Goal: Task Accomplishment & Management: Complete application form

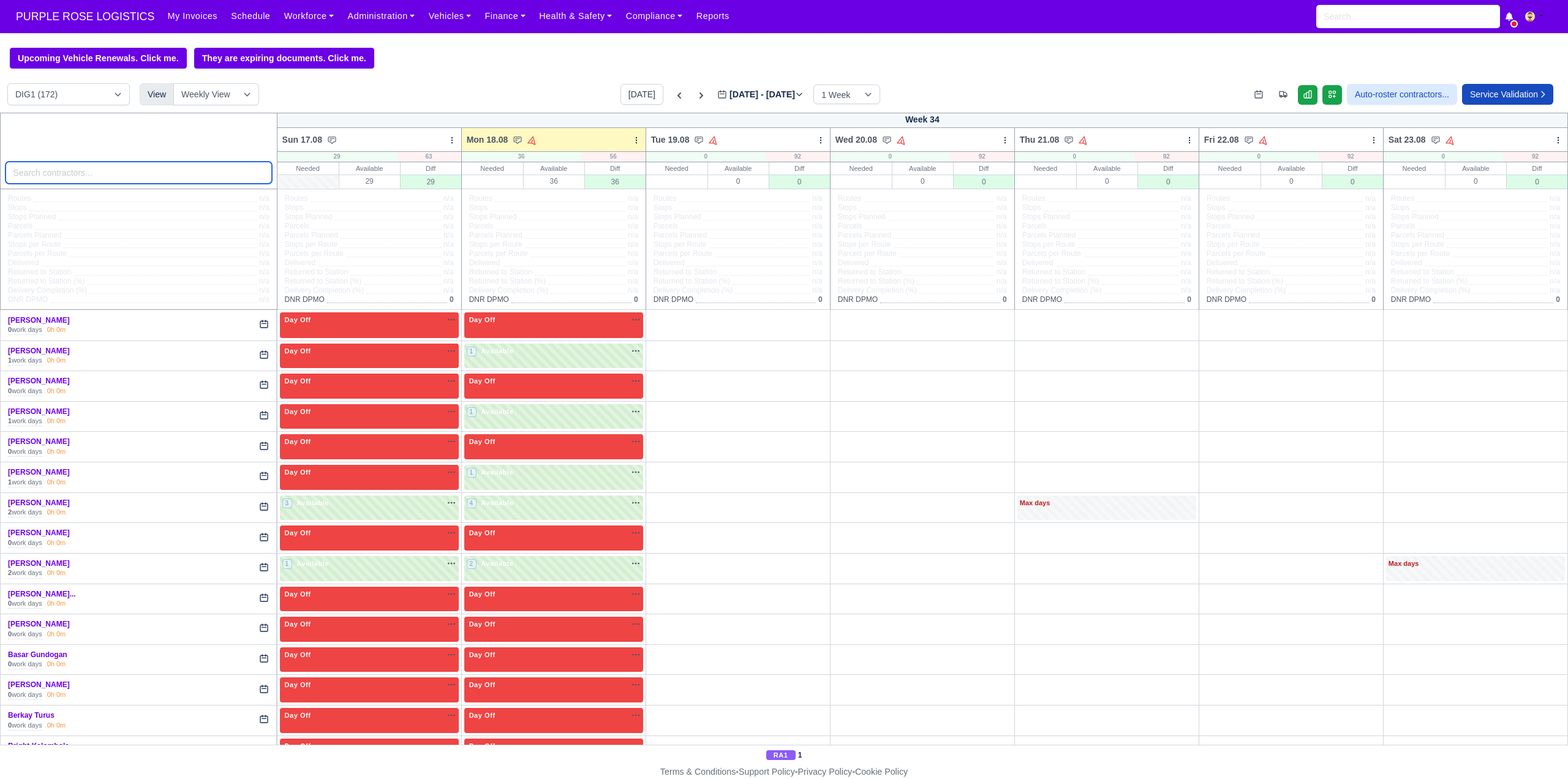
click at [96, 181] on input "search" at bounding box center [138, 172] width 266 height 22
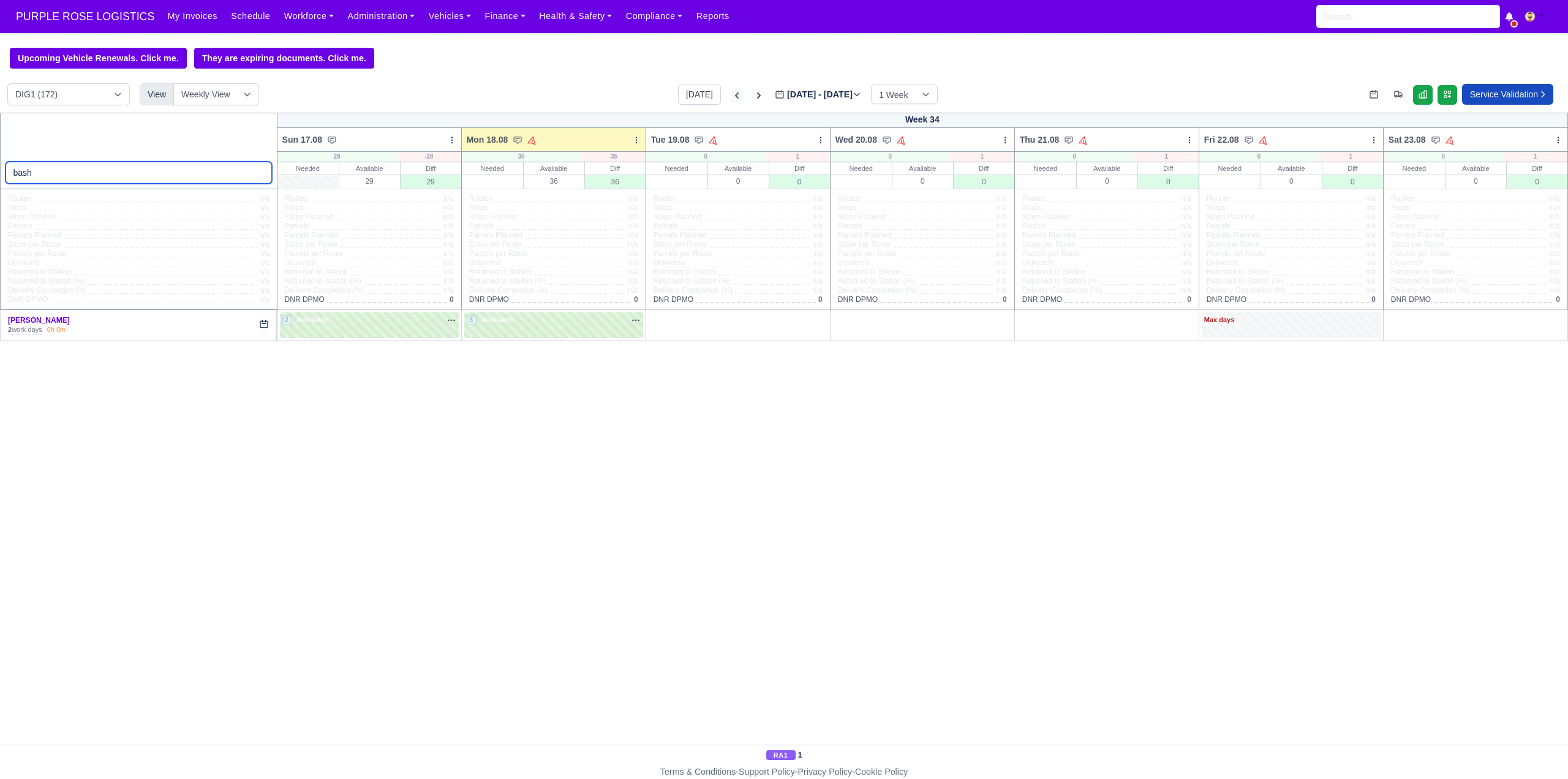
type input "bash"
click at [731, 97] on icon at bounding box center [737, 95] width 12 height 12
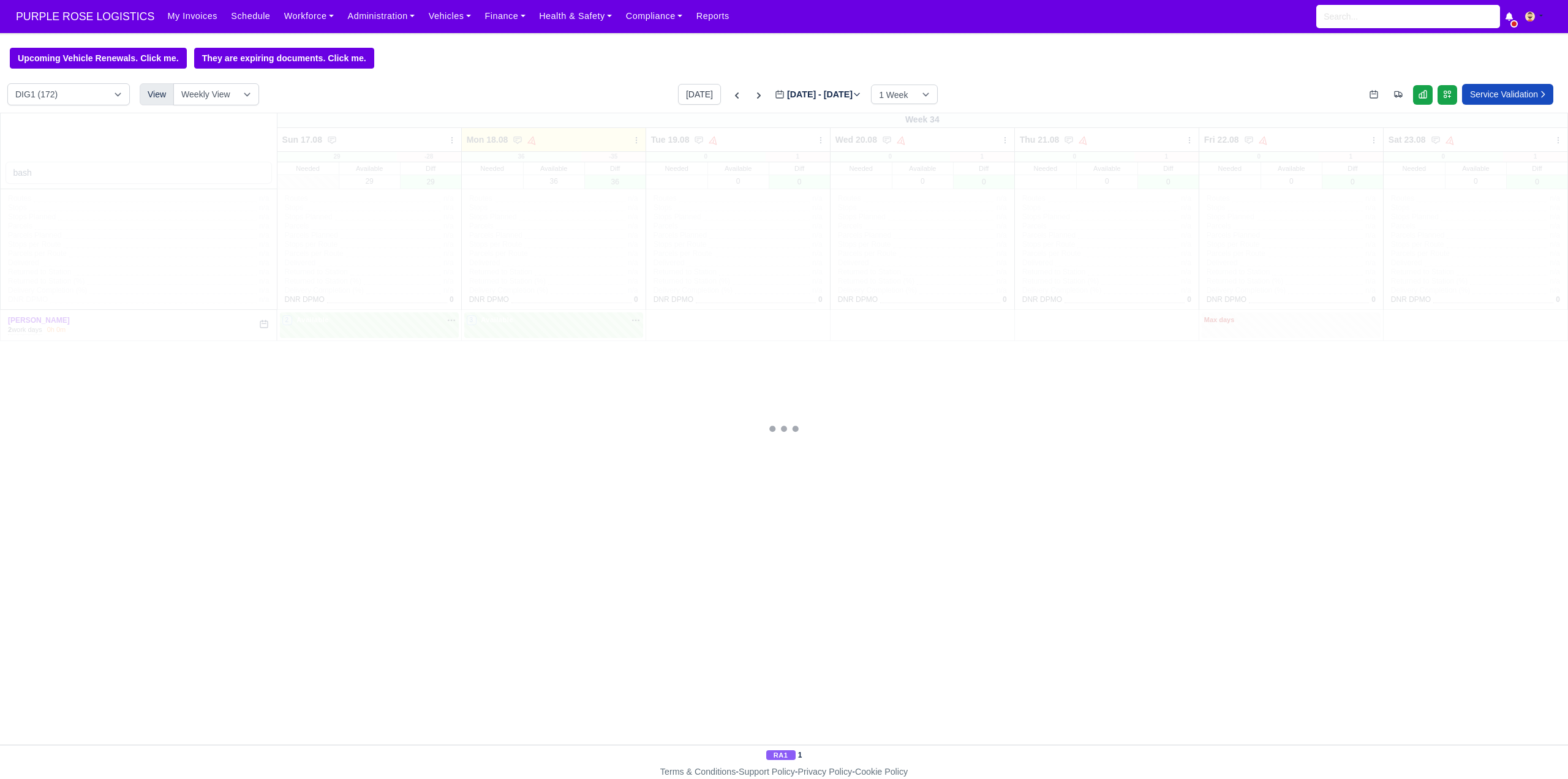
type input "2025-08-11"
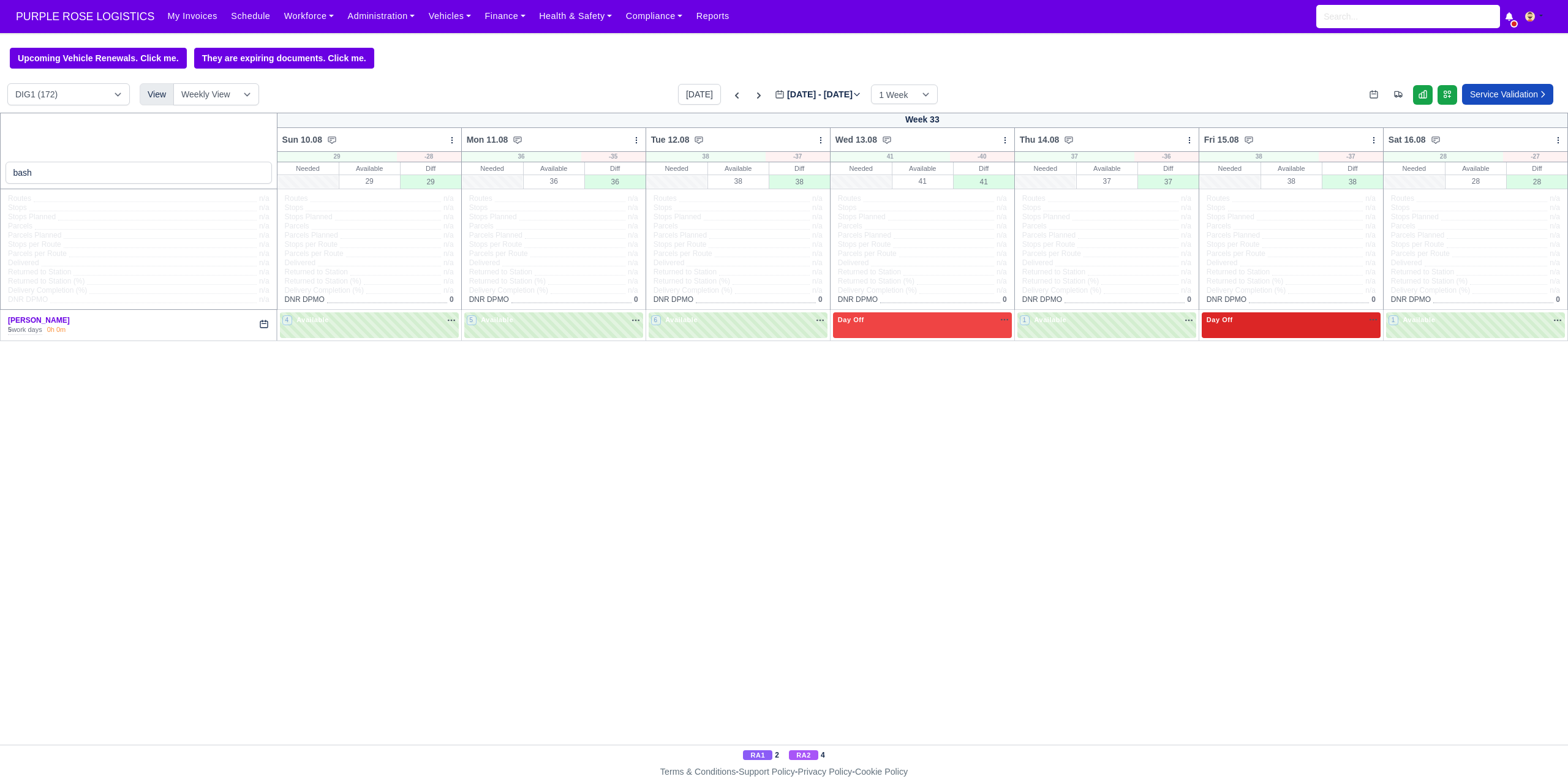
click at [1300, 327] on div "Day Off Available" at bounding box center [1291, 324] width 179 height 25
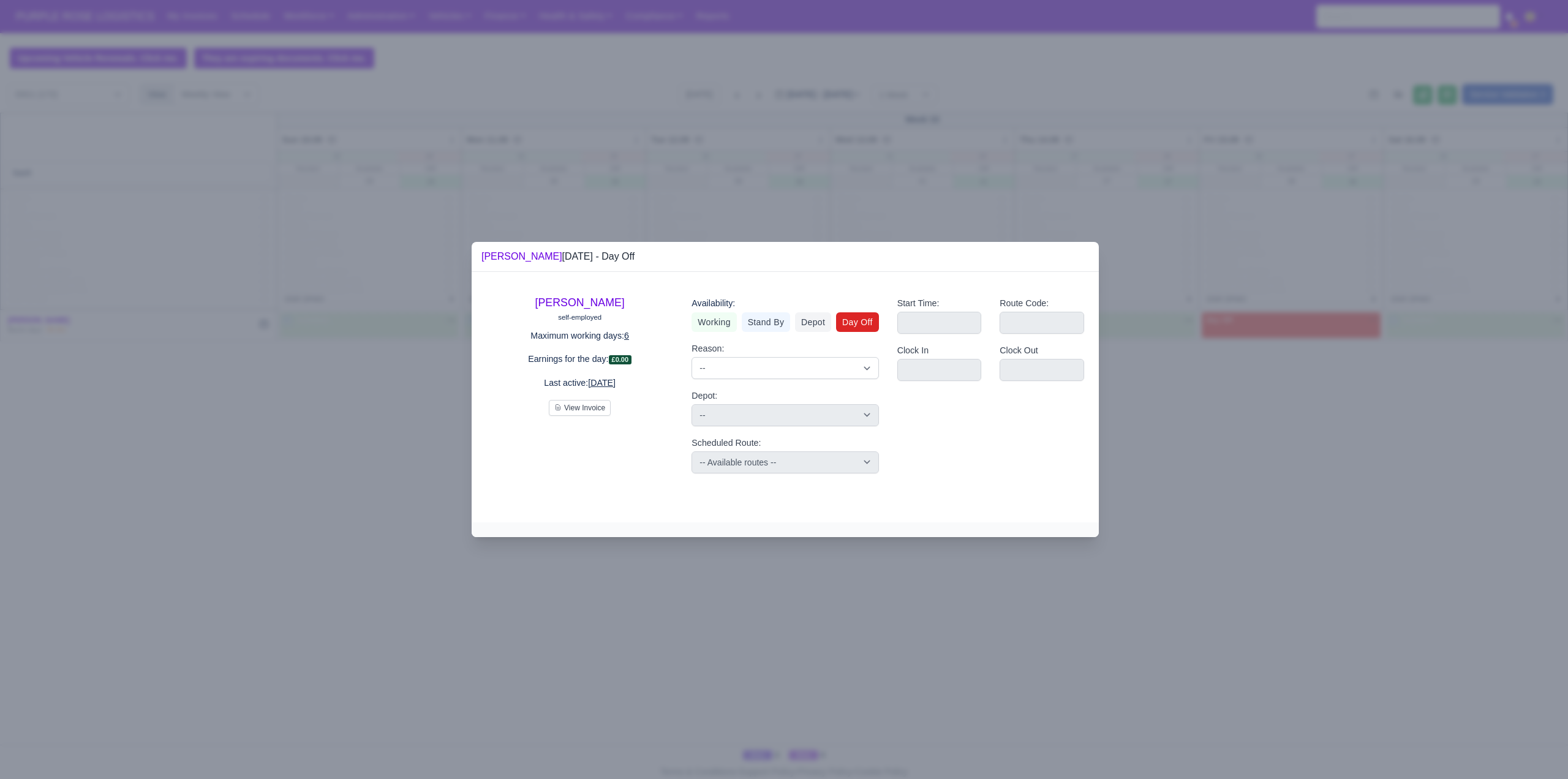
click at [726, 336] on div "Availability: Working Stand By Depot Day Off Reason: -- Time Off Sick Last Minu…" at bounding box center [784, 385] width 205 height 196
click at [715, 324] on link "Working" at bounding box center [714, 322] width 45 height 20
select select
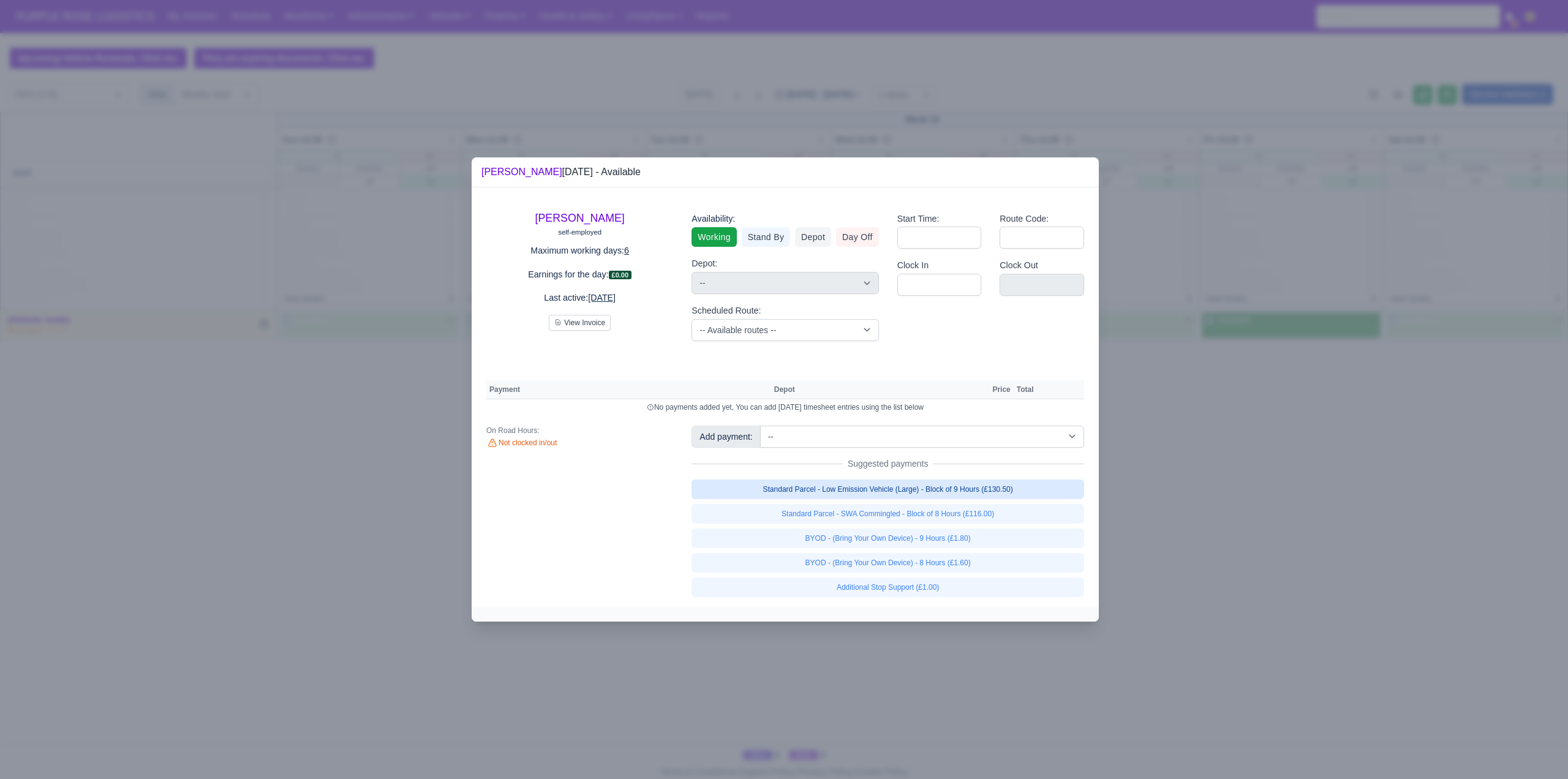
click at [1026, 488] on link "Standard Parcel - Low Emission Vehicle (Large) - Block of 9 Hours (£130.50)" at bounding box center [888, 489] width 393 height 20
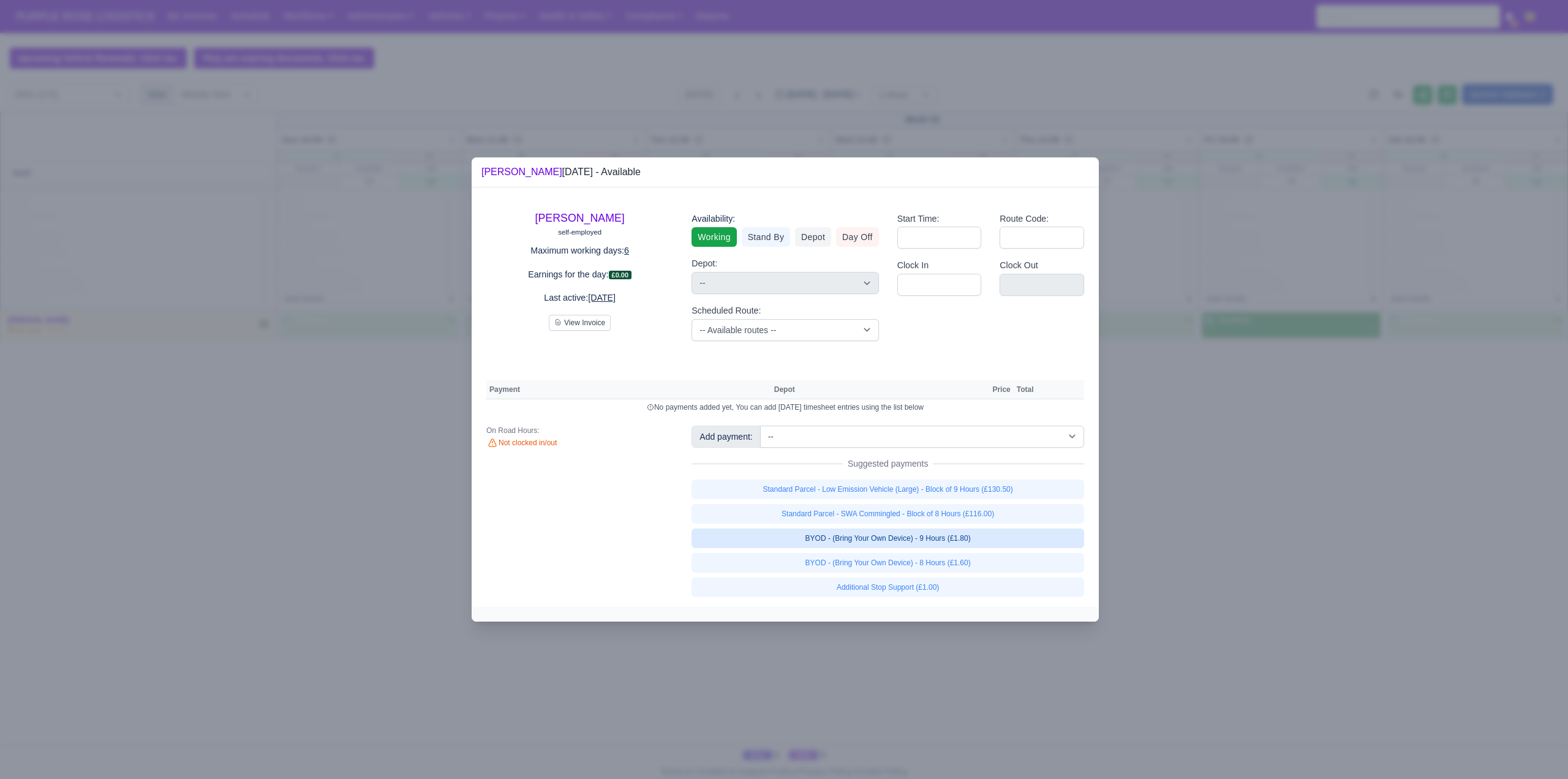
select select "1"
select select
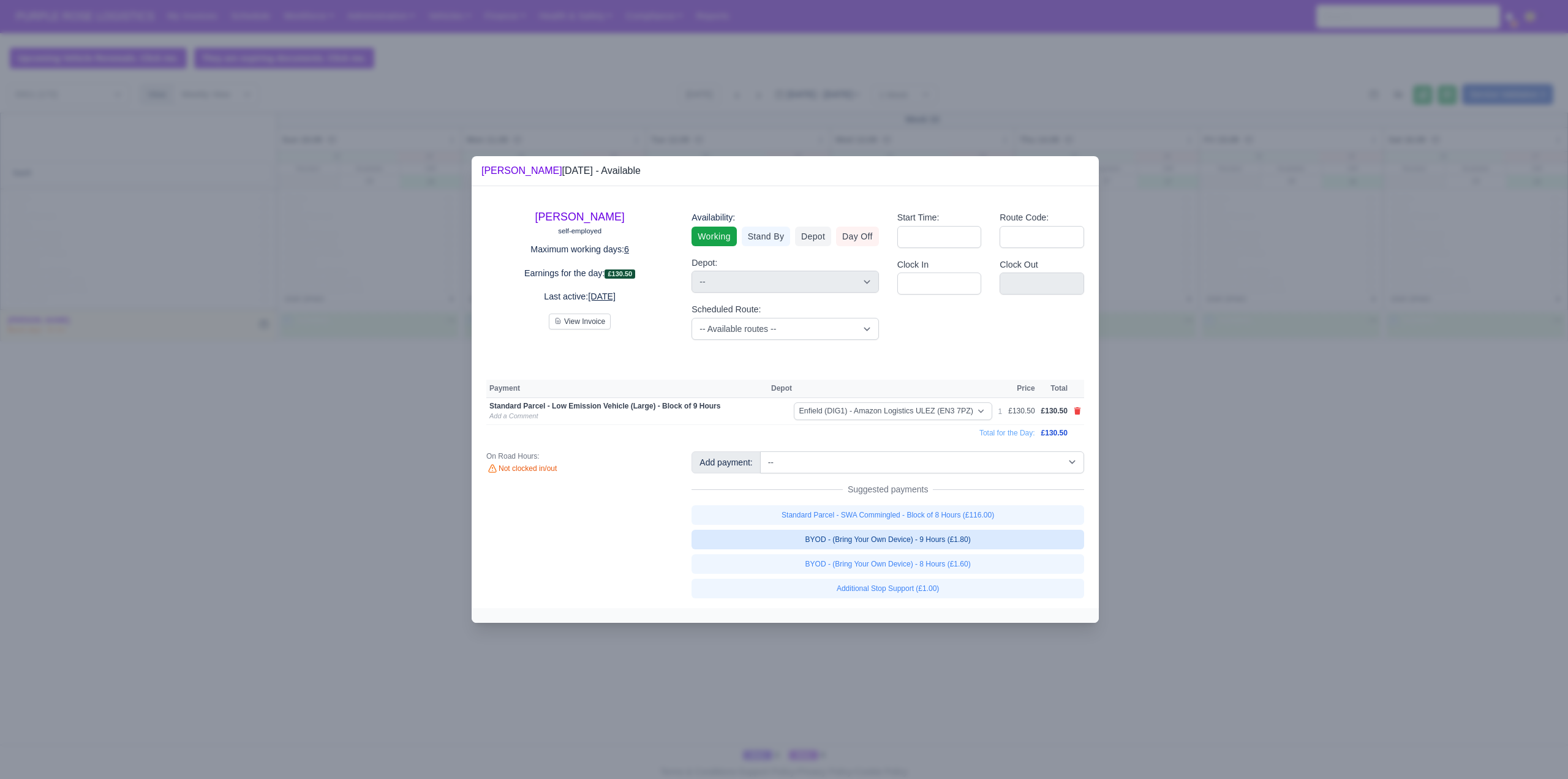
click at [989, 539] on link "BYOD - (Bring Your Own Device) - 9 Hours (£1.80)" at bounding box center [888, 540] width 393 height 20
select select
select select "1"
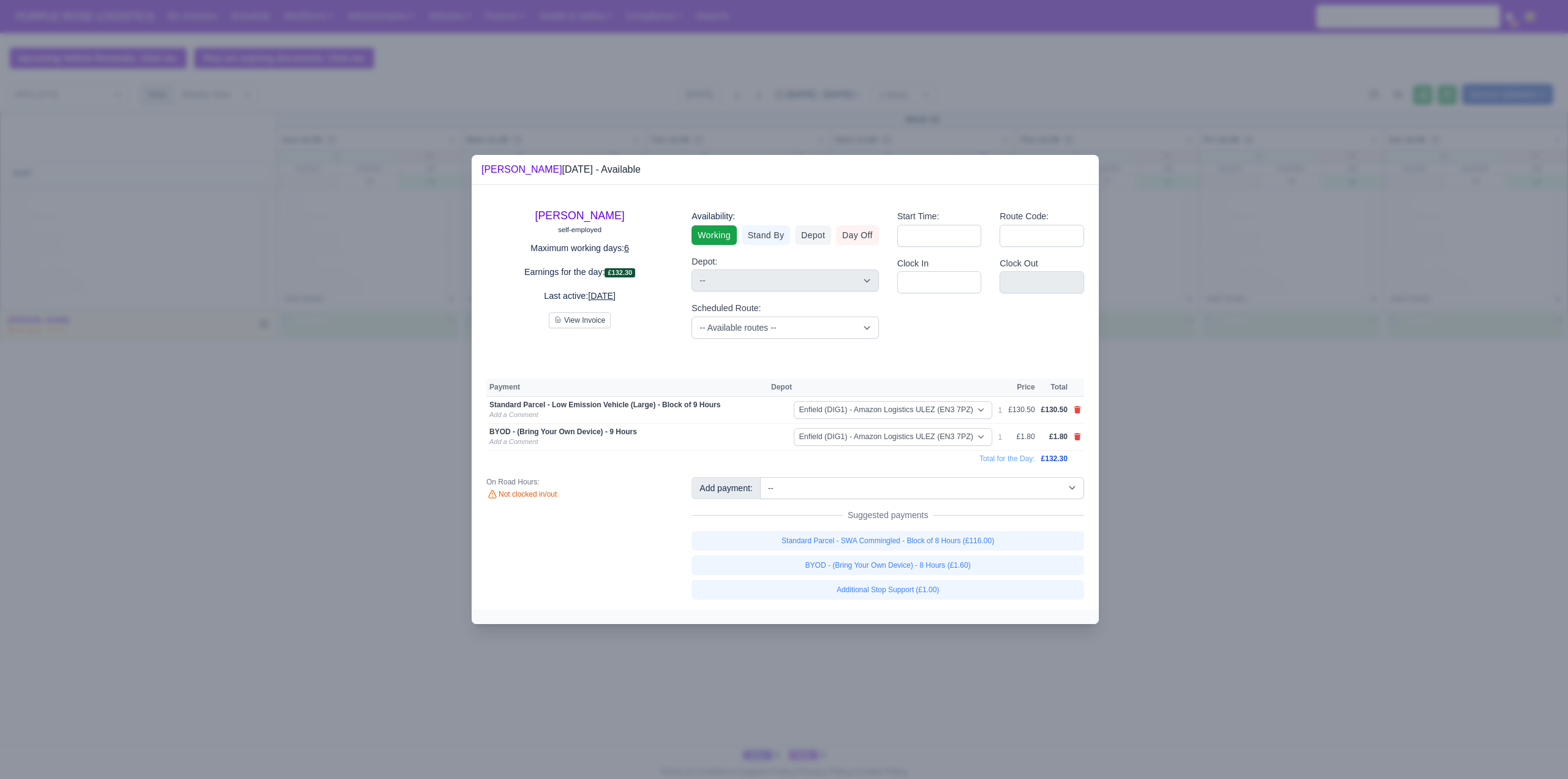
click at [1243, 565] on div at bounding box center [784, 389] width 1568 height 779
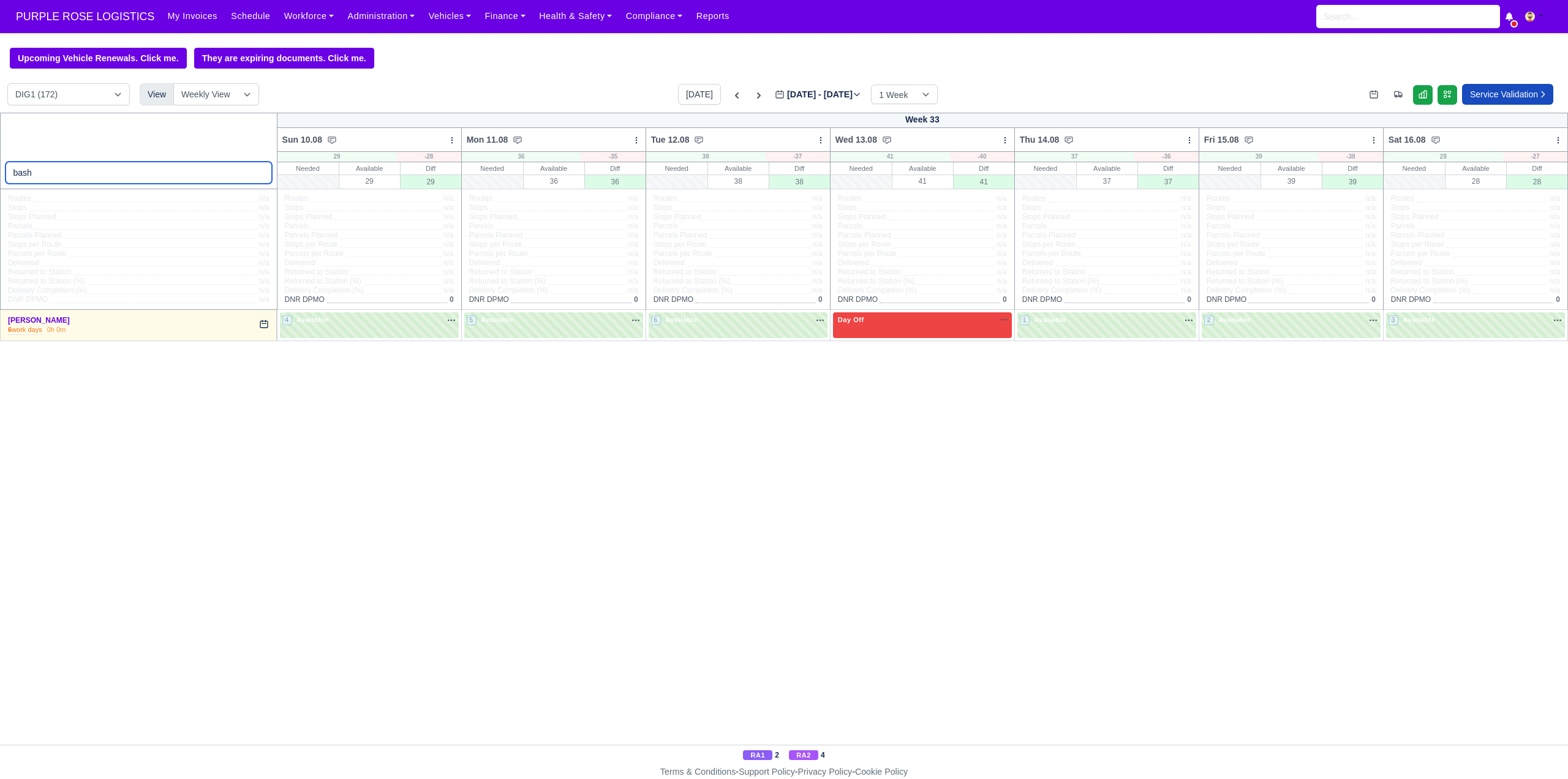
click at [193, 168] on input "bash" at bounding box center [138, 172] width 266 height 22
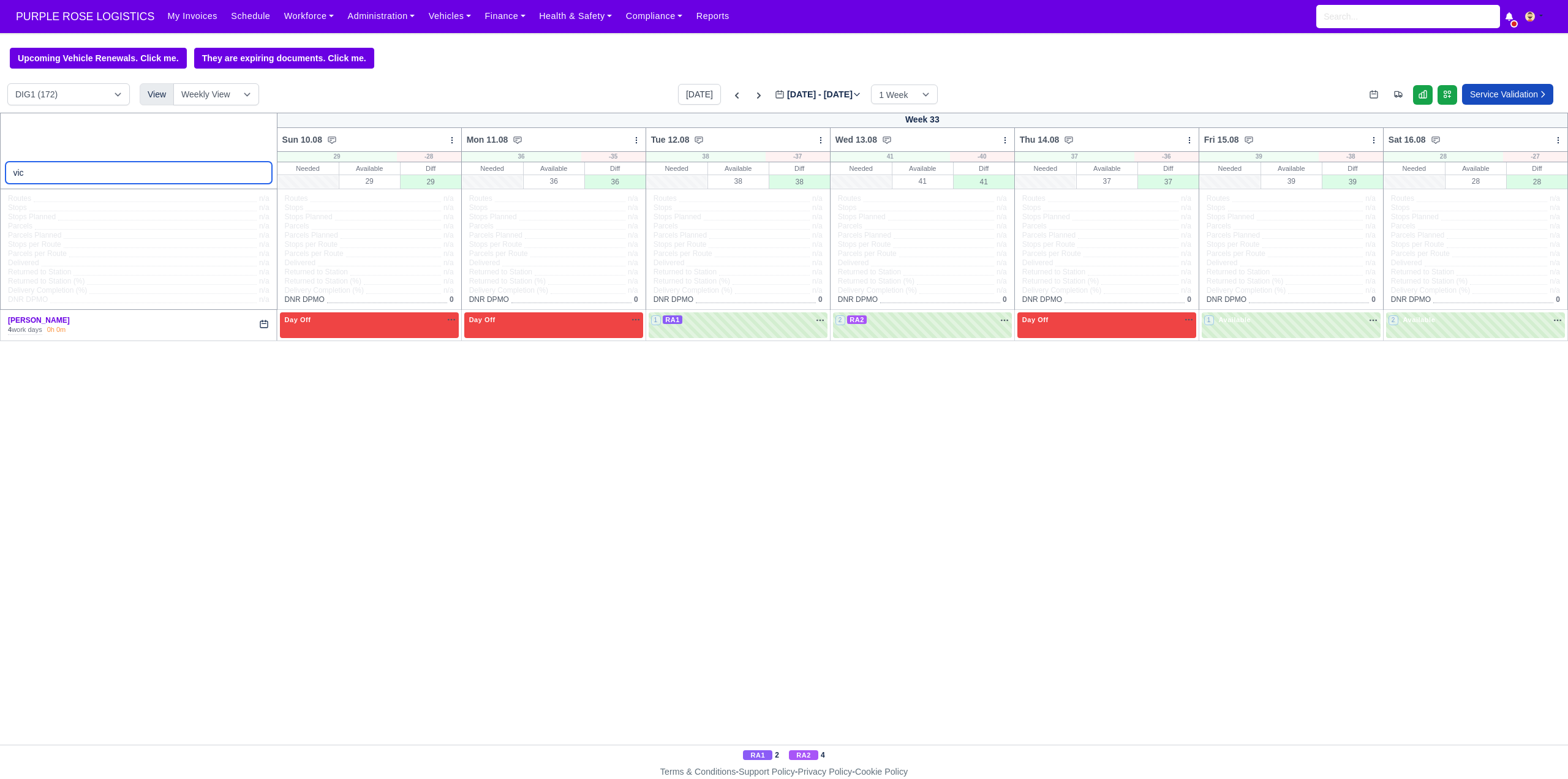
type input "vic"
click at [743, 336] on div "1 RA1" at bounding box center [738, 324] width 179 height 25
select select "3"
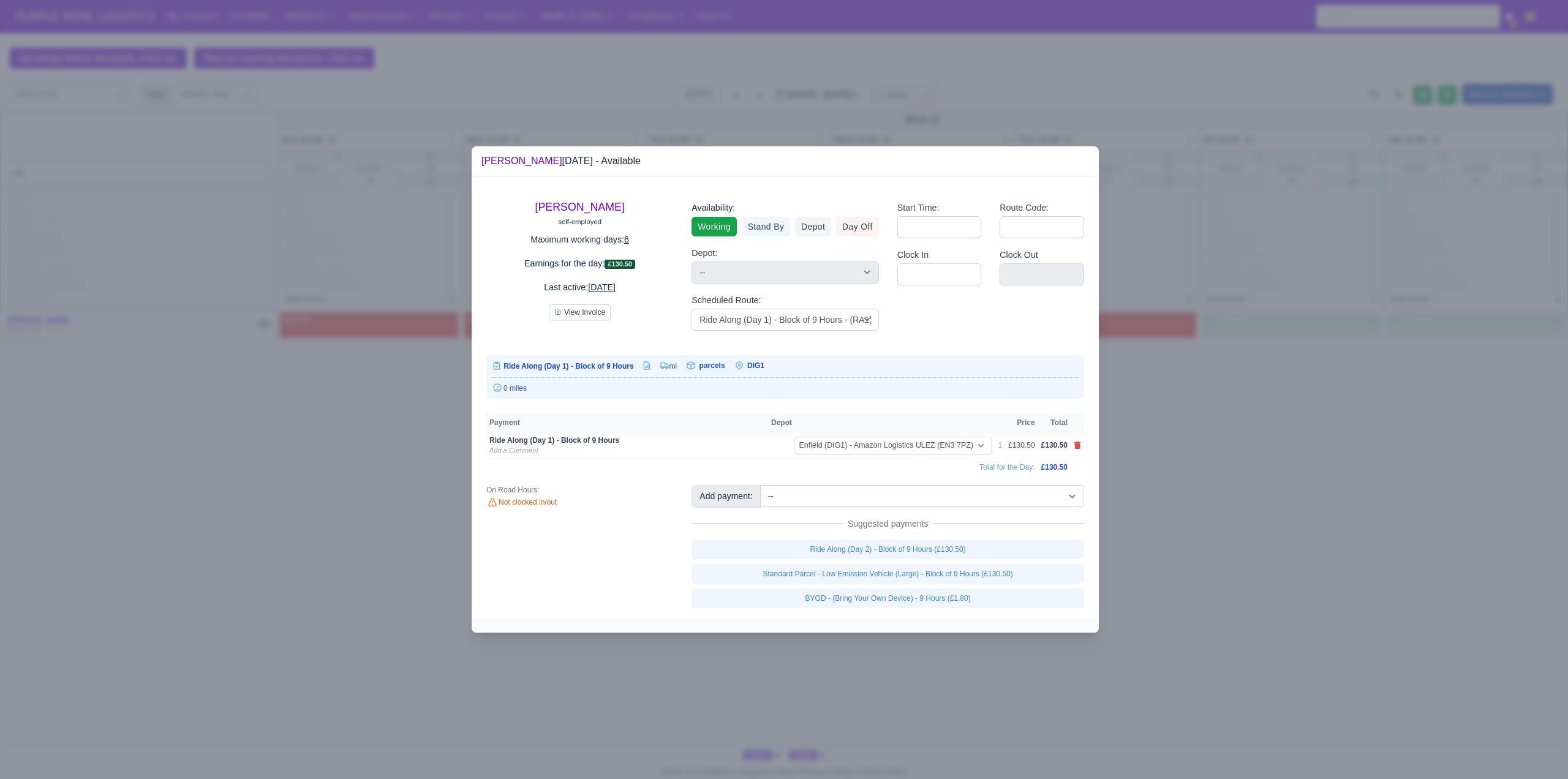
click at [1212, 502] on div at bounding box center [784, 389] width 1568 height 779
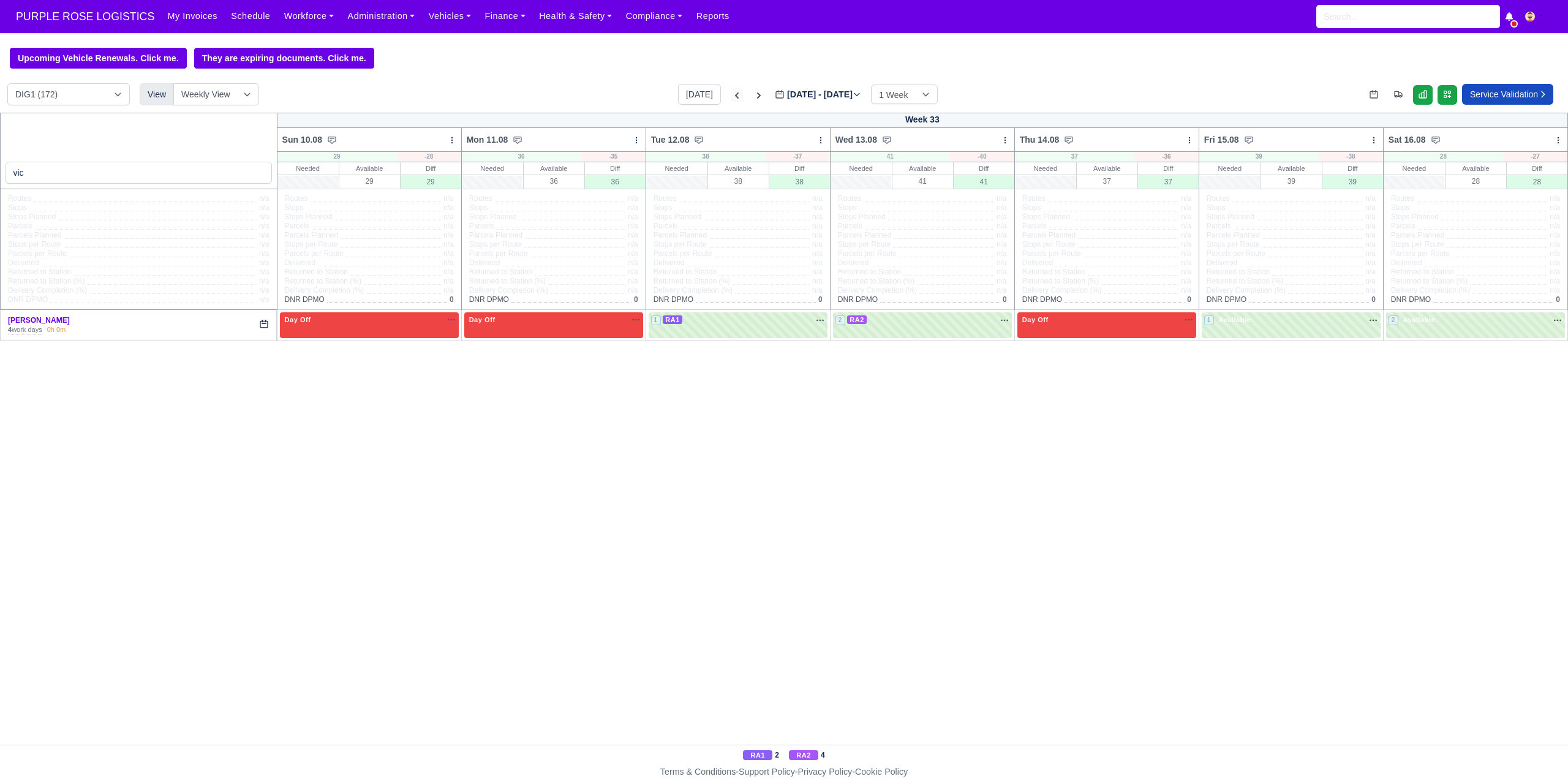
click at [735, 96] on icon at bounding box center [737, 95] width 3 height 6
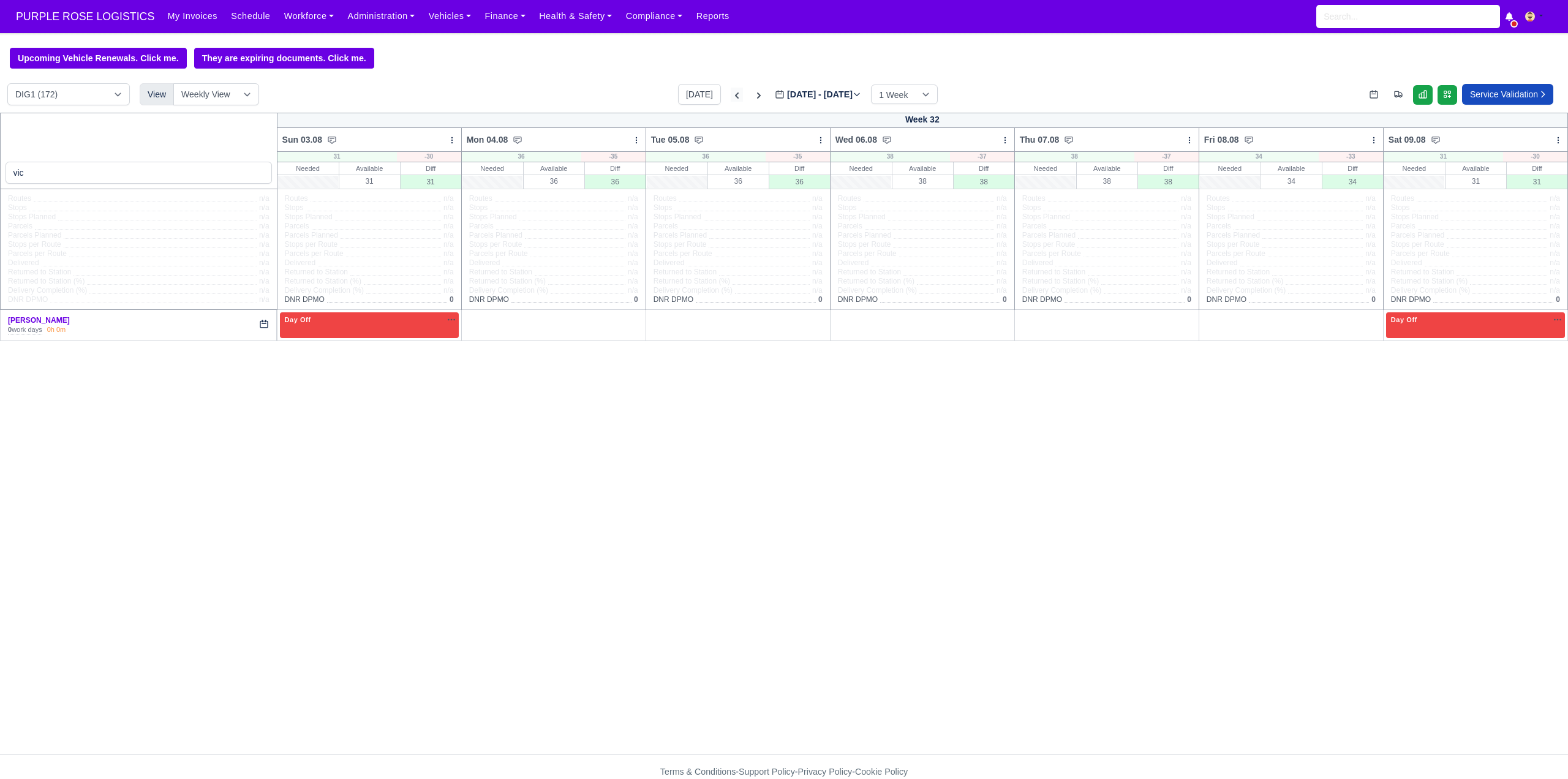
click at [731, 96] on icon at bounding box center [737, 95] width 12 height 12
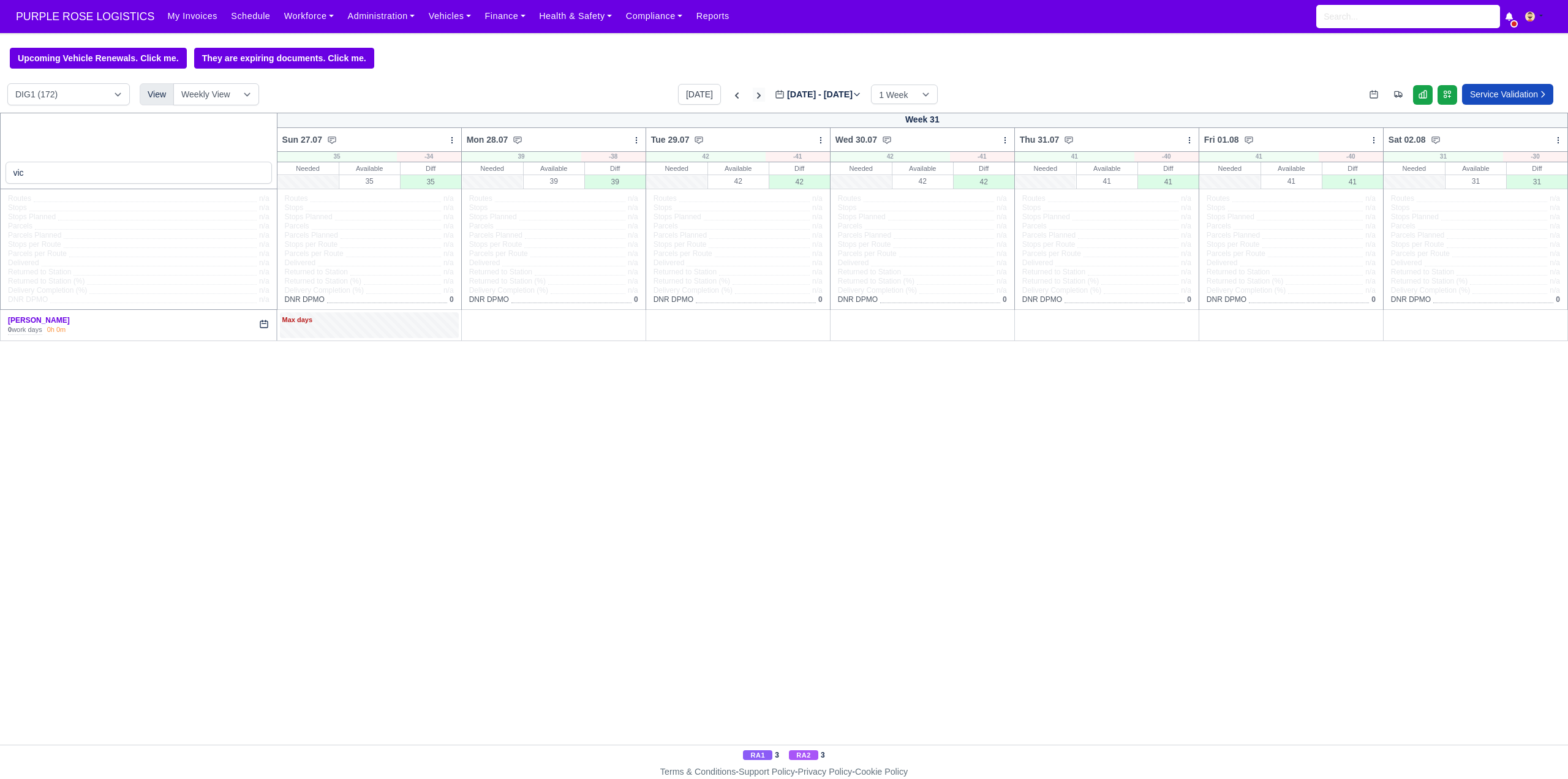
click at [753, 95] on icon at bounding box center [759, 95] width 12 height 12
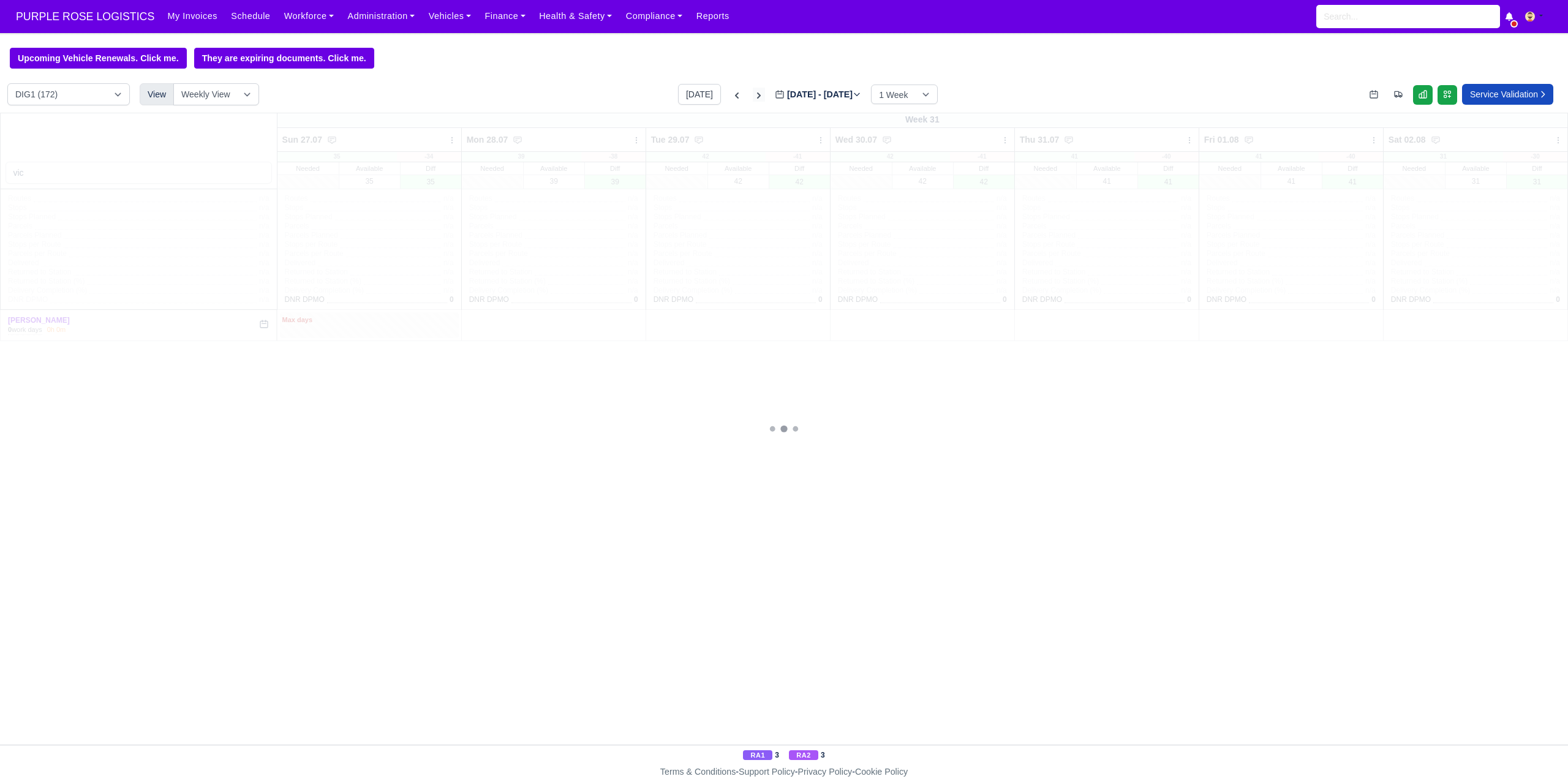
type input "2025-08-04"
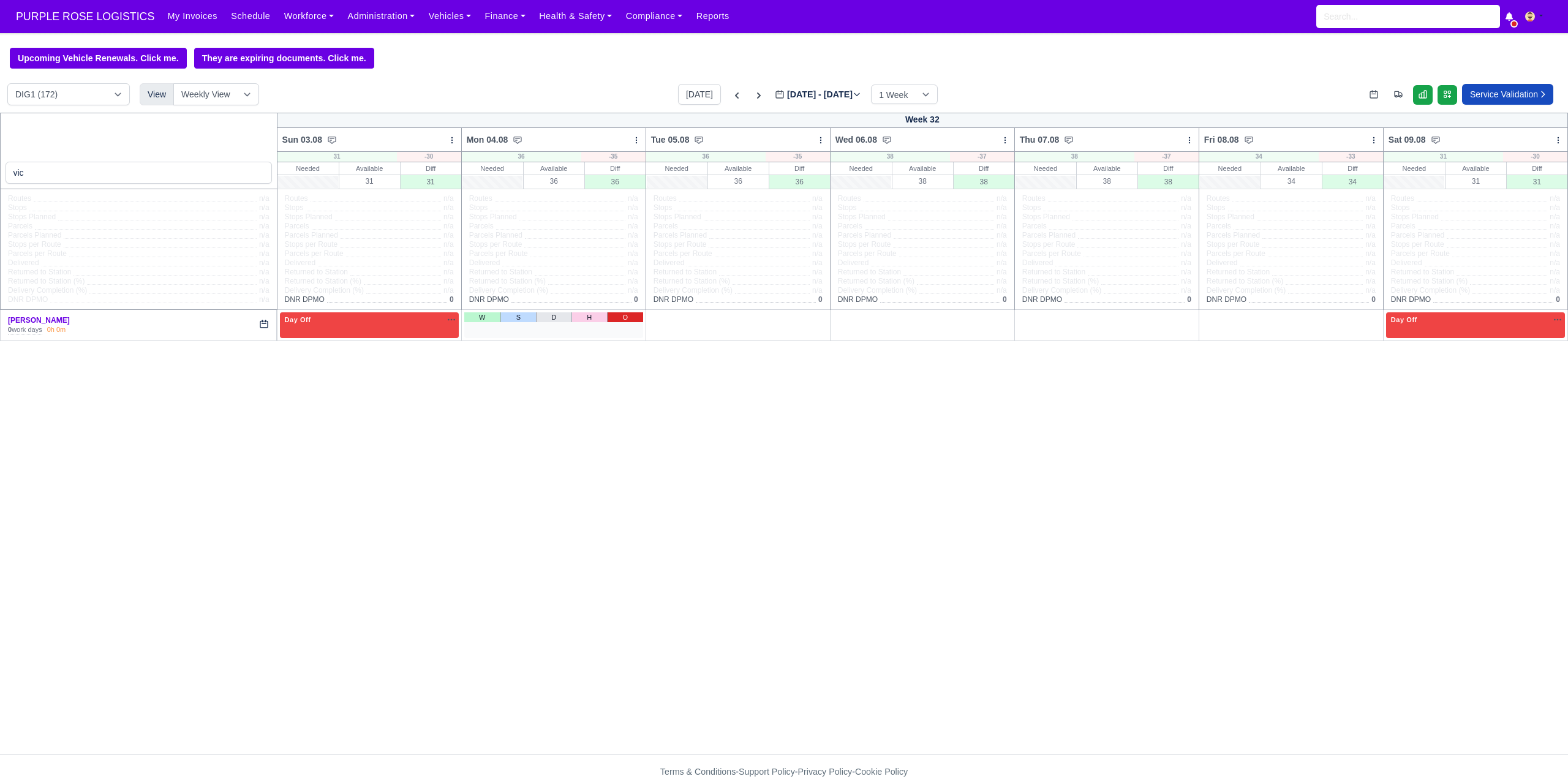
click at [634, 316] on link "O" at bounding box center [625, 317] width 36 height 10
click at [813, 318] on link "O" at bounding box center [809, 317] width 36 height 10
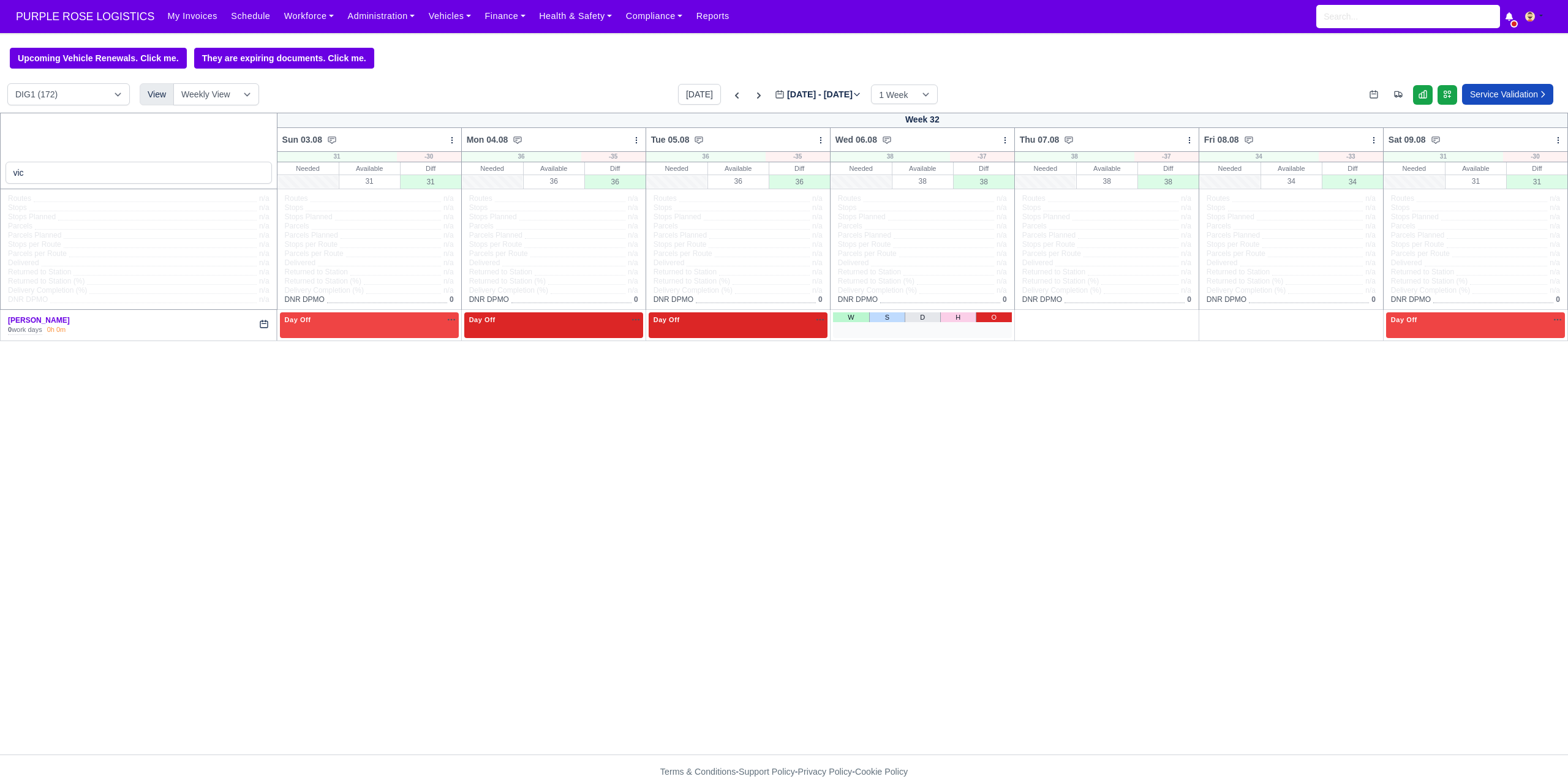
click at [996, 318] on link "O" at bounding box center [994, 317] width 36 height 10
click at [1306, 322] on link "O" at bounding box center [1362, 317] width 36 height 10
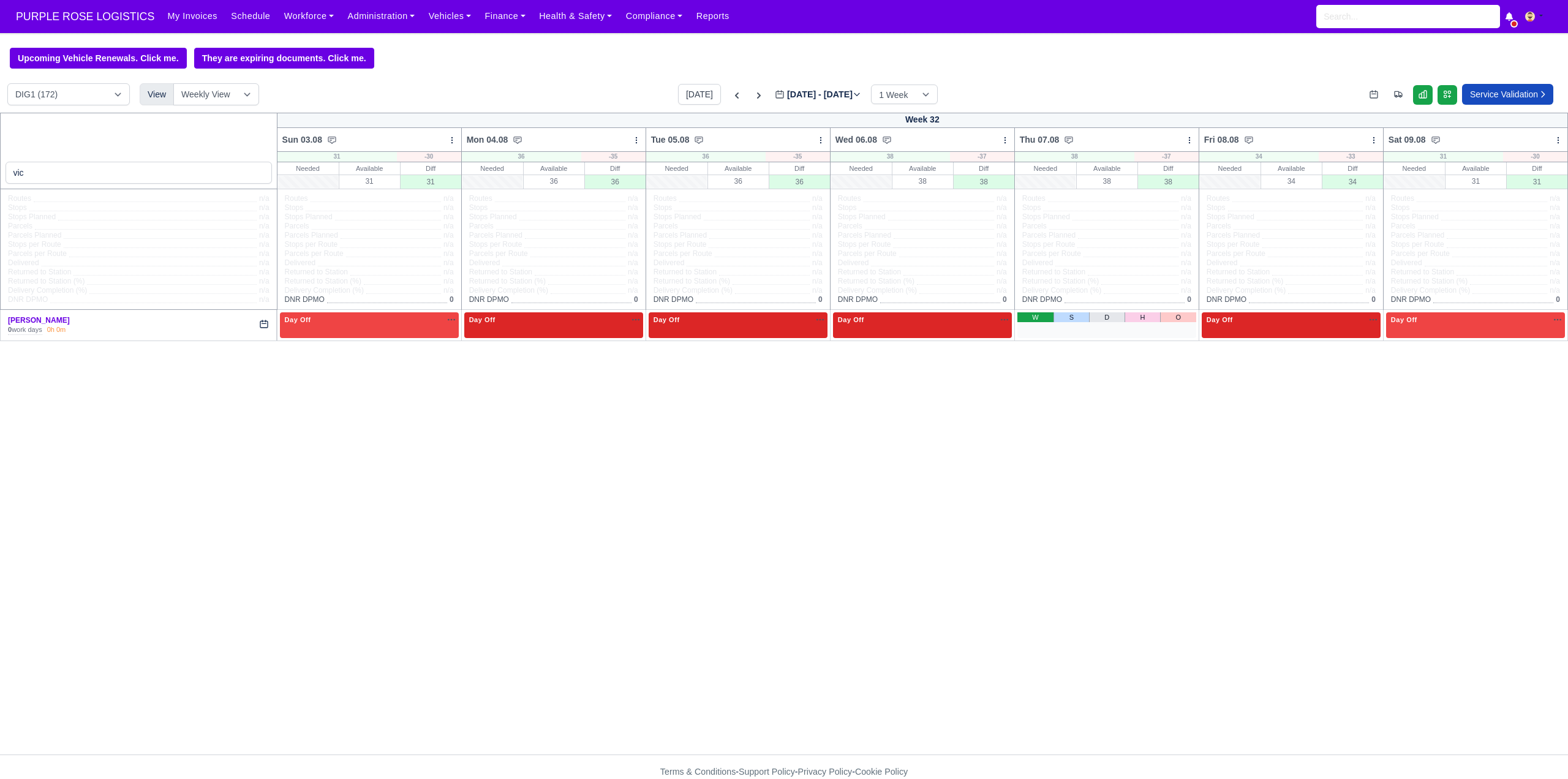
click at [1043, 322] on link "W" at bounding box center [1036, 317] width 37 height 10
click at [1088, 330] on div "1 Available" at bounding box center [1107, 324] width 179 height 25
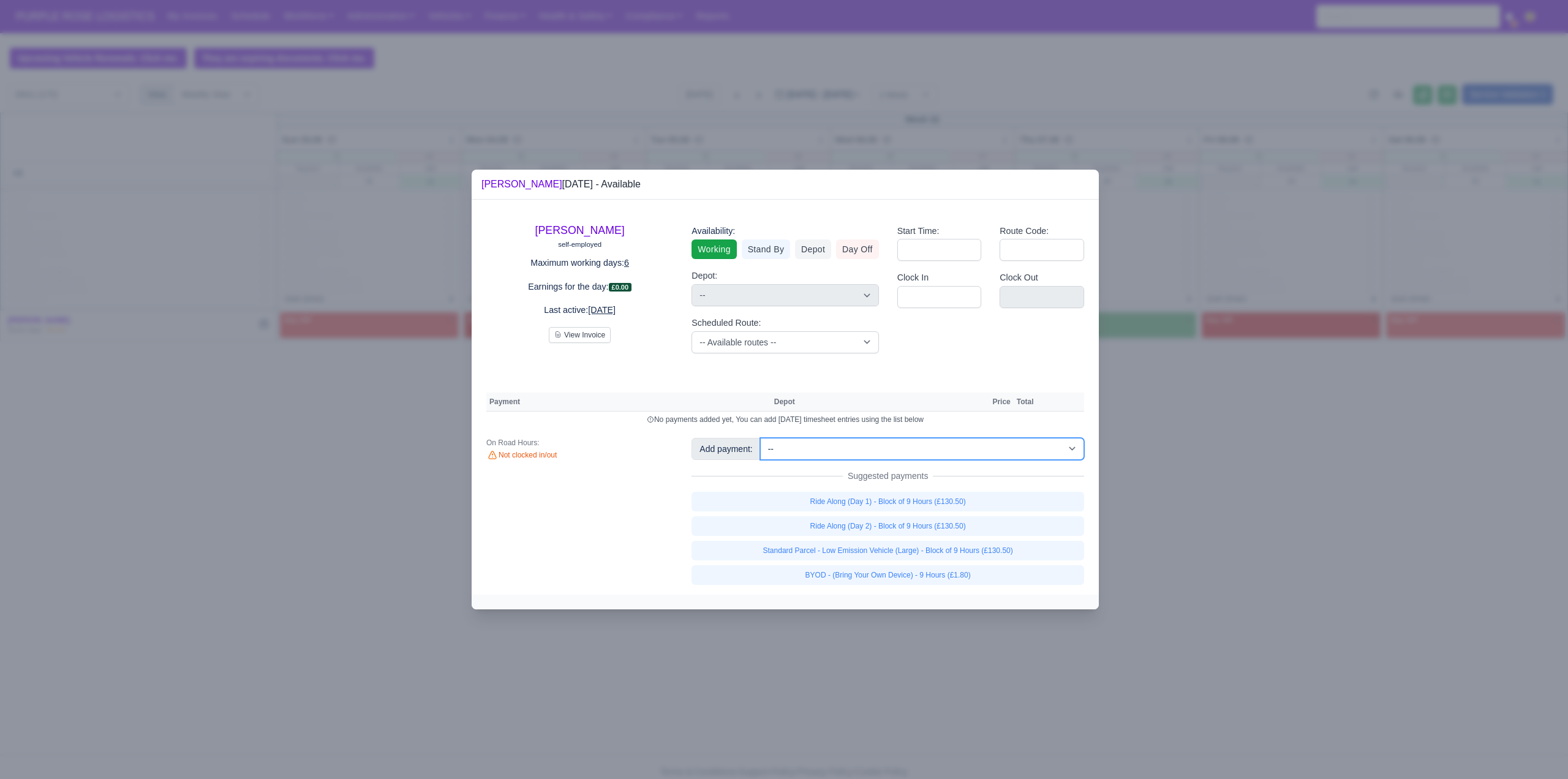
click at [823, 446] on select "-- Additional Hour Support (£14.50) Additional Stop Support (£1.00) BYOD - (Bri…" at bounding box center [923, 449] width 324 height 22
select select "86"
click at [760, 438] on select "-- Additional Hour Support (£14.50) Additional Stop Support (£1.00) BYOD - (Bri…" at bounding box center [923, 449] width 324 height 22
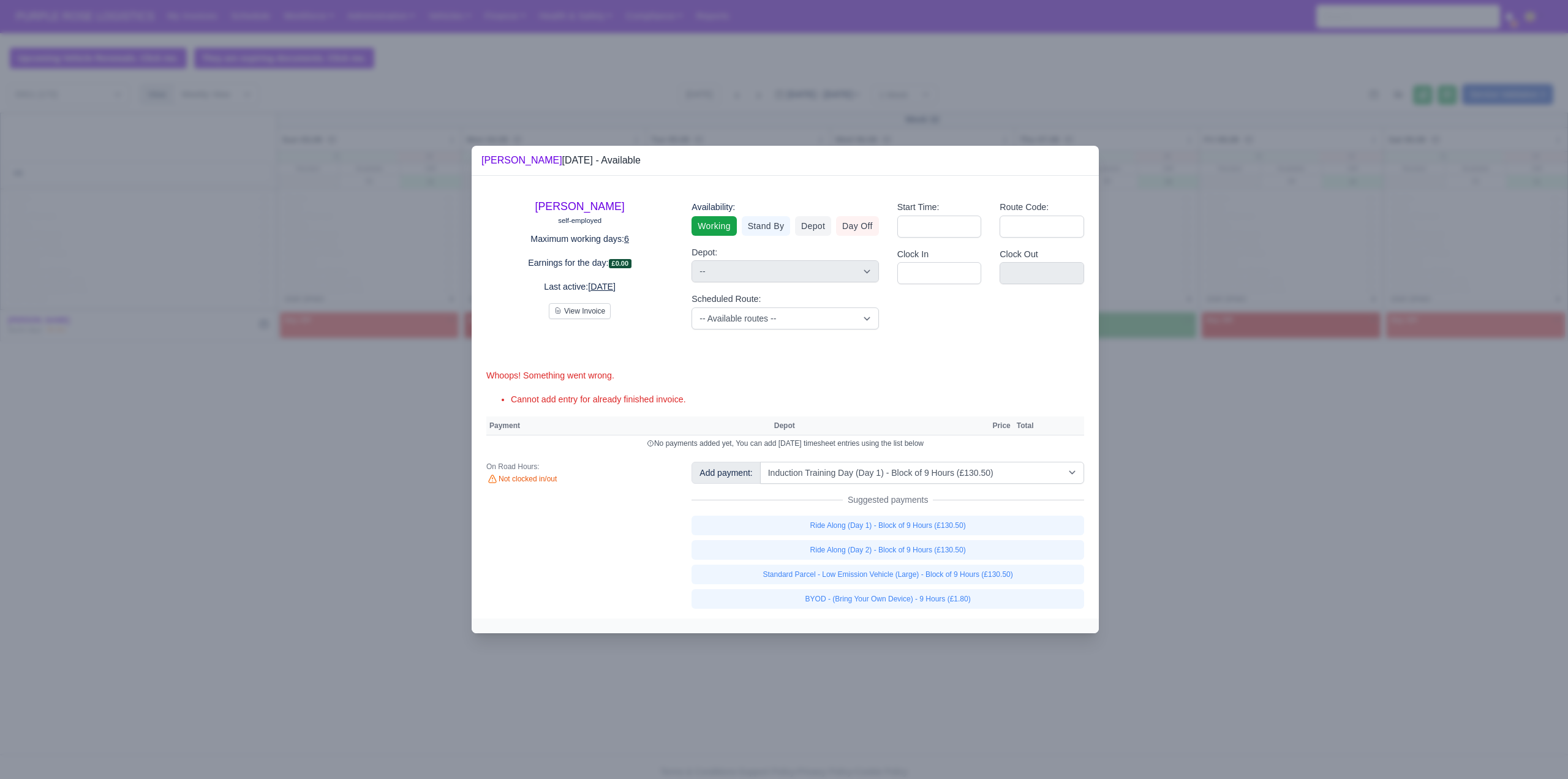
click at [1261, 482] on div at bounding box center [784, 389] width 1568 height 779
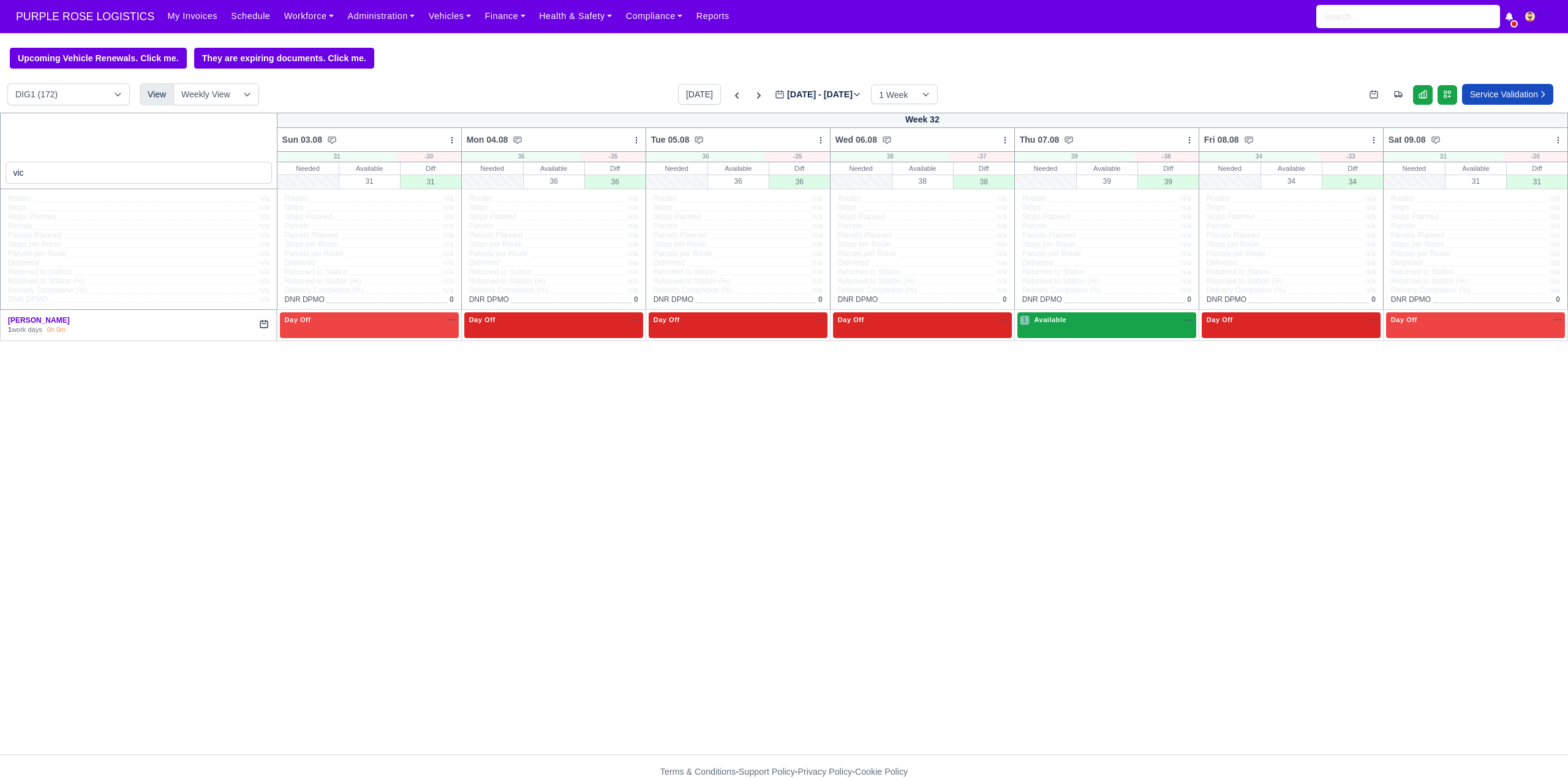
click at [1113, 331] on div "1 Available" at bounding box center [1107, 324] width 179 height 25
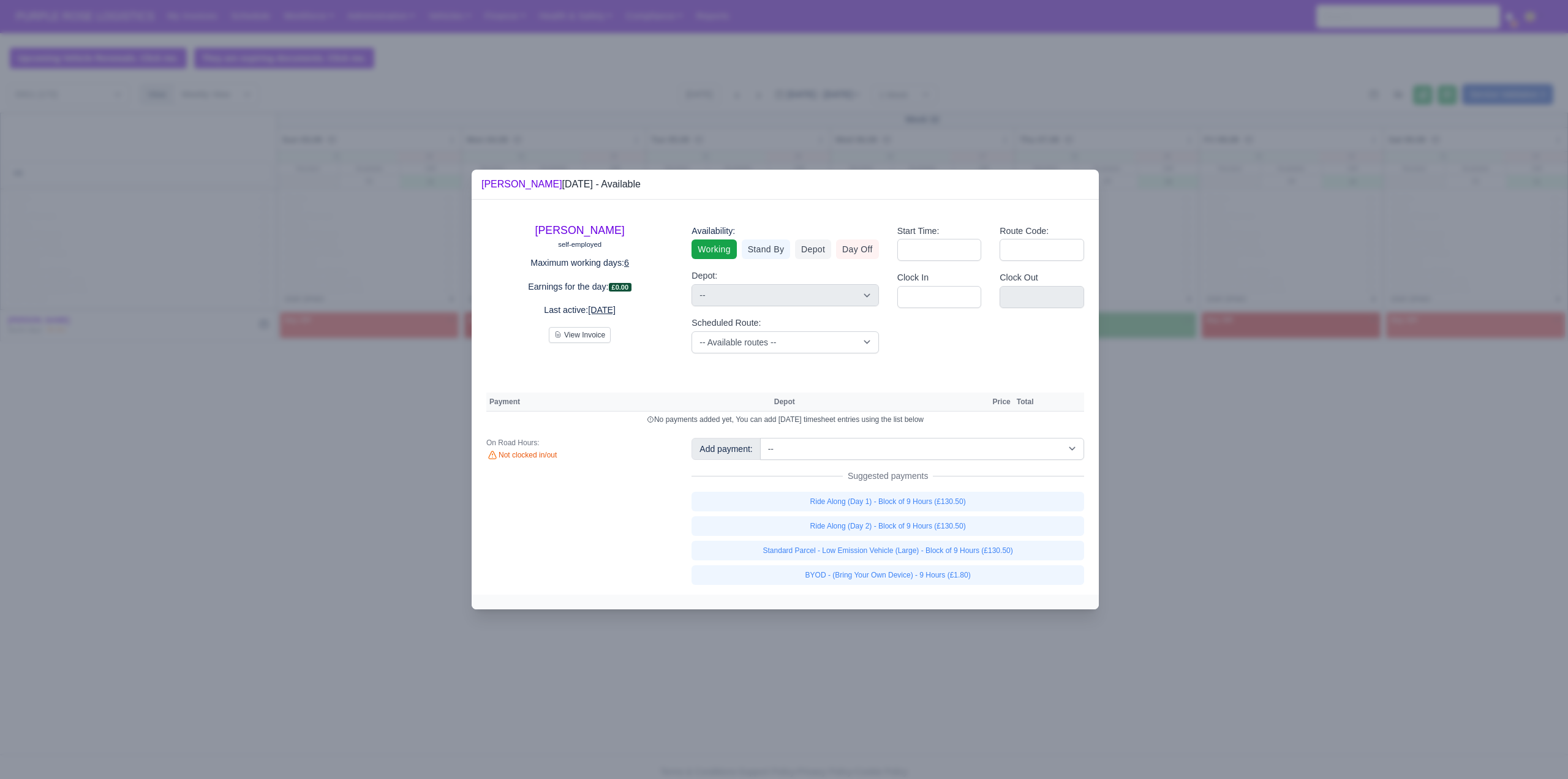
drag, startPoint x: 1228, startPoint y: 390, endPoint x: 1244, endPoint y: 384, distance: 17.1
click at [1228, 390] on div at bounding box center [784, 389] width 1568 height 779
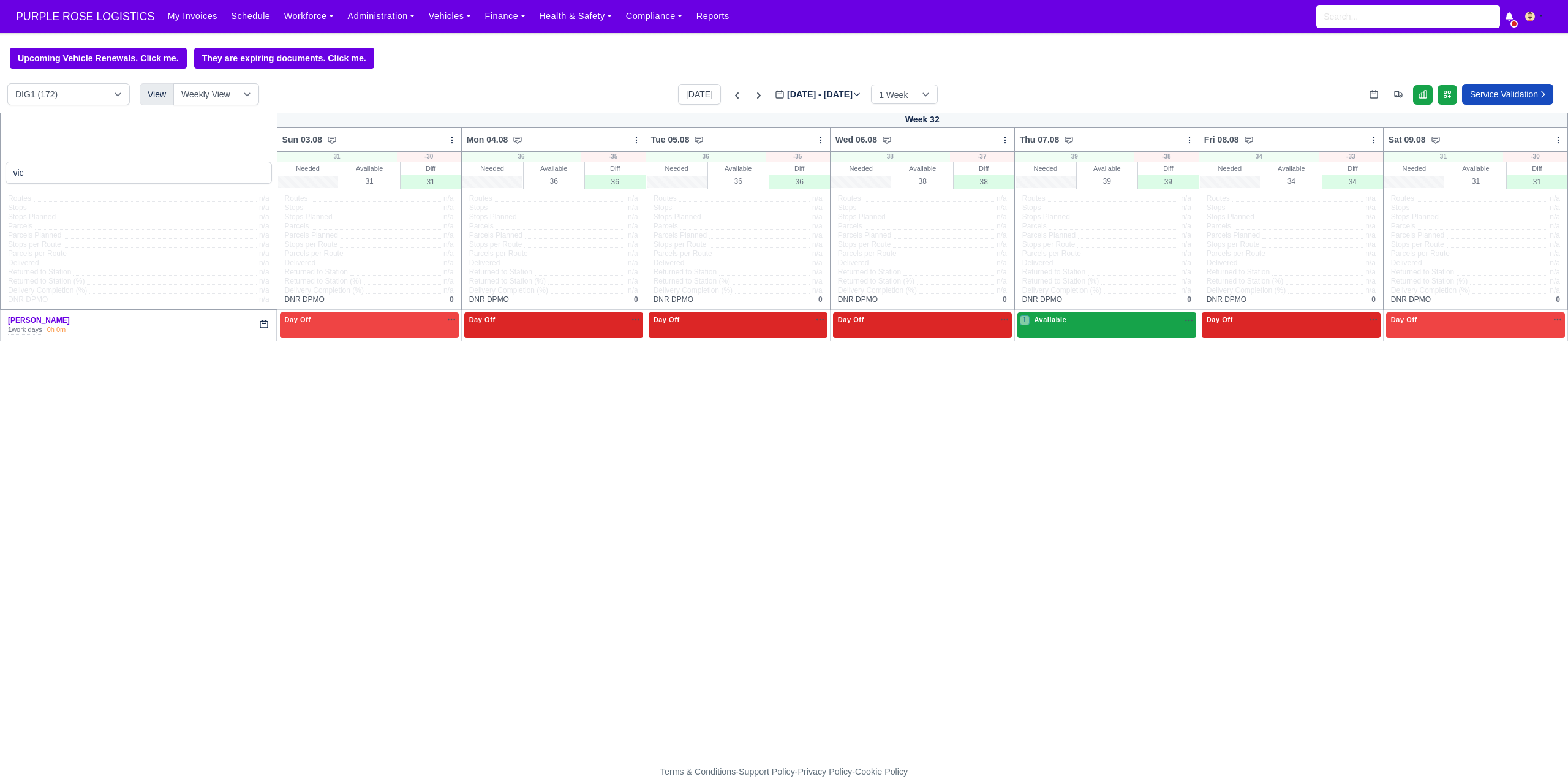
click at [1147, 336] on div "1 Available" at bounding box center [1107, 324] width 179 height 25
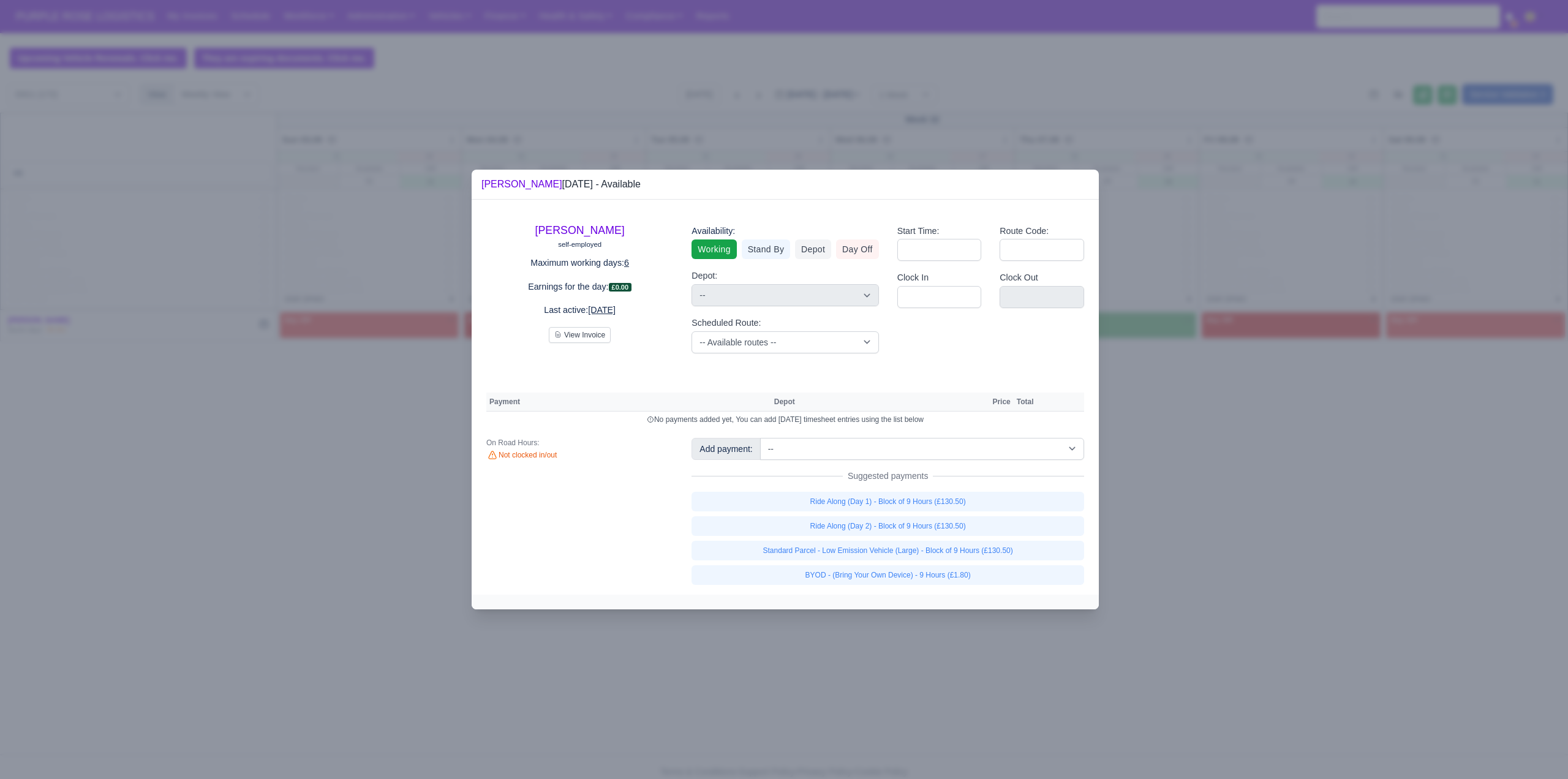
click at [1148, 329] on div at bounding box center [784, 389] width 1568 height 779
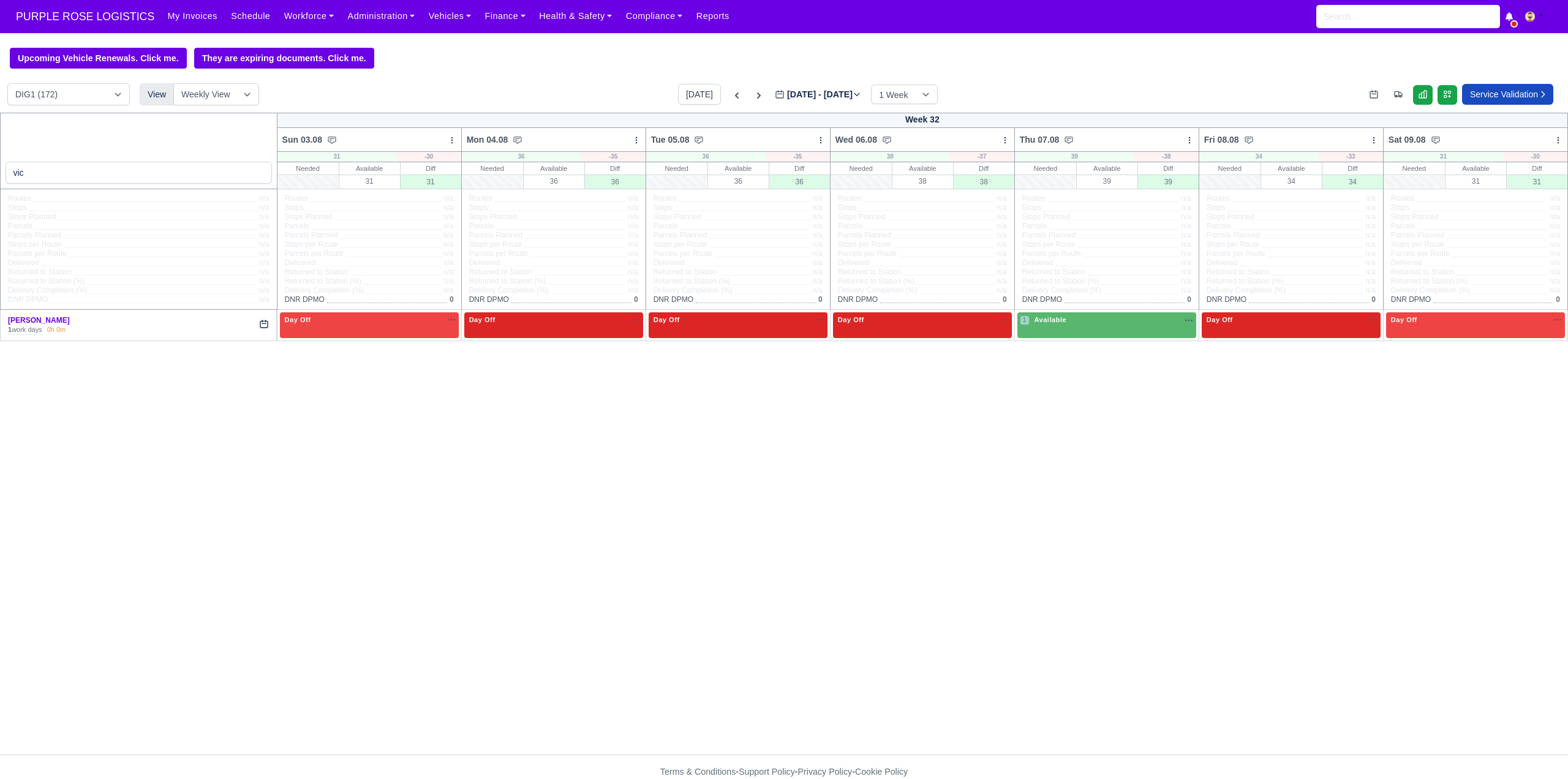
click at [1051, 309] on div "Routes n/a Stops n/a Stops Planned n/a Parcels n/a Parcels Planned n/a Stops pe…" at bounding box center [1107, 249] width 184 height 120
click at [1058, 322] on span "Available" at bounding box center [1050, 320] width 37 height 9
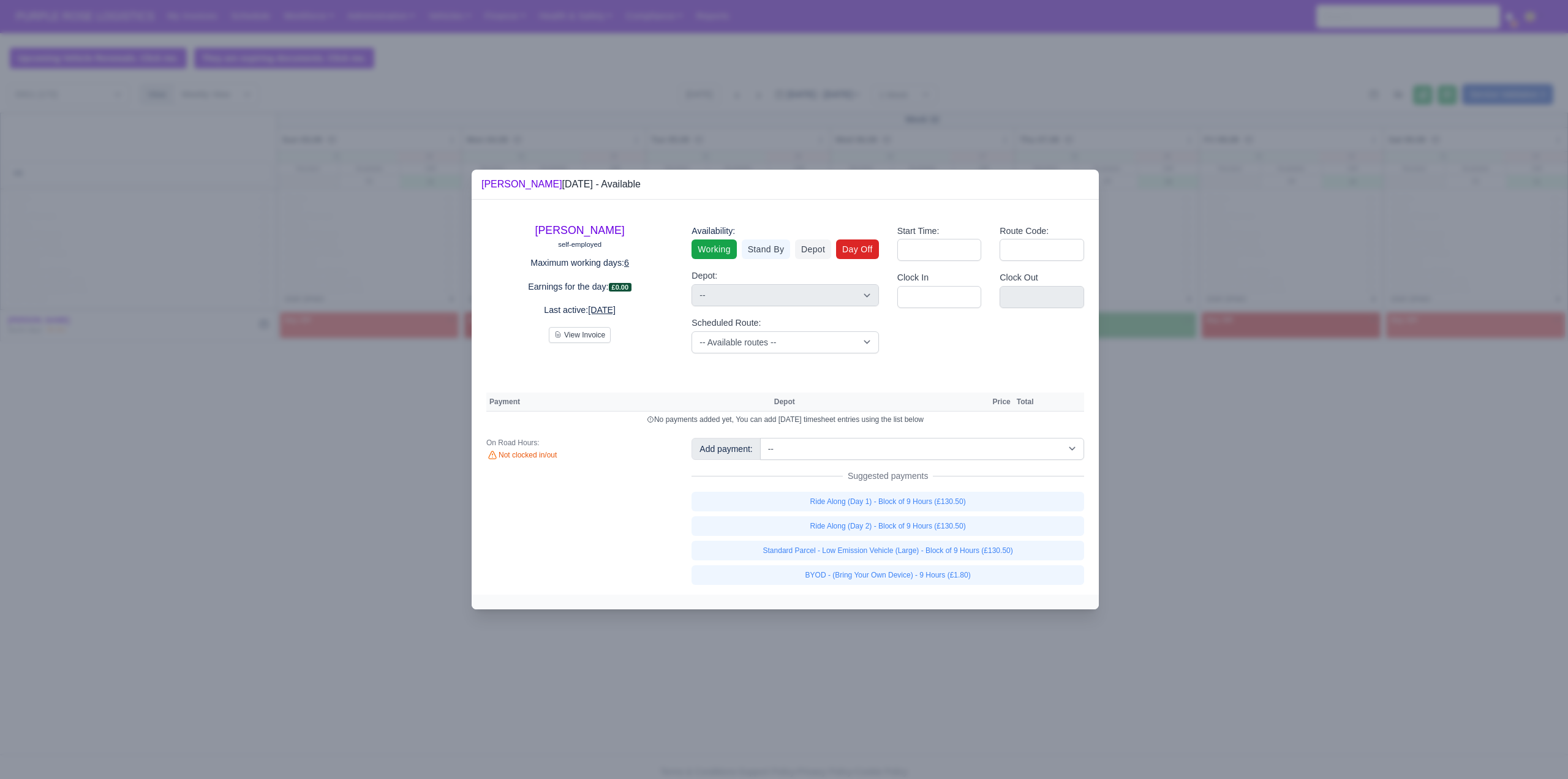
click at [867, 251] on link "Day Off" at bounding box center [857, 249] width 43 height 20
select select
select select "na"
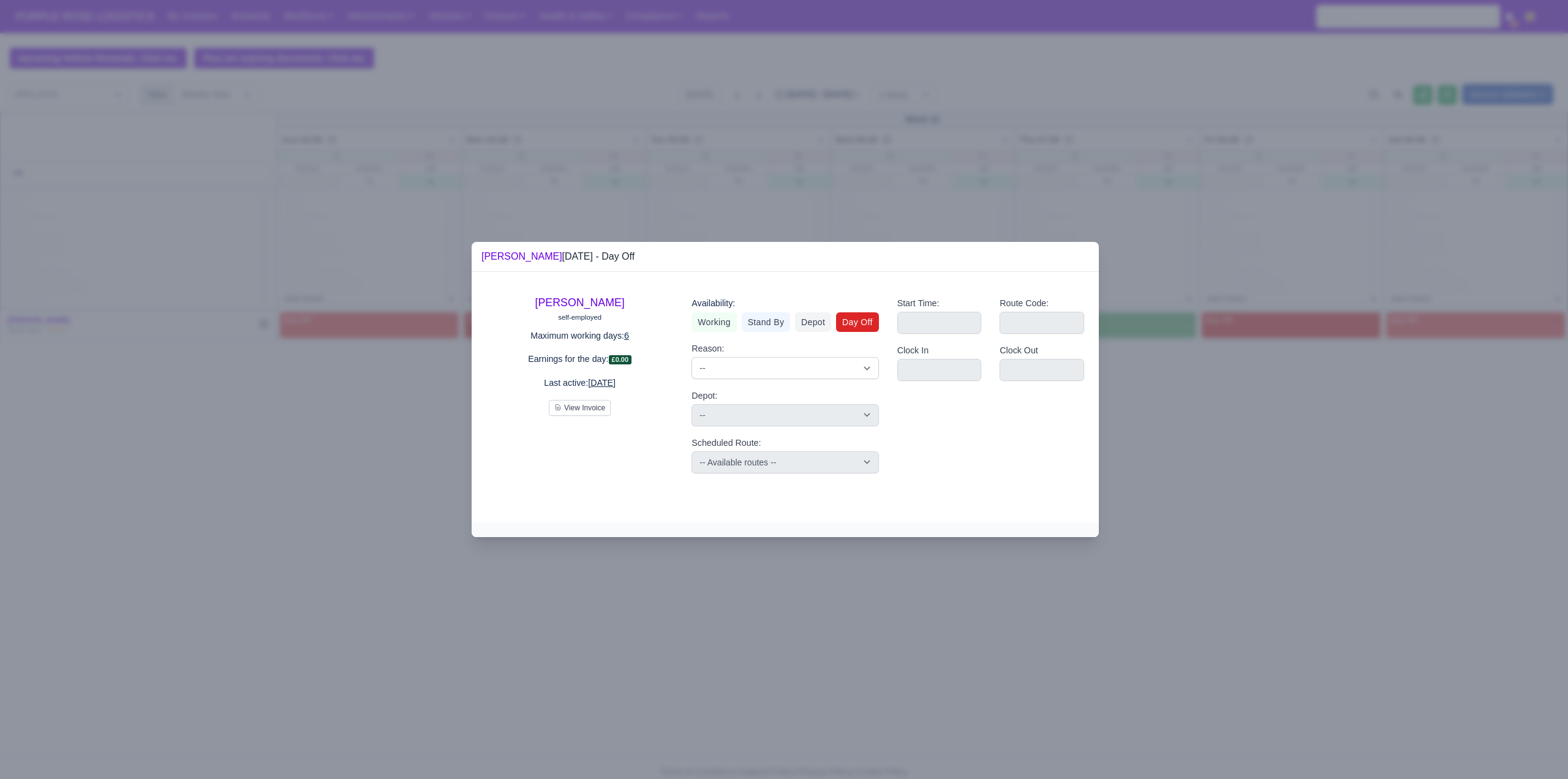
click at [1242, 492] on div at bounding box center [784, 389] width 1568 height 779
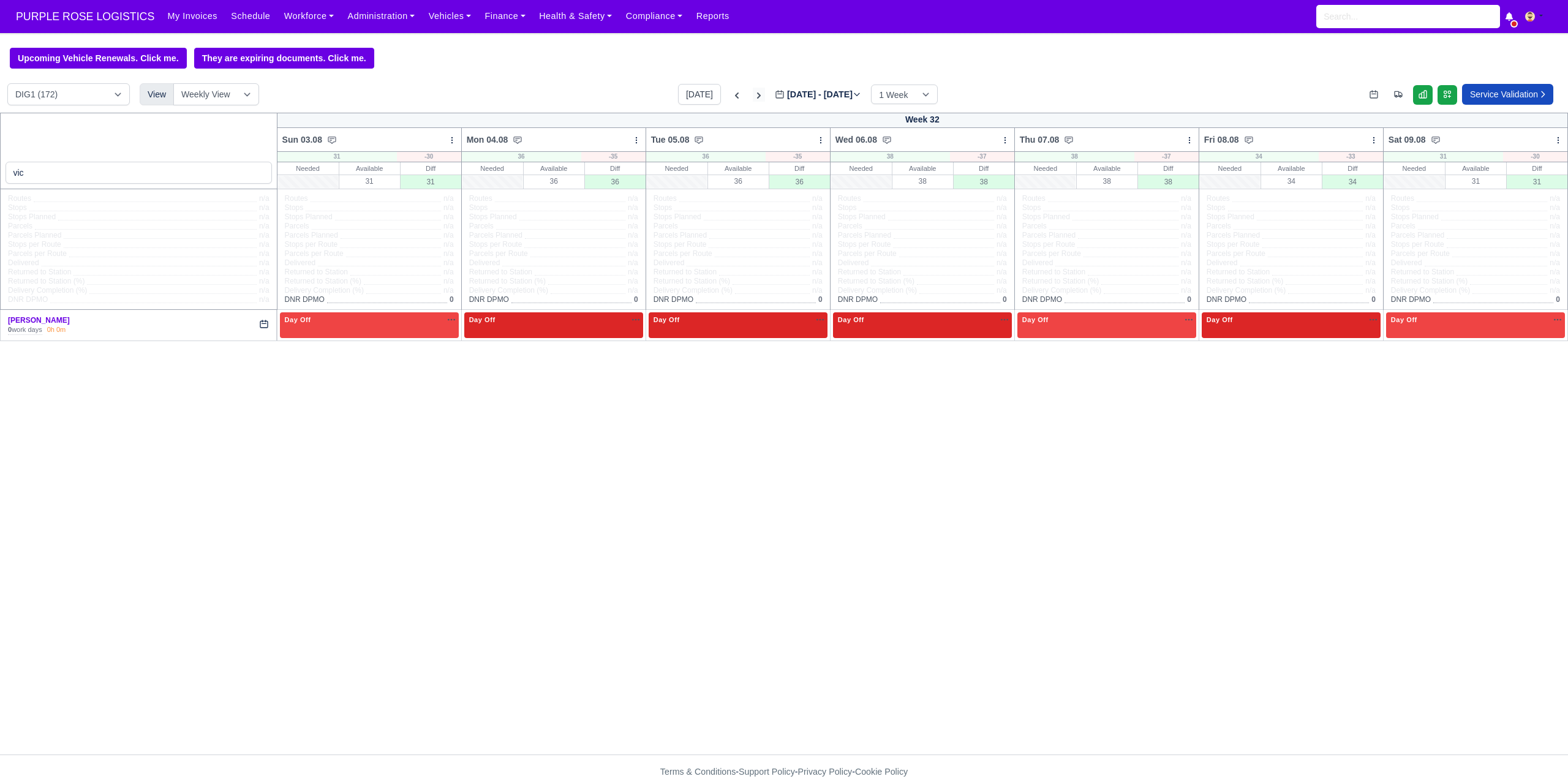
click at [753, 100] on icon at bounding box center [759, 95] width 12 height 12
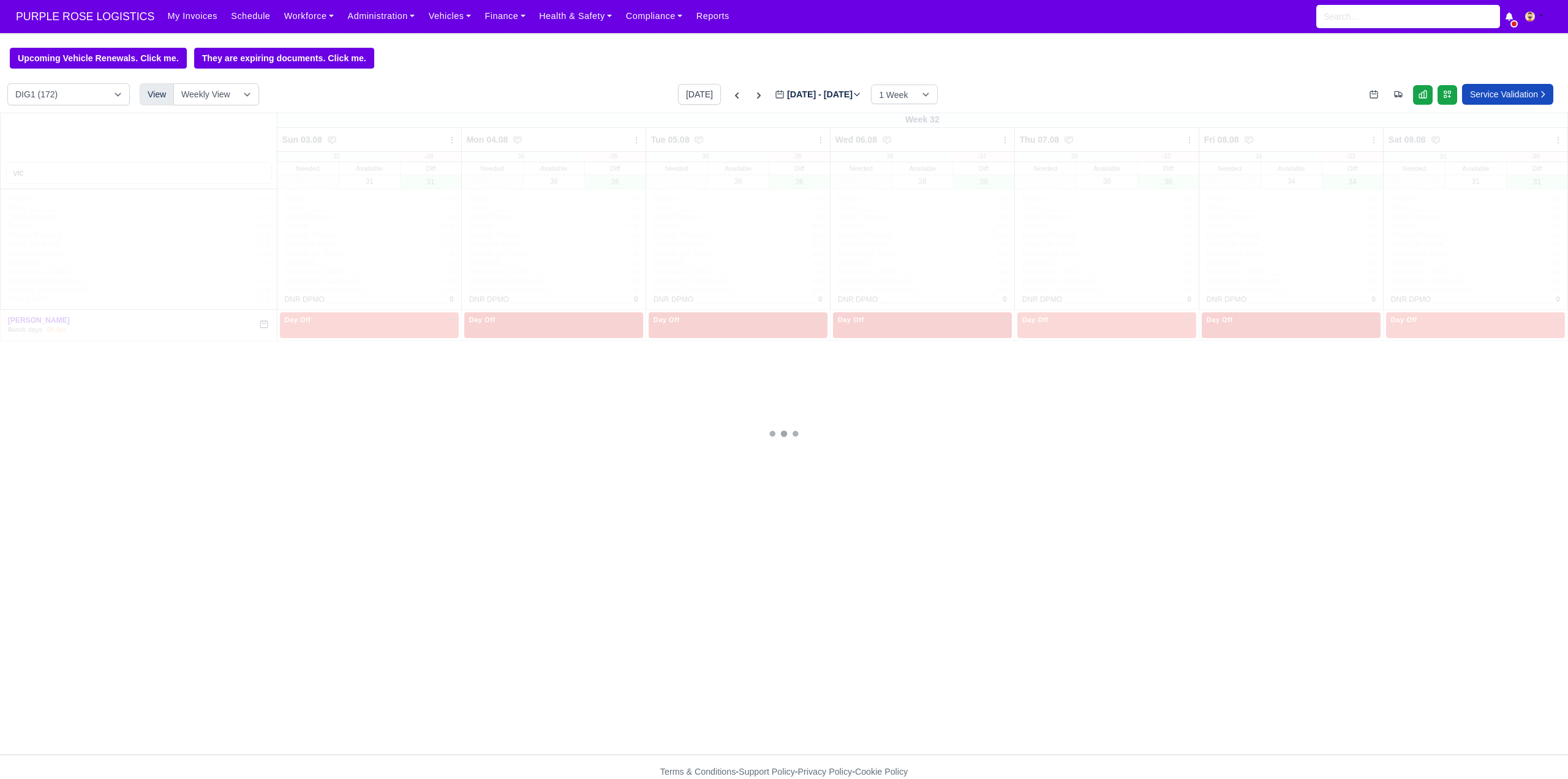
type input "2025-08-11"
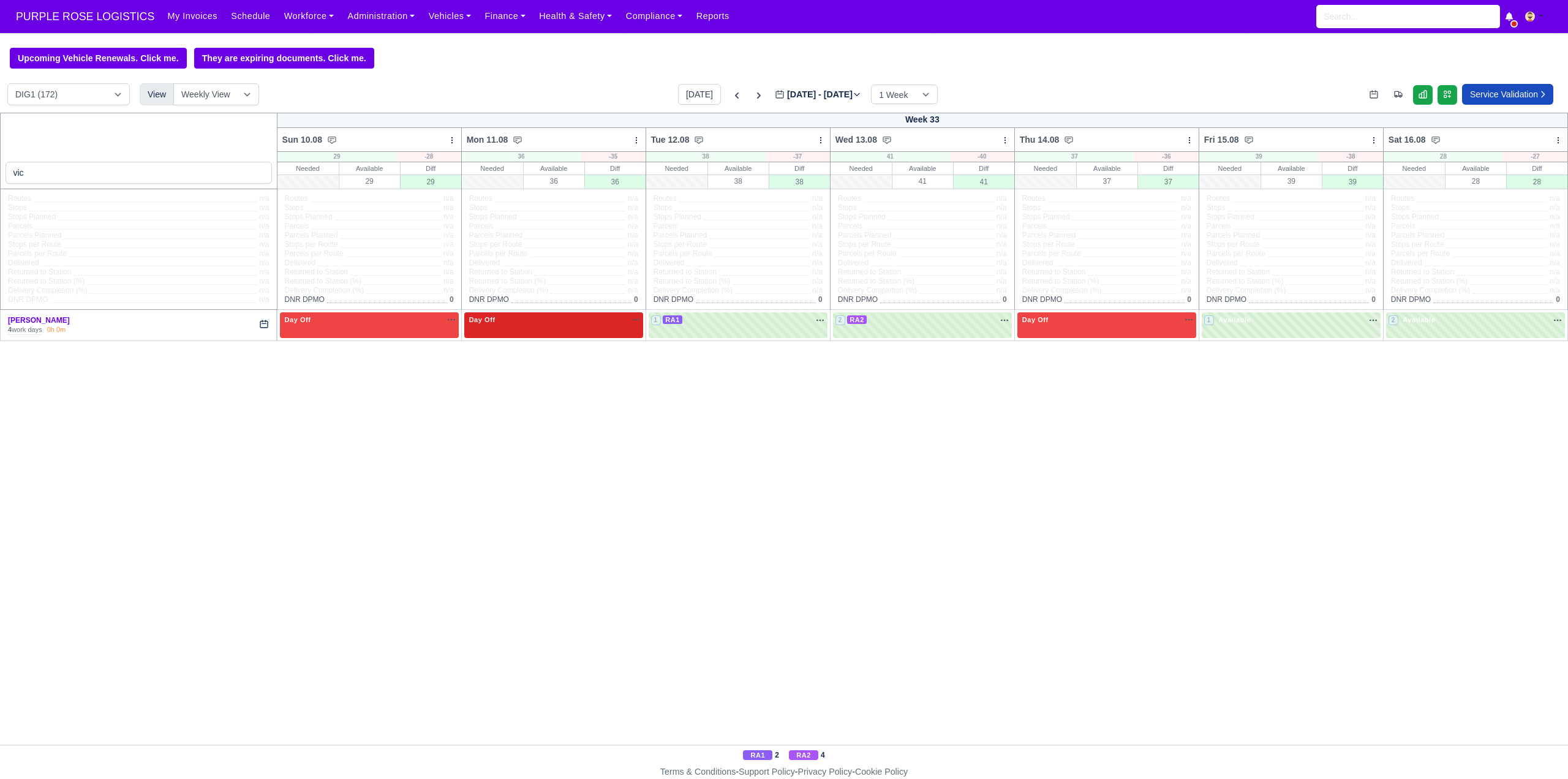
click at [572, 331] on div "Day Off Available" at bounding box center [553, 324] width 179 height 25
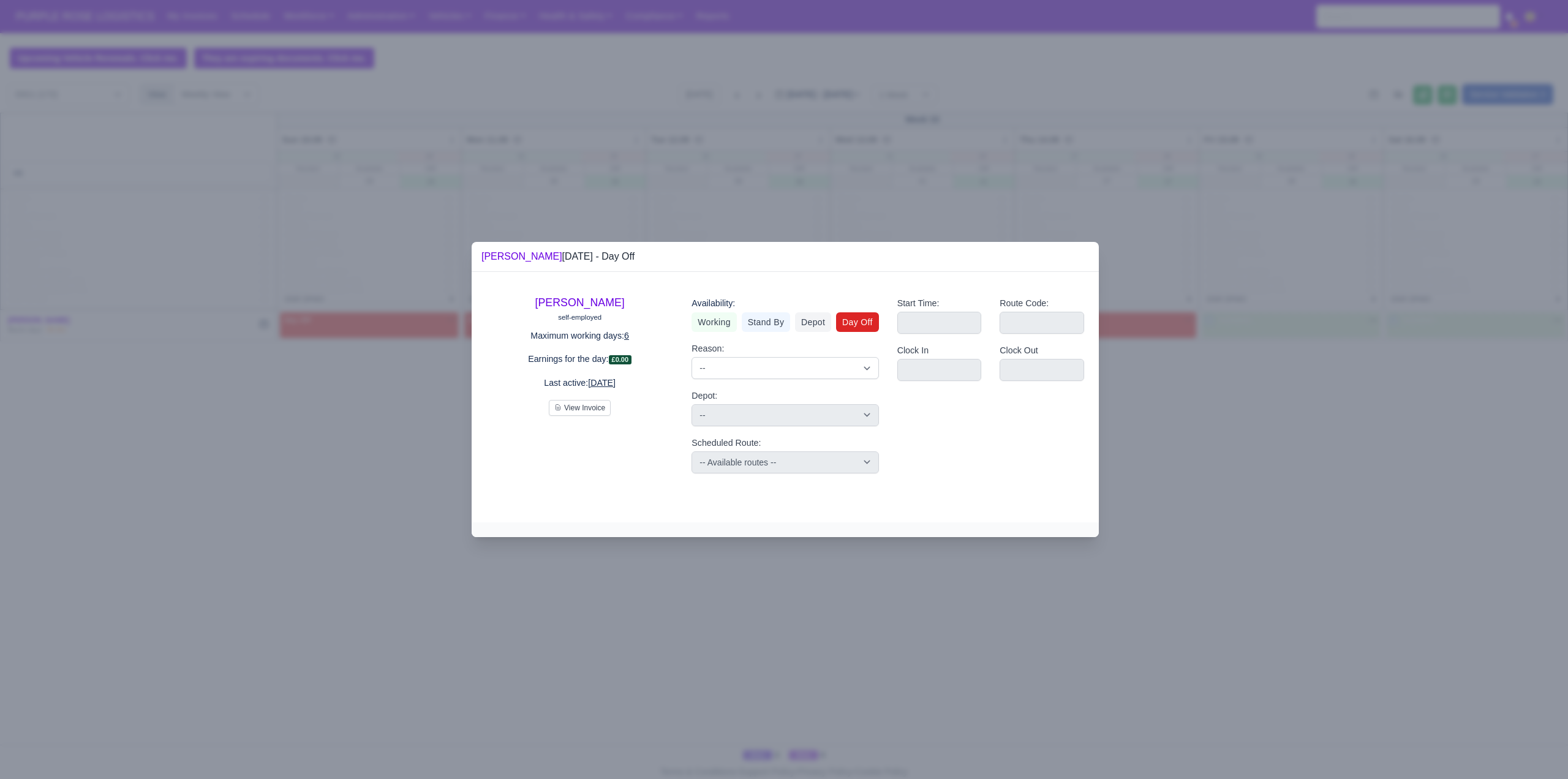
click at [700, 309] on div "Availability:" at bounding box center [785, 303] width 187 height 14
click at [706, 318] on link "Working" at bounding box center [714, 322] width 45 height 20
select select
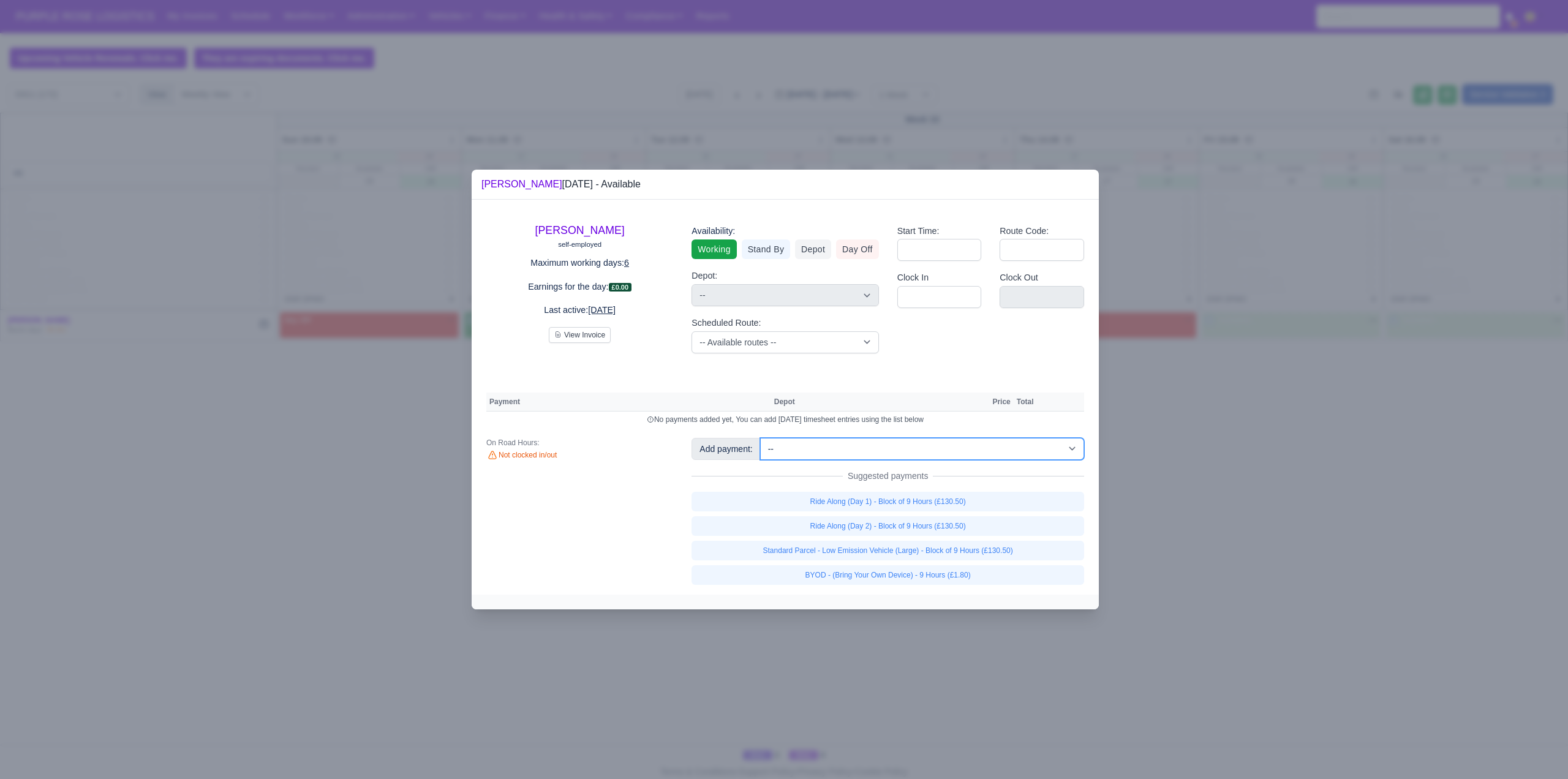
click at [826, 453] on select "-- Additional Hour Support (£14.50) Additional Stop Support (£1.00) BYOD - (Bri…" at bounding box center [923, 449] width 324 height 22
click at [760, 438] on select "-- Additional Hour Support (£14.50) Additional Stop Support (£1.00) BYOD - (Bri…" at bounding box center [923, 449] width 324 height 22
select select "1"
select select
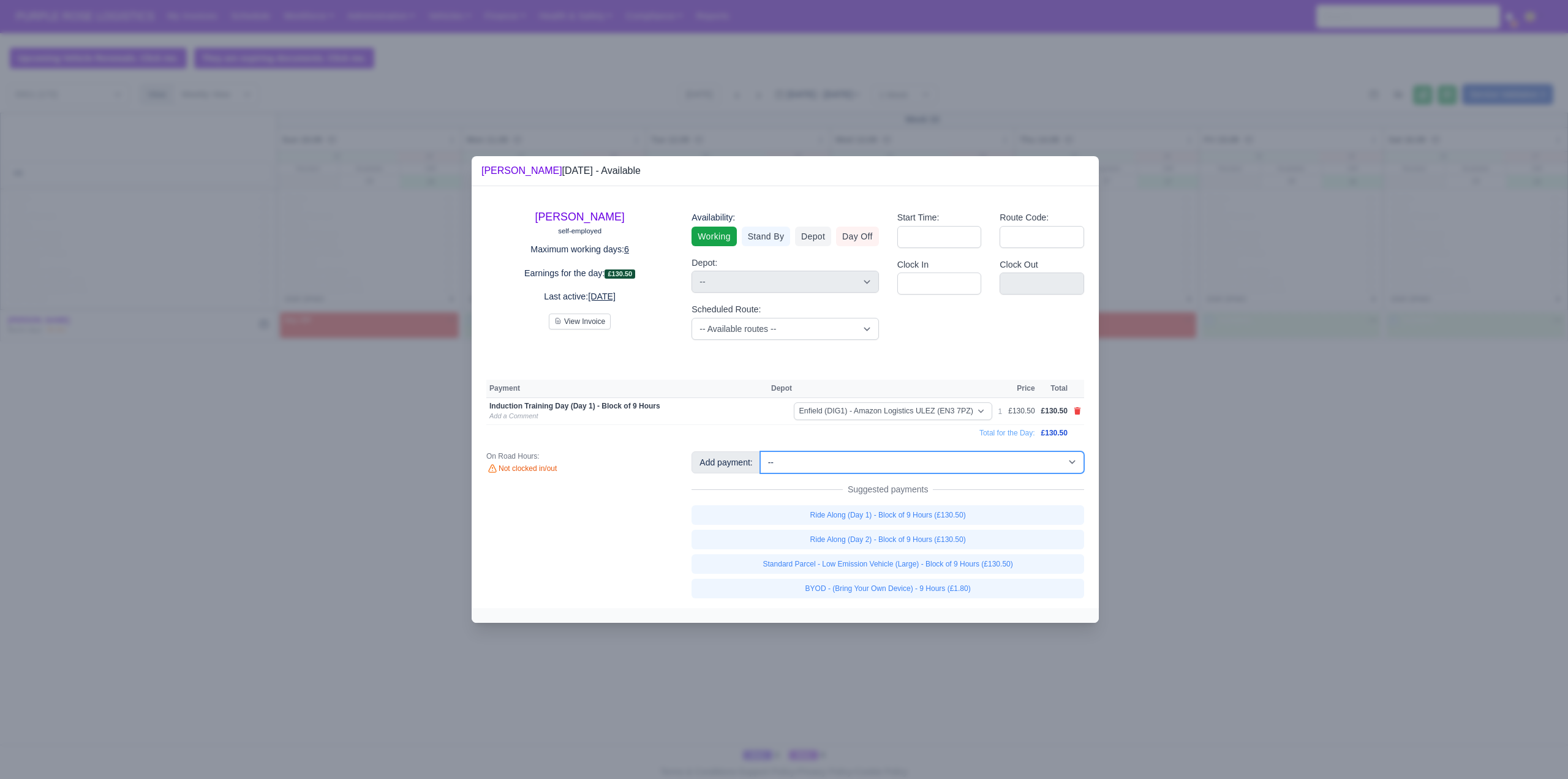
drag, startPoint x: 944, startPoint y: 465, endPoint x: 950, endPoint y: 452, distance: 14.3
click at [944, 465] on select "-- Additional Hour Support (£14.50) Additional Stop Support (£1.00) BYOD - (Bri…" at bounding box center [923, 462] width 324 height 22
select select "103"
click at [760, 451] on select "-- Additional Hour Support (£14.50) Additional Stop Support (£1.00) BYOD - (Bri…" at bounding box center [923, 462] width 324 height 22
select select
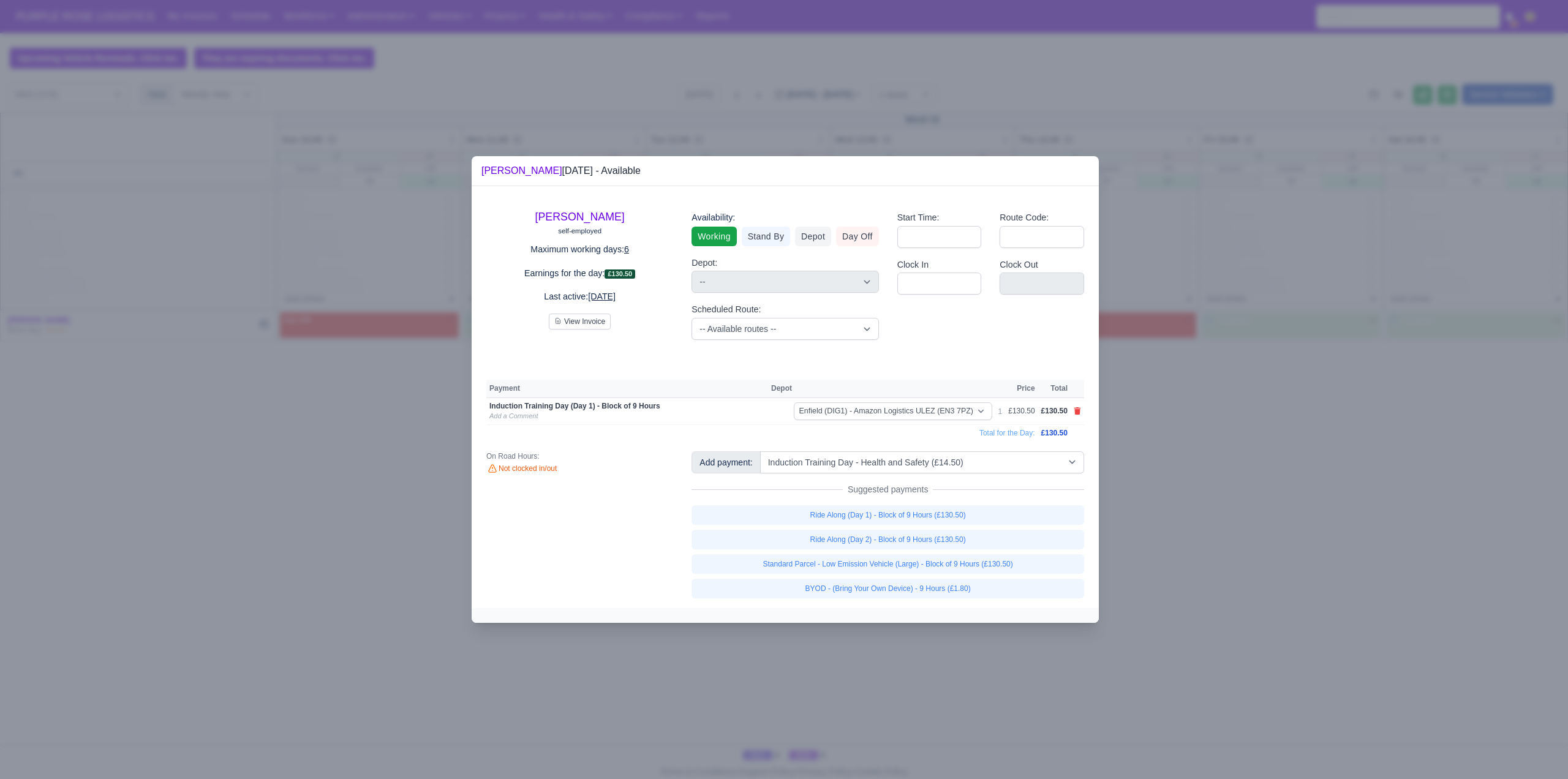
select select
select select "1"
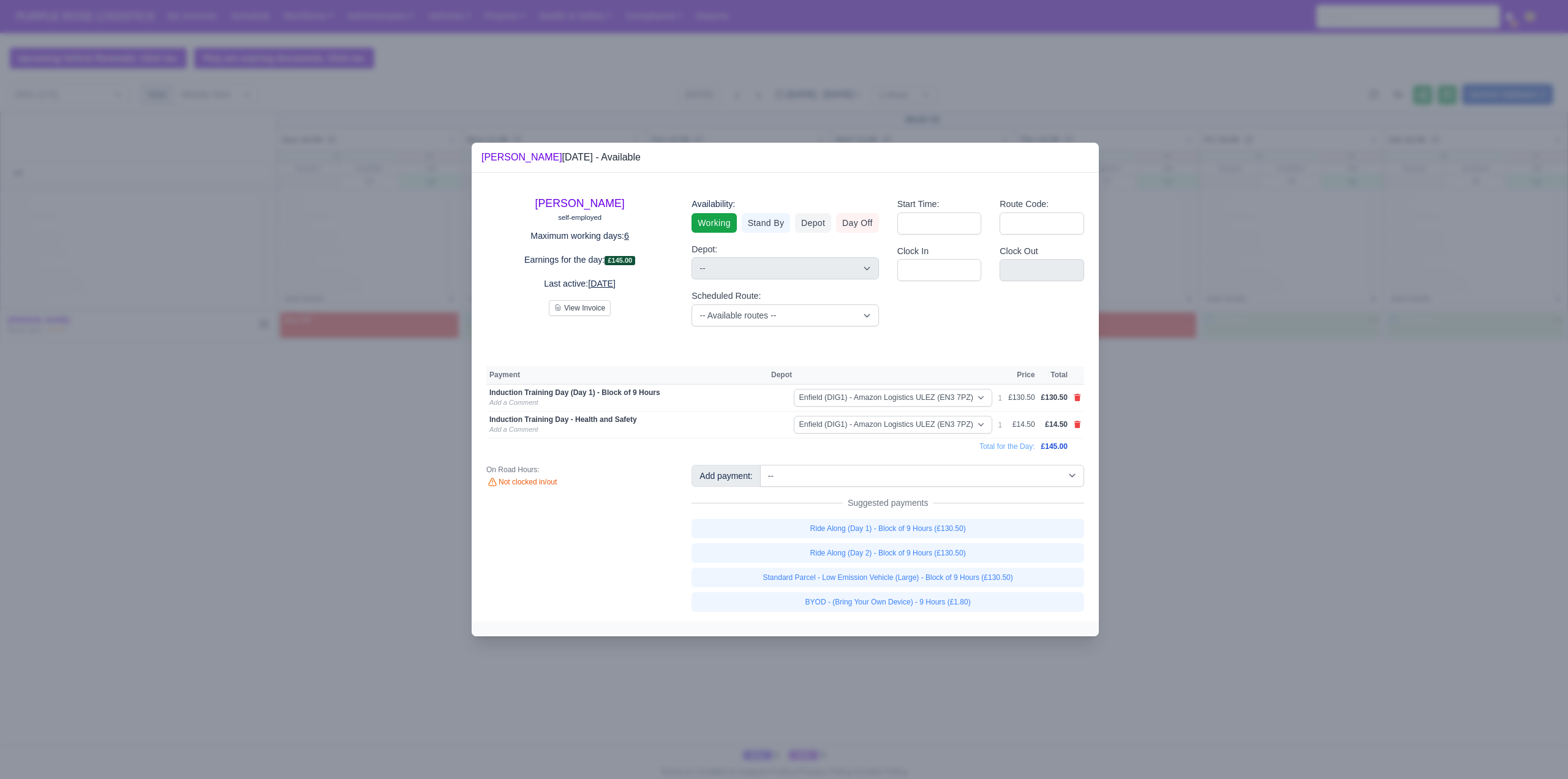
click at [1231, 510] on div at bounding box center [784, 389] width 1568 height 779
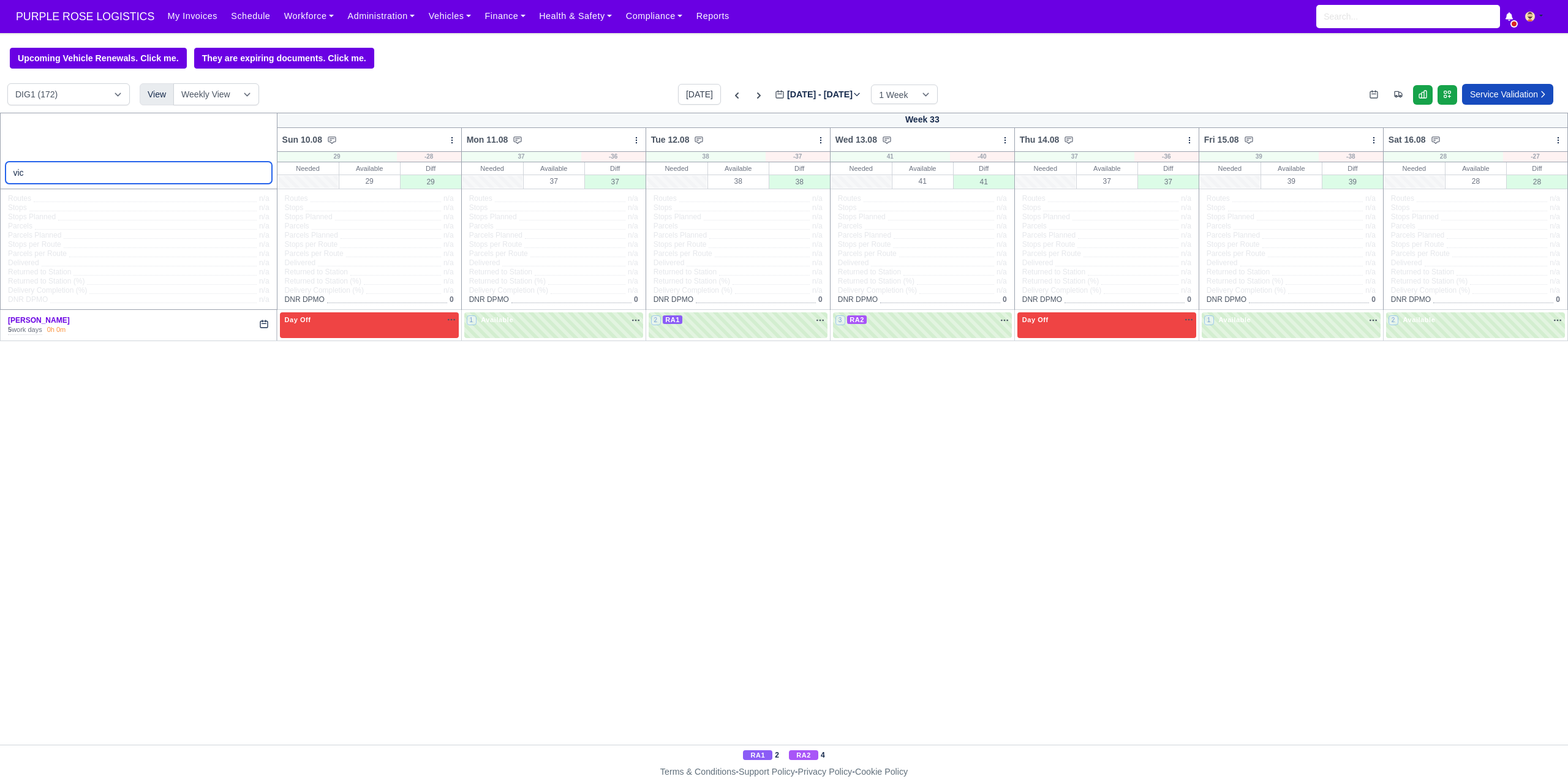
click at [75, 174] on input "vic" at bounding box center [138, 172] width 266 height 22
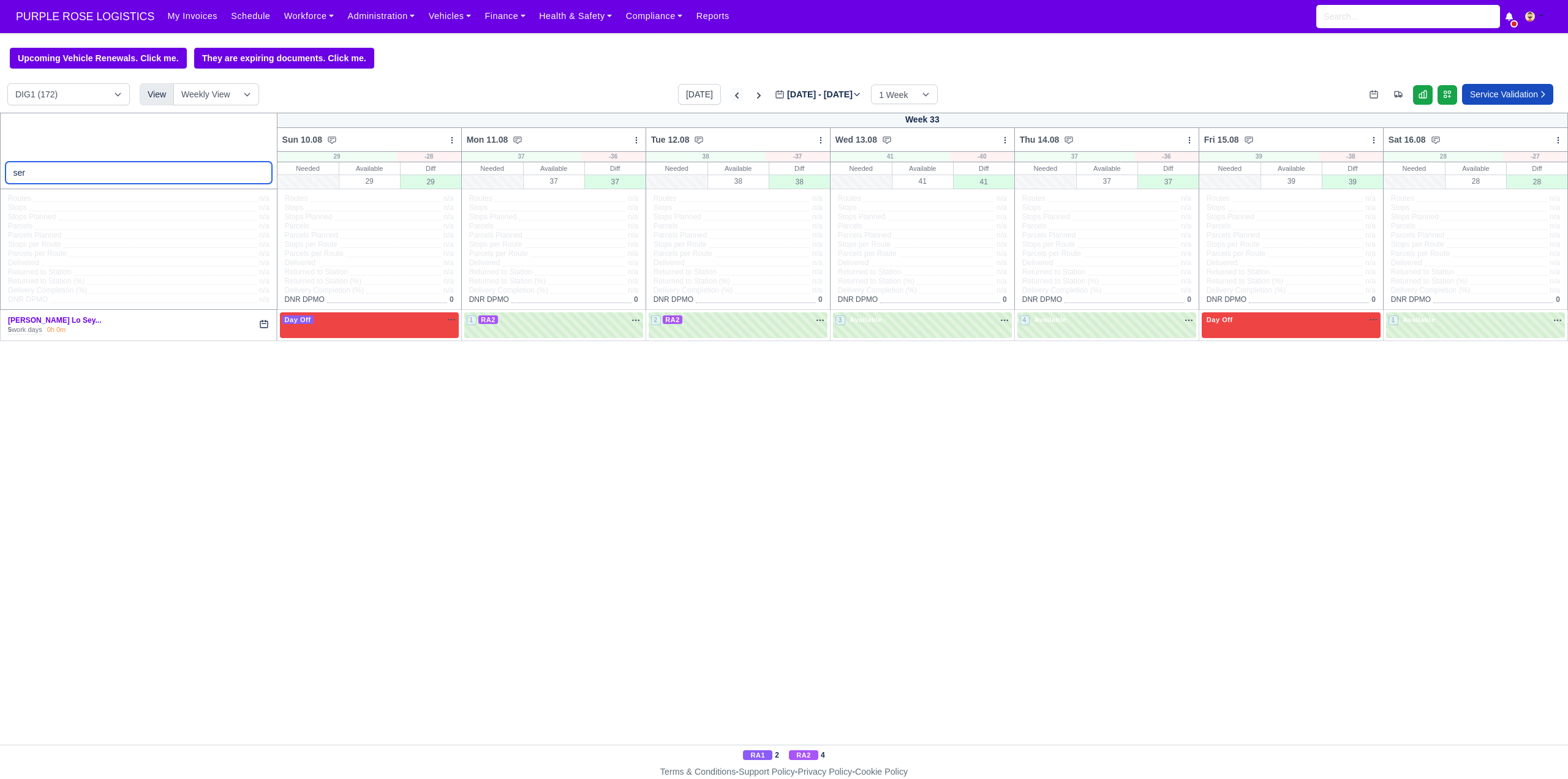
type input "ser"
click at [731, 99] on icon at bounding box center [737, 95] width 12 height 12
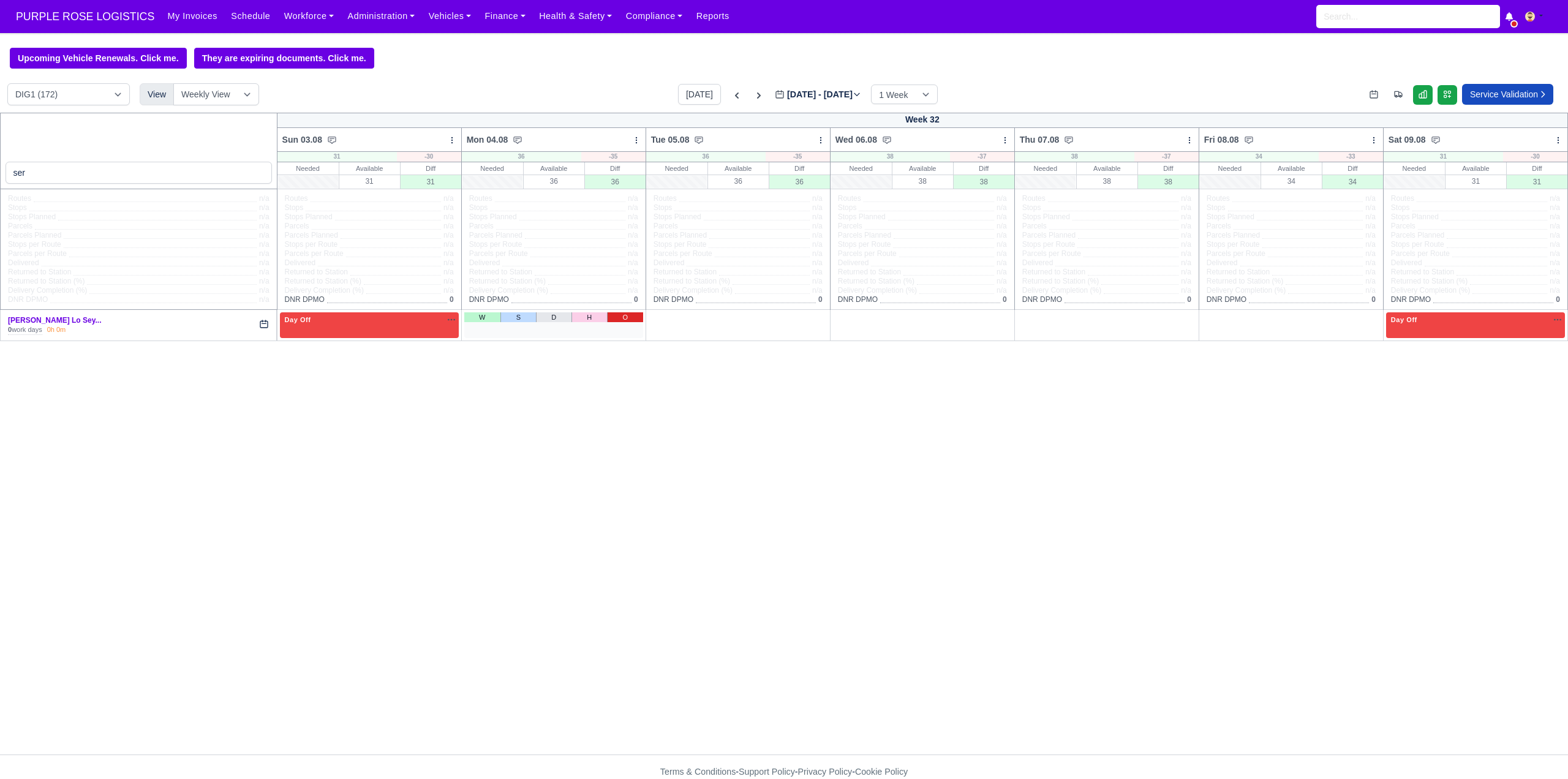
click at [625, 320] on link "O" at bounding box center [625, 317] width 36 height 10
click at [816, 322] on link "O" at bounding box center [809, 317] width 36 height 10
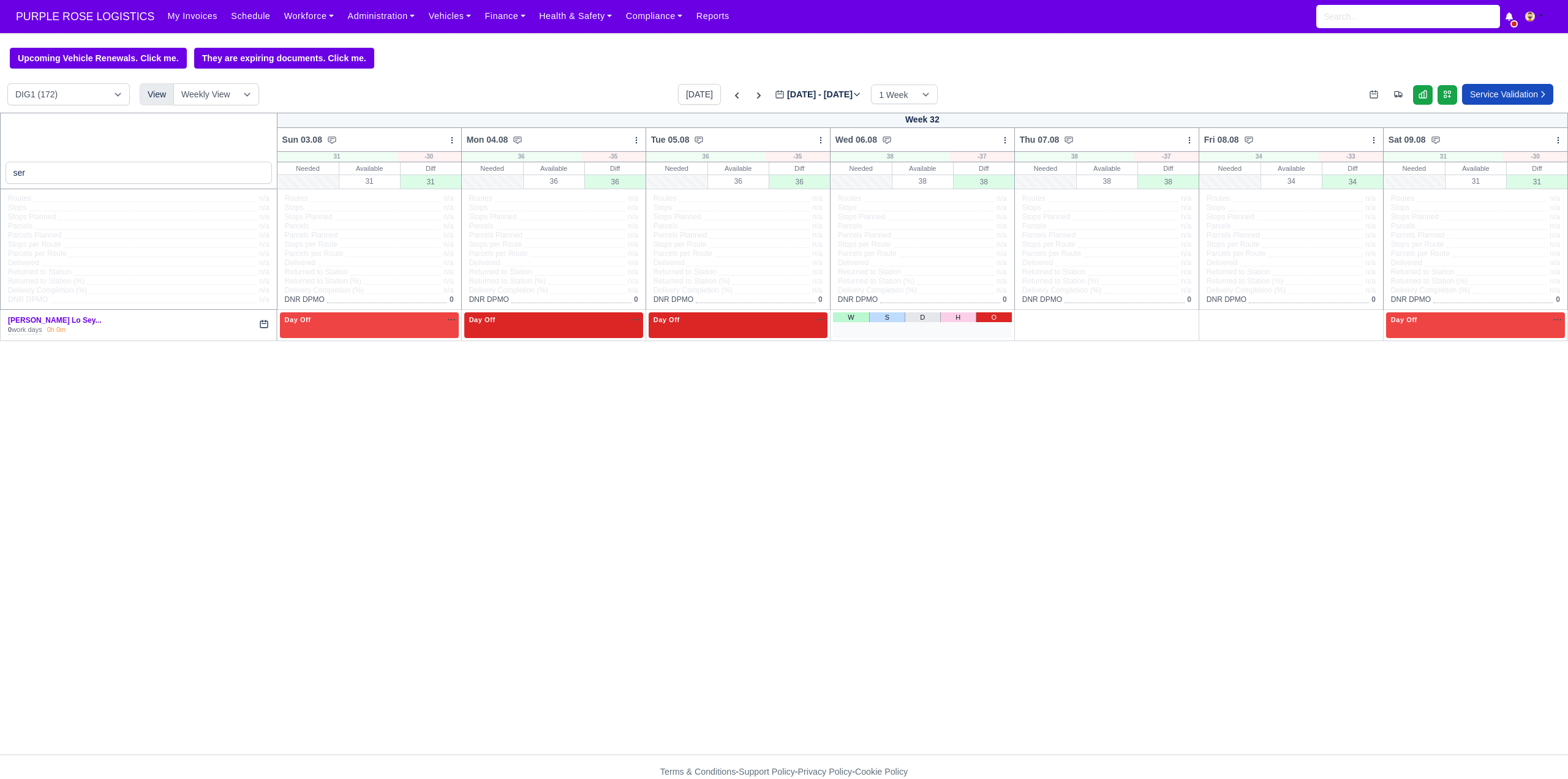
click at [1002, 320] on link "O" at bounding box center [994, 317] width 36 height 10
click at [1187, 318] on link "O" at bounding box center [1178, 317] width 36 height 10
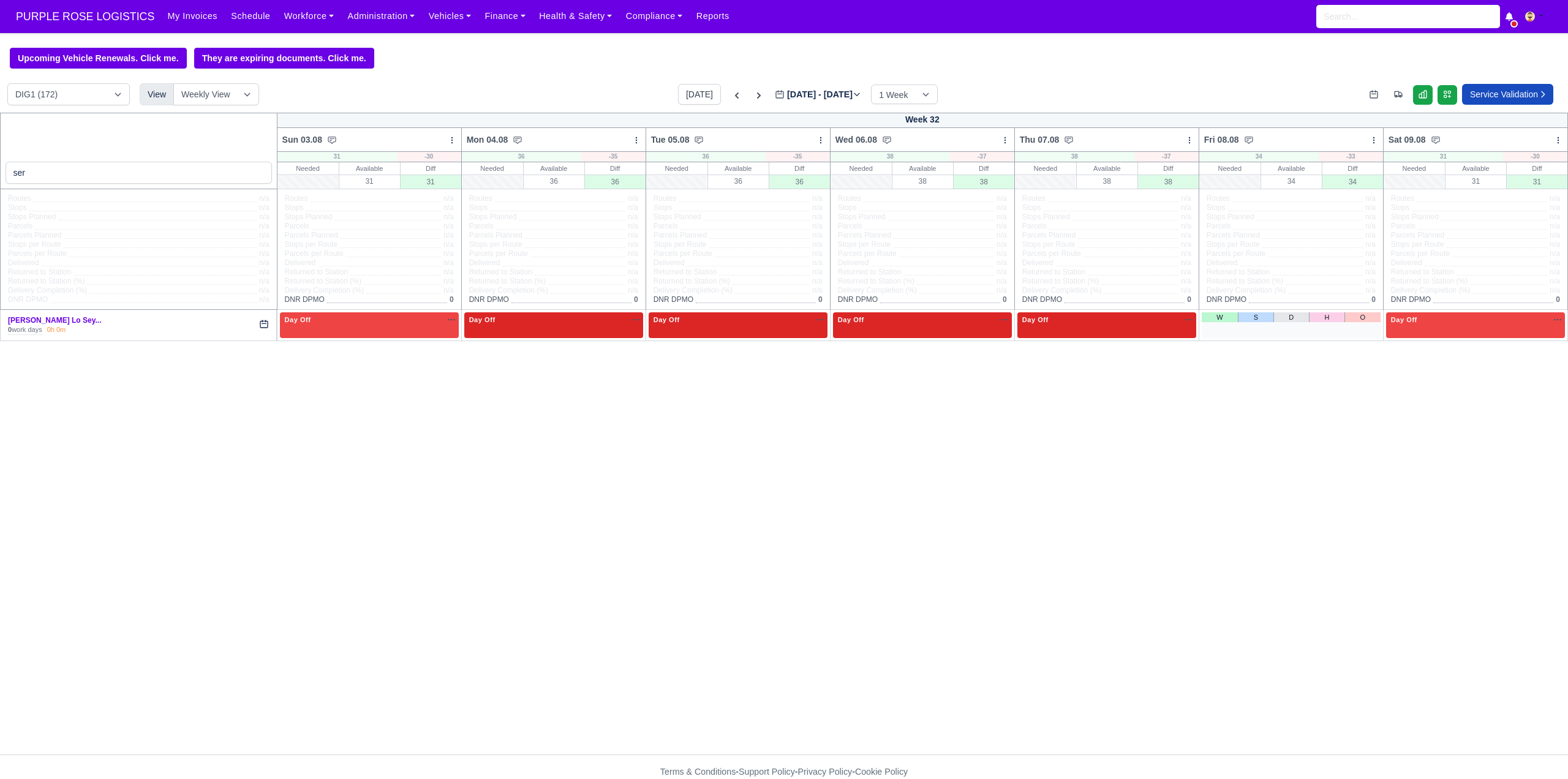
click at [1306, 325] on div "W S D H O" at bounding box center [1291, 324] width 179 height 25
click at [1306, 322] on link "O" at bounding box center [1362, 317] width 36 height 10
click at [753, 101] on icon at bounding box center [759, 95] width 12 height 12
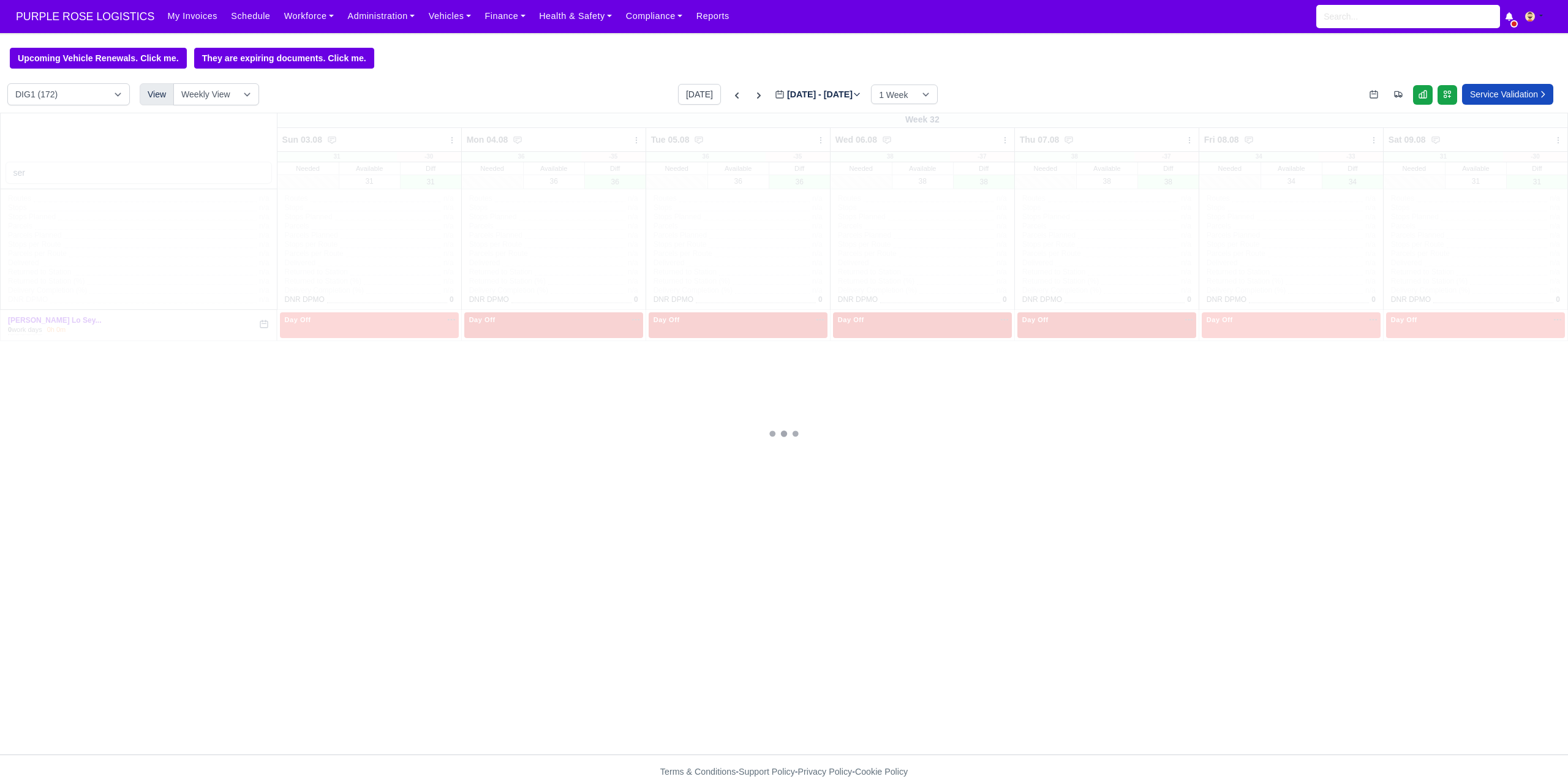
type input "2025-08-11"
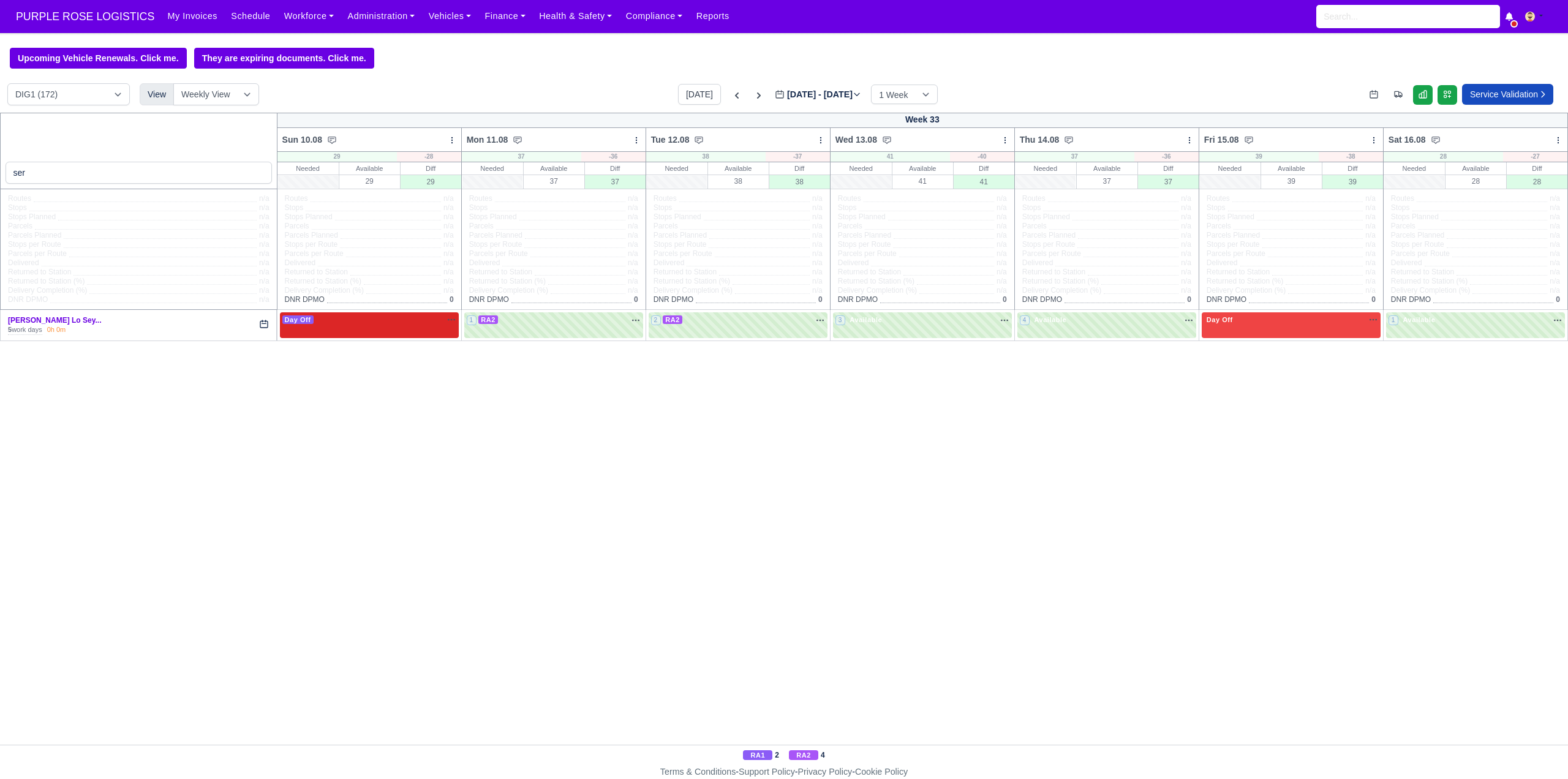
click at [413, 324] on div "Day Off Available" at bounding box center [369, 320] width 174 height 10
select select "3"
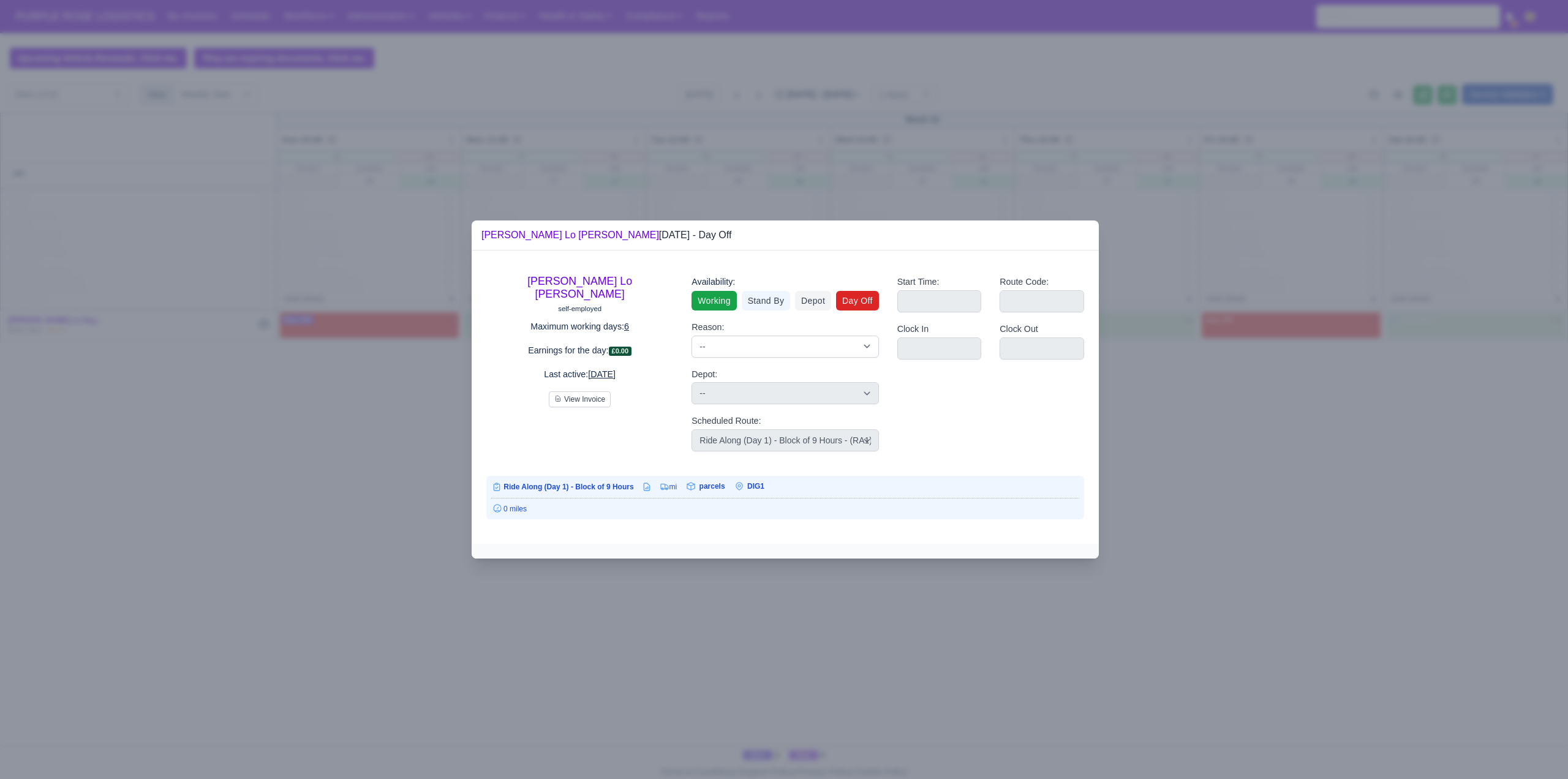
click at [720, 296] on link "Working" at bounding box center [714, 301] width 45 height 20
select select
select select "3"
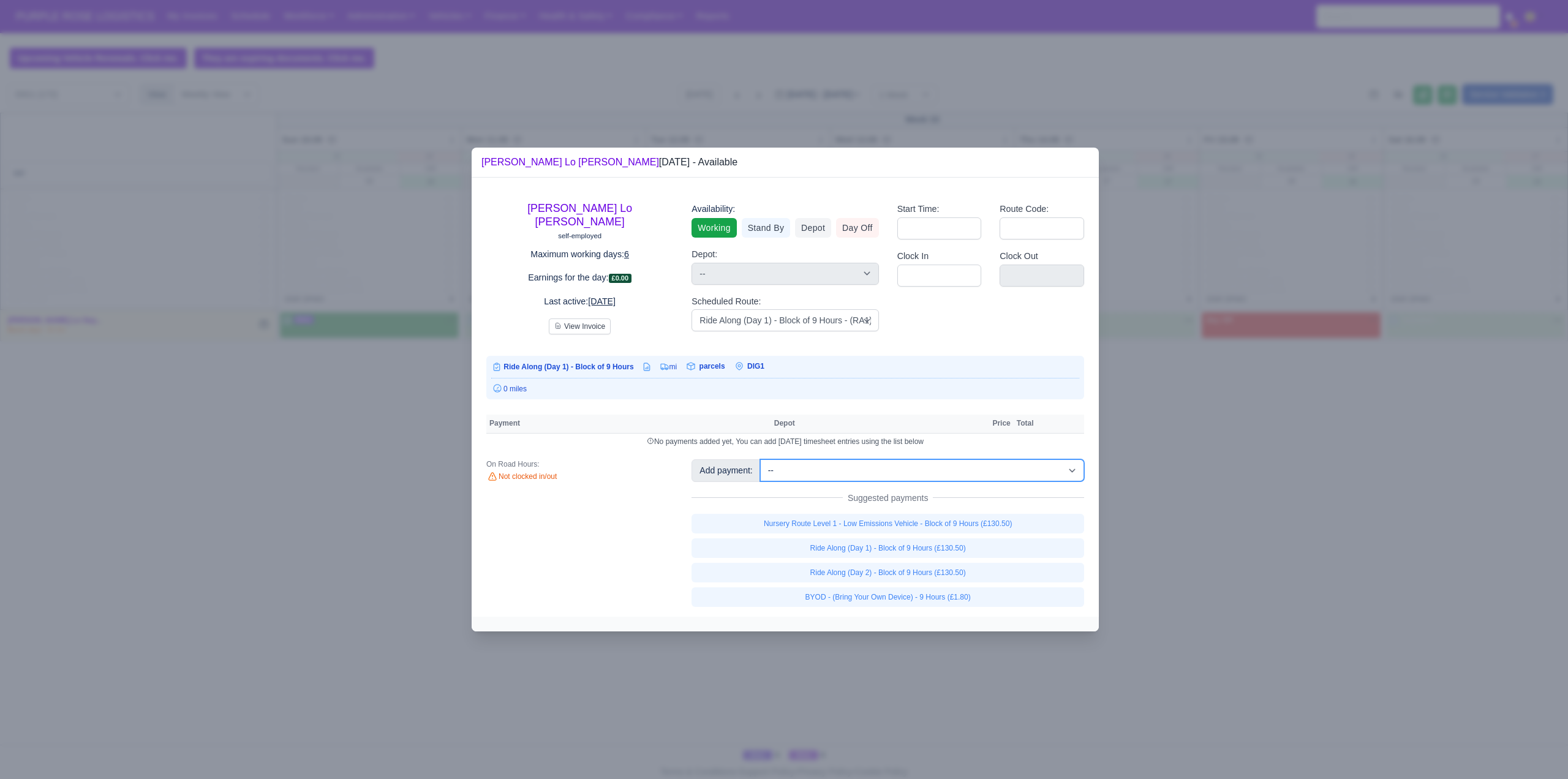
drag, startPoint x: 837, startPoint y: 469, endPoint x: 844, endPoint y: 463, distance: 9.2
click at [837, 470] on select "-- Additional Hour Support (£14.50) Additional Stop Support (£1.00) BYOD - (Bri…" at bounding box center [923, 470] width 324 height 22
click at [760, 459] on select "-- Additional Hour Support (£14.50) Additional Stop Support (£1.00) BYOD - (Bri…" at bounding box center [923, 470] width 324 height 22
select select "1"
select select
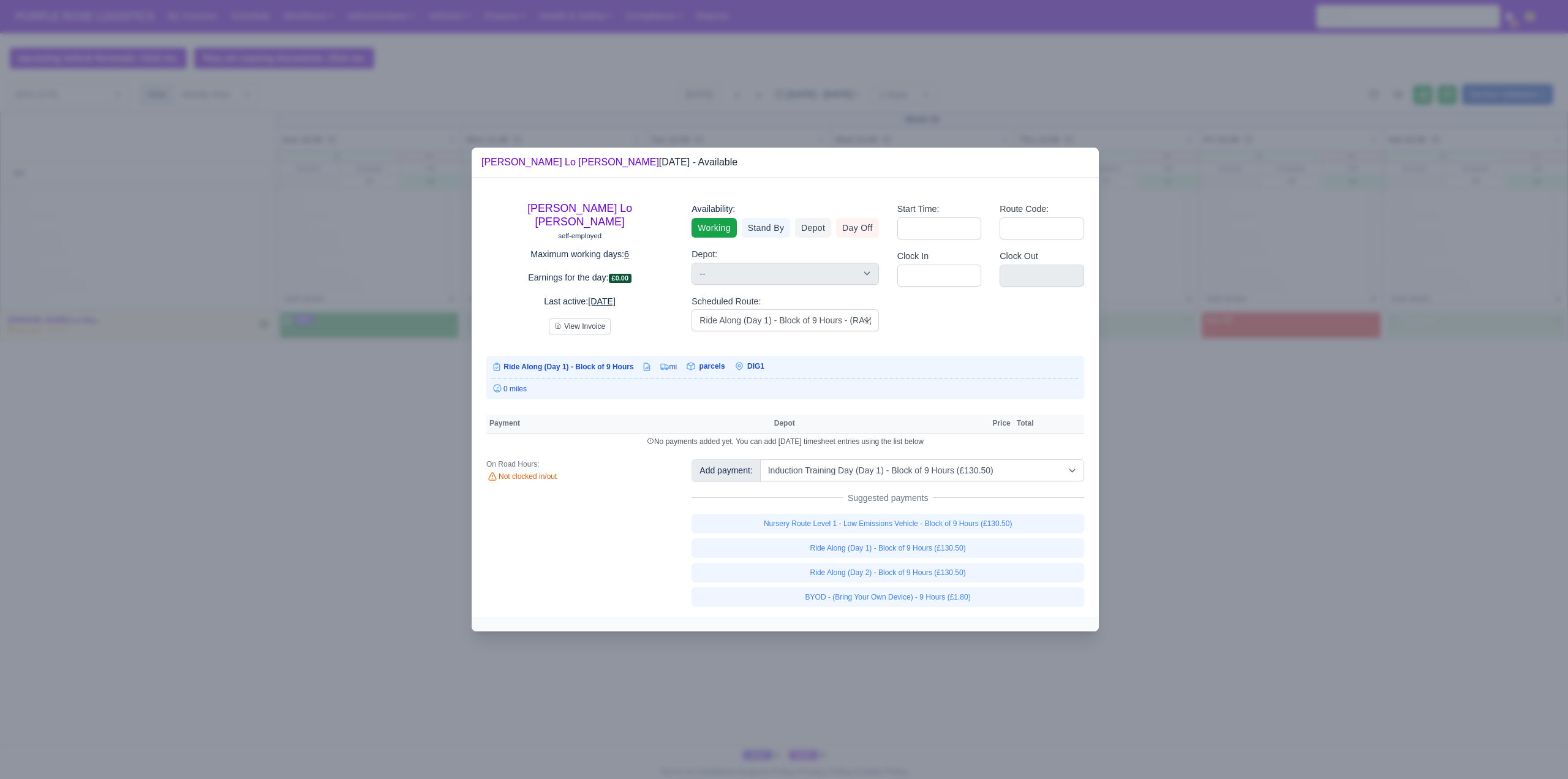
select select "3"
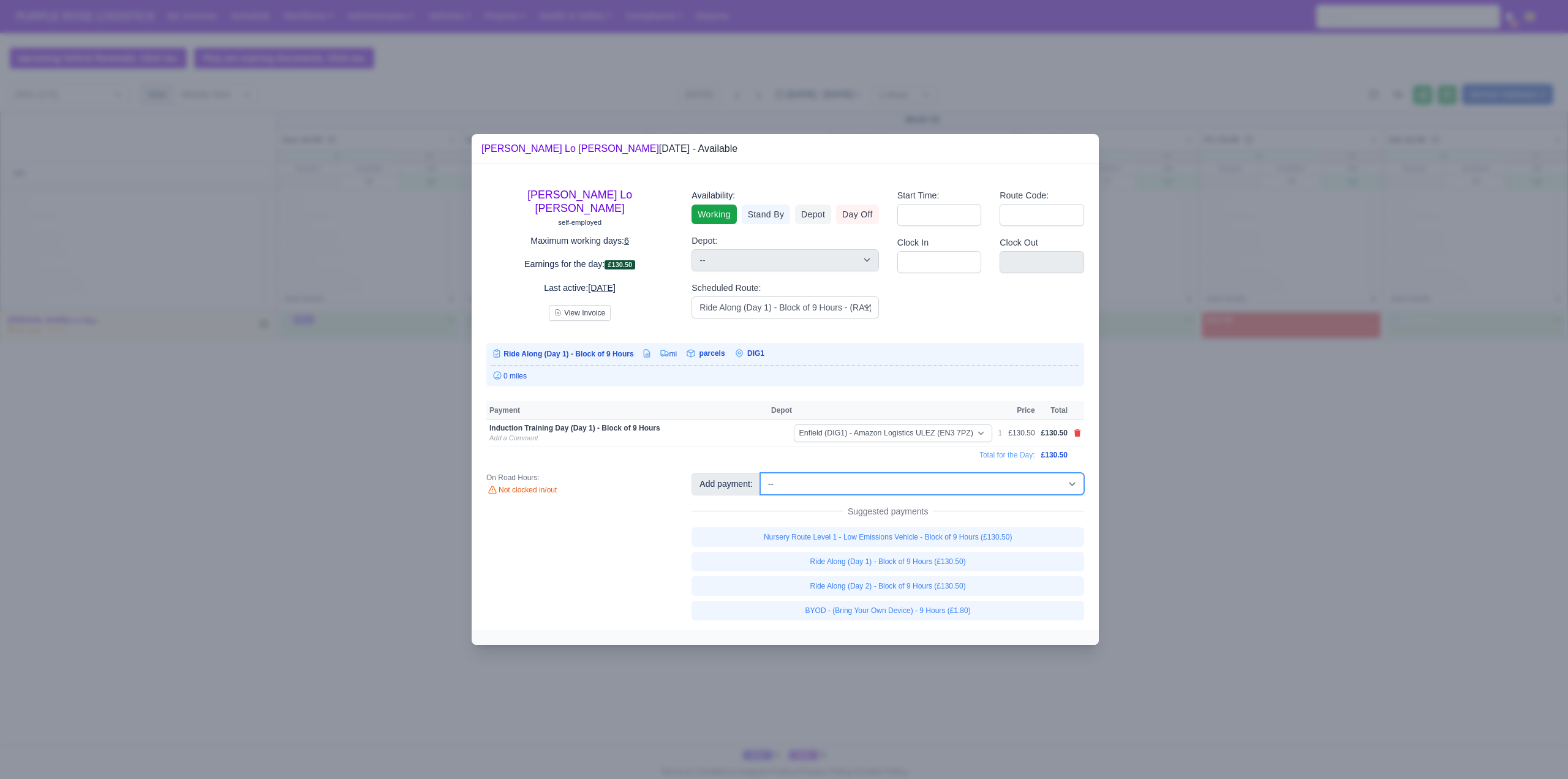
drag, startPoint x: 931, startPoint y: 484, endPoint x: 936, endPoint y: 475, distance: 10.3
click at [931, 484] on select "-- Additional Hour Support (£14.50) Additional Stop Support (£1.00) BYOD - (Bri…" at bounding box center [923, 484] width 324 height 22
select select "103"
click at [760, 473] on select "-- Additional Hour Support (£14.50) Additional Stop Support (£1.00) BYOD - (Bri…" at bounding box center [923, 484] width 324 height 22
select select
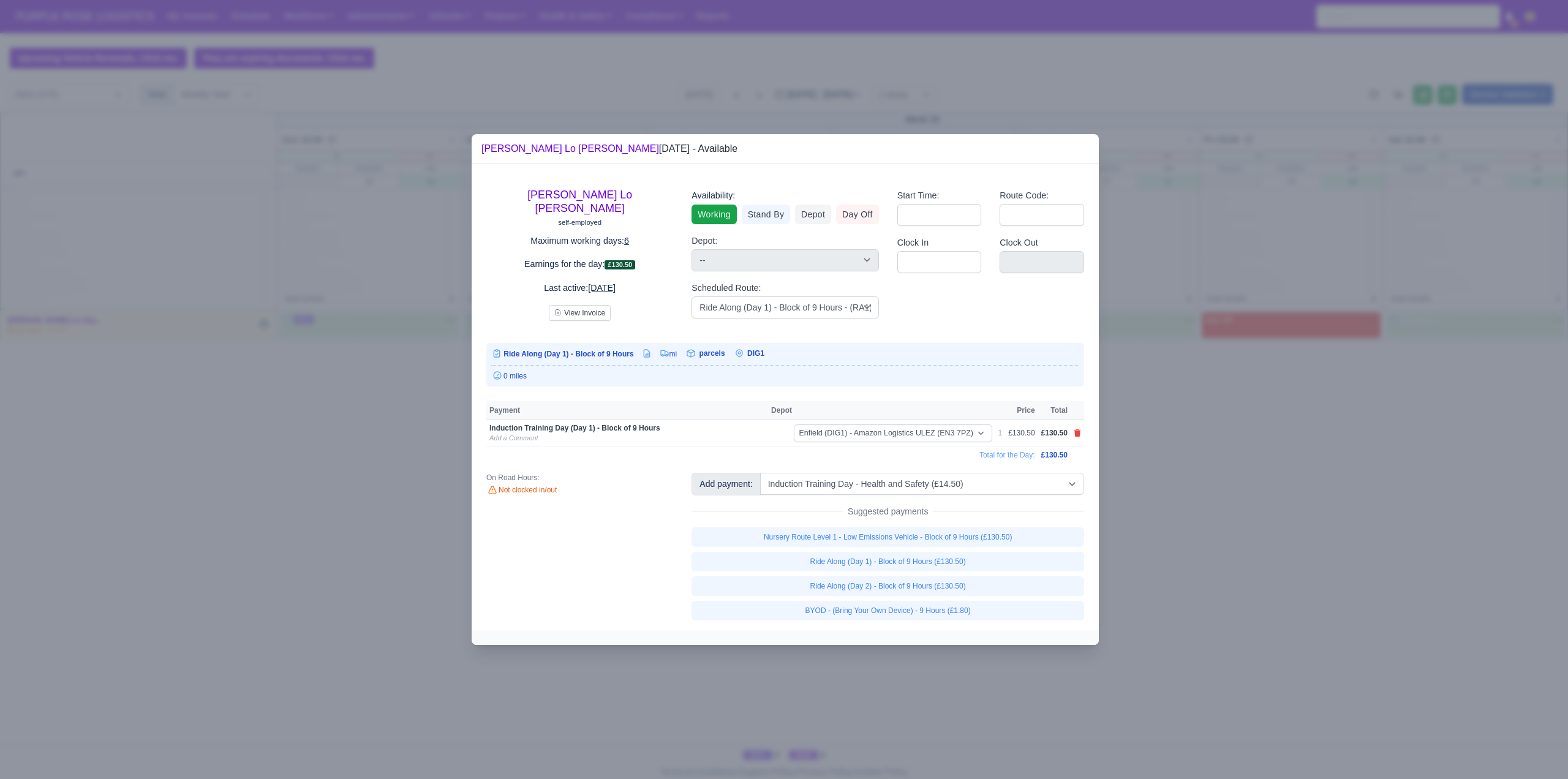
select select "3"
select select "1"
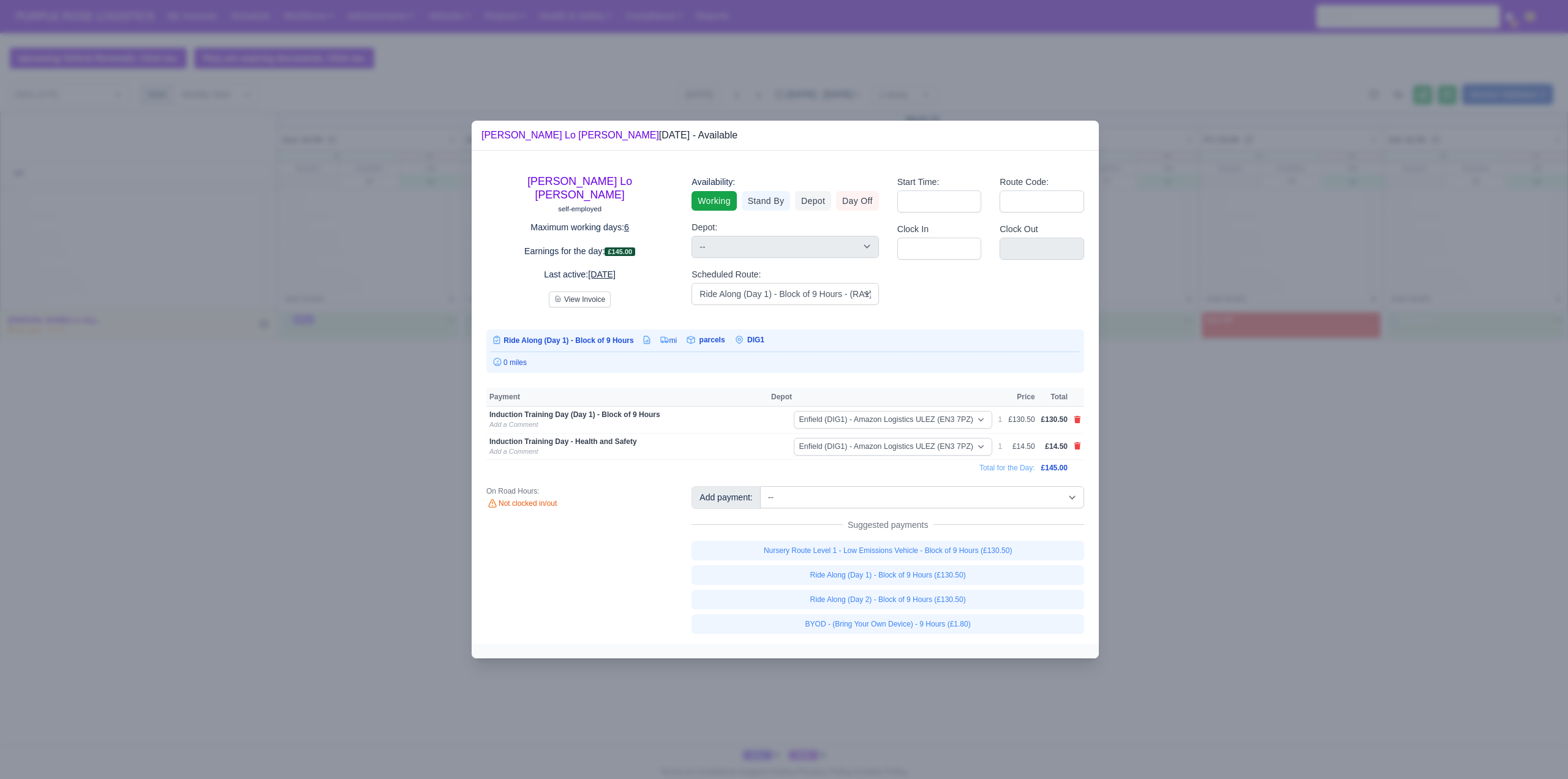
click at [1227, 506] on div at bounding box center [784, 389] width 1568 height 779
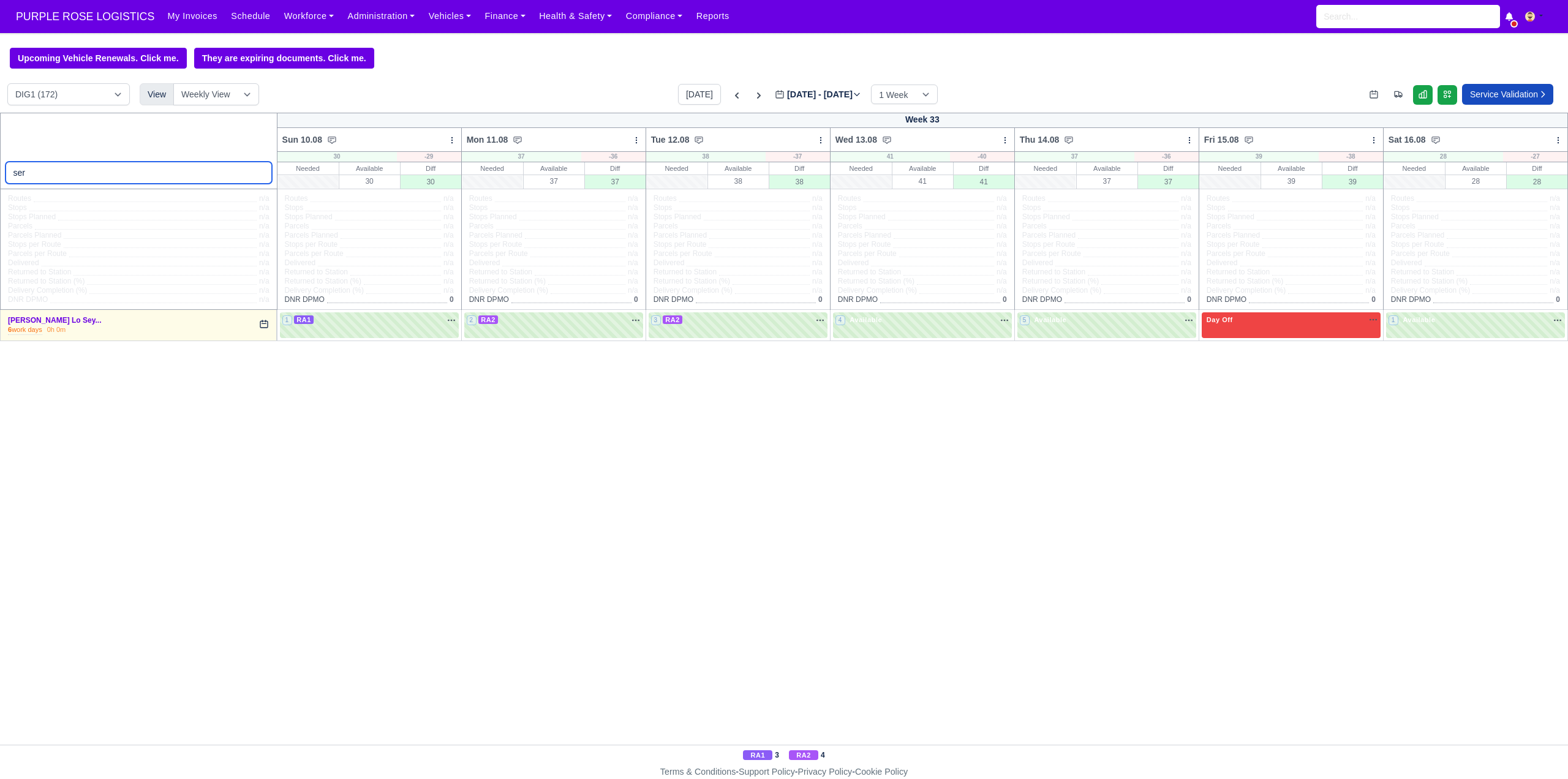
click at [84, 178] on input "ser" at bounding box center [138, 172] width 266 height 22
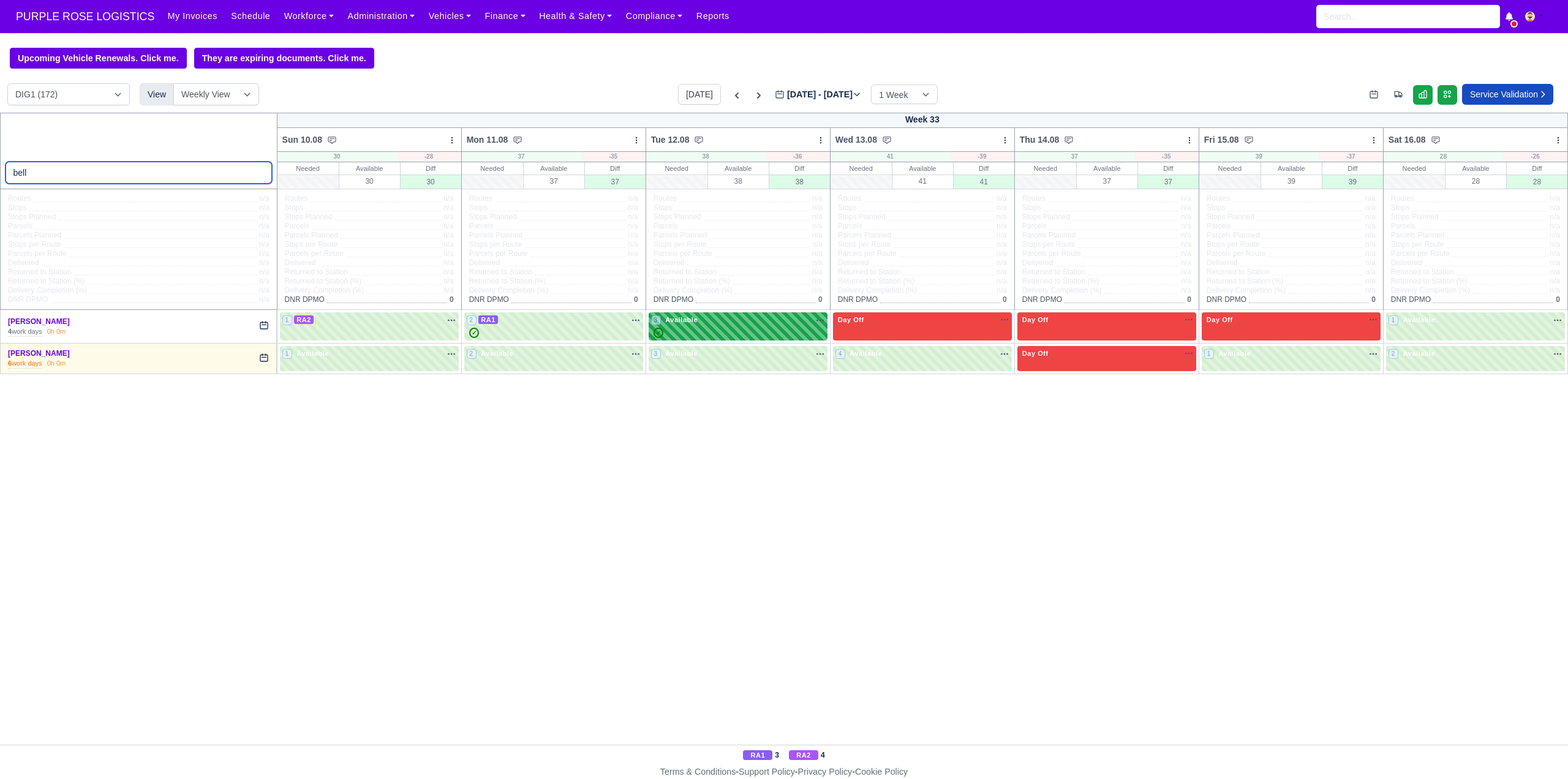
type input "bell"
click at [784, 331] on div "✓" at bounding box center [738, 333] width 174 height 10
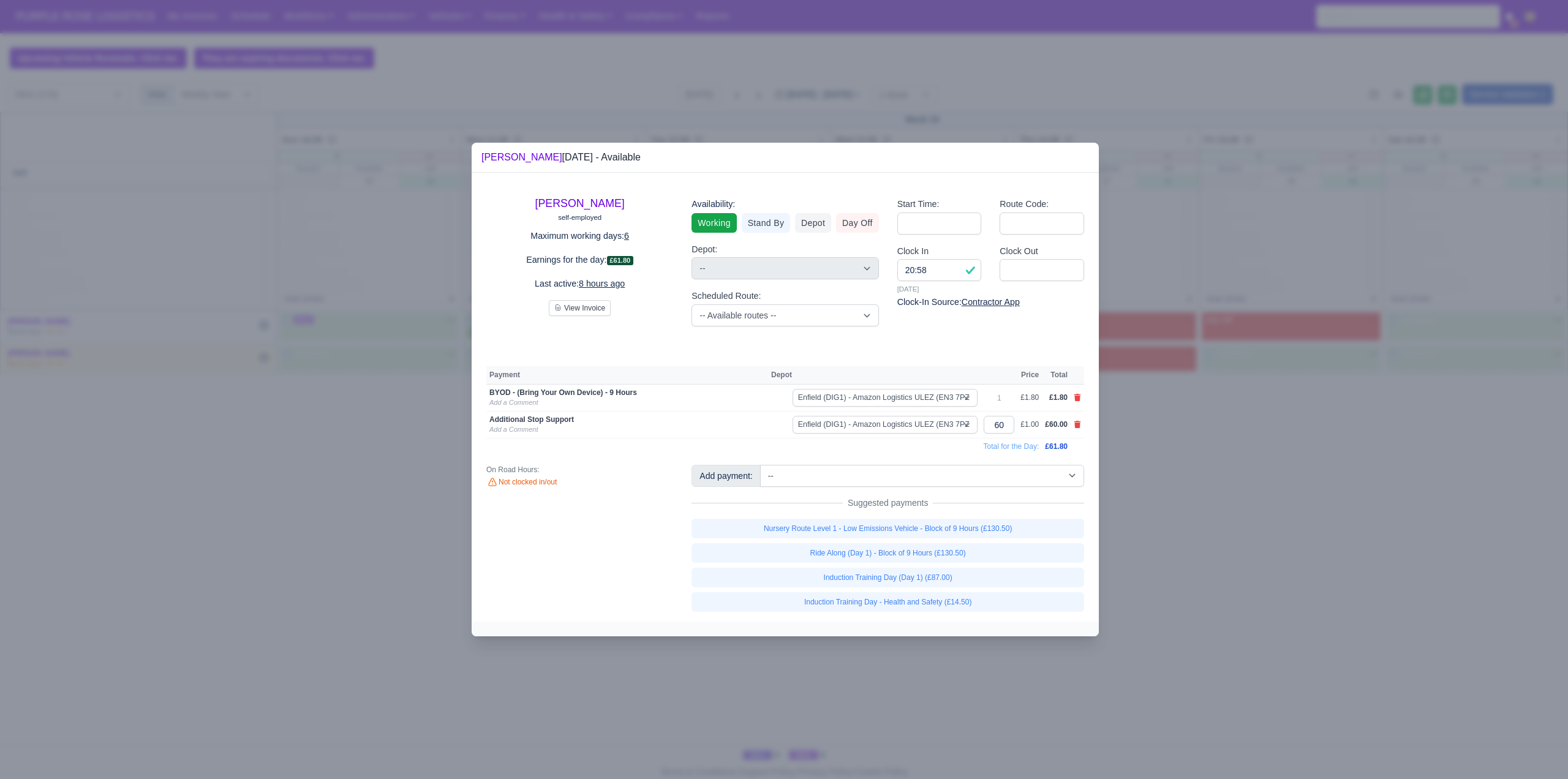
click at [1306, 530] on div at bounding box center [784, 389] width 1568 height 779
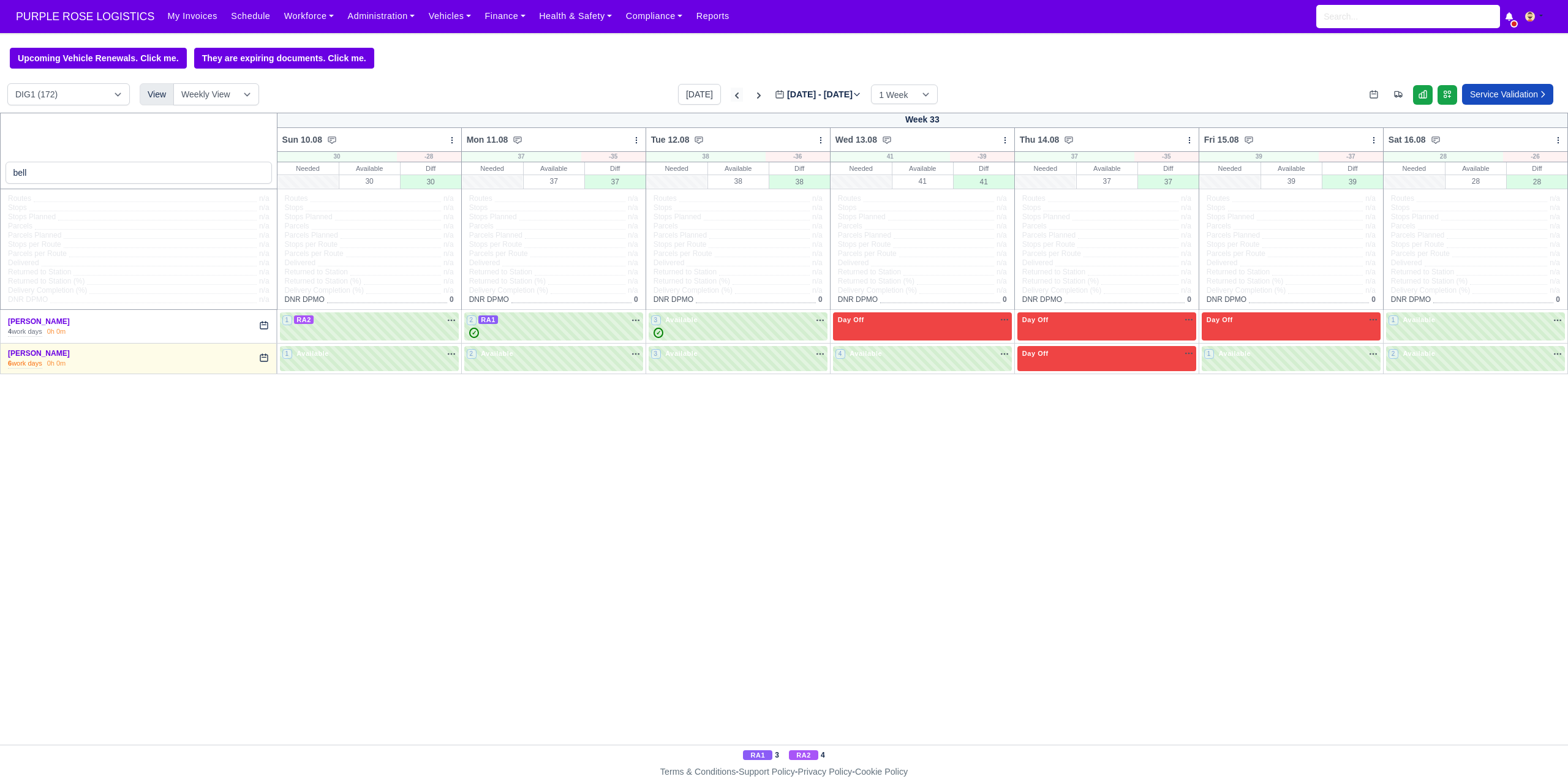
click at [731, 97] on icon at bounding box center [737, 95] width 12 height 12
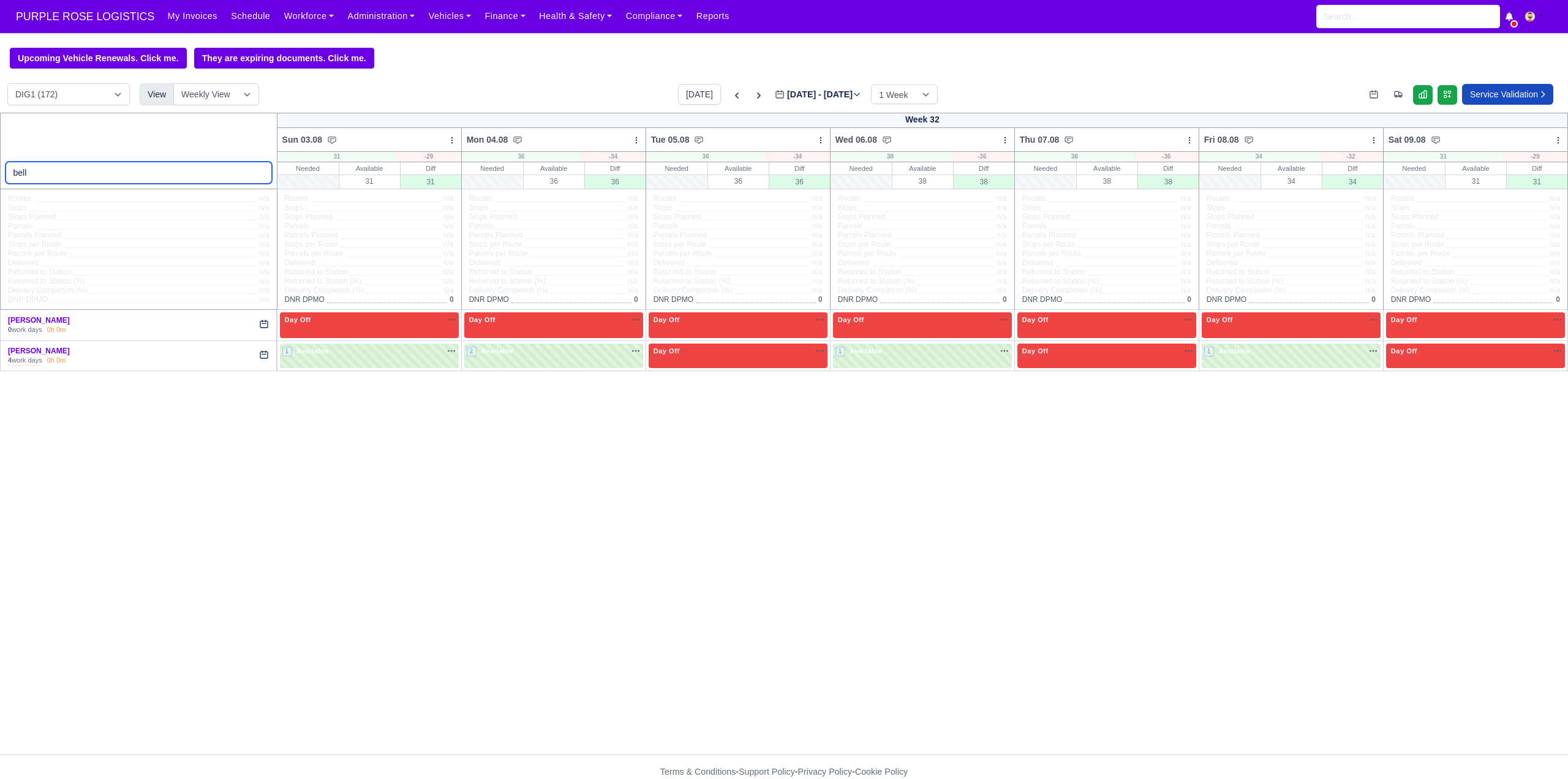
click at [107, 179] on input "bell" at bounding box center [138, 172] width 266 height 22
click at [731, 97] on icon at bounding box center [737, 95] width 12 height 12
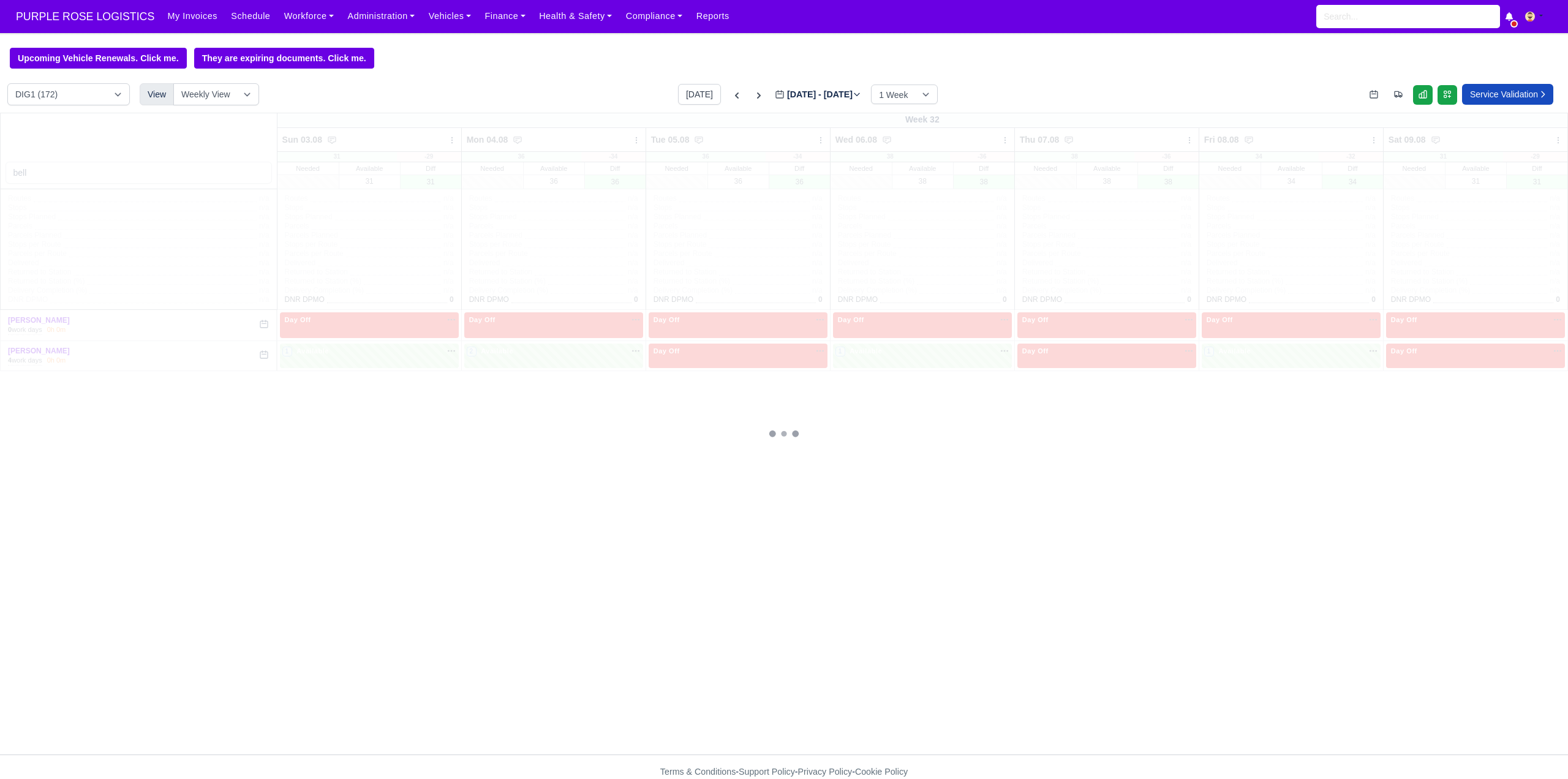
type input "2025-07-28"
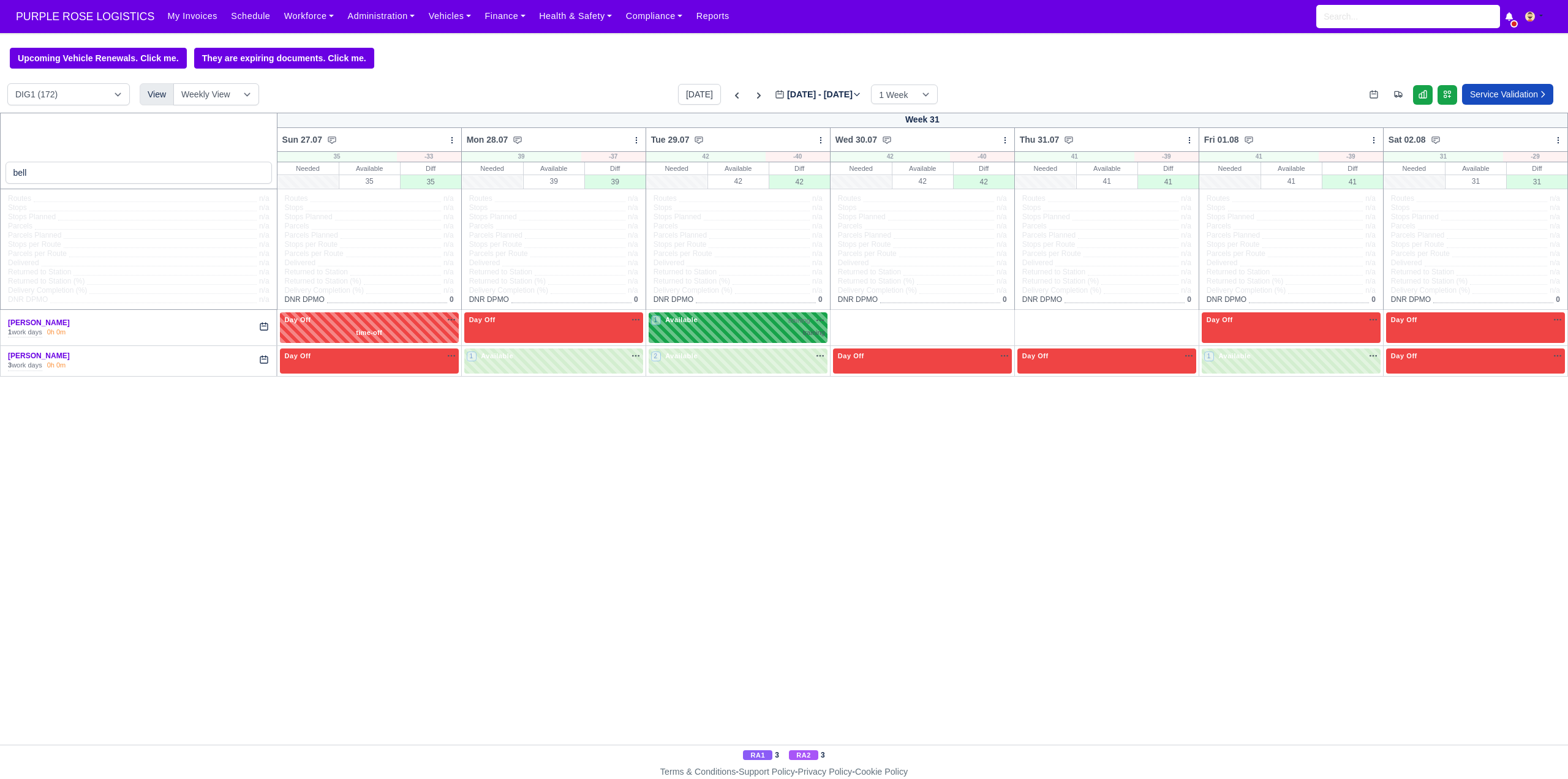
click at [748, 321] on div "1 Available training na" at bounding box center [738, 320] width 174 height 10
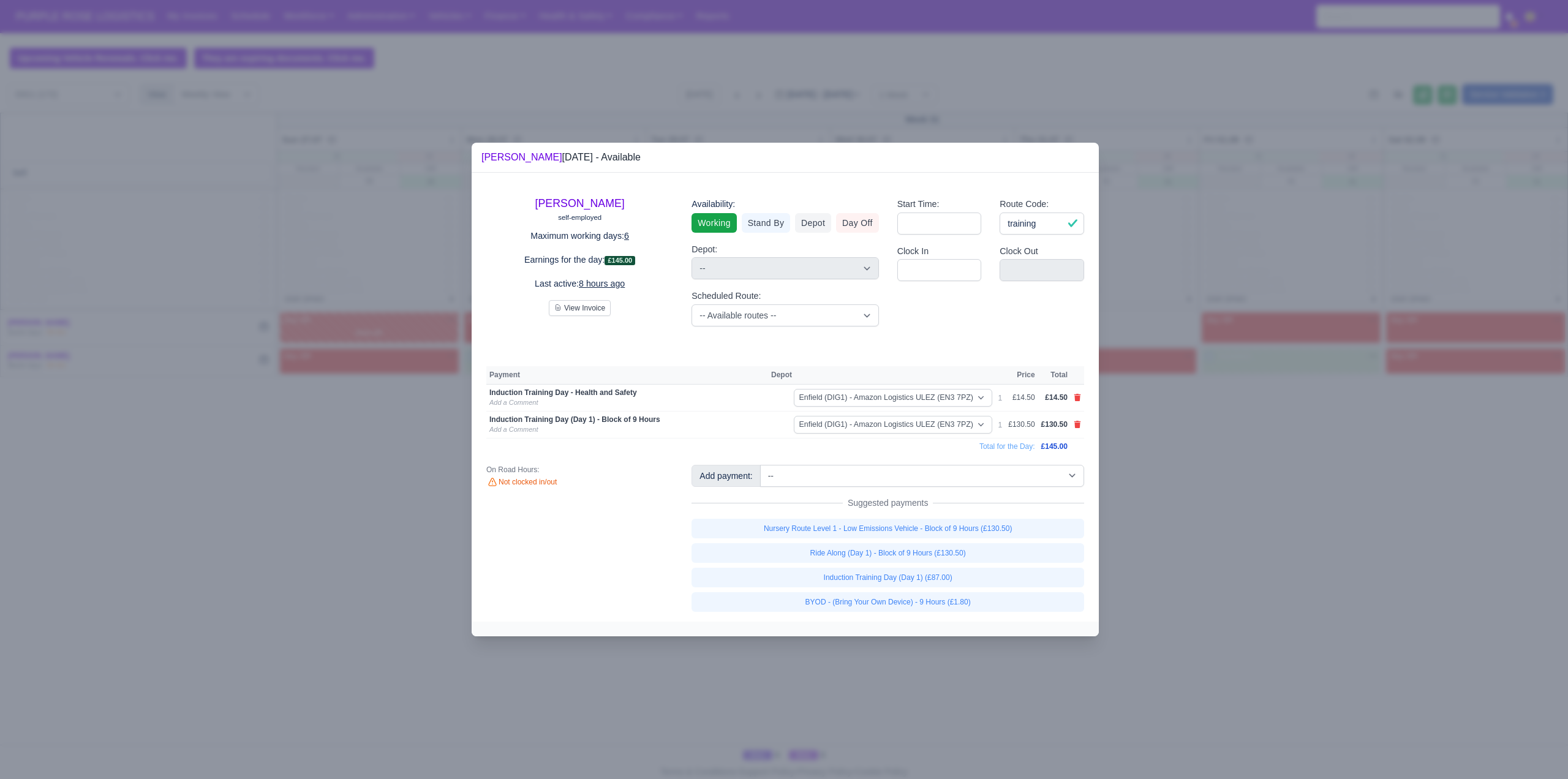
click at [1205, 540] on div at bounding box center [784, 389] width 1568 height 779
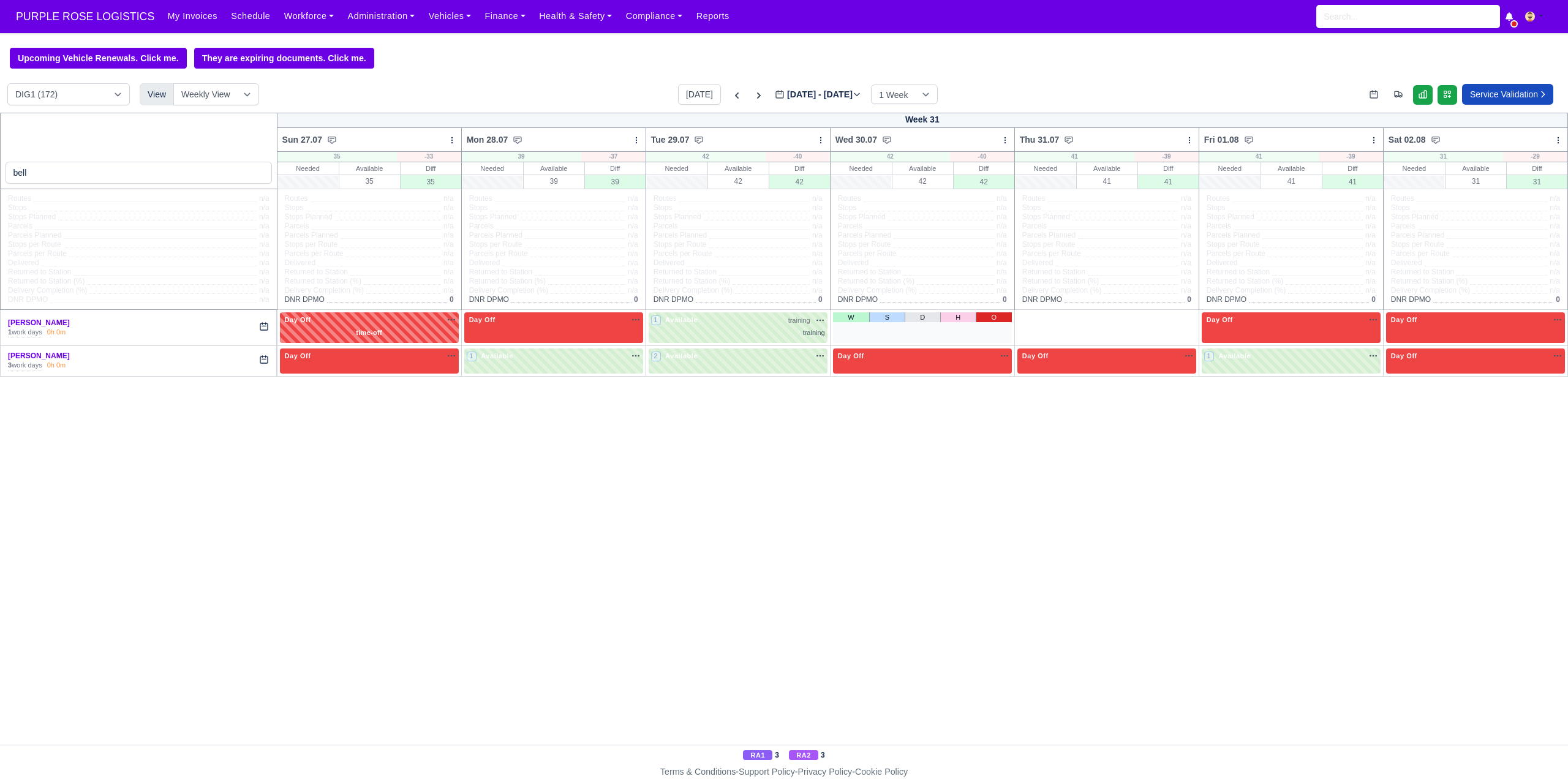
click at [986, 316] on link "O" at bounding box center [994, 317] width 36 height 10
click at [1169, 318] on link "O" at bounding box center [1178, 317] width 36 height 10
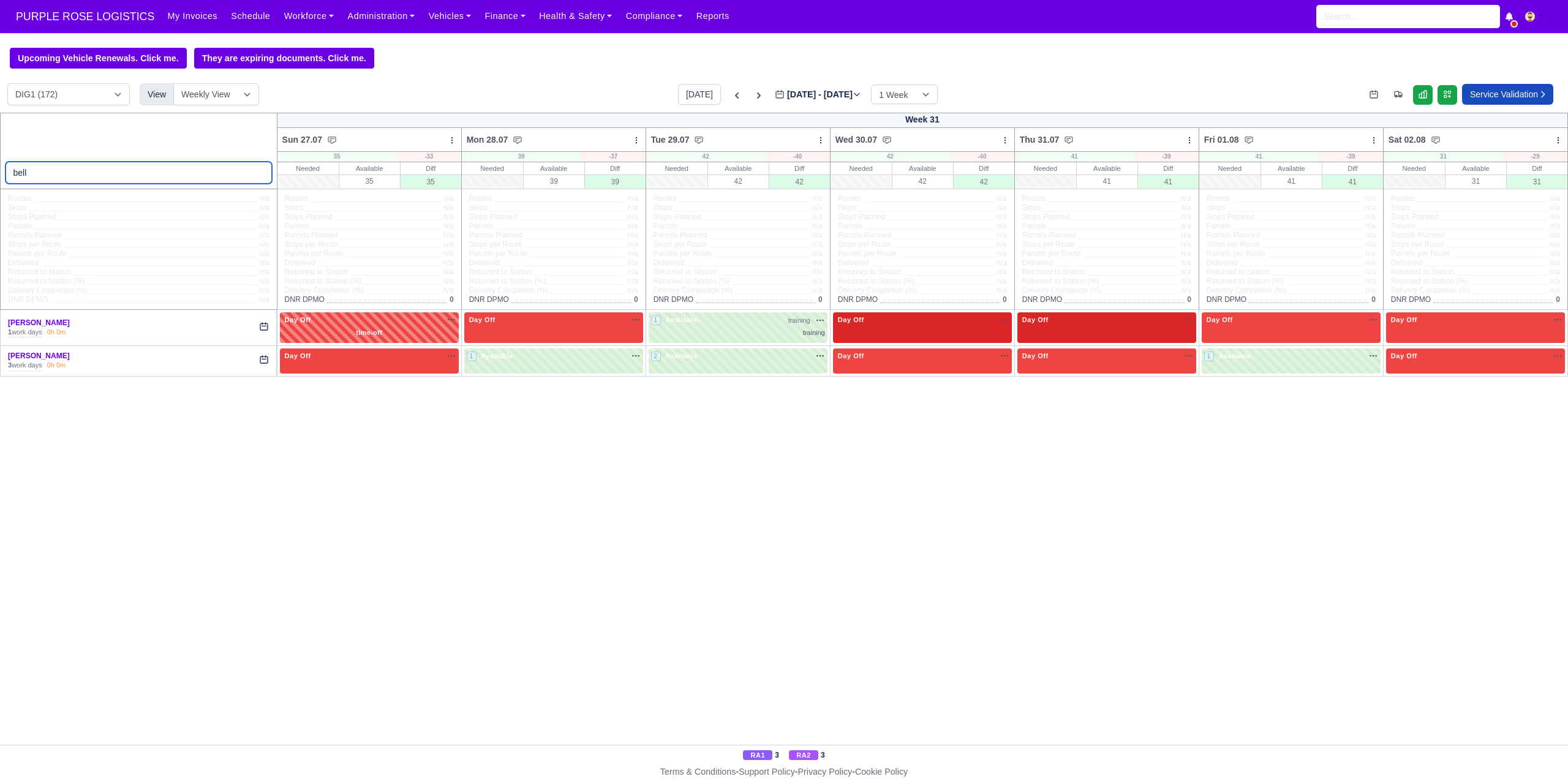
click at [65, 183] on input "bell" at bounding box center [138, 172] width 266 height 22
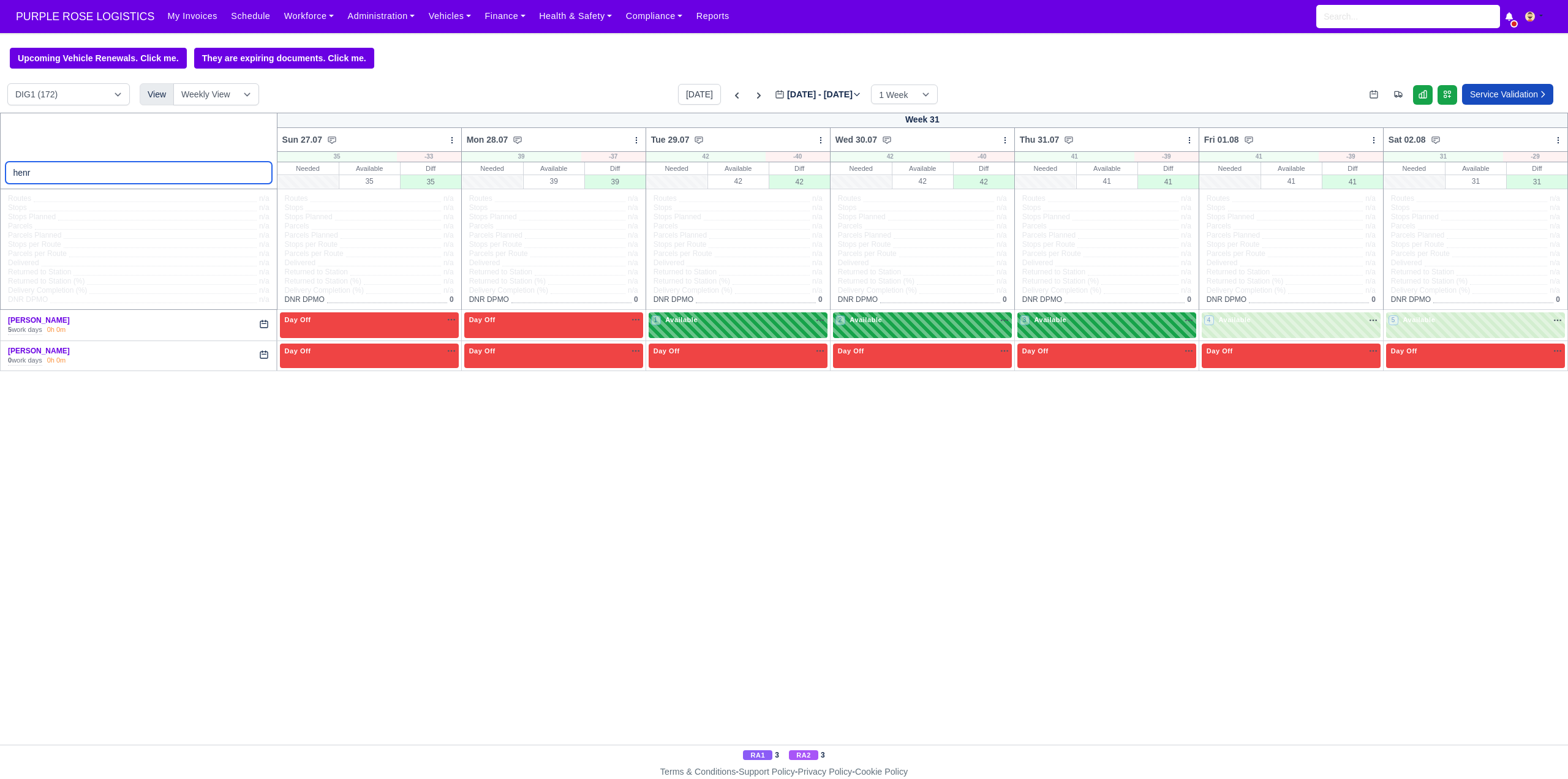
type input "henr"
click at [731, 331] on div "1 Available" at bounding box center [738, 324] width 179 height 25
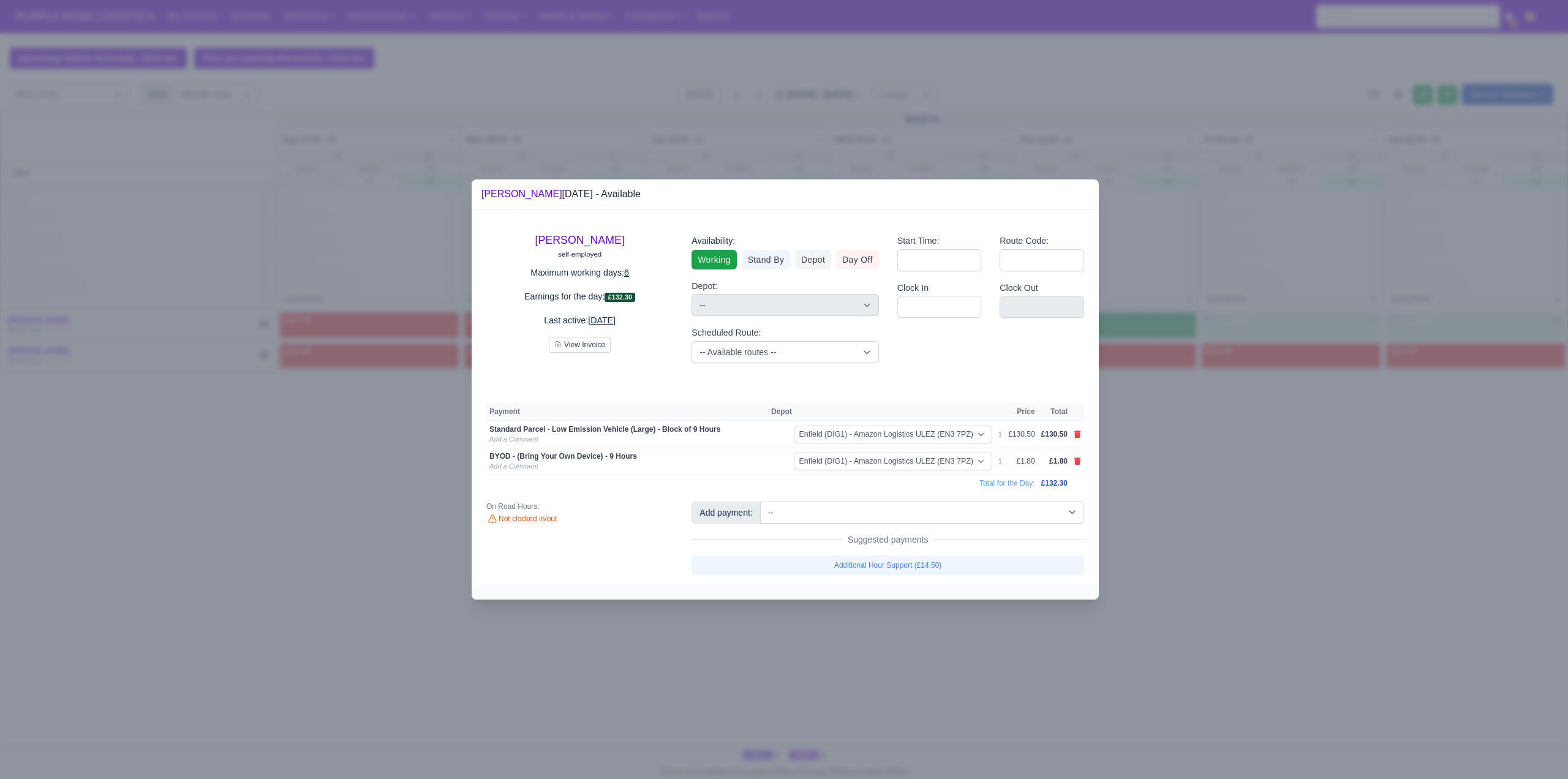
click at [1244, 480] on div at bounding box center [784, 389] width 1568 height 779
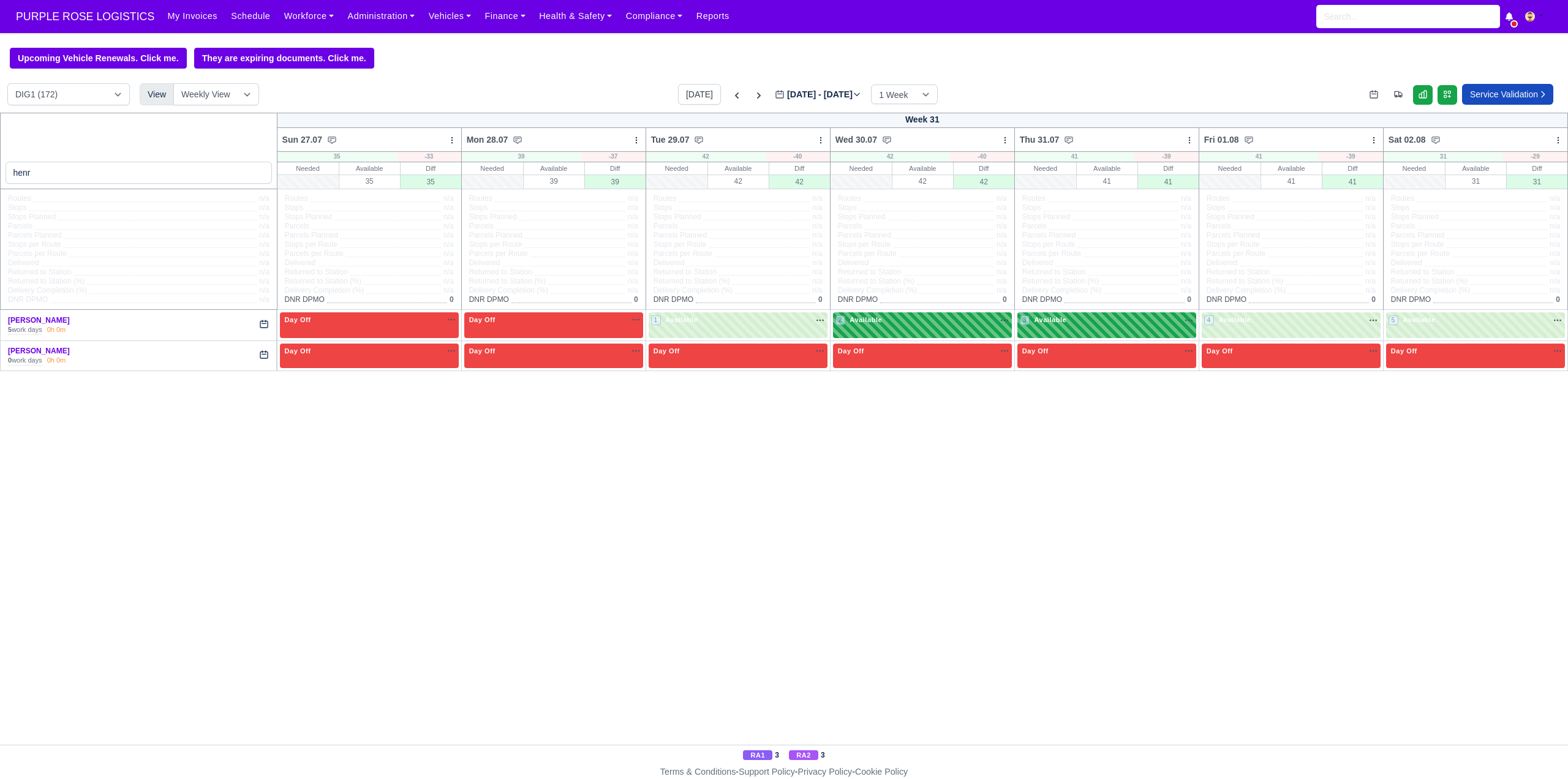
click at [871, 325] on div "2 Available" at bounding box center [860, 320] width 49 height 10
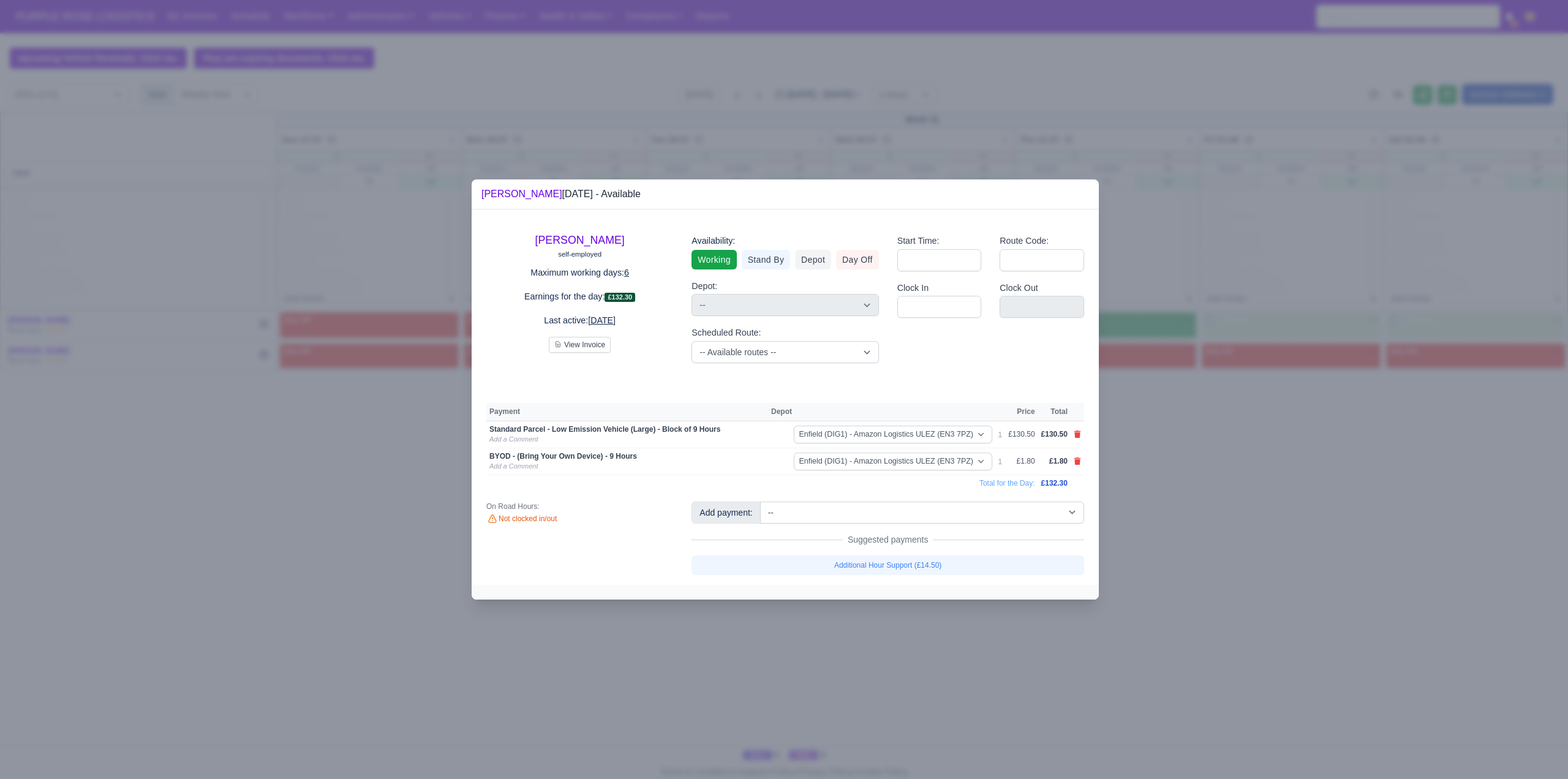
click at [1179, 465] on div at bounding box center [784, 389] width 1568 height 779
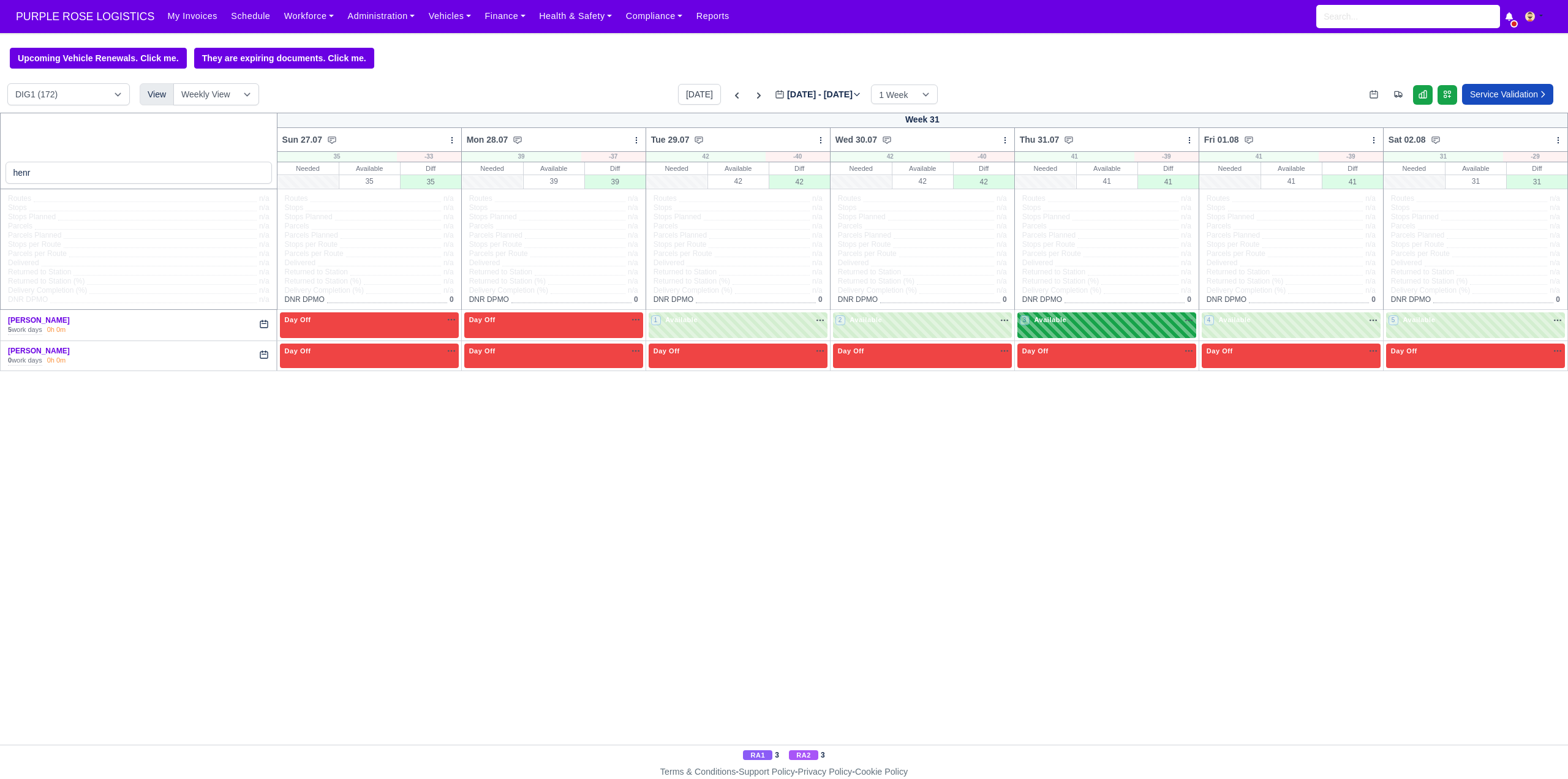
click at [1091, 331] on div "3 Available" at bounding box center [1107, 324] width 179 height 25
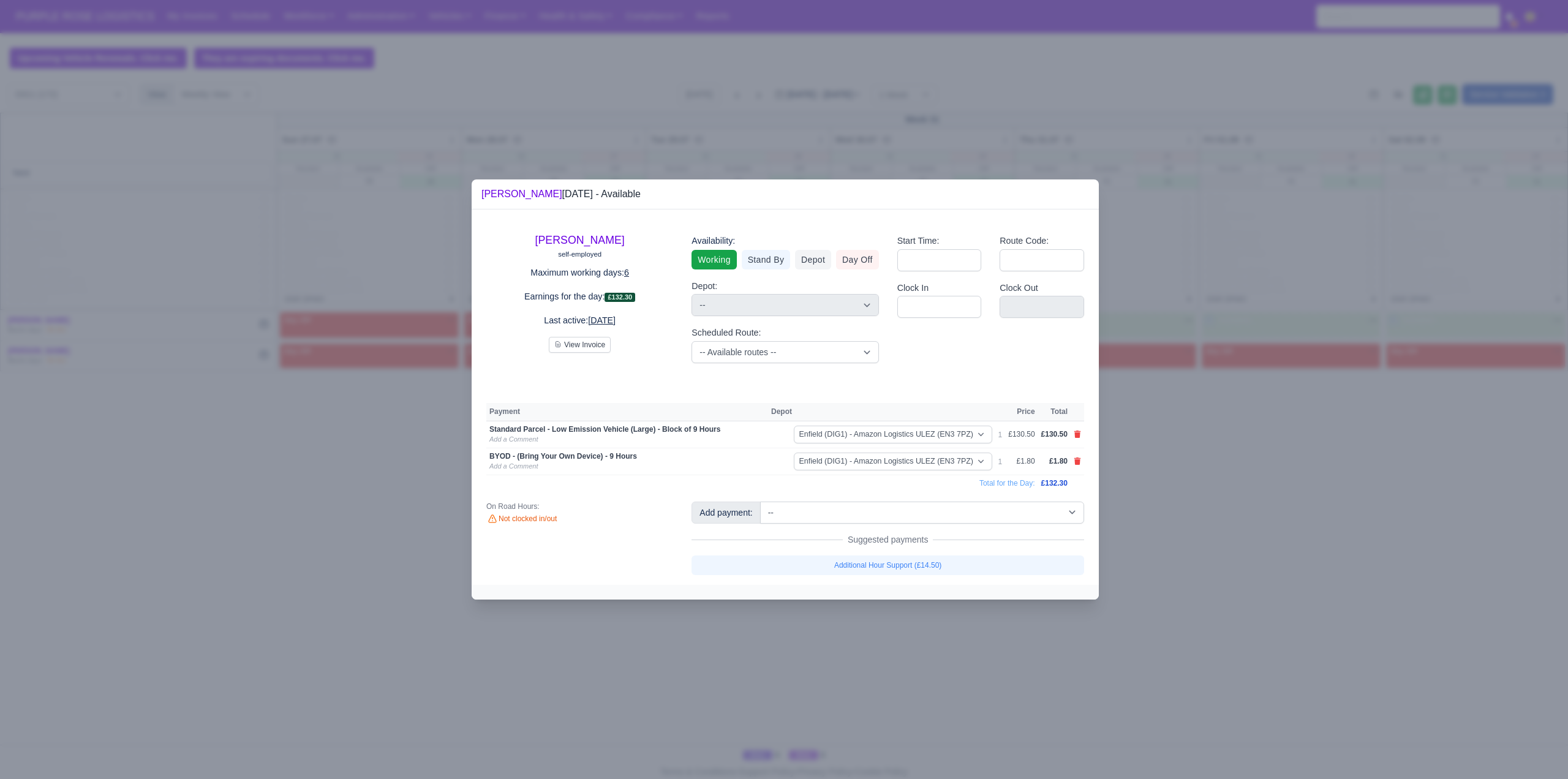
click at [1165, 528] on div at bounding box center [784, 389] width 1568 height 779
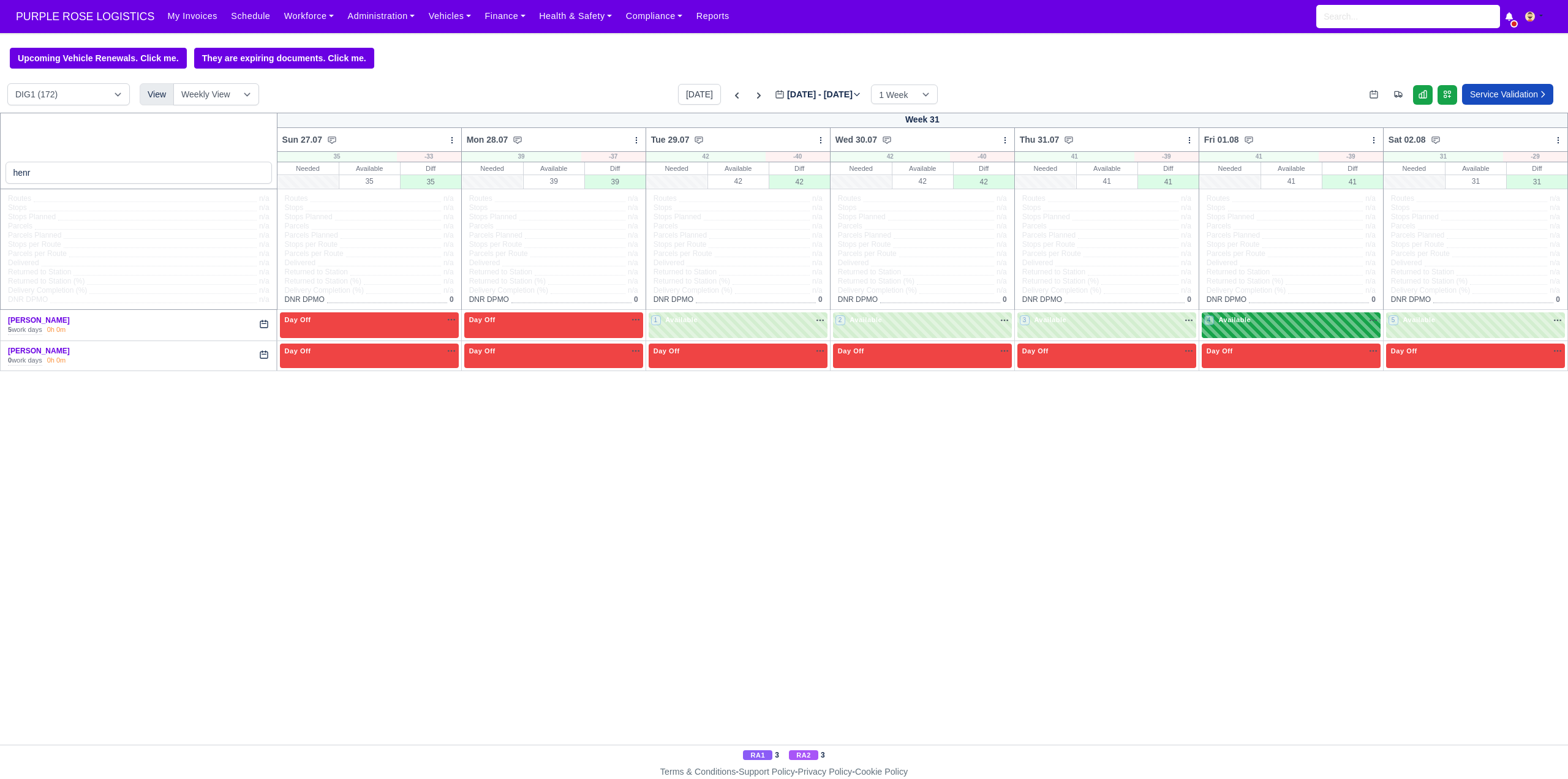
click at [1244, 319] on span "Available" at bounding box center [1234, 320] width 37 height 9
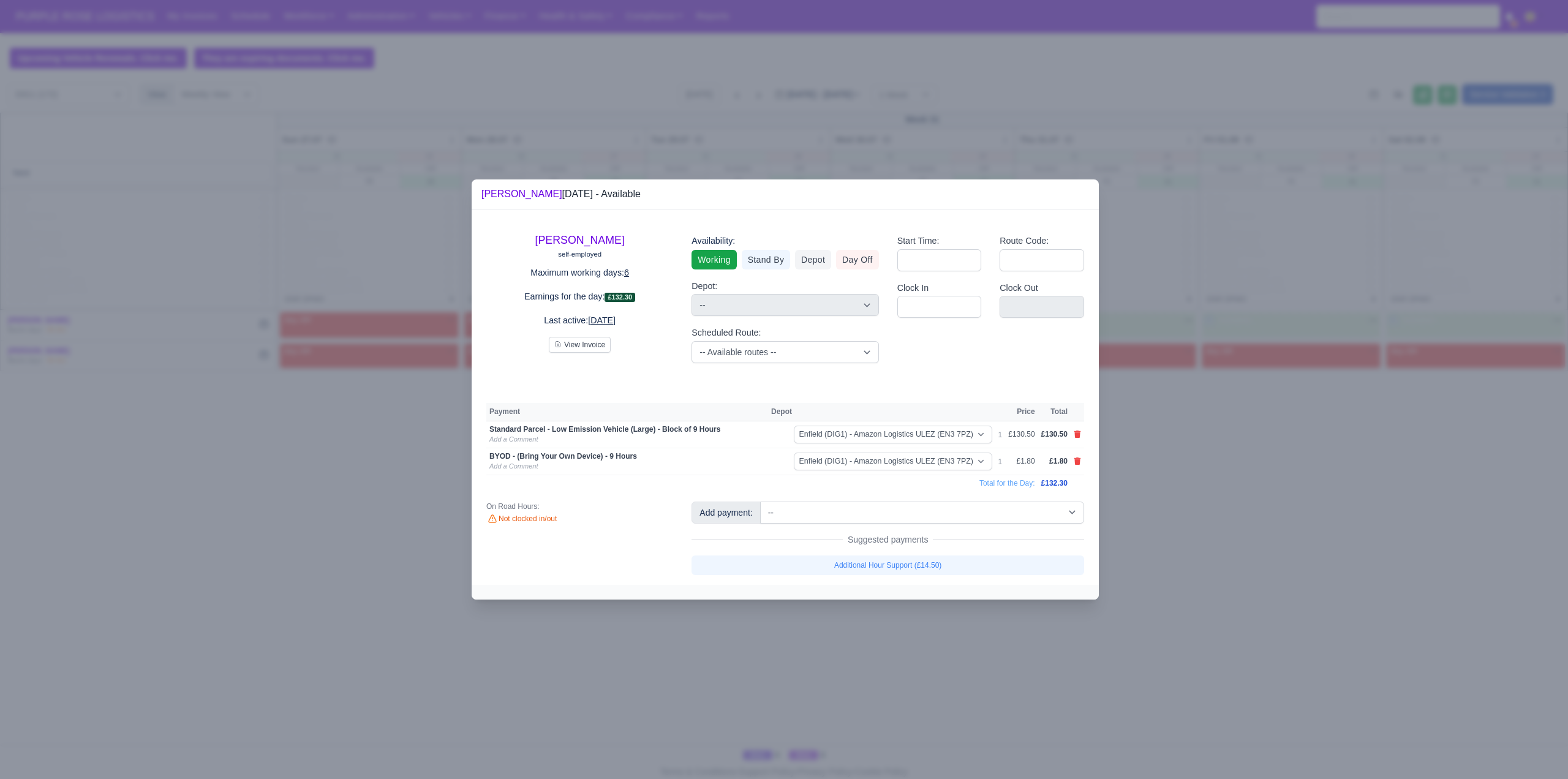
drag, startPoint x: 1302, startPoint y: 528, endPoint x: 1351, endPoint y: 472, distance: 74.4
click at [1300, 528] on div at bounding box center [784, 389] width 1568 height 779
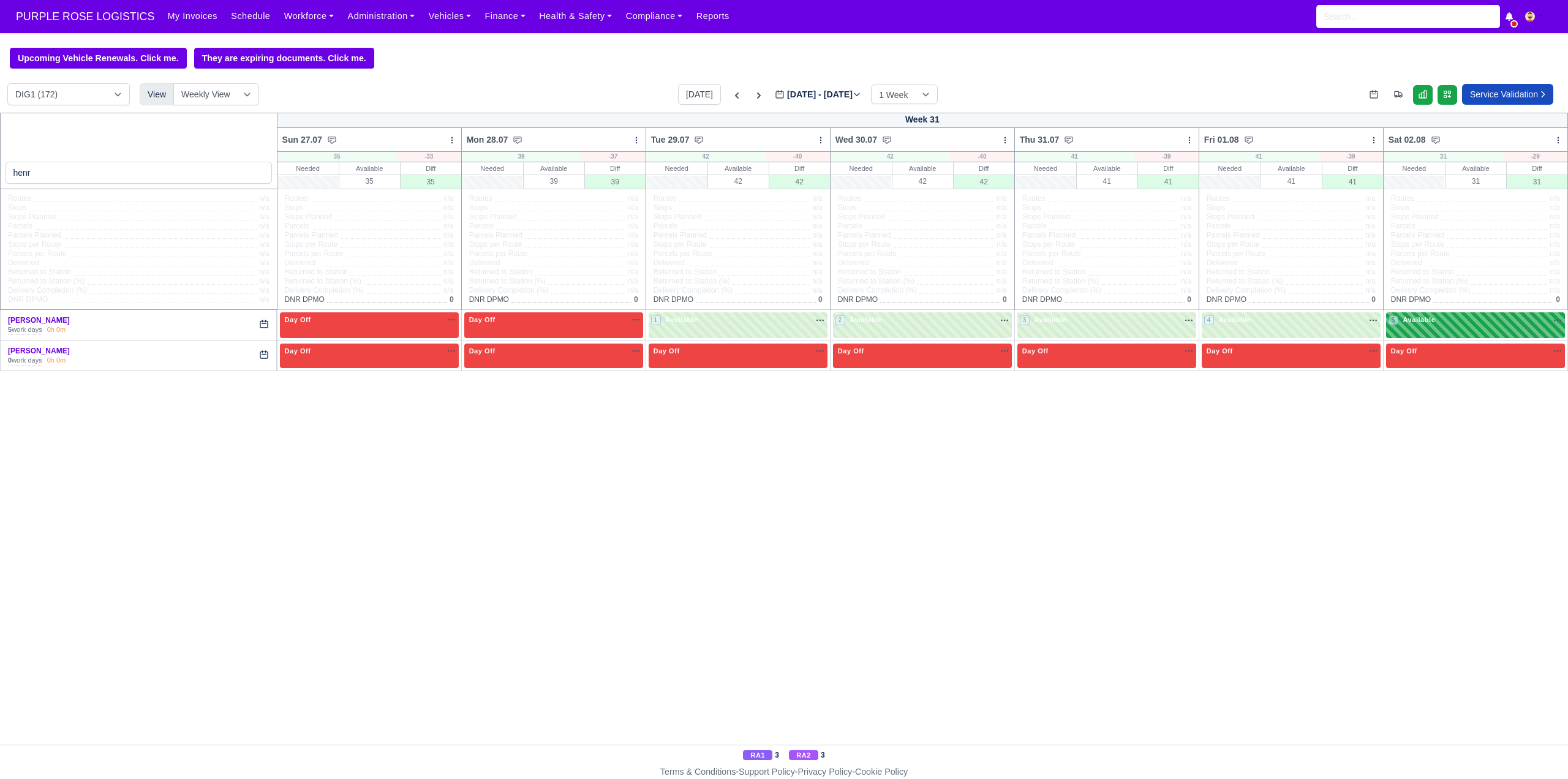
click at [1306, 333] on div "5 Available" at bounding box center [1475, 324] width 179 height 25
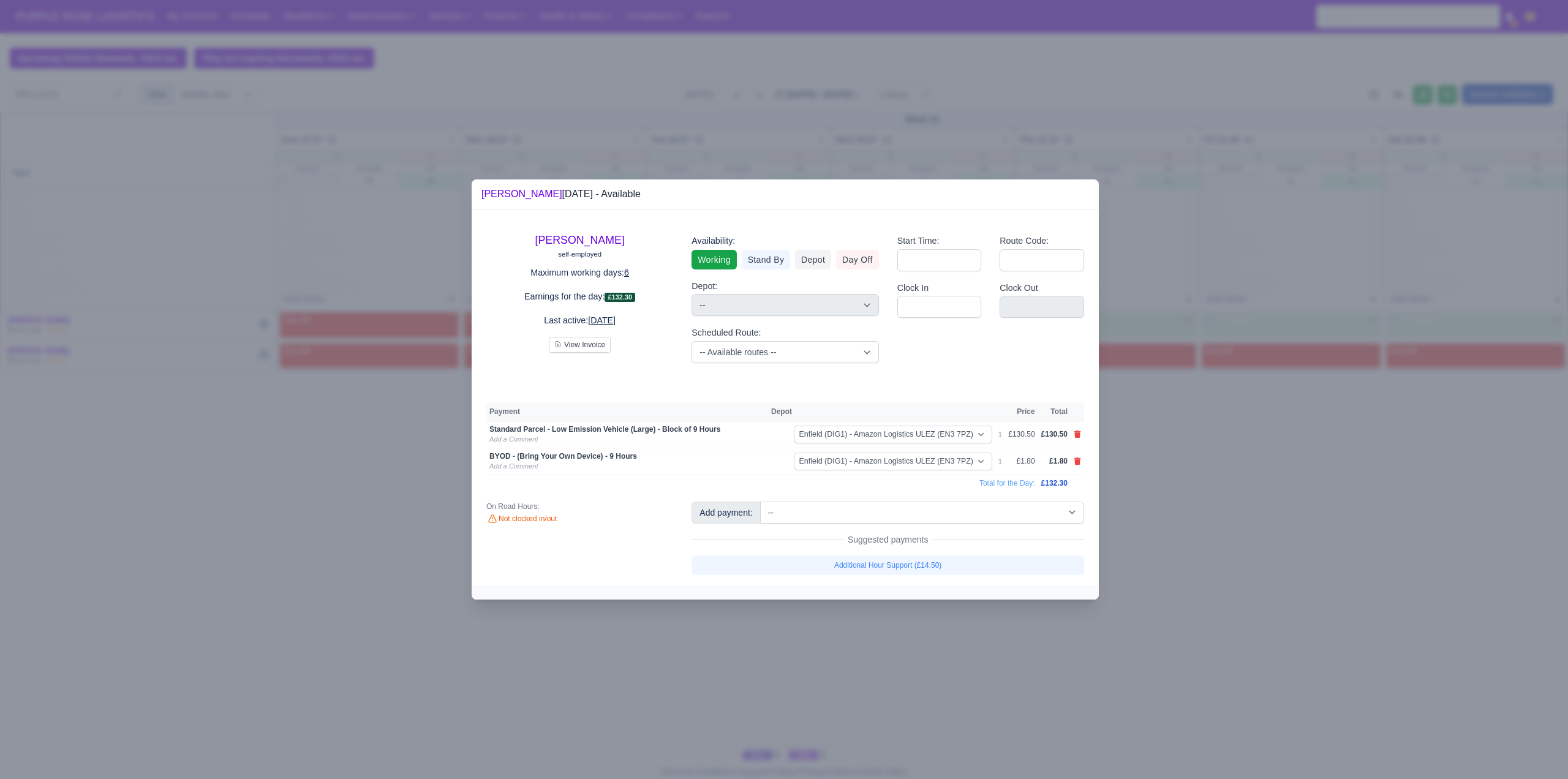
click at [1306, 511] on div at bounding box center [784, 389] width 1568 height 779
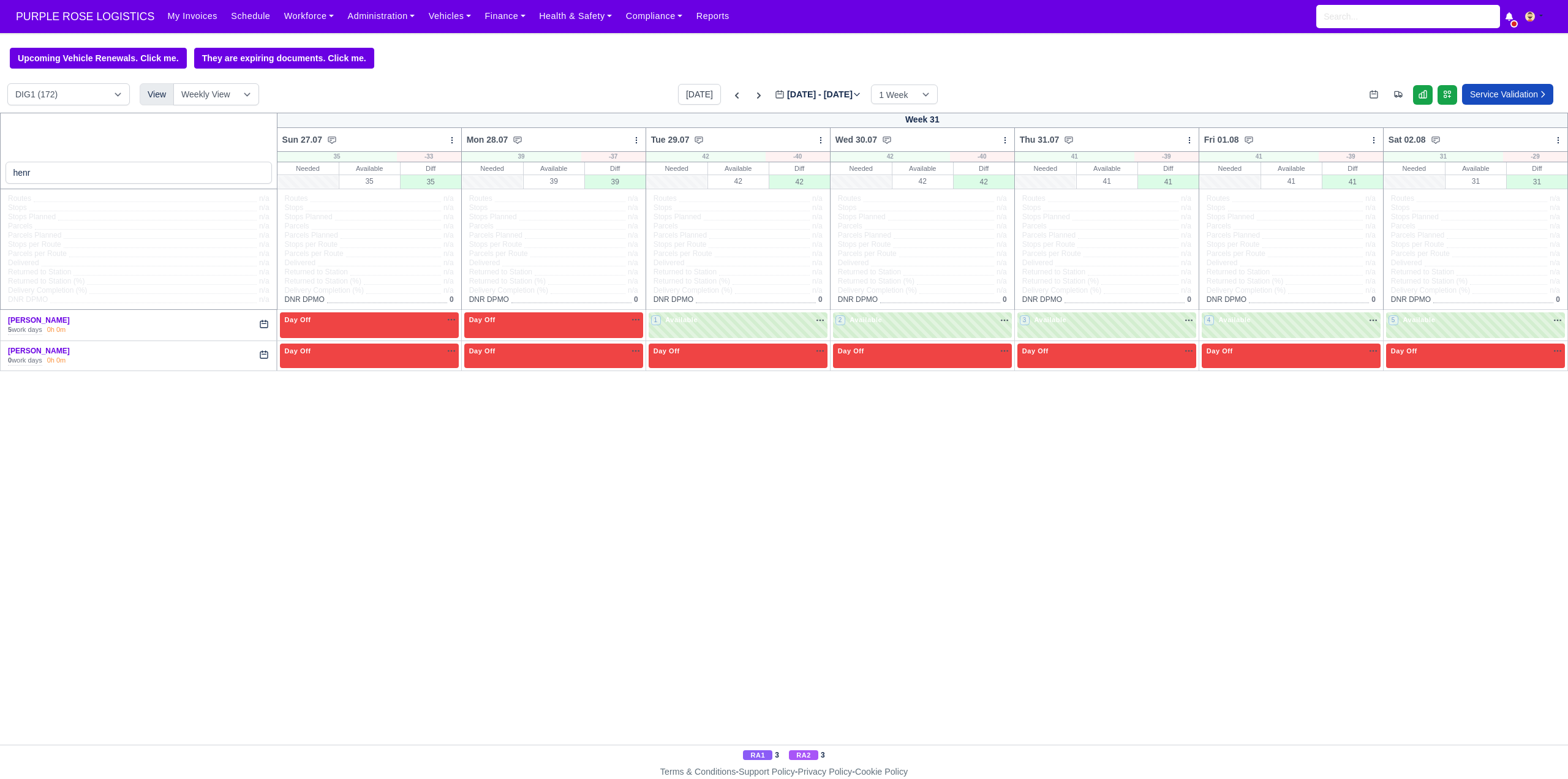
click at [803, 303] on span at bounding box center [756, 299] width 120 height 8
click at [732, 323] on div "1 Available na" at bounding box center [738, 320] width 174 height 10
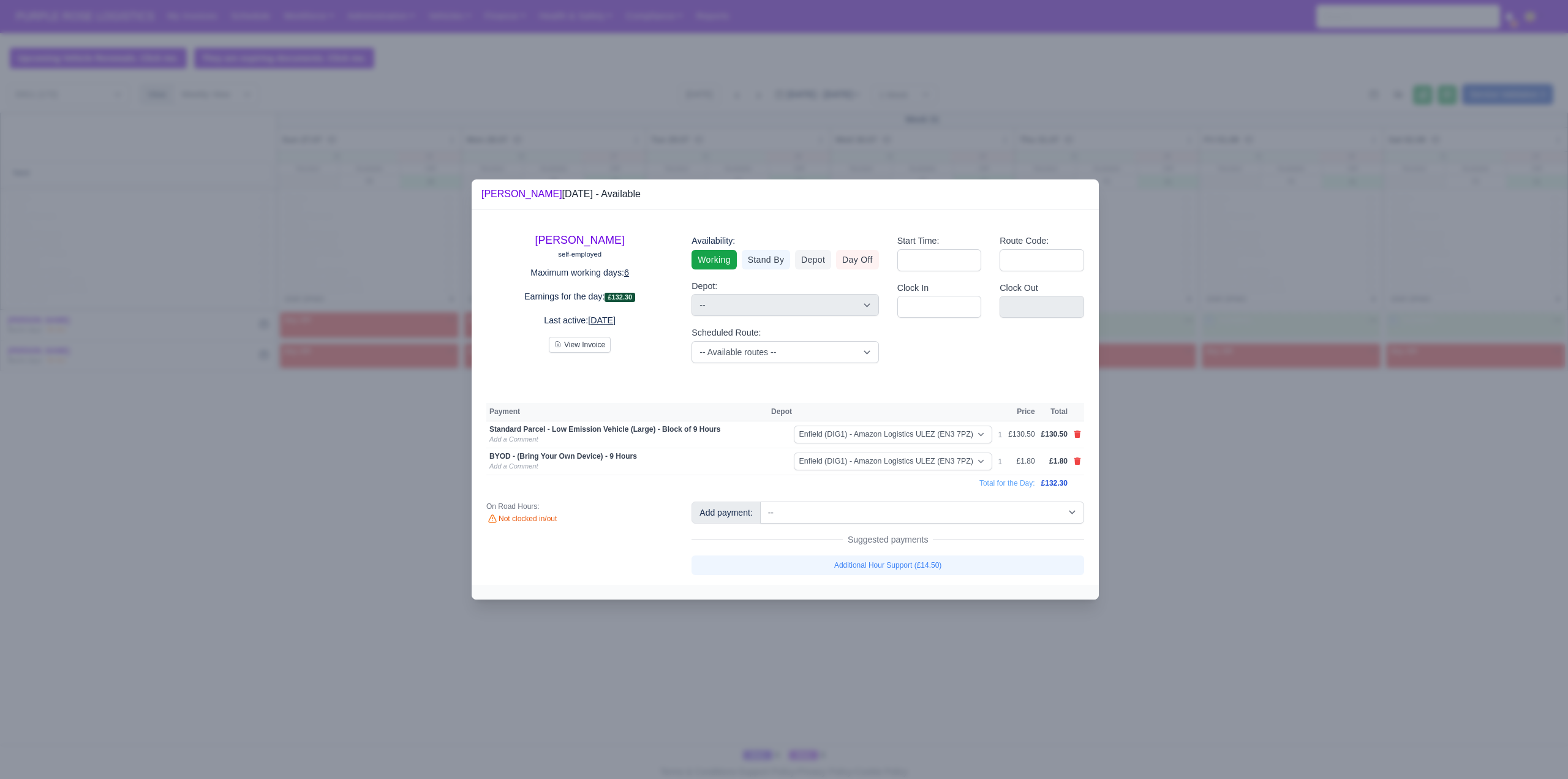
click at [1246, 524] on div at bounding box center [784, 389] width 1568 height 779
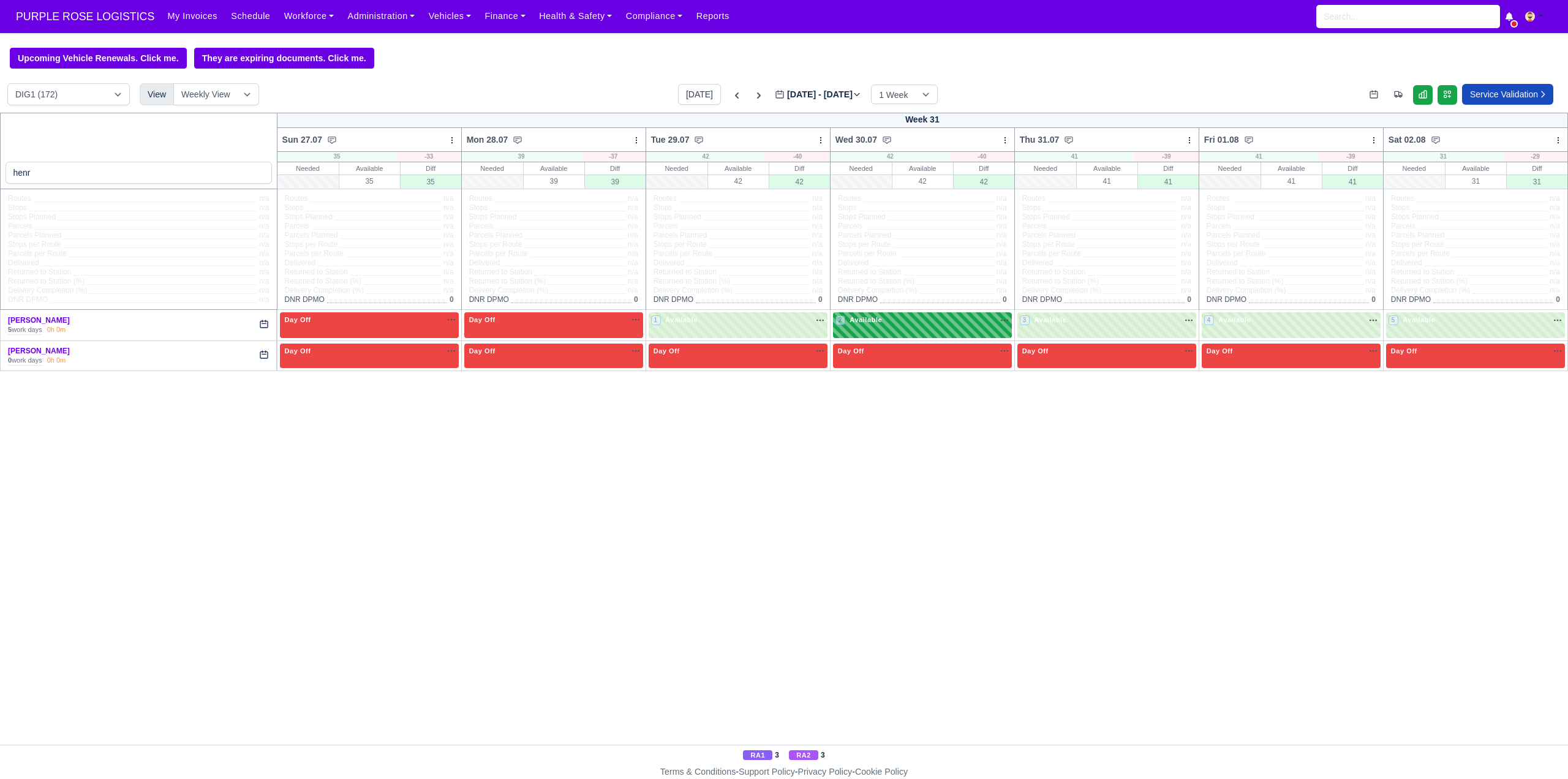
click at [921, 324] on div "2 Available na" at bounding box center [922, 320] width 174 height 10
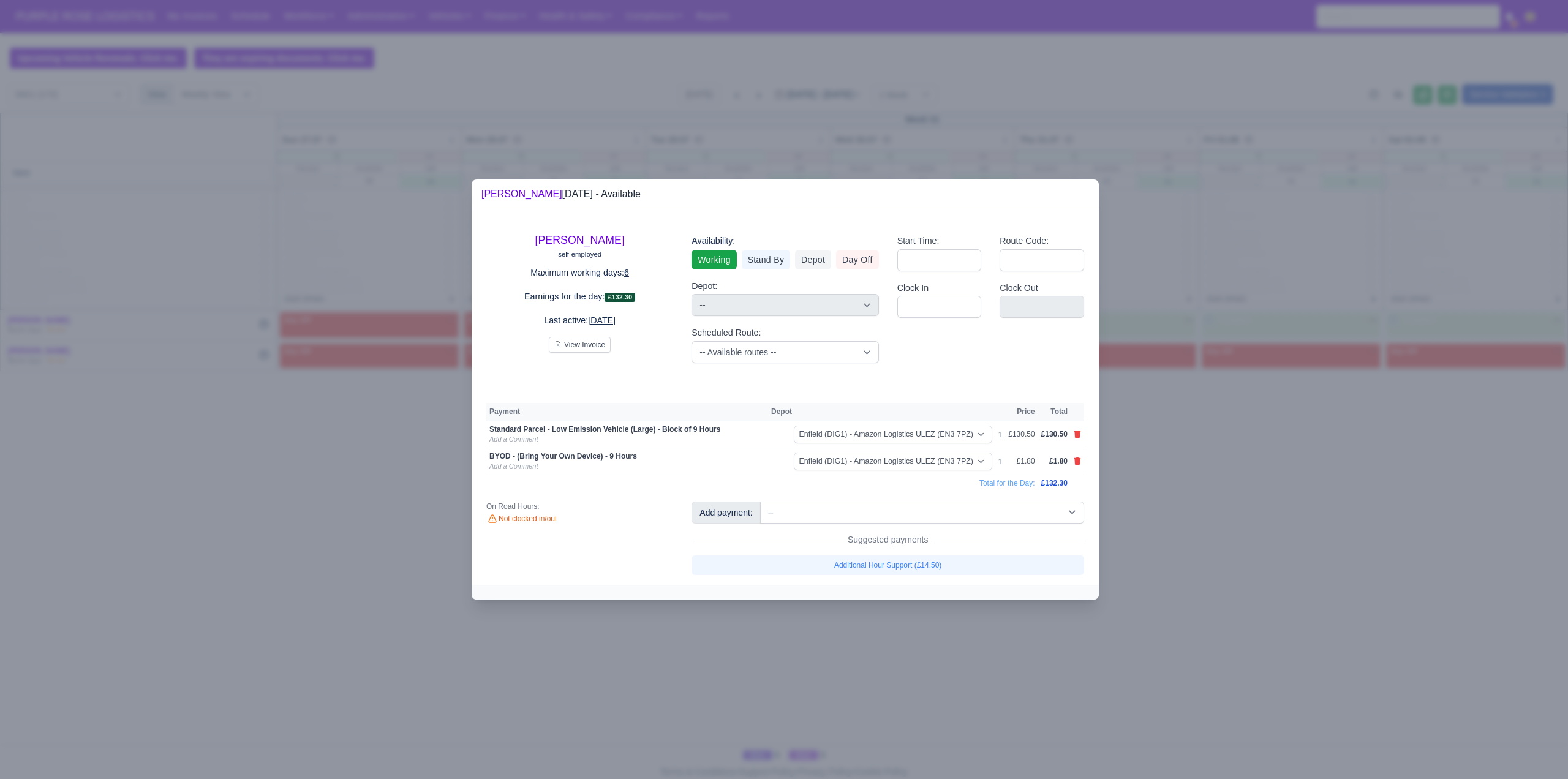
click at [1227, 484] on div at bounding box center [784, 389] width 1568 height 779
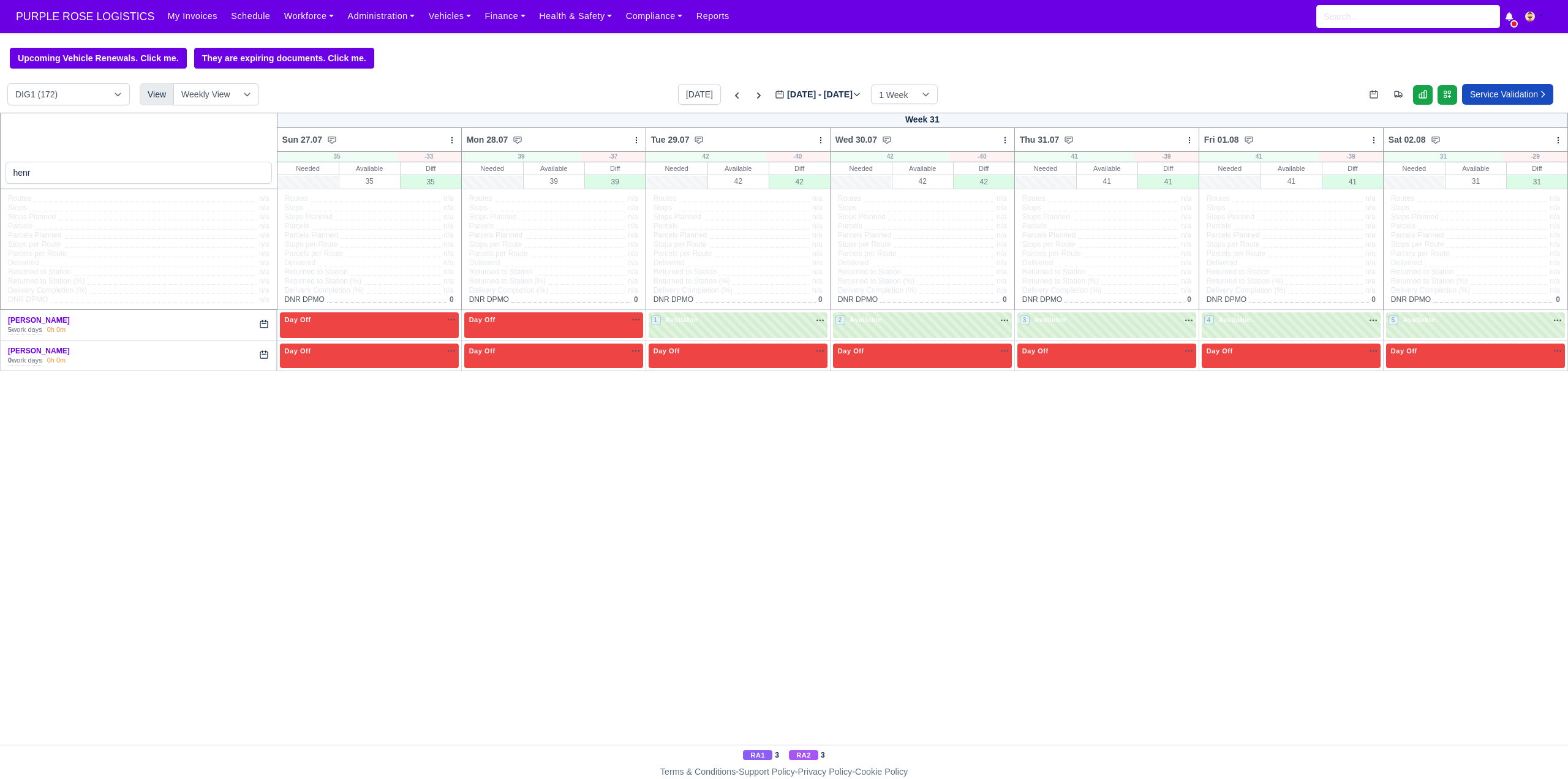
drag, startPoint x: 1024, startPoint y: 305, endPoint x: 1066, endPoint y: 343, distance: 56.6
click at [1026, 305] on span "DNR DPMO" at bounding box center [1042, 299] width 40 height 9
click at [1069, 324] on div "3 Available na" at bounding box center [1107, 320] width 174 height 10
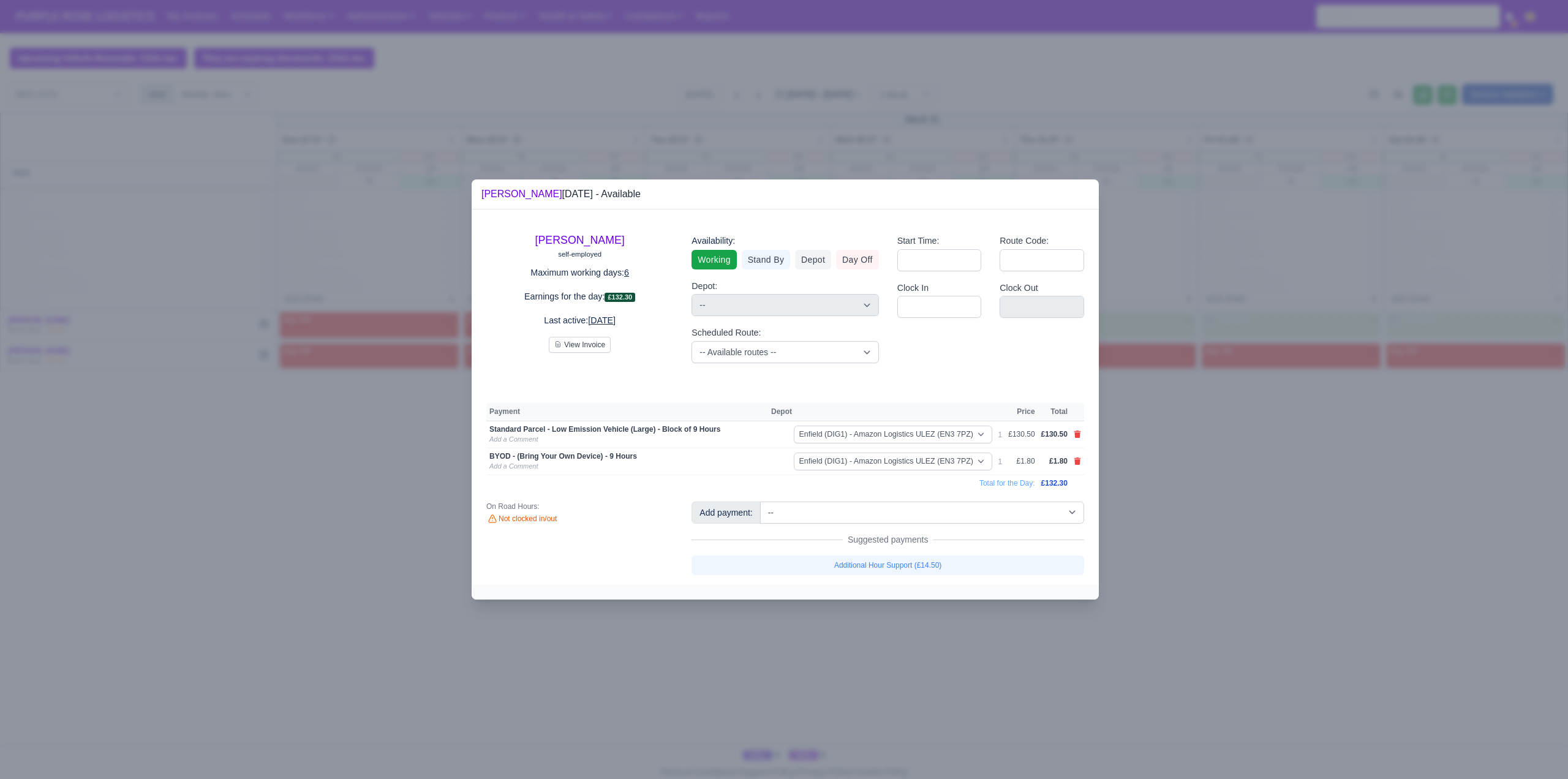
click at [1211, 540] on div at bounding box center [784, 389] width 1568 height 779
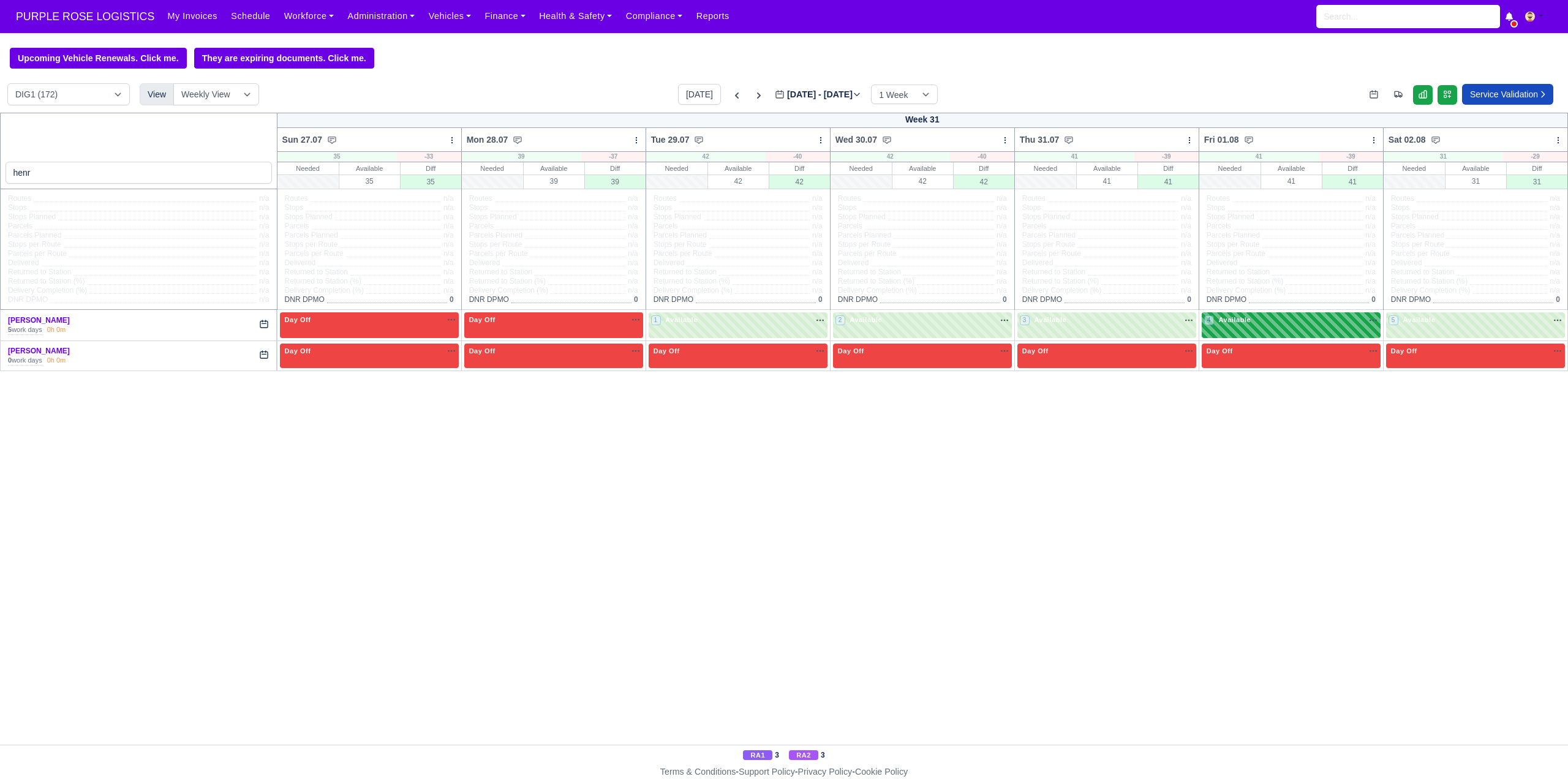
click at [1273, 337] on div "4 Available" at bounding box center [1291, 324] width 179 height 25
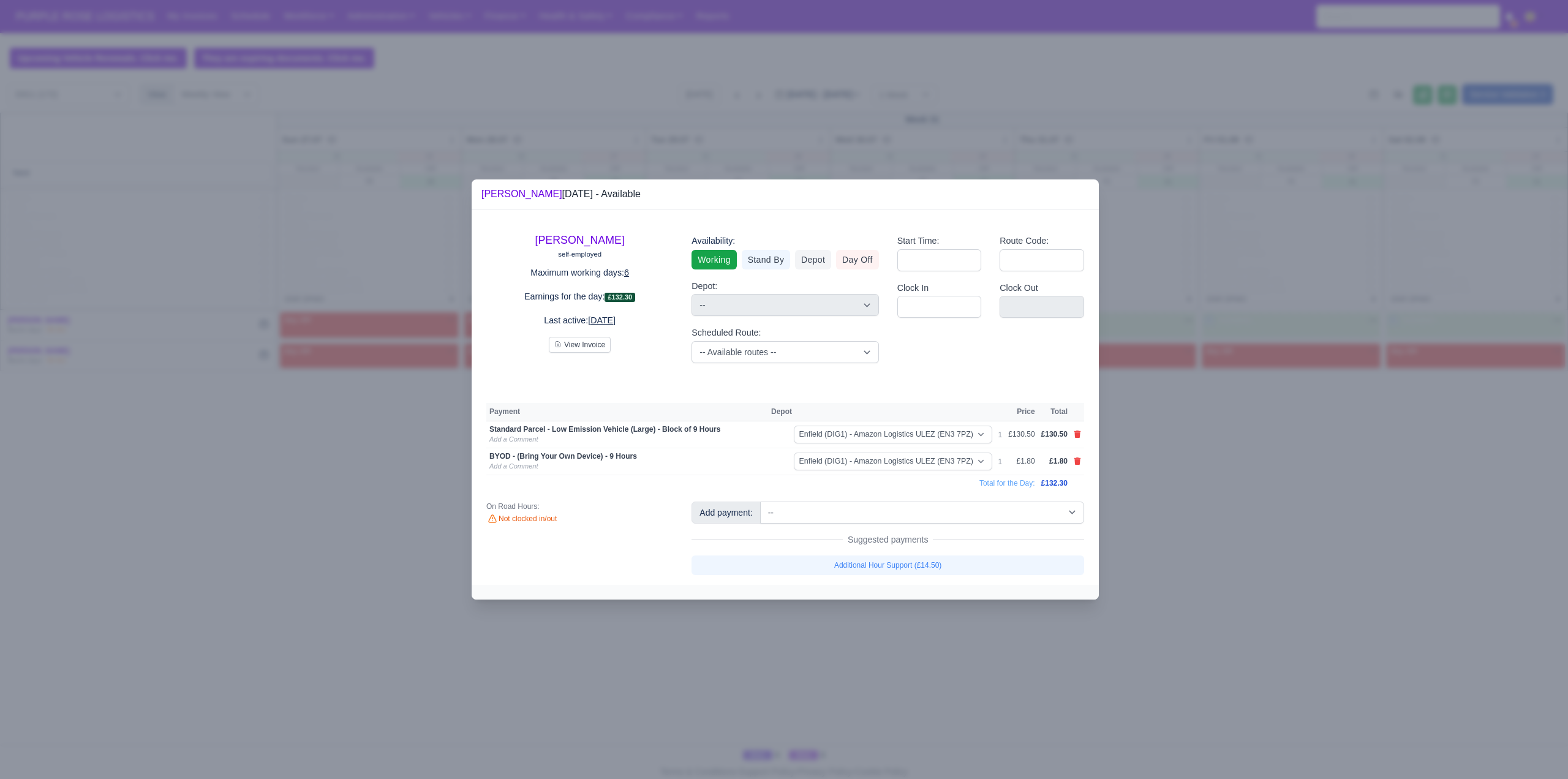
click at [1306, 510] on div at bounding box center [784, 389] width 1568 height 779
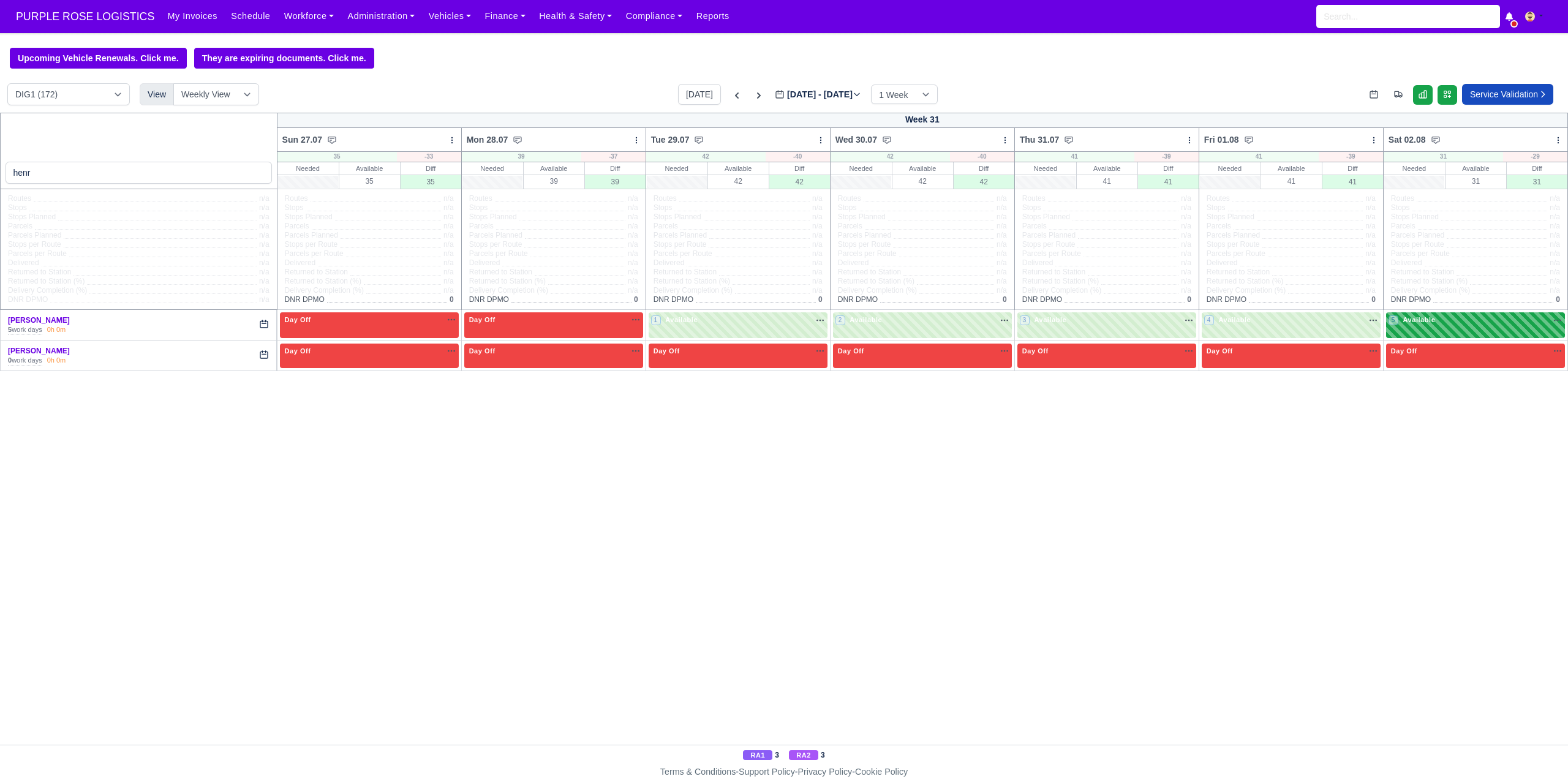
click at [1306, 325] on div "5 Available na" at bounding box center [1475, 320] width 174 height 10
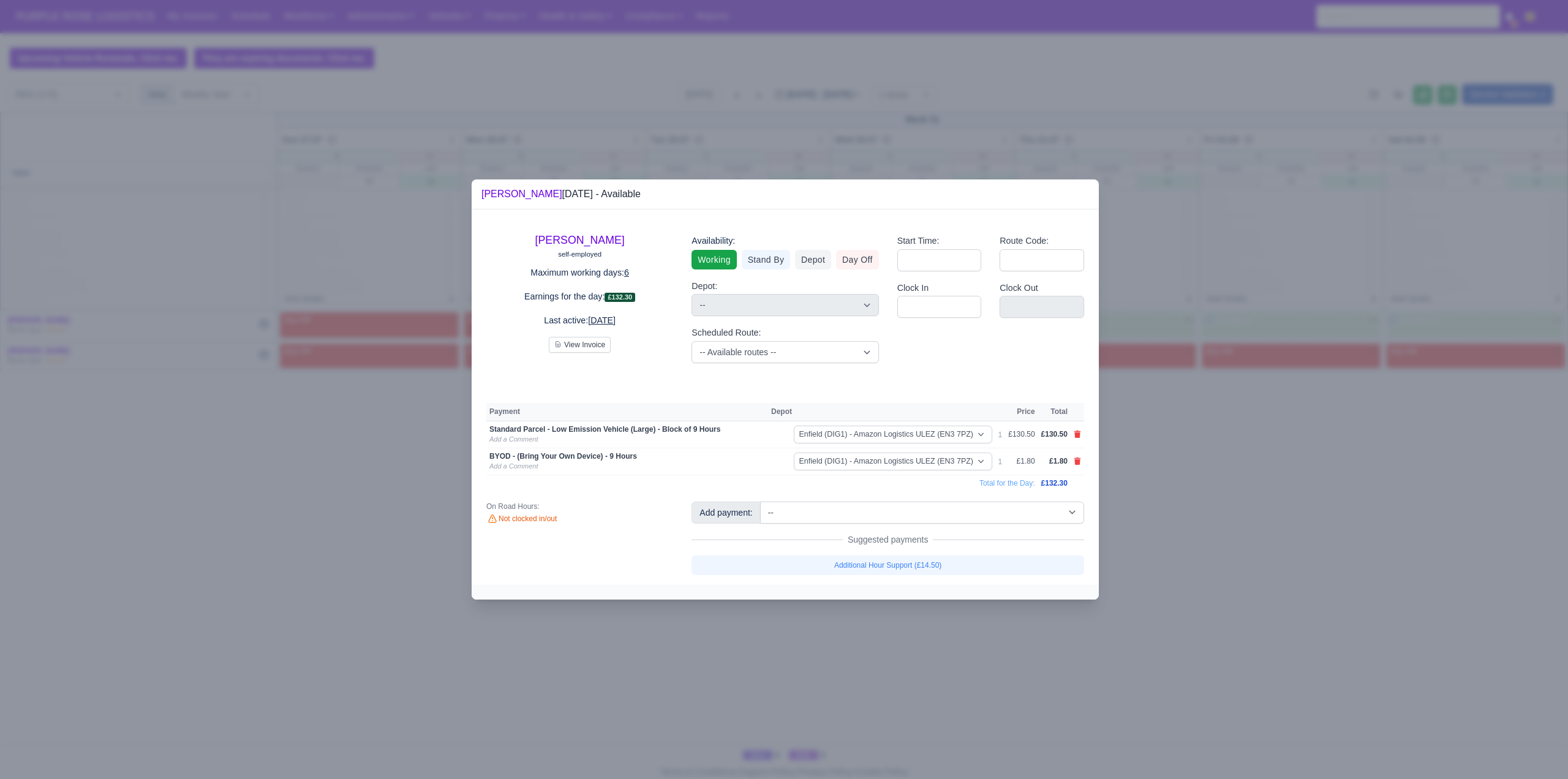
click at [1306, 500] on div at bounding box center [784, 389] width 1568 height 779
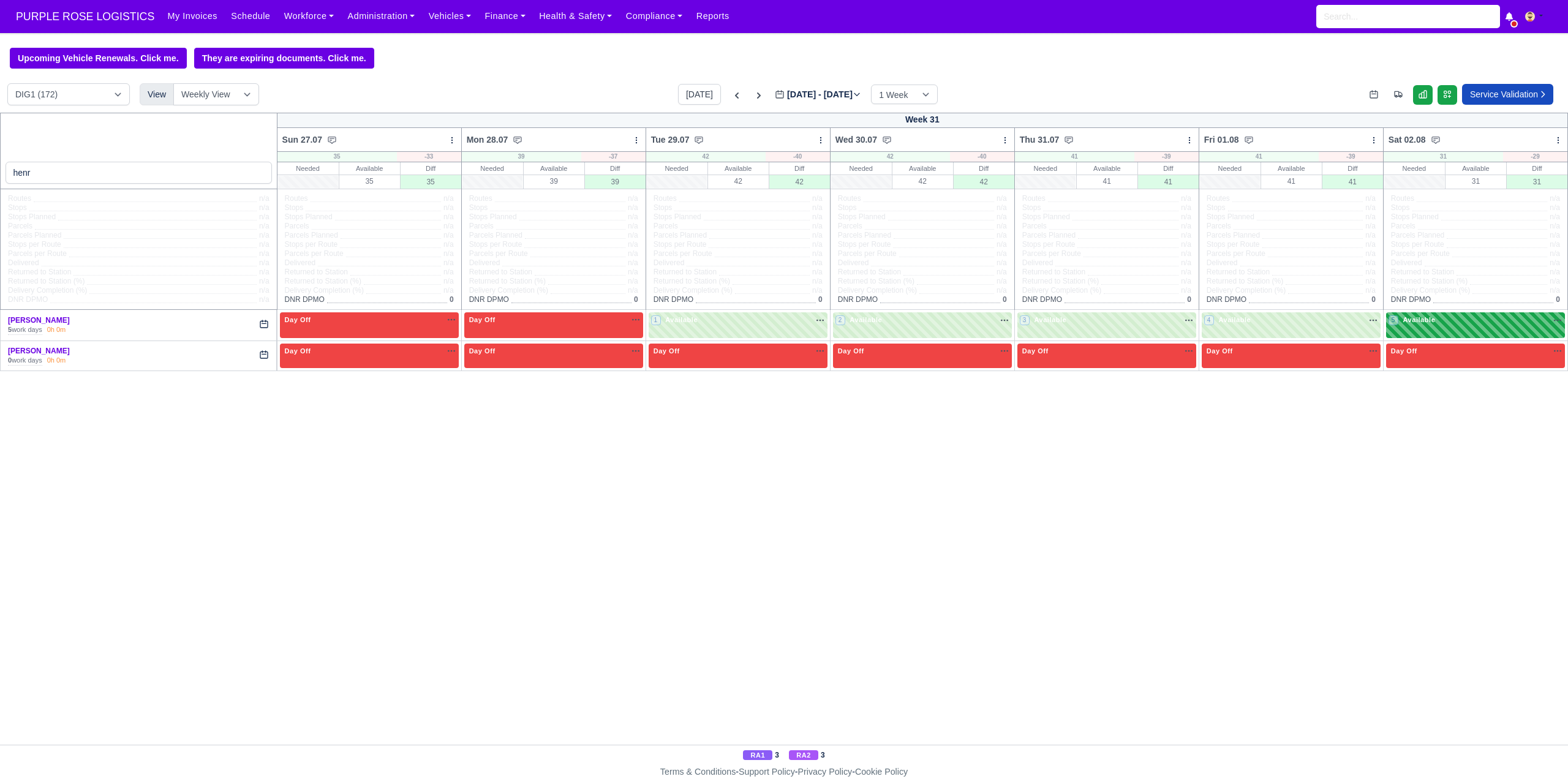
click at [1306, 331] on div "5 Available" at bounding box center [1475, 324] width 179 height 25
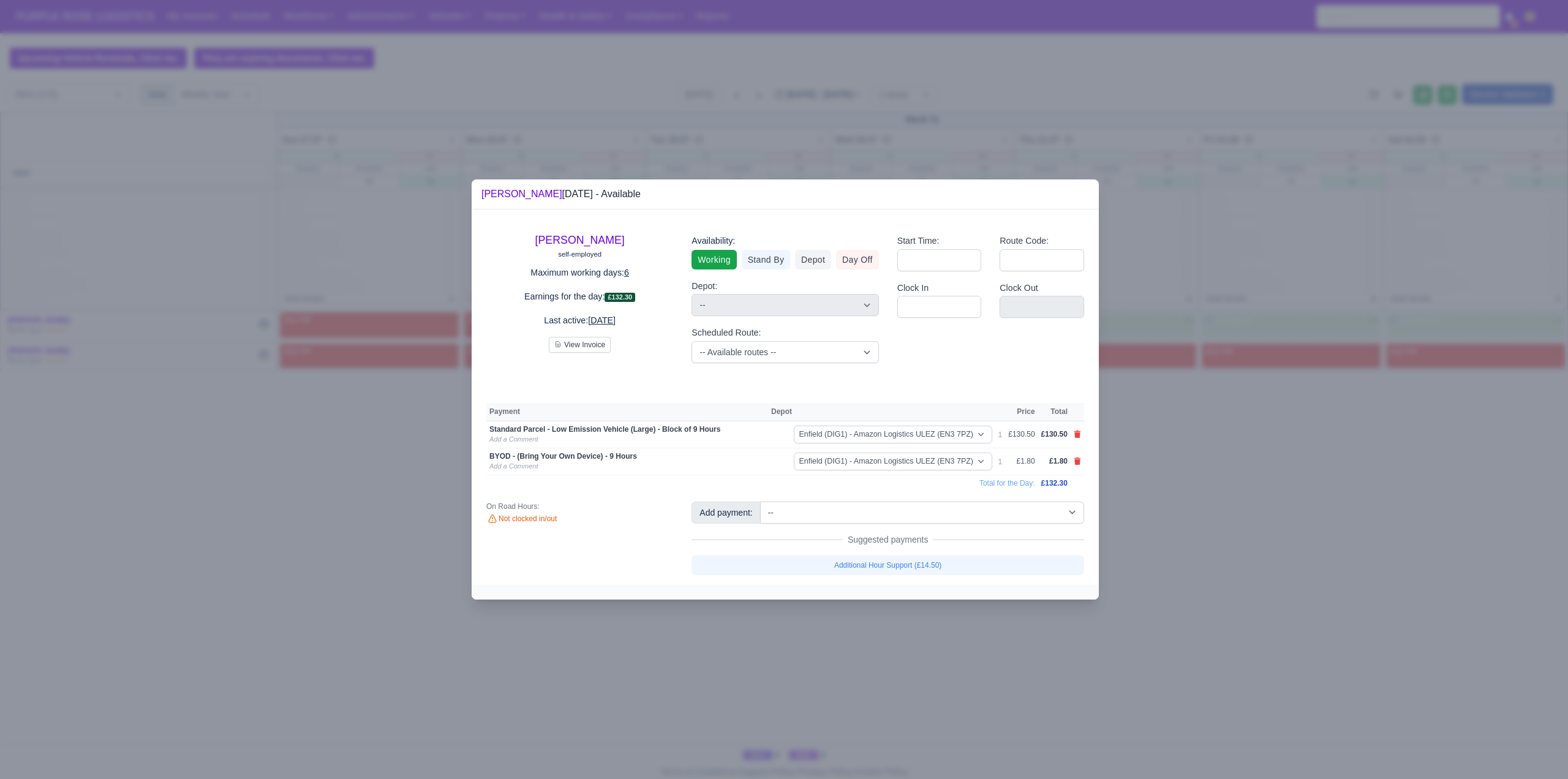
click at [1306, 543] on div at bounding box center [784, 389] width 1568 height 779
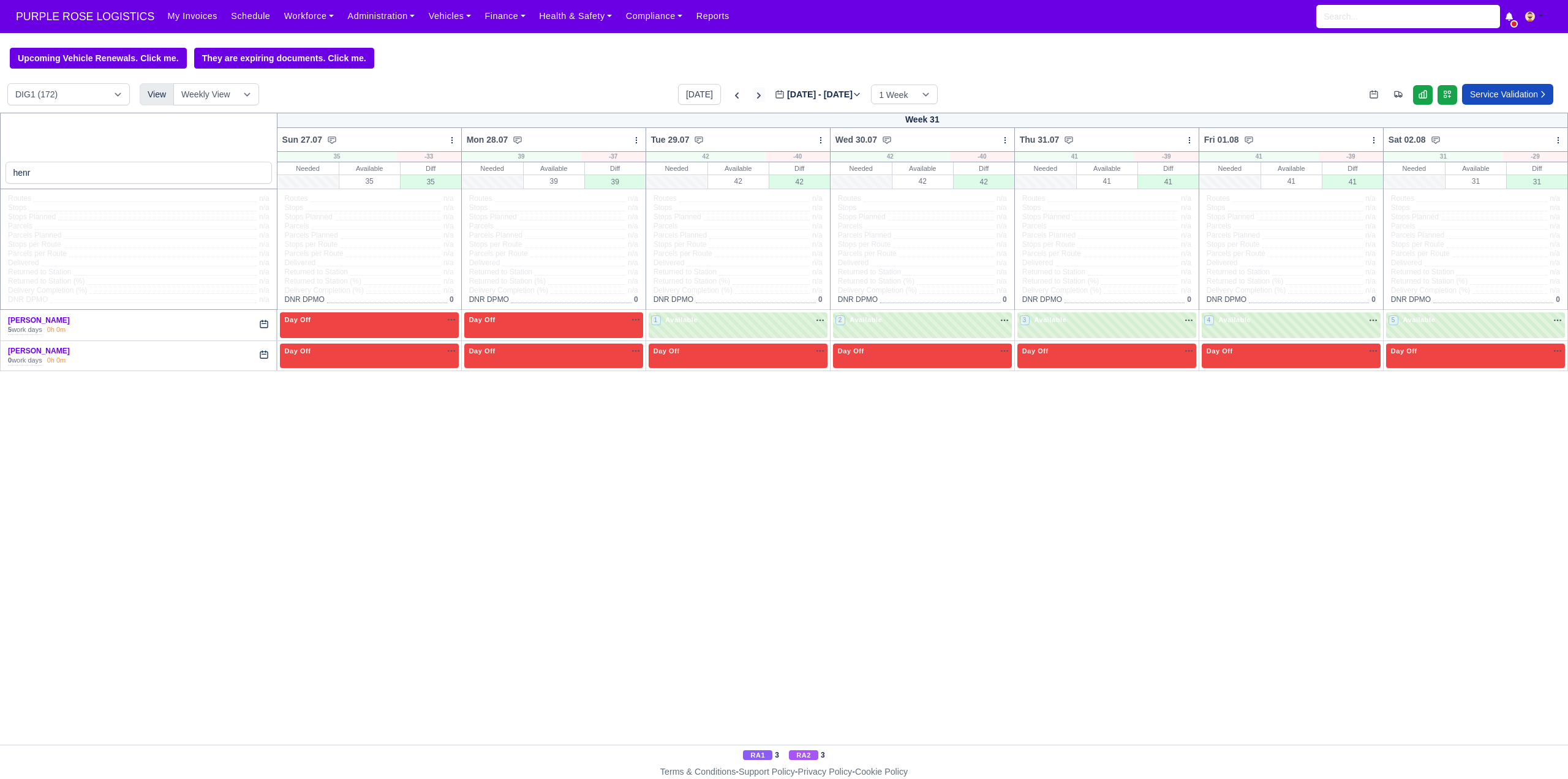
click at [753, 98] on icon at bounding box center [759, 95] width 12 height 12
click at [750, 98] on div "Today Aug 03 - Aug 09, 2025 2025-08-04 1 Week 2 Weeks 3 Weeks 4 Weeks" at bounding box center [808, 94] width 260 height 21
click at [753, 94] on icon at bounding box center [759, 95] width 12 height 12
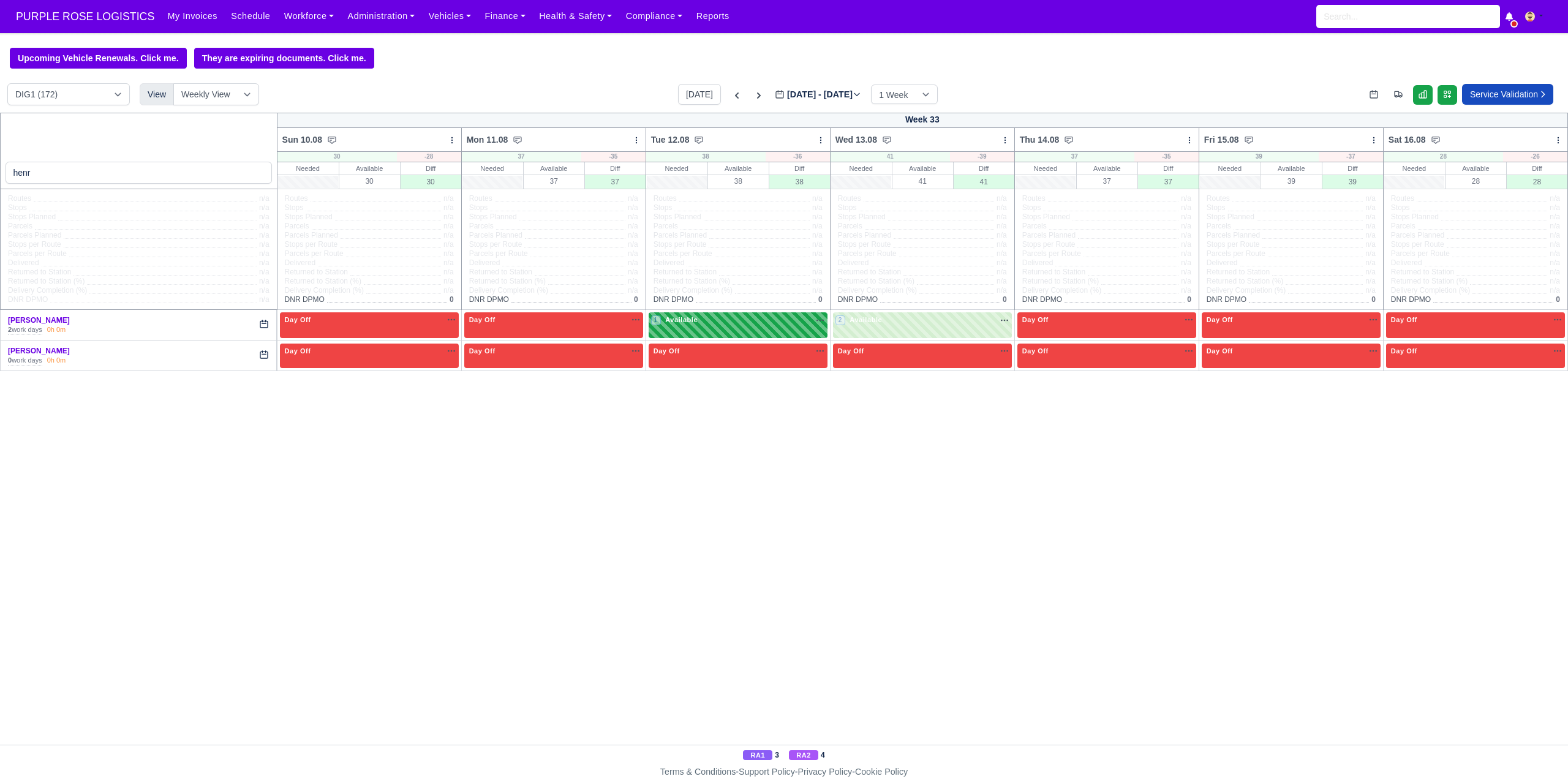
click at [697, 328] on div "1 Available na" at bounding box center [738, 321] width 174 height 13
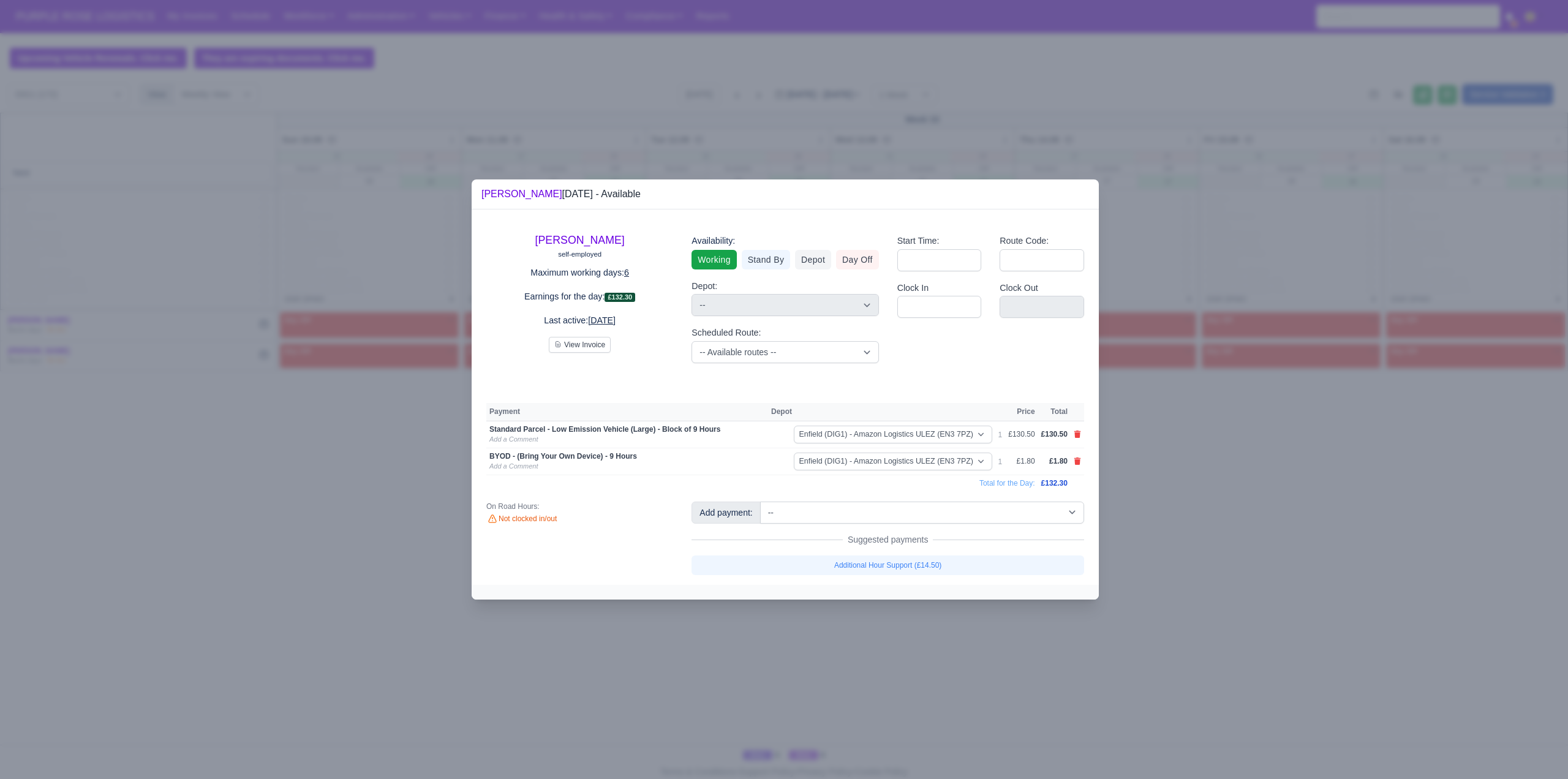
click at [1240, 573] on div at bounding box center [784, 389] width 1568 height 779
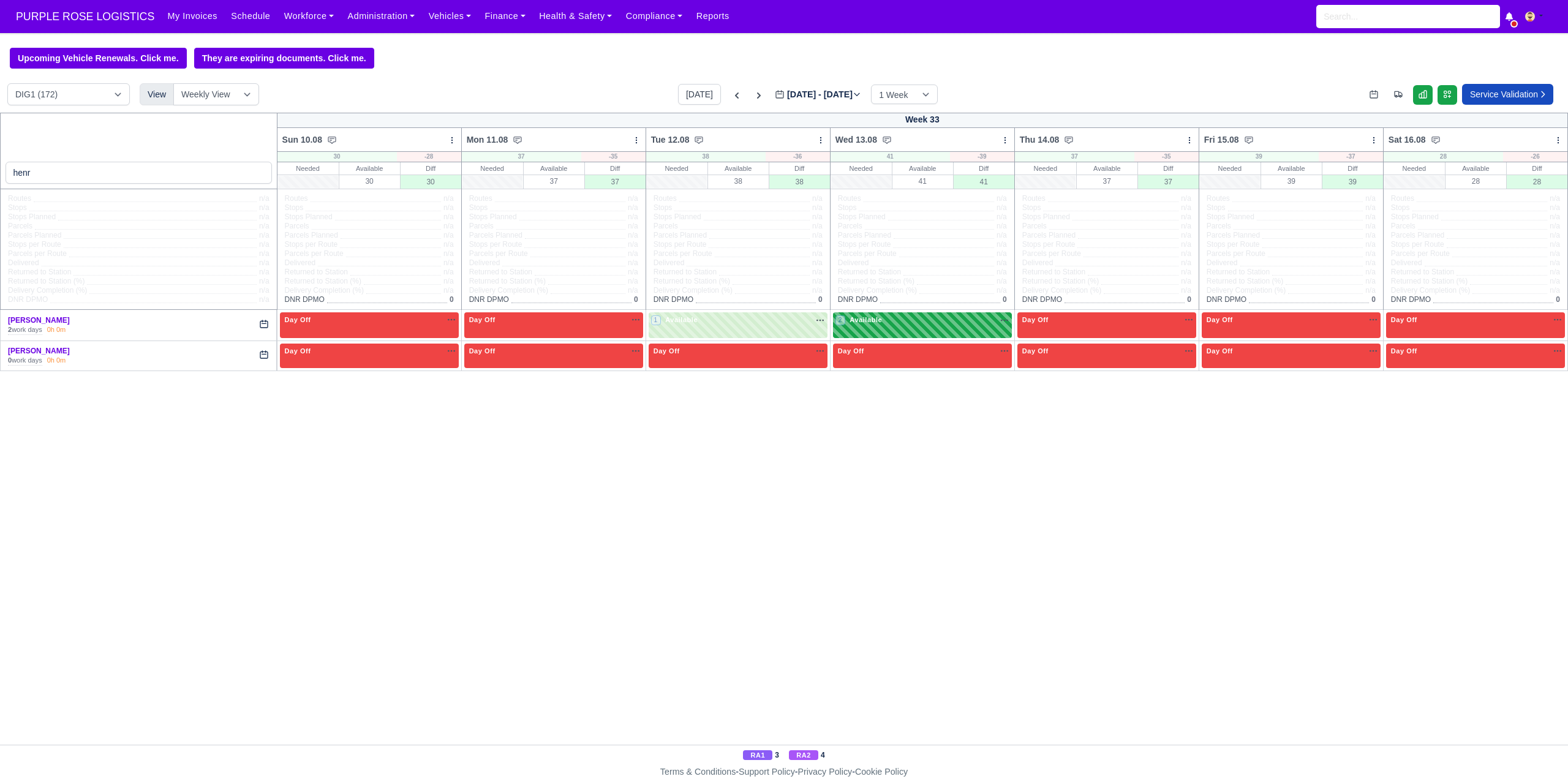
click at [876, 318] on span "Available" at bounding box center [865, 320] width 37 height 9
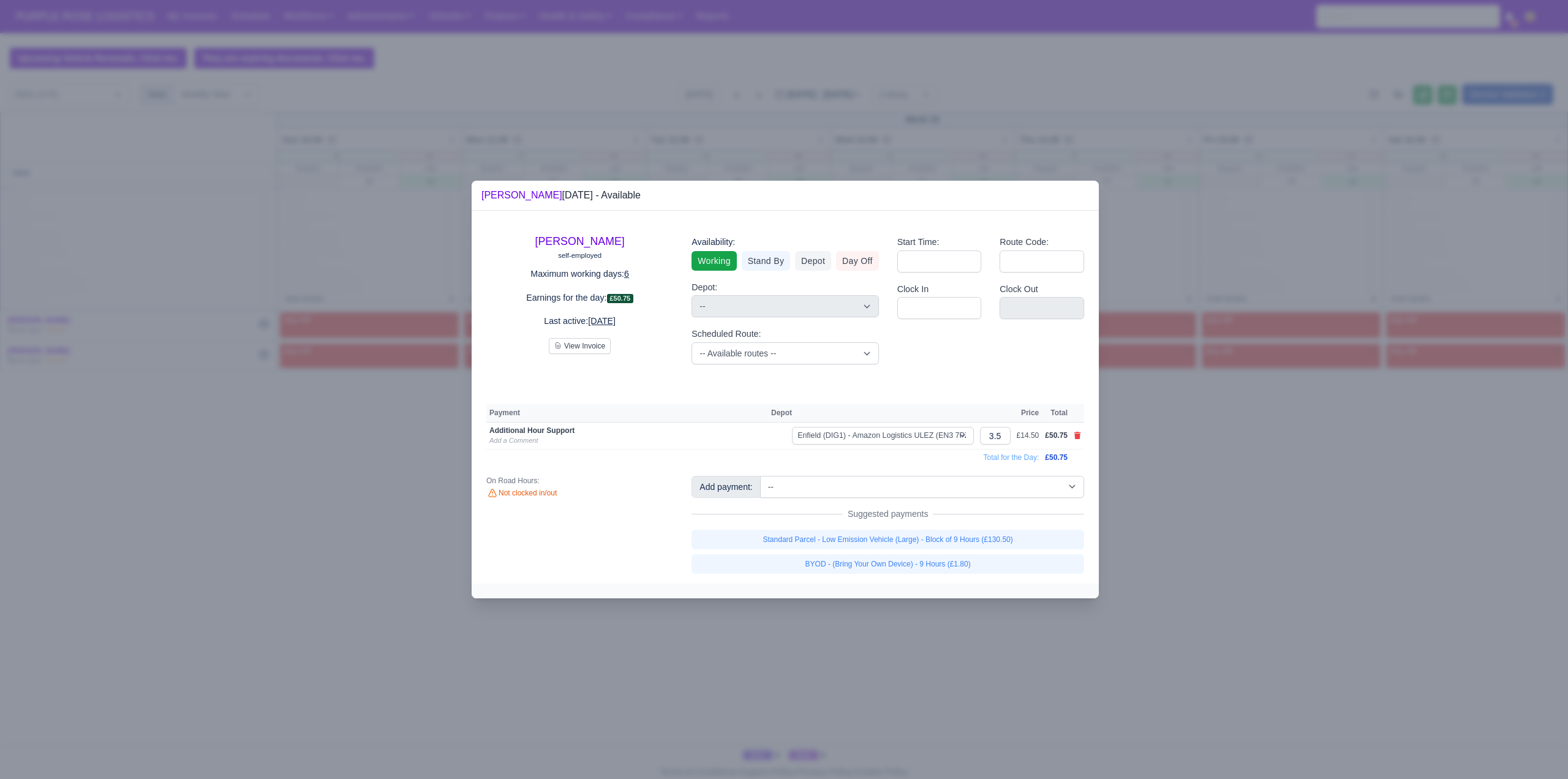
click at [1244, 528] on div at bounding box center [784, 389] width 1568 height 779
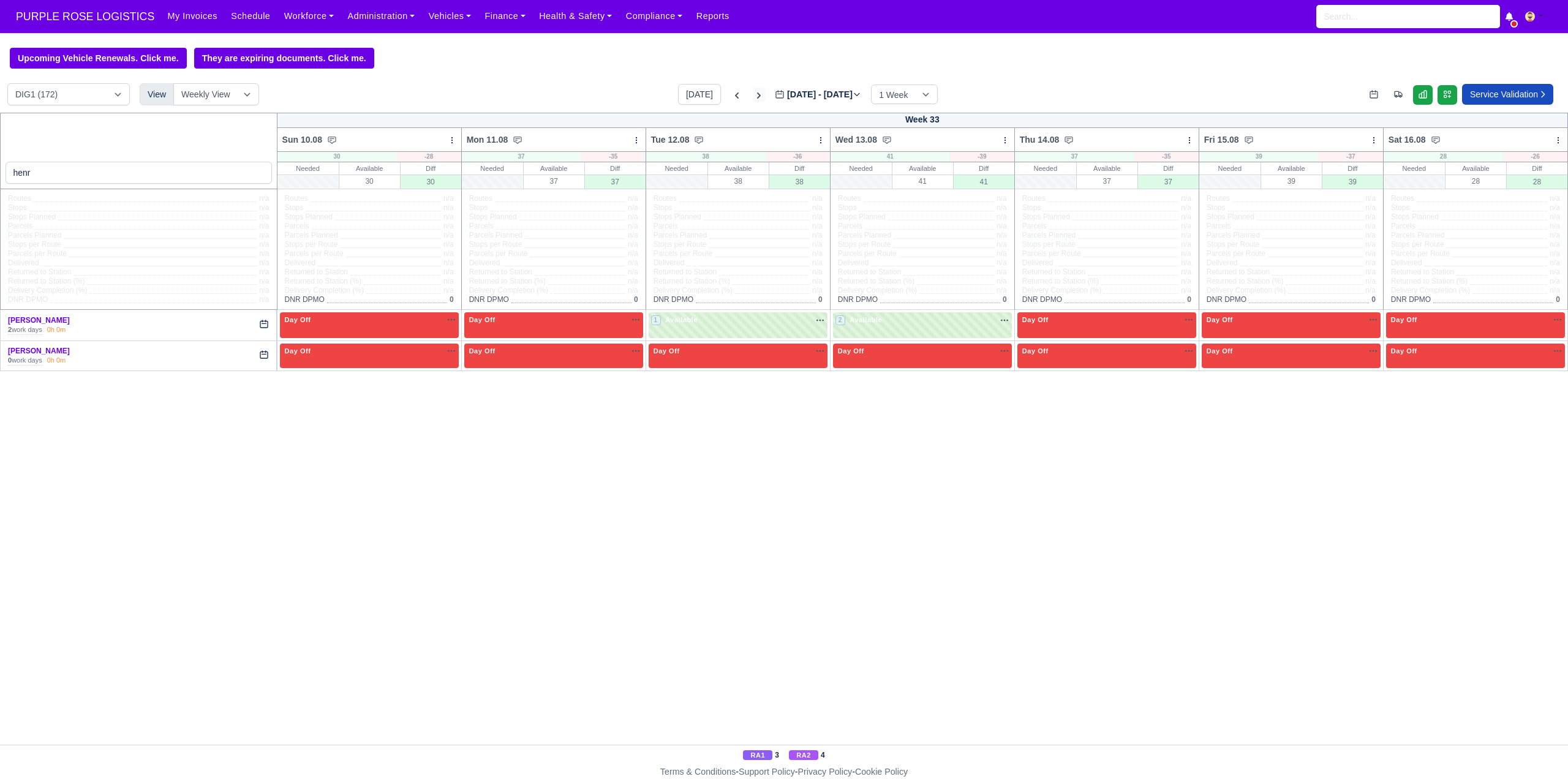
click at [753, 93] on icon at bounding box center [759, 95] width 12 height 12
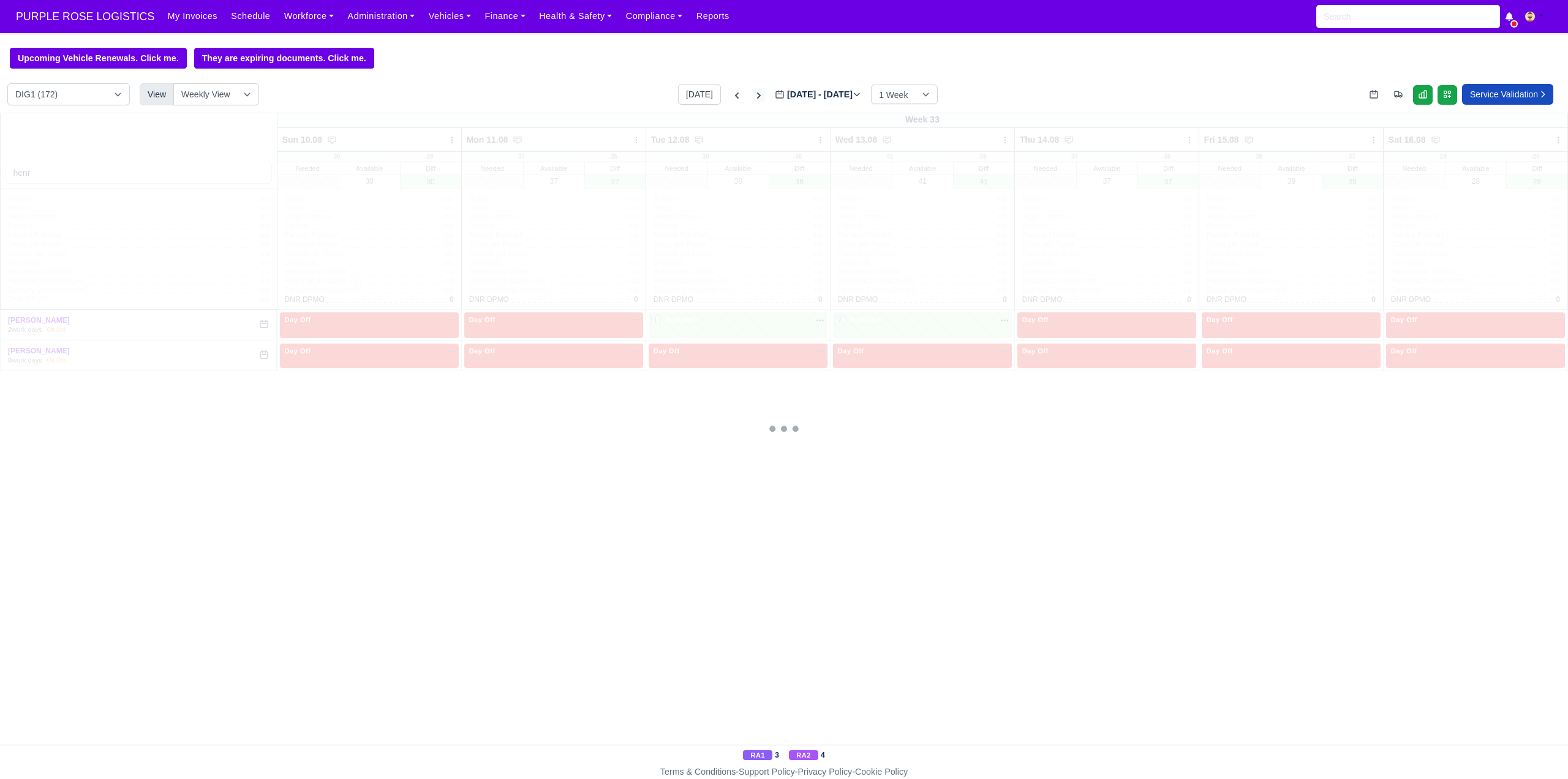
type input "2025-08-18"
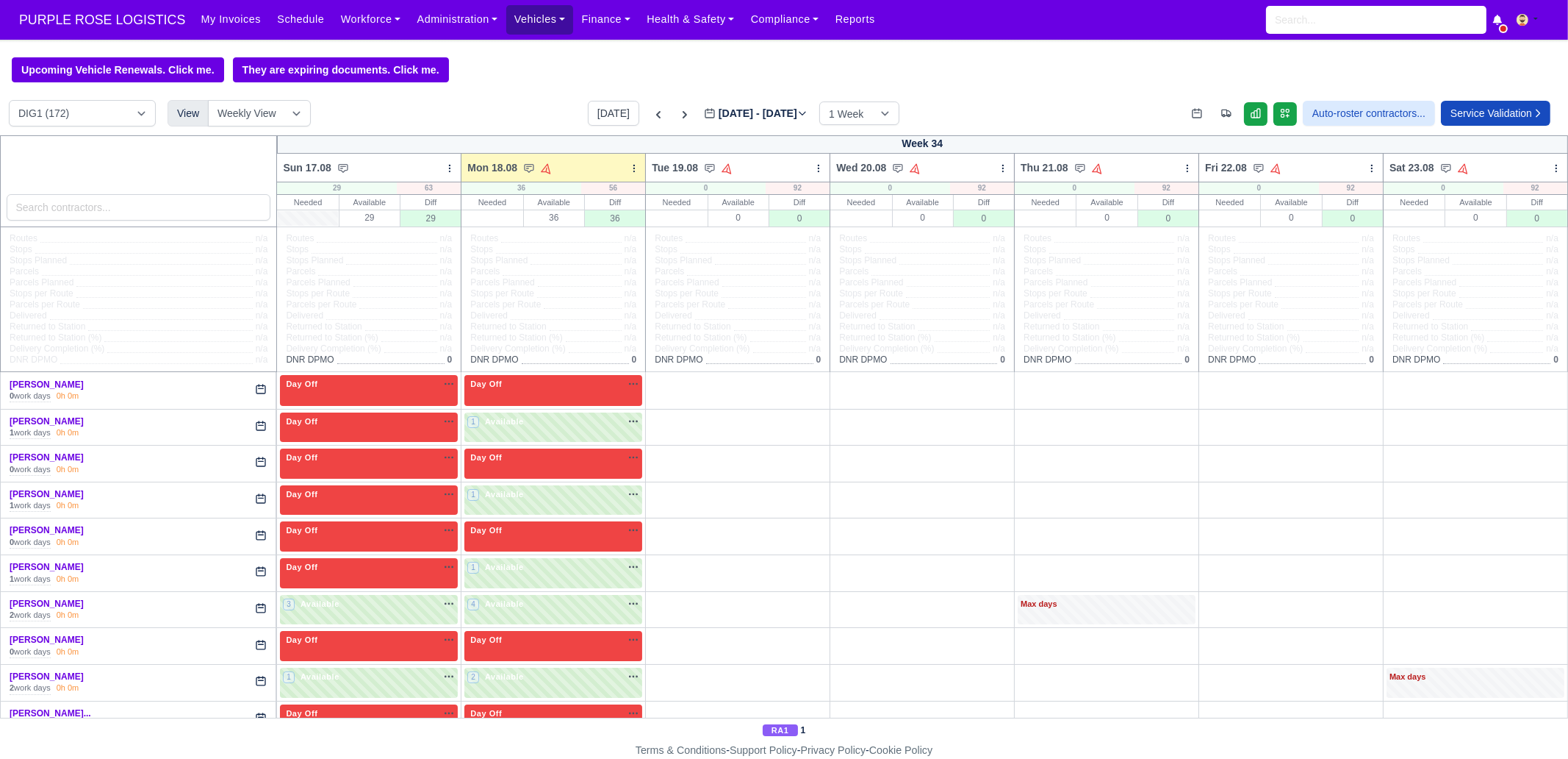
click at [533, 33] on link "Vehicles" at bounding box center [540, 19] width 68 height 29
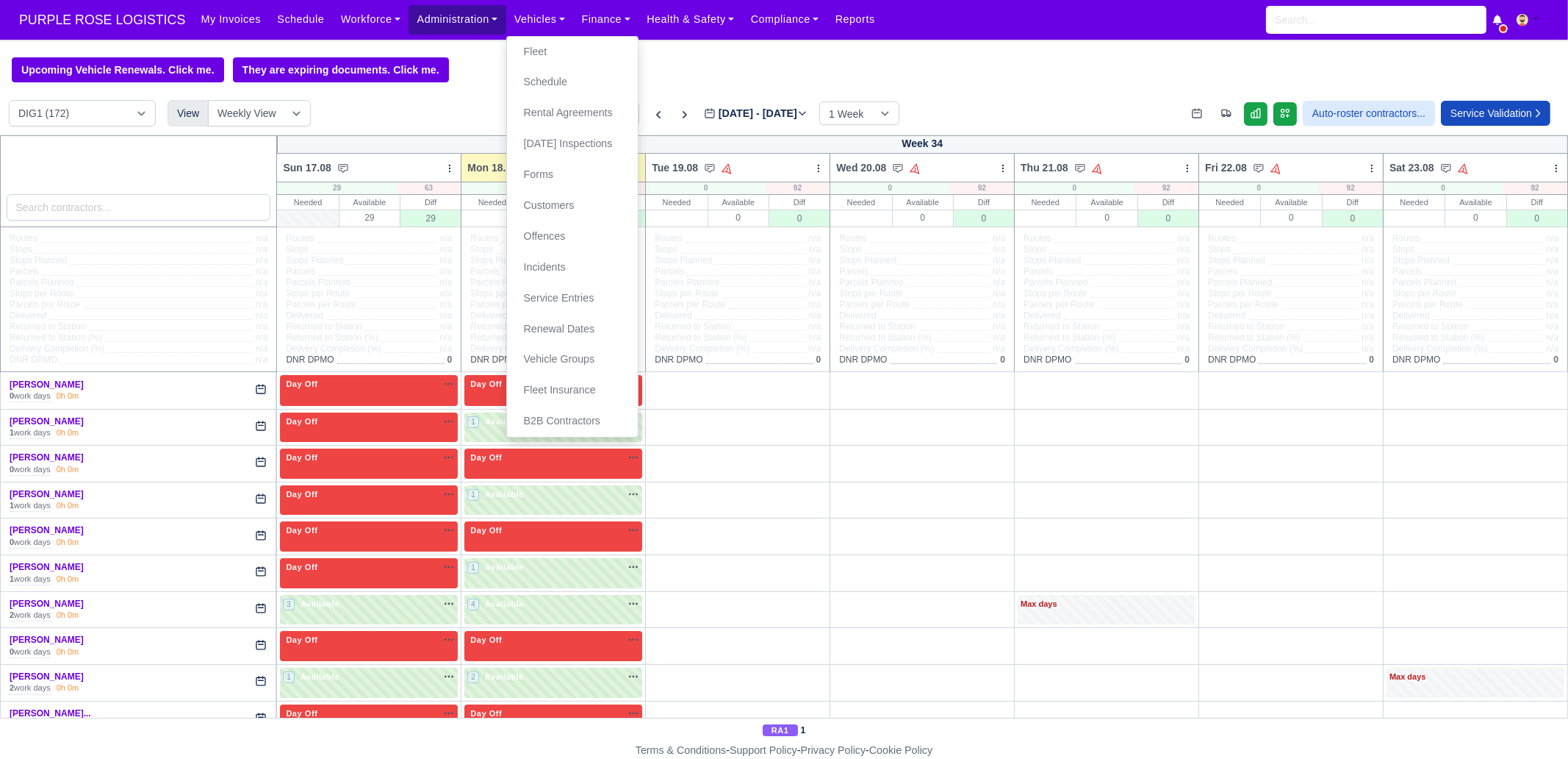
click at [476, 26] on link "Administration" at bounding box center [457, 19] width 97 height 29
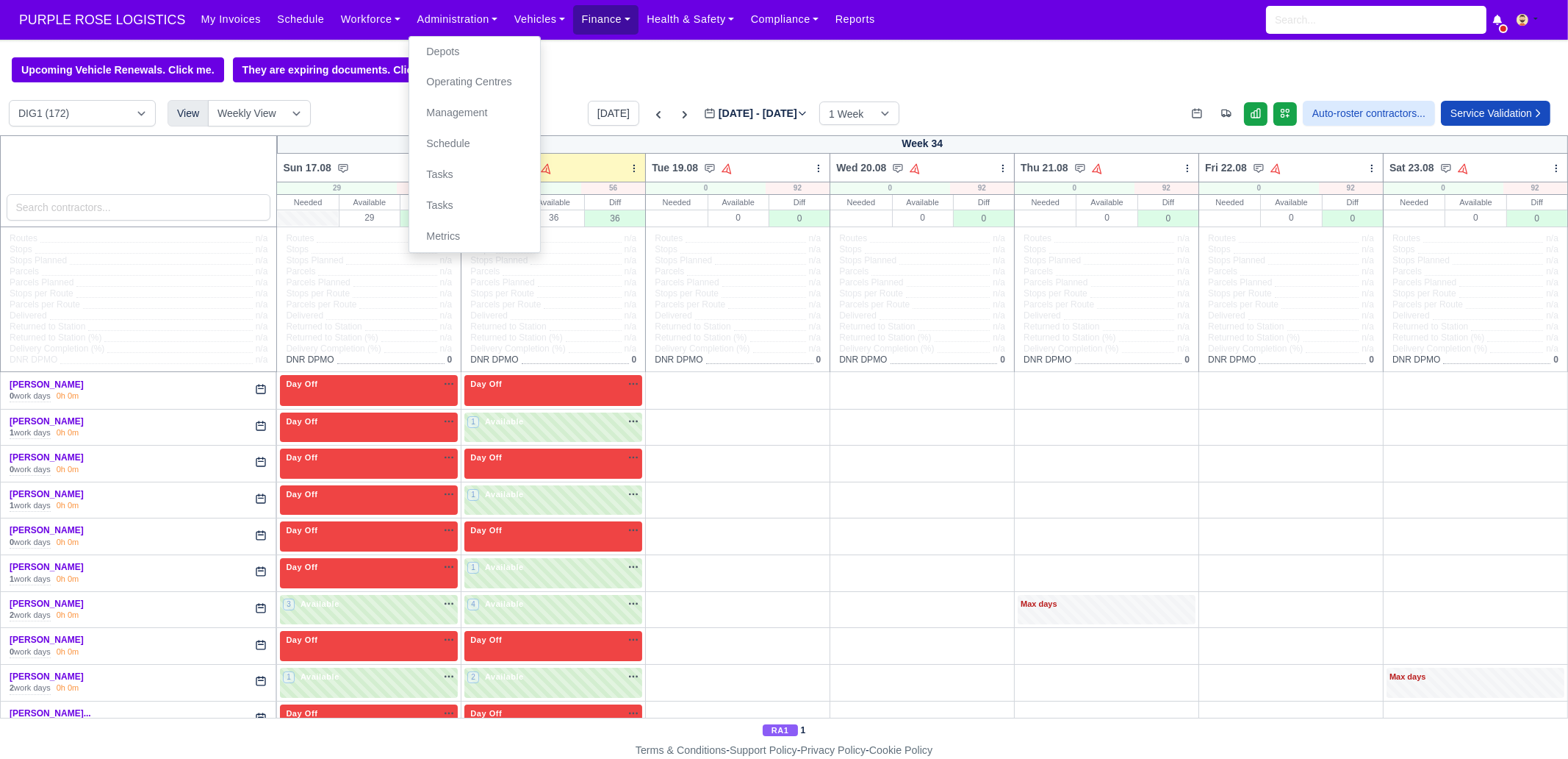
click at [573, 28] on link "Finance" at bounding box center [606, 19] width 65 height 29
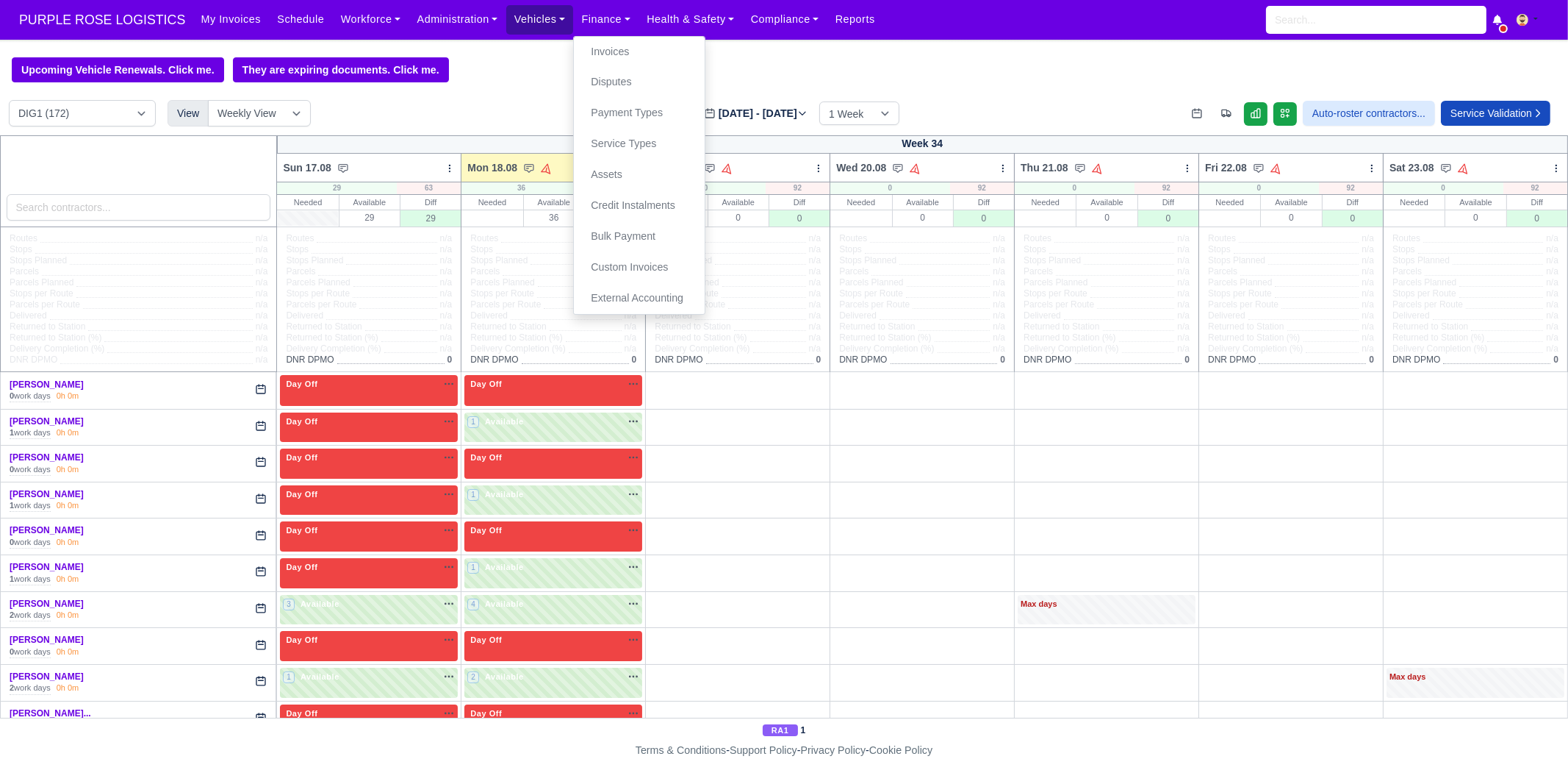
click at [547, 27] on link "Vehicles" at bounding box center [540, 19] width 68 height 29
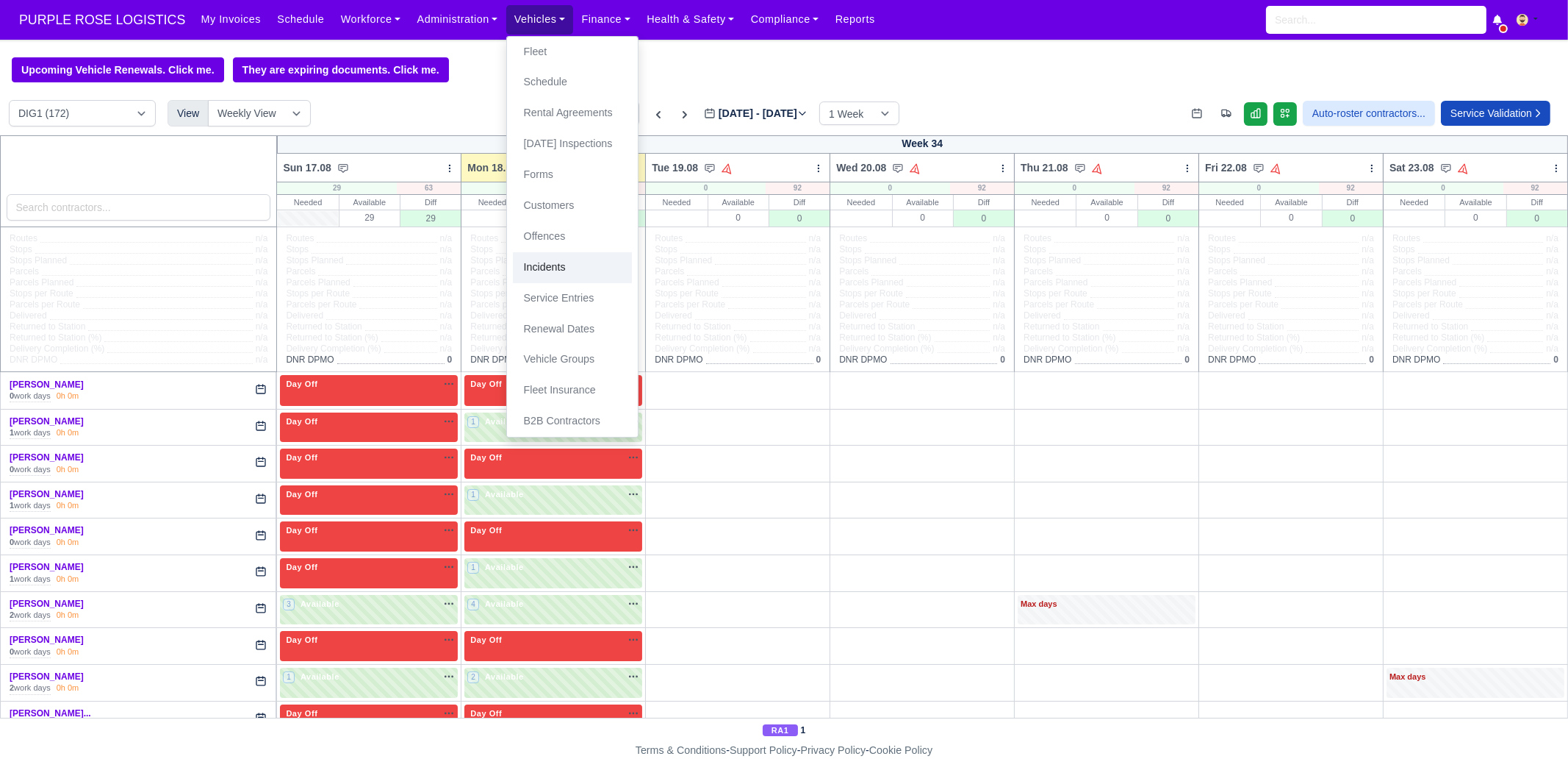
click at [595, 271] on link "Incidents" at bounding box center [572, 267] width 119 height 31
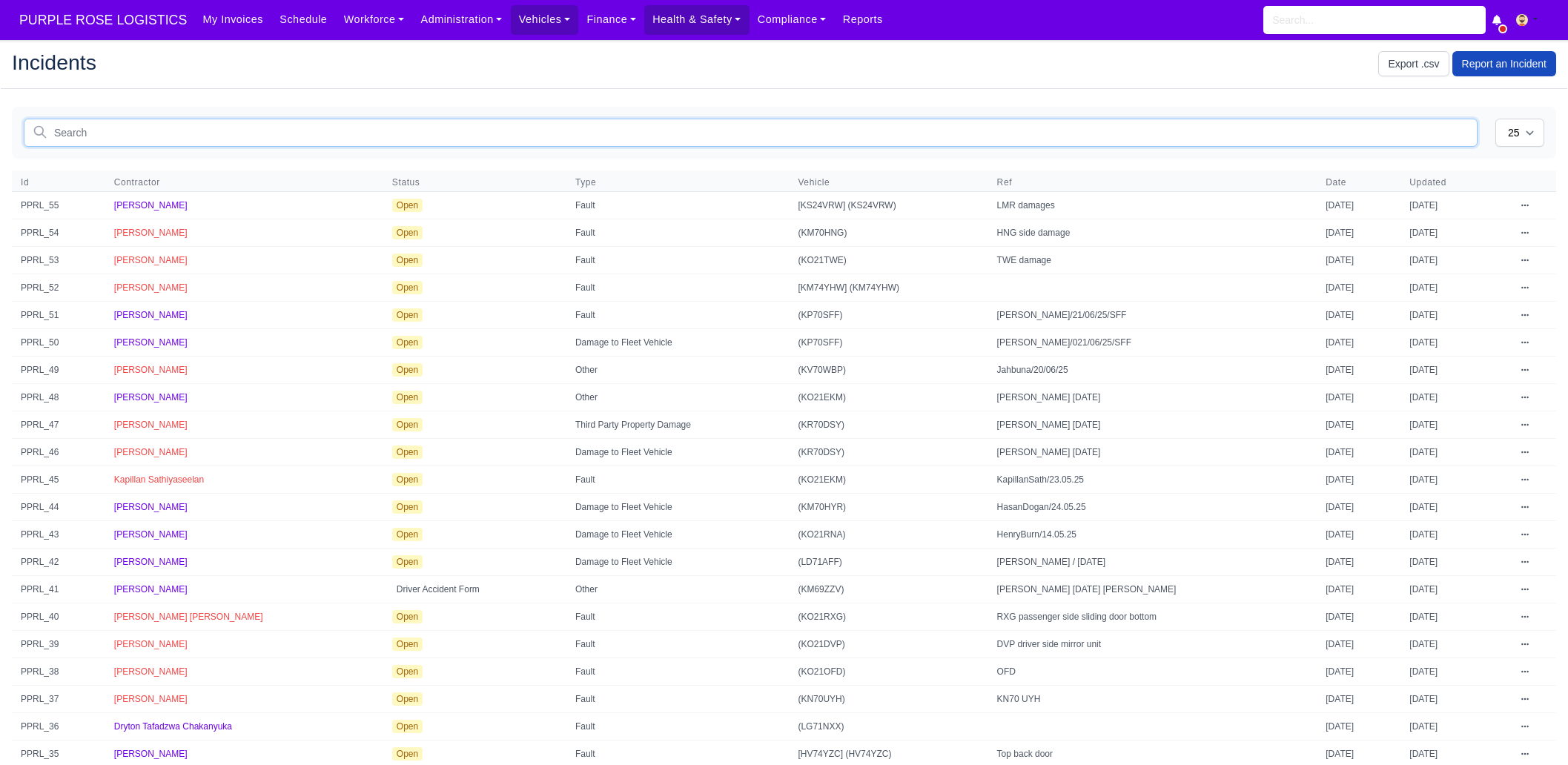
click at [193, 135] on input "text" at bounding box center [751, 133] width 1454 height 28
click at [1533, 64] on link "Report an Incident" at bounding box center [1504, 63] width 104 height 26
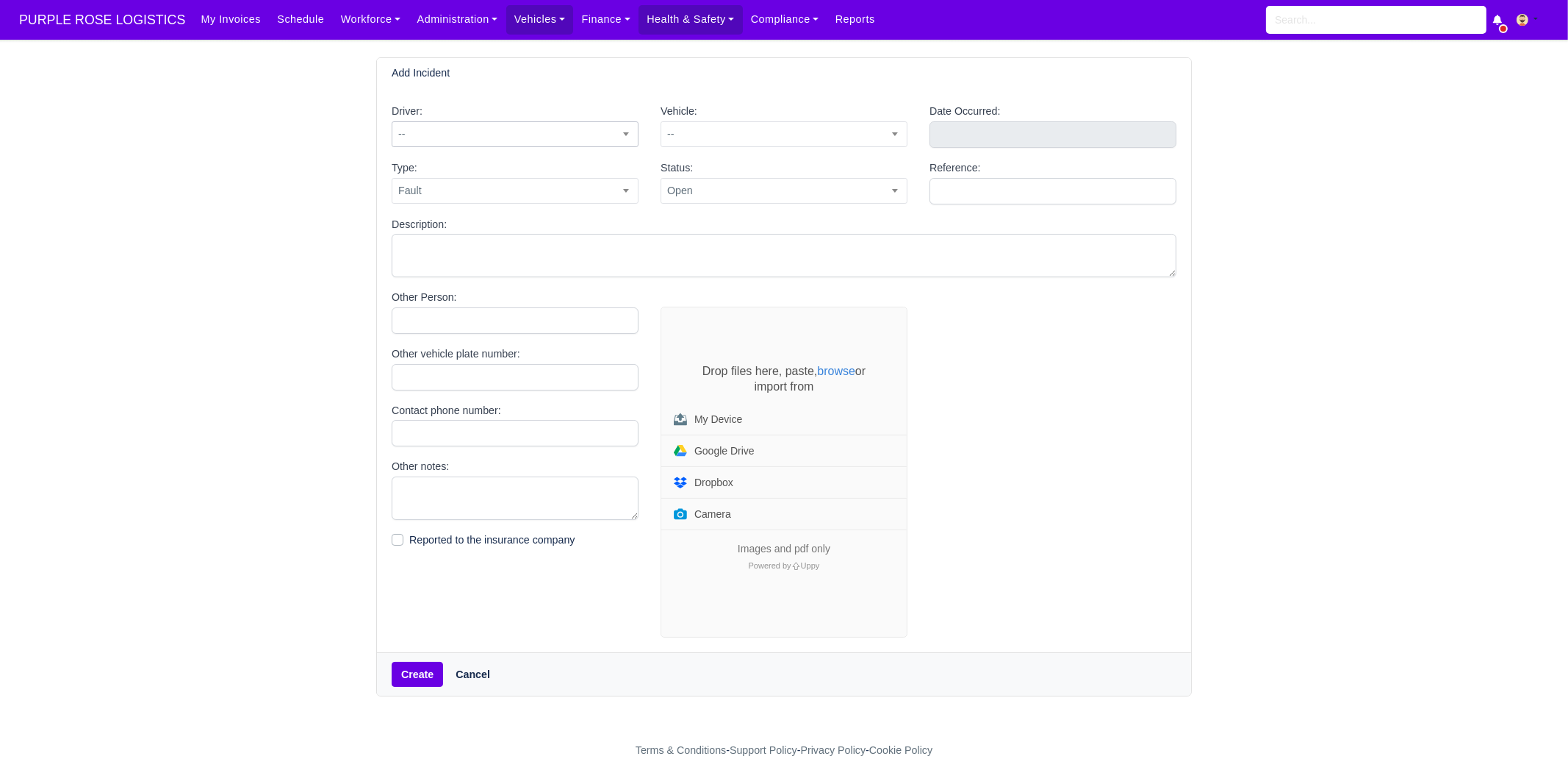
click at [455, 134] on span "--" at bounding box center [515, 134] width 245 height 18
type input "faze"
select select "1732"
click at [742, 136] on span "--" at bounding box center [784, 134] width 245 height 18
type input "hng"
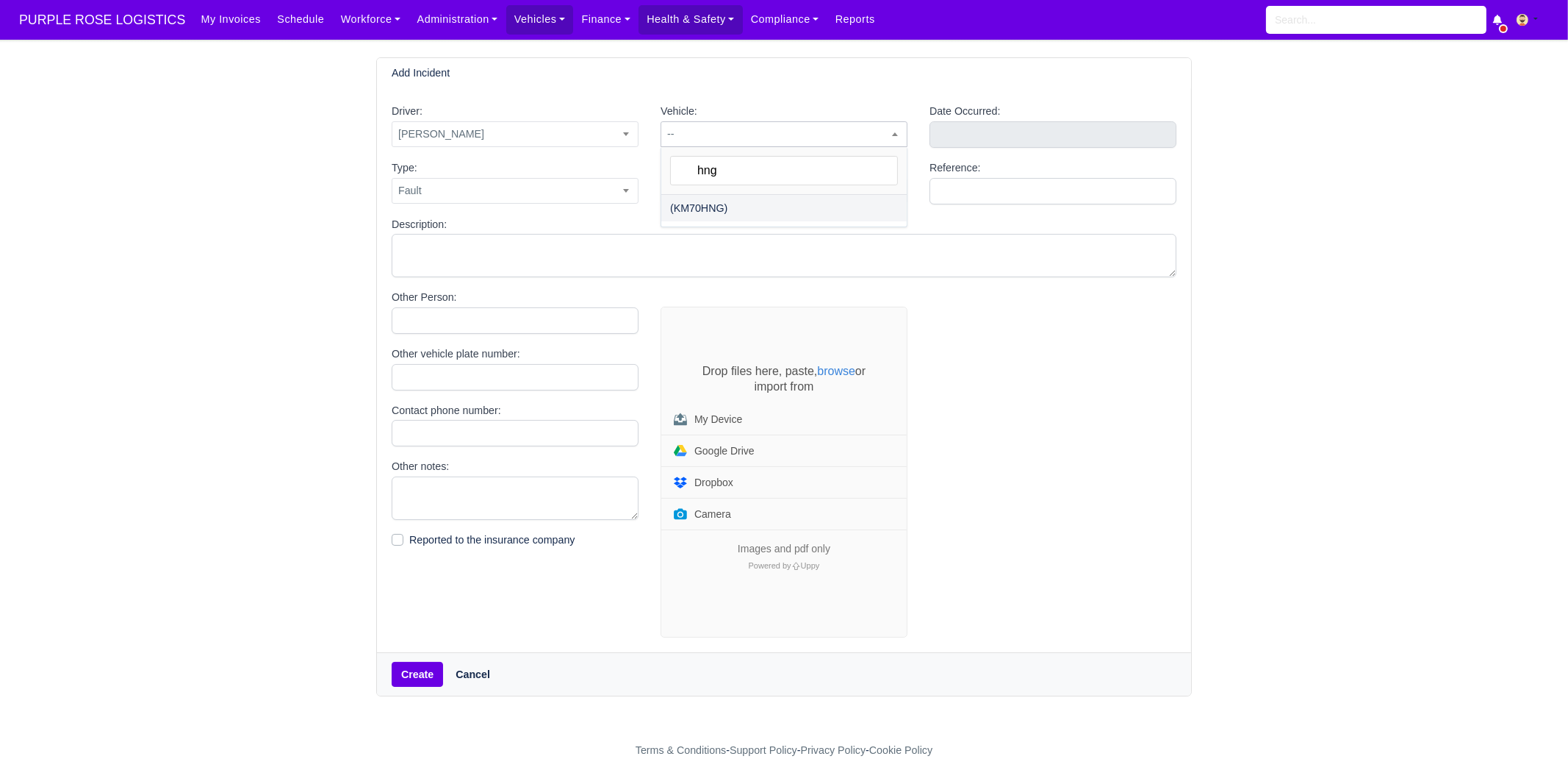
select select "1"
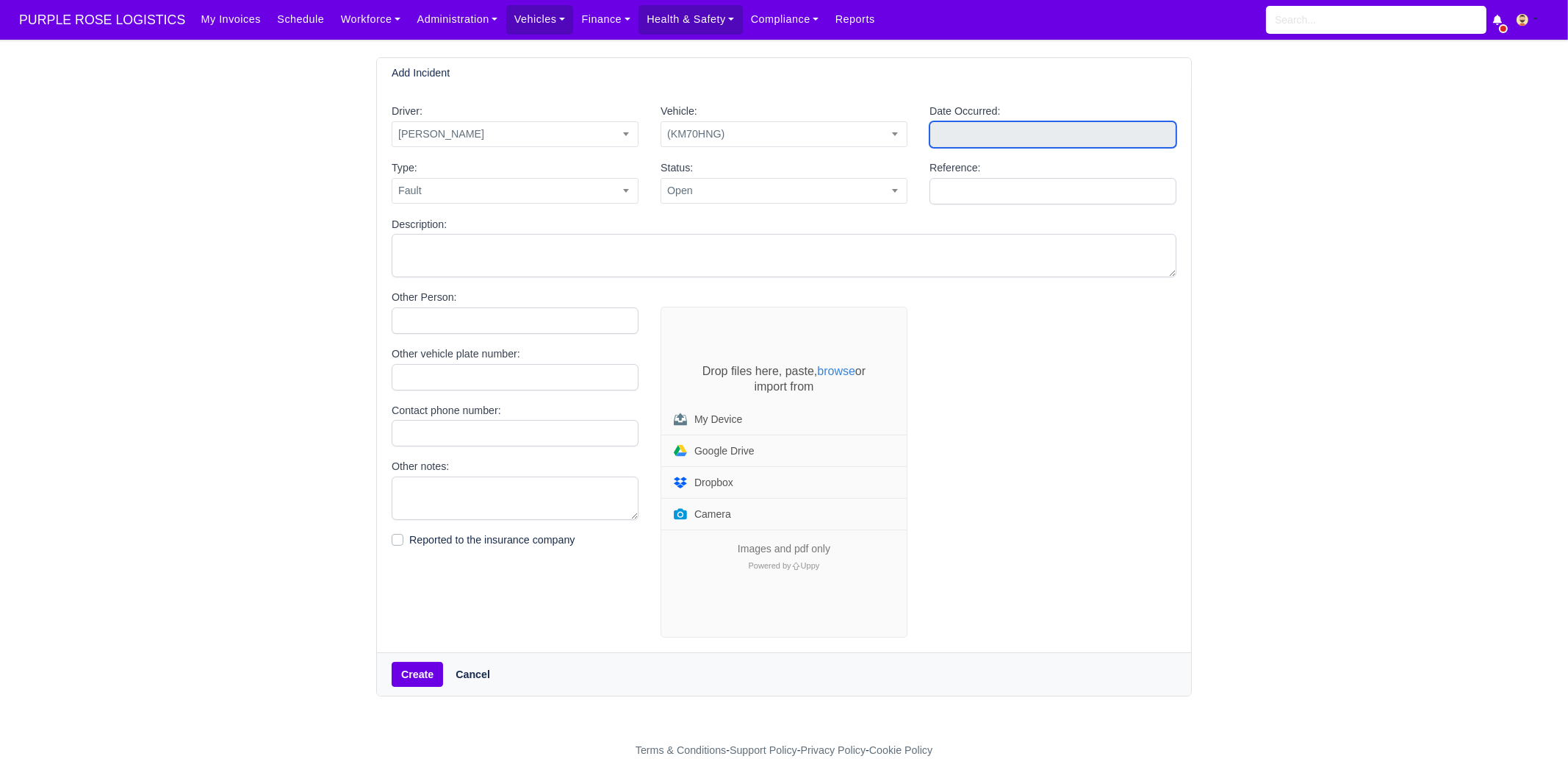
click at [1015, 132] on input "text" at bounding box center [1053, 134] width 247 height 26
type input "August 10, 2025"
drag, startPoint x: 950, startPoint y: 270, endPoint x: 982, endPoint y: 287, distance: 36.2
click at [486, 190] on span "Fault" at bounding box center [515, 191] width 245 height 18
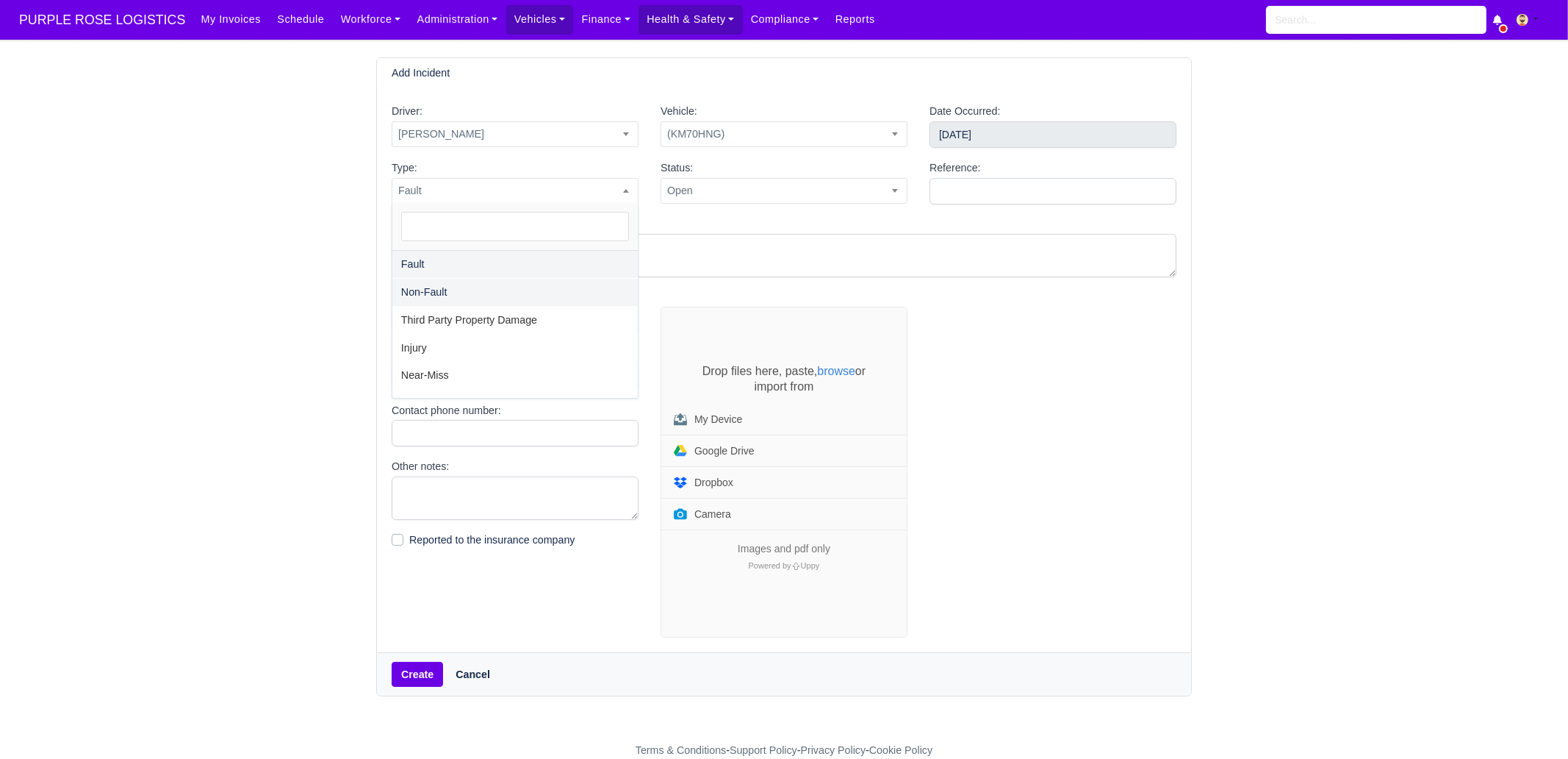
click at [340, 300] on main "Add Incident Driver: -- Aaron Boafo Aaron Boafo Aaron Green Aaron Symister Aaro…" at bounding box center [784, 399] width 1568 height 685
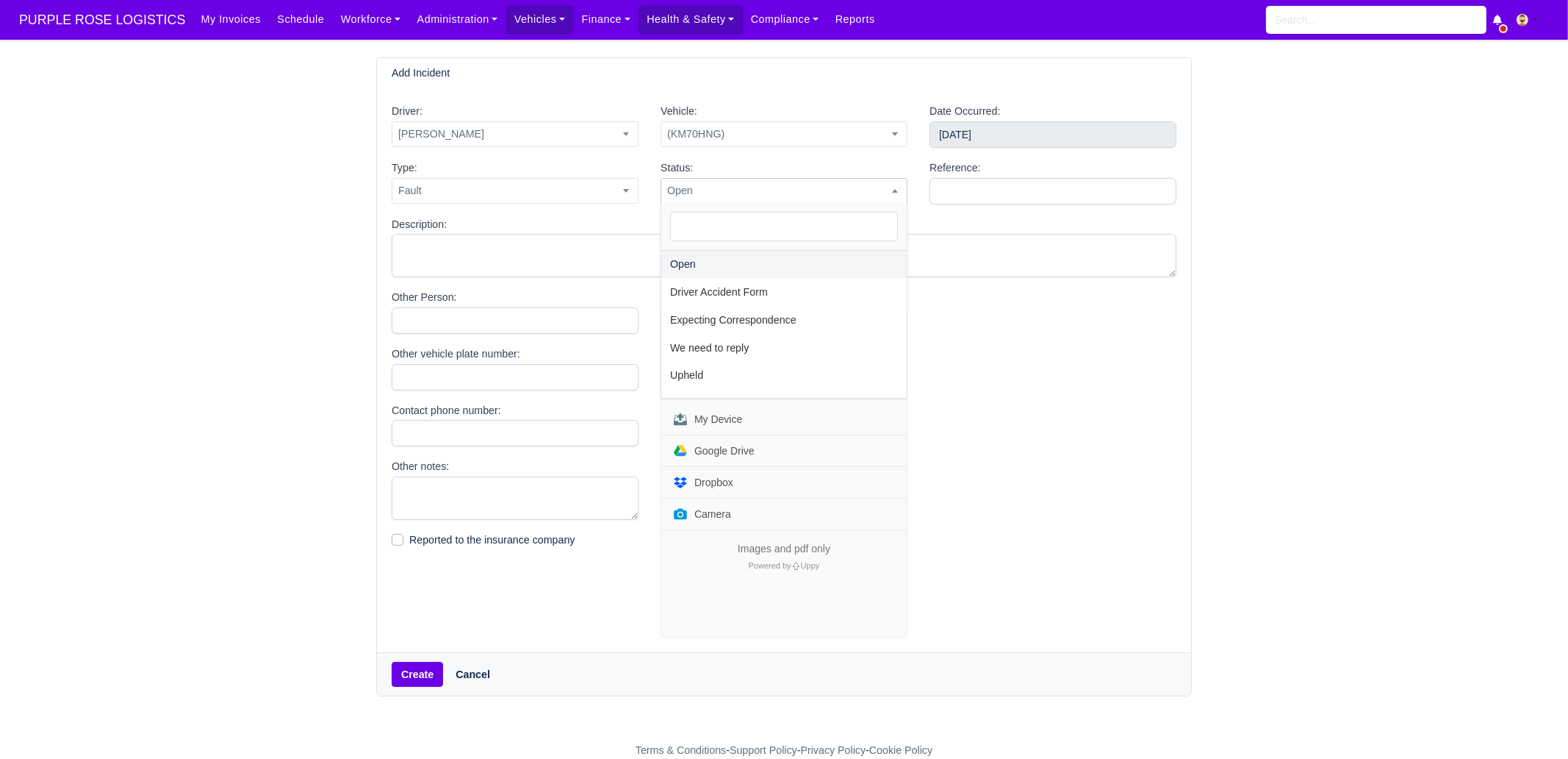
click at [733, 185] on span "Open" at bounding box center [784, 191] width 245 height 18
click at [1117, 413] on div at bounding box center [1053, 472] width 269 height 331
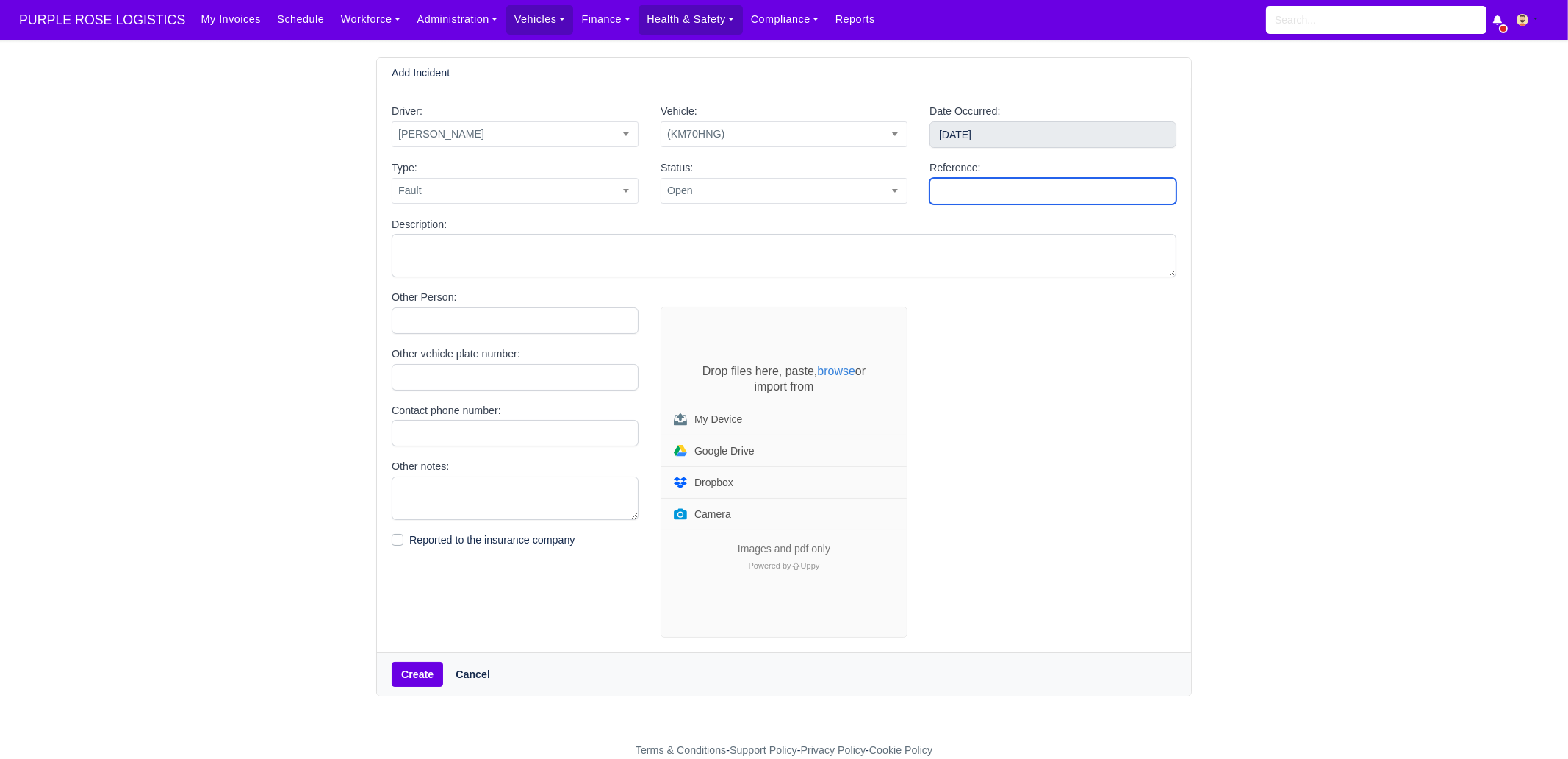
click at [996, 198] on input "Reference:" at bounding box center [1053, 191] width 247 height 26
type input "h"
type input "HNG"
click at [470, 258] on textarea "Description:" at bounding box center [784, 255] width 785 height 43
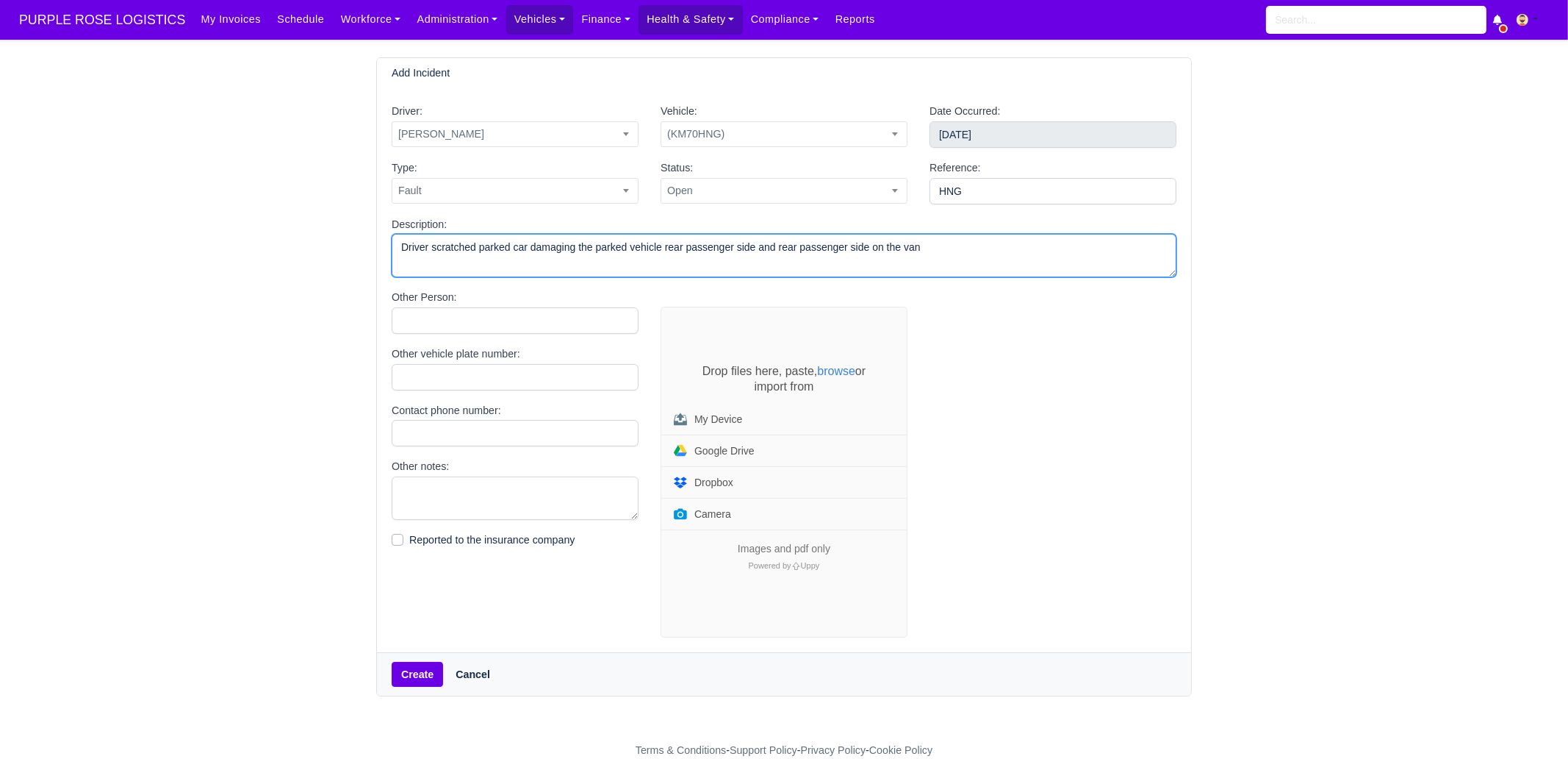
click at [763, 250] on textarea "Driver scratched parked car damaging the parked vehicle rear passenger side and…" at bounding box center [784, 255] width 785 height 43
type textarea "Driver scratched parked car damaging the parked vehicle rear passenger side and…"
click at [496, 324] on input "Other Person:" at bounding box center [515, 321] width 247 height 26
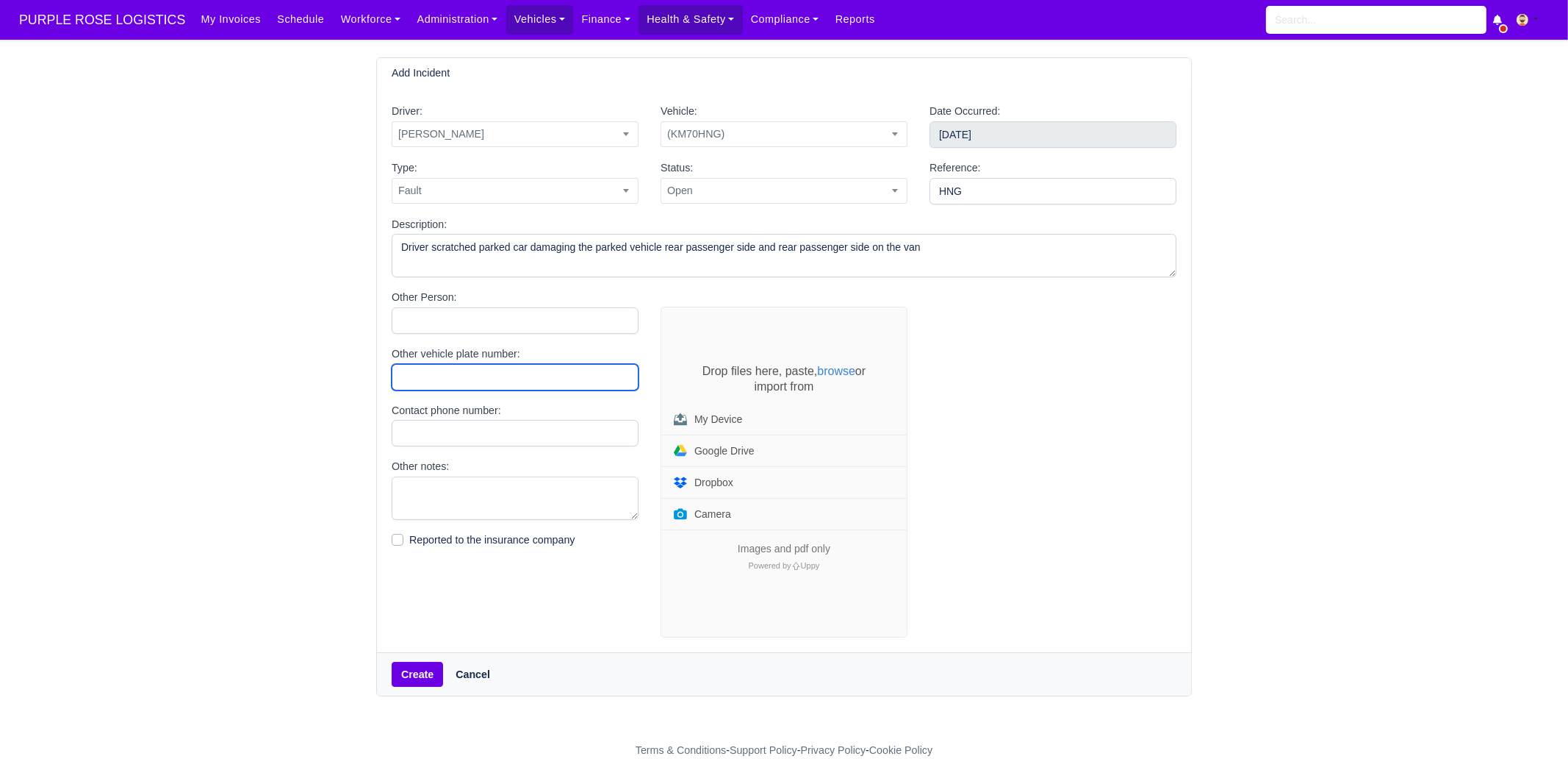
click at [426, 376] on input "Other vehicle plate number:" at bounding box center [515, 377] width 247 height 26
click at [435, 376] on input "Other vehicle plate number:" at bounding box center [515, 377] width 247 height 26
type input "LD72KPJ"
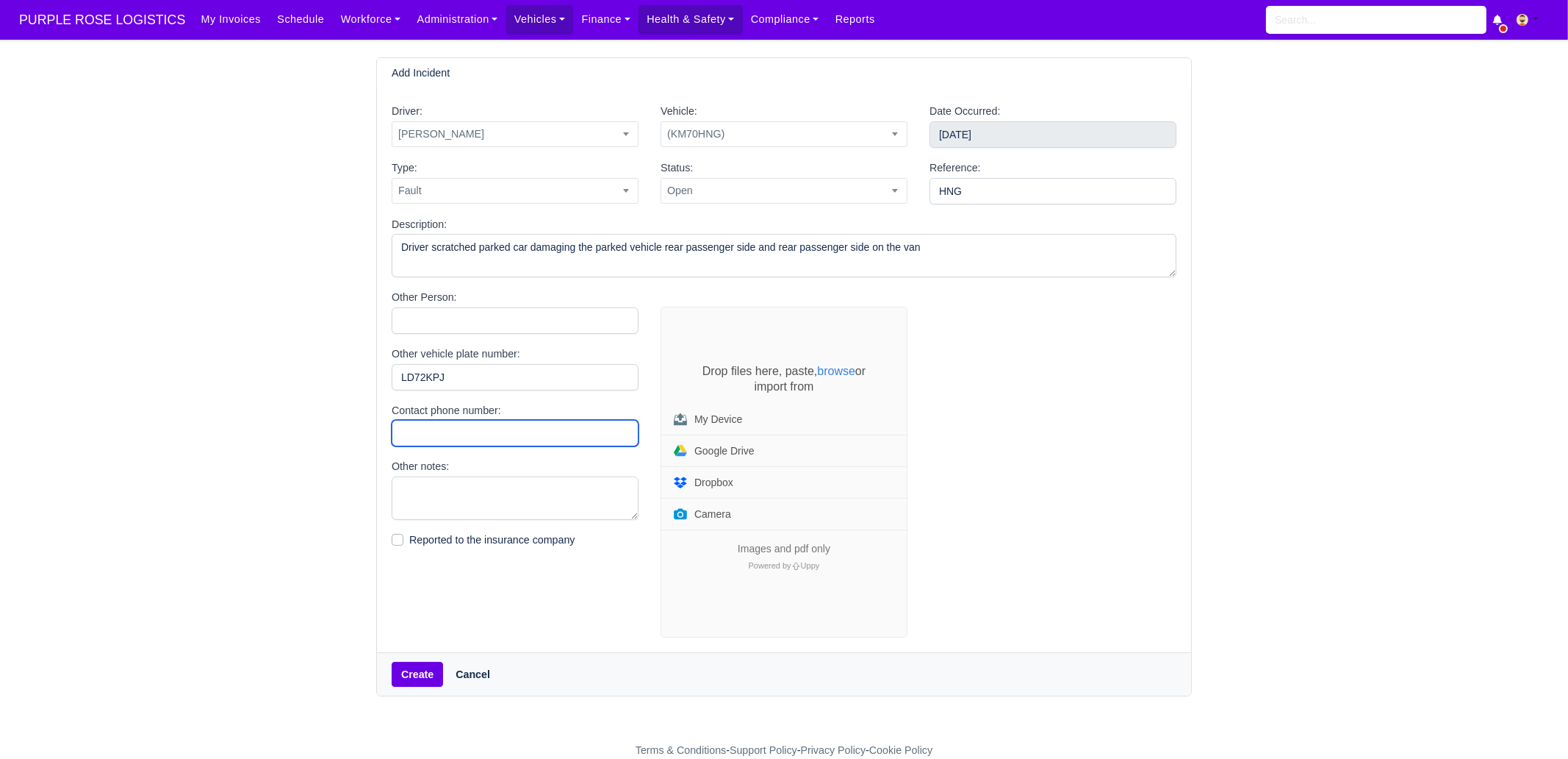
click at [488, 433] on input "Contact phone number:" at bounding box center [515, 433] width 247 height 26
paste input "+44 7852 362825"
type input "+44 7852 362825"
click at [447, 501] on textarea "Other notes:" at bounding box center [515, 497] width 247 height 43
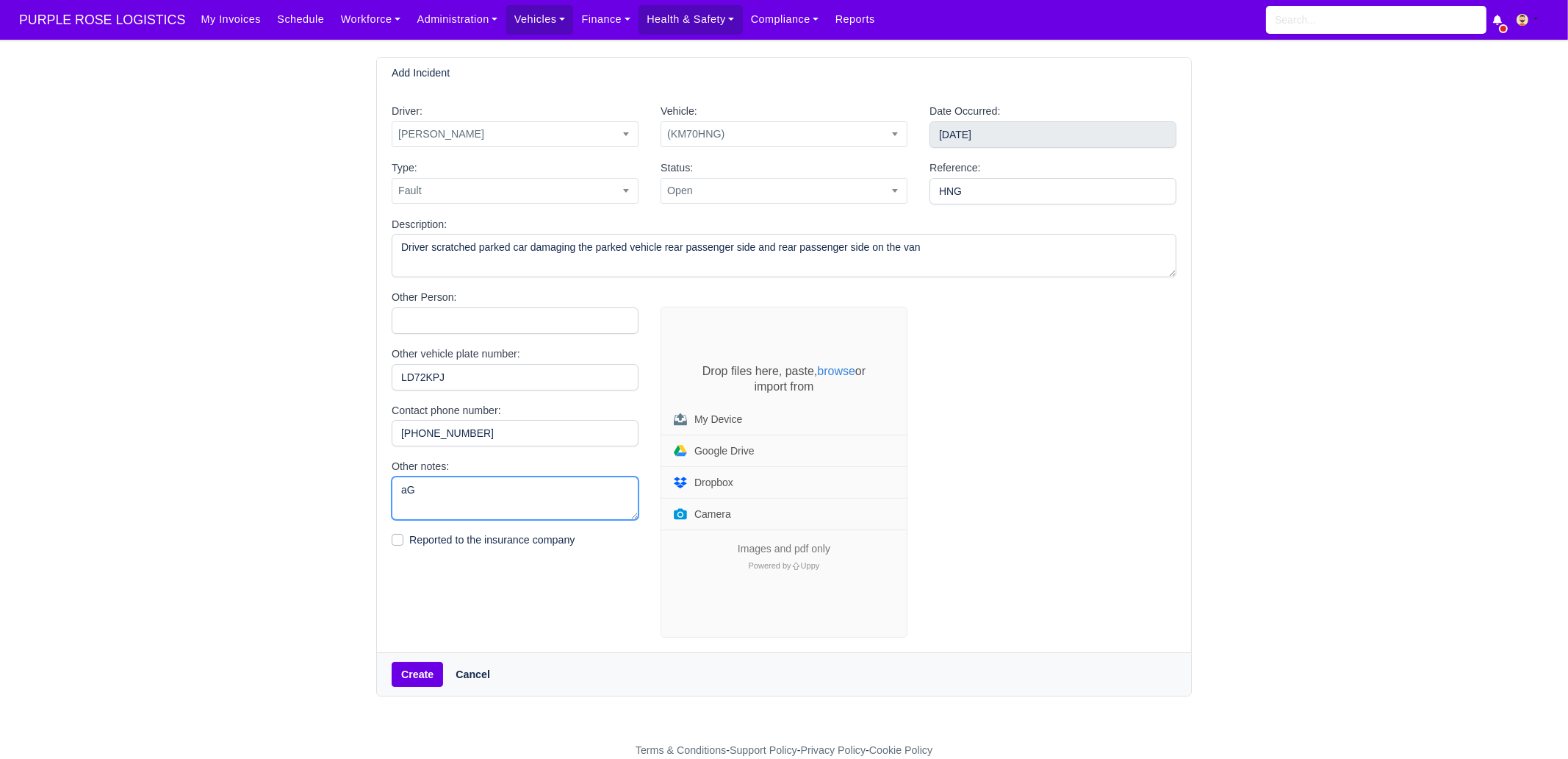
type textarea "a"
drag, startPoint x: 485, startPoint y: 492, endPoint x: 415, endPoint y: 502, distance: 70.7
click at [415, 502] on textarea "Agreed to settle privetly" at bounding box center [515, 497] width 247 height 43
type textarea "Agreed to settle privately"
click at [473, 487] on textarea "Agreed to settle privately" at bounding box center [515, 497] width 247 height 43
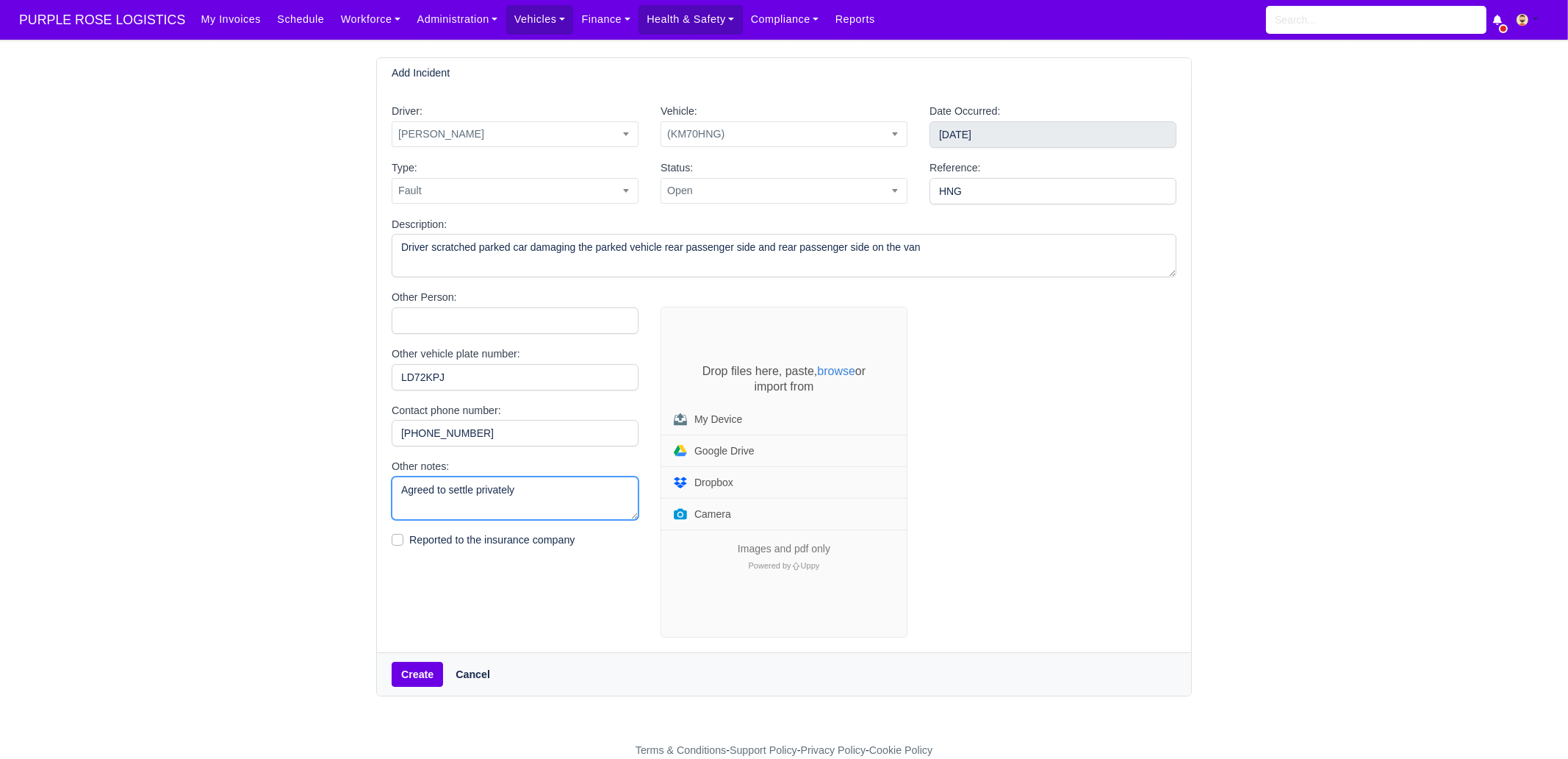
click at [473, 487] on textarea "Agreed to settle privately" at bounding box center [515, 497] width 247 height 43
click at [526, 588] on div "Other Person: Other vehicle plate number: LD72KPJ Contact phone number: +44 785…" at bounding box center [515, 463] width 269 height 348
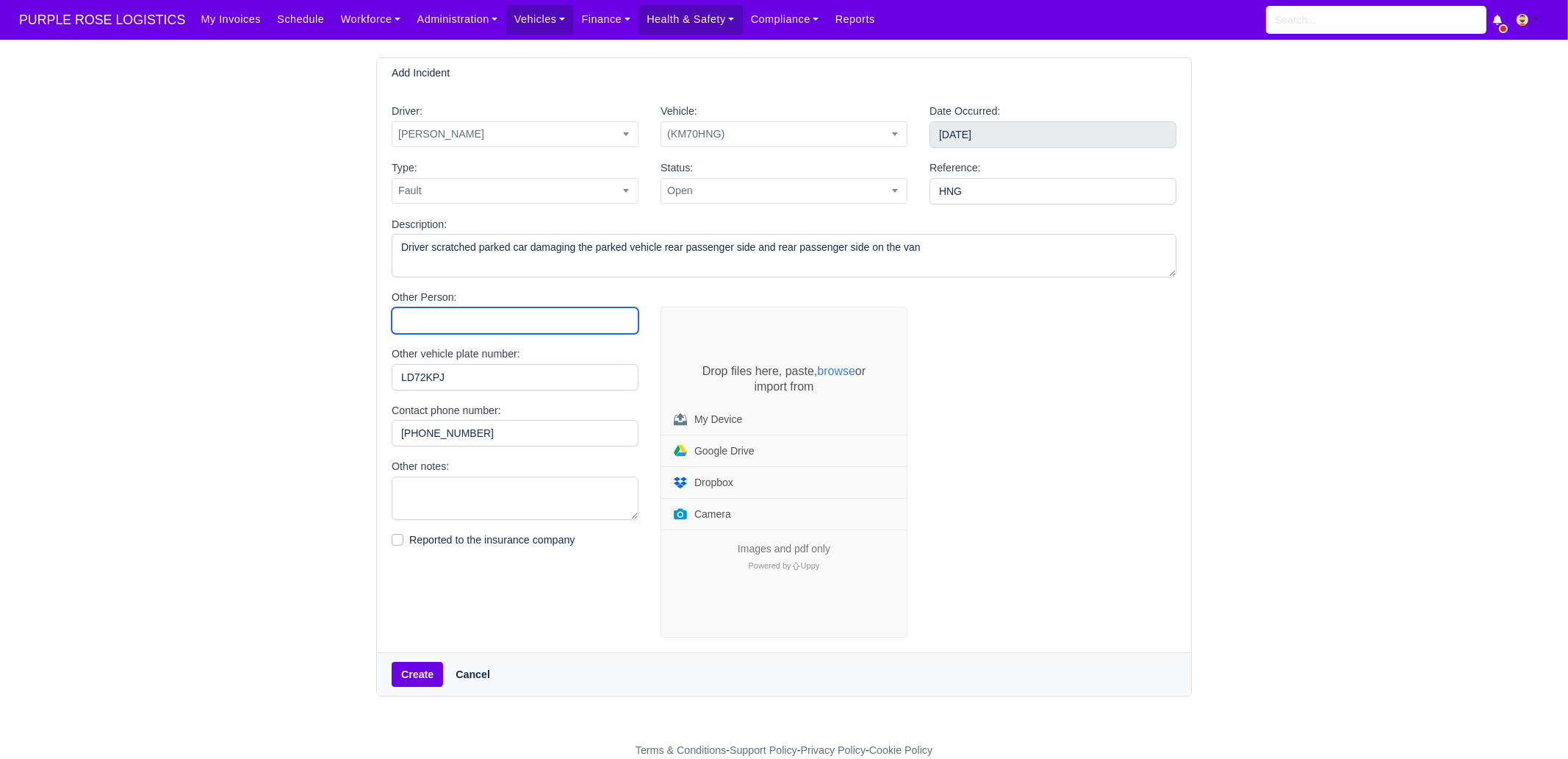
click at [516, 323] on input "Other Person:" at bounding box center [515, 321] width 247 height 26
type input "Chris"
click at [1045, 375] on div at bounding box center [1053, 472] width 269 height 331
click at [737, 432] on button "My Device" at bounding box center [784, 419] width 243 height 31
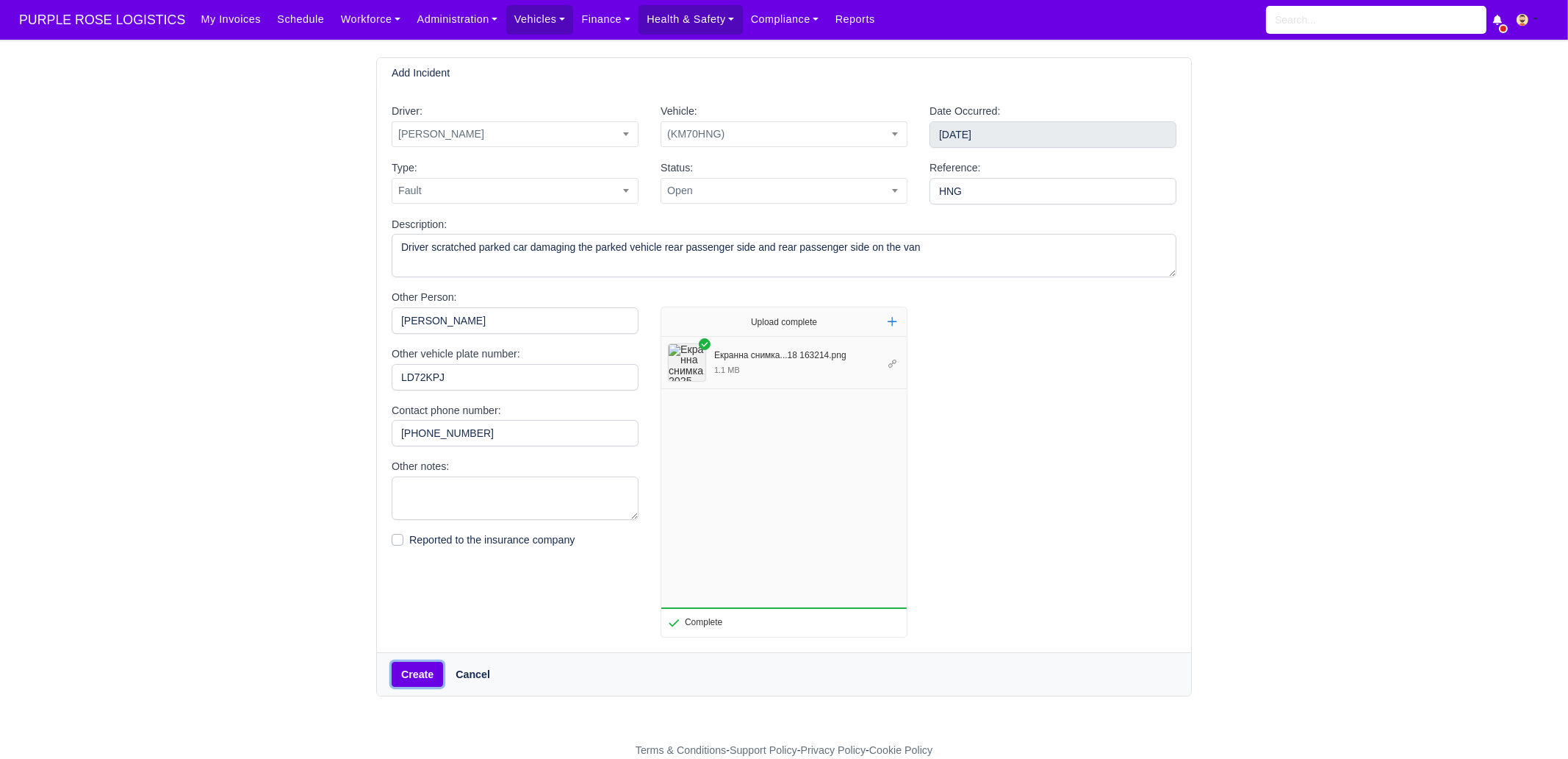
click at [418, 679] on button "Create" at bounding box center [417, 674] width 52 height 25
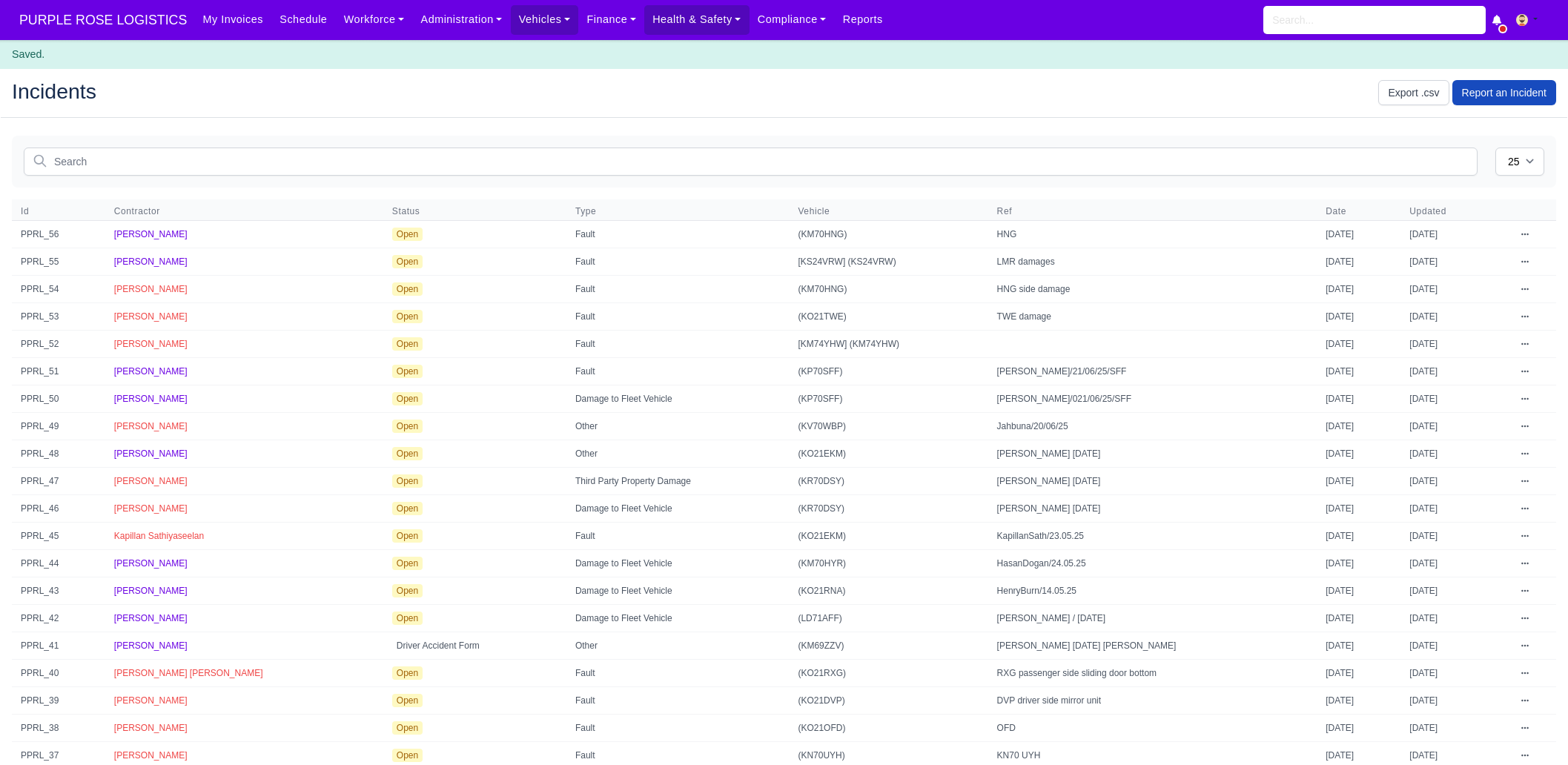
click at [1523, 230] on icon at bounding box center [1525, 234] width 9 height 9
click at [127, 235] on span "[PERSON_NAME]" at bounding box center [150, 234] width 73 height 11
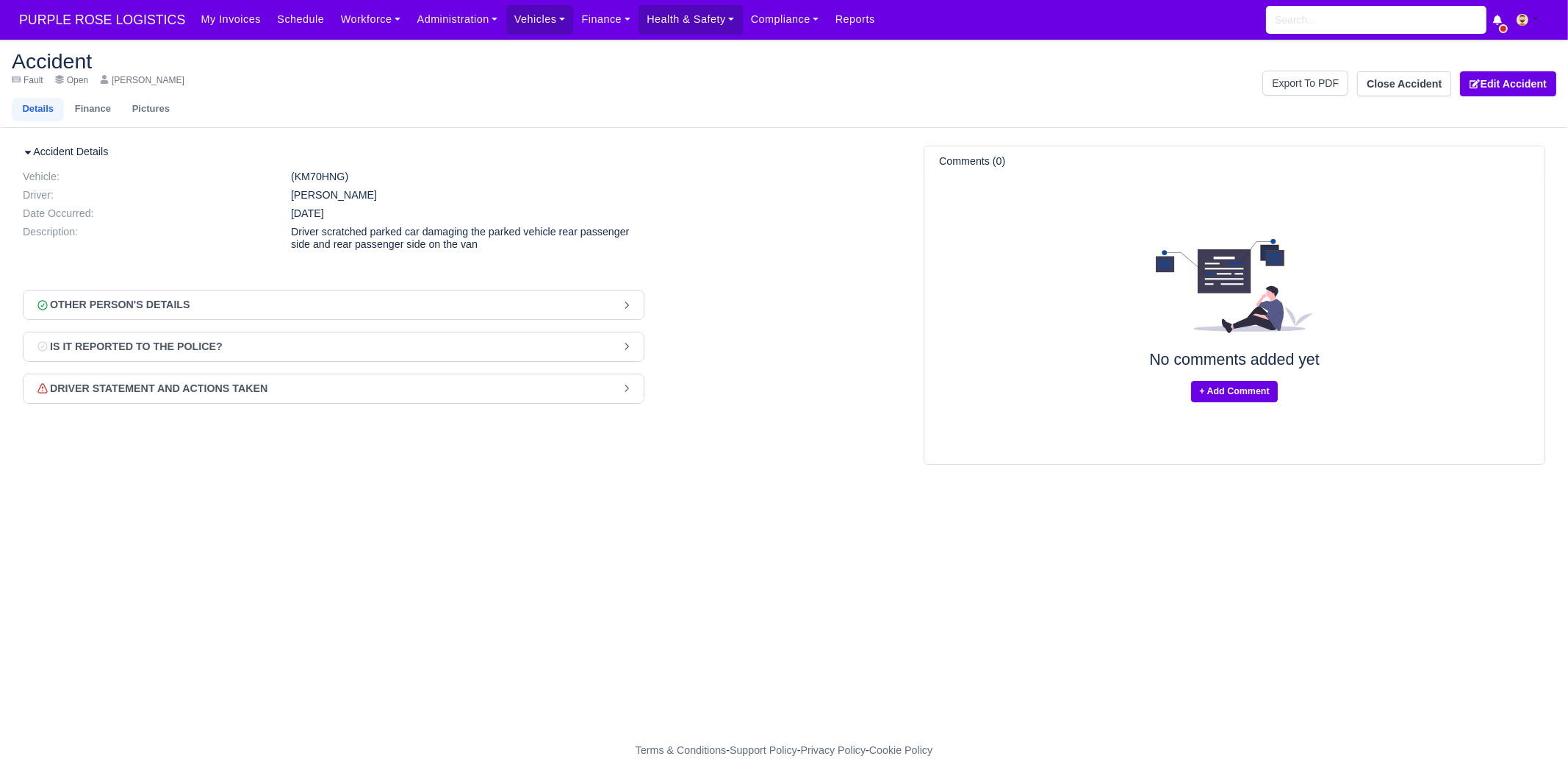
click at [79, 97] on div "Accident Fault Open [PERSON_NAME] Details Finance Pictures" at bounding box center [392, 83] width 783 height 65
click at [81, 106] on link "Finance" at bounding box center [92, 110] width 57 height 24
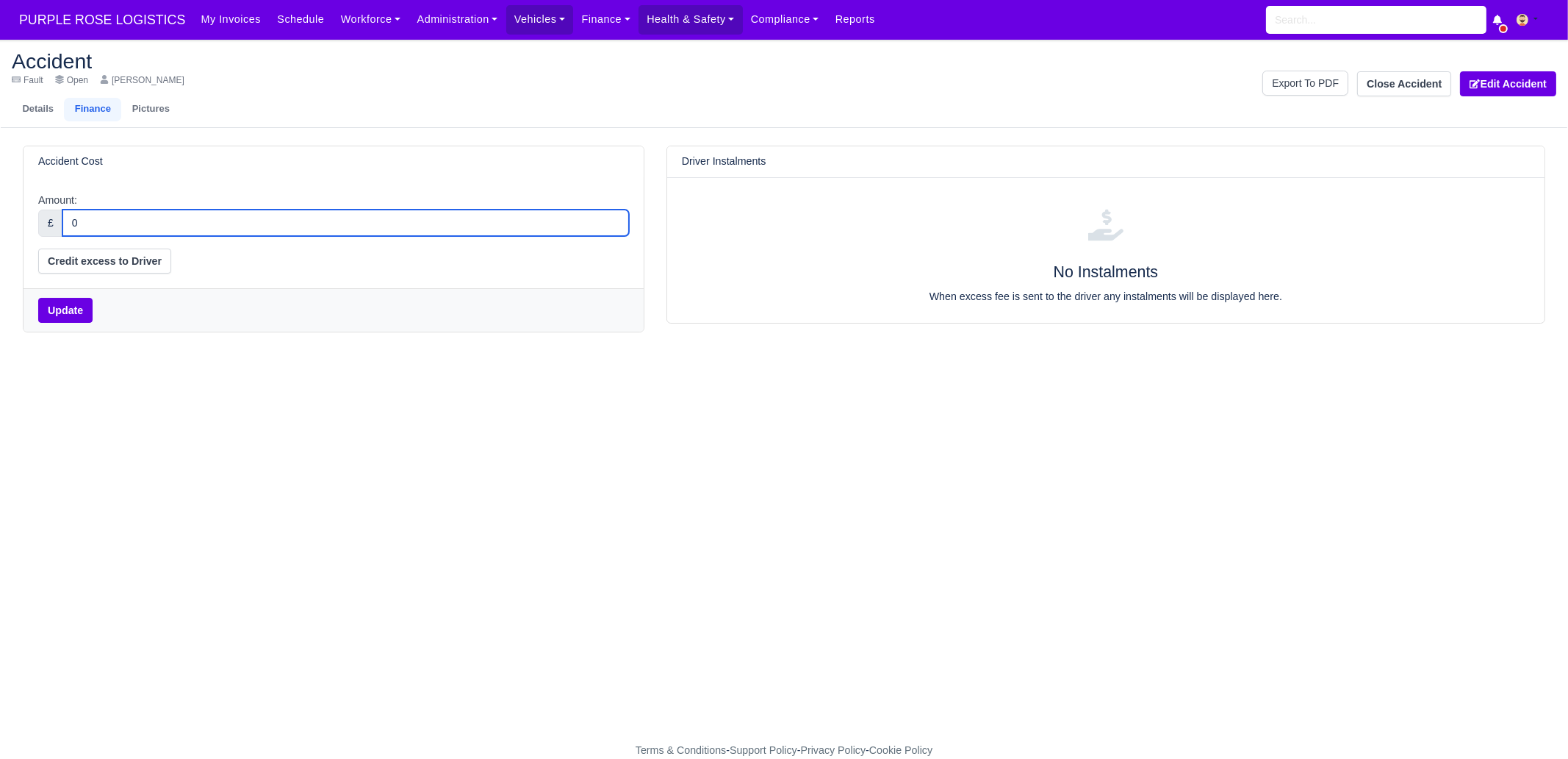
click at [108, 222] on input "0" at bounding box center [345, 222] width 567 height 26
type input "200"
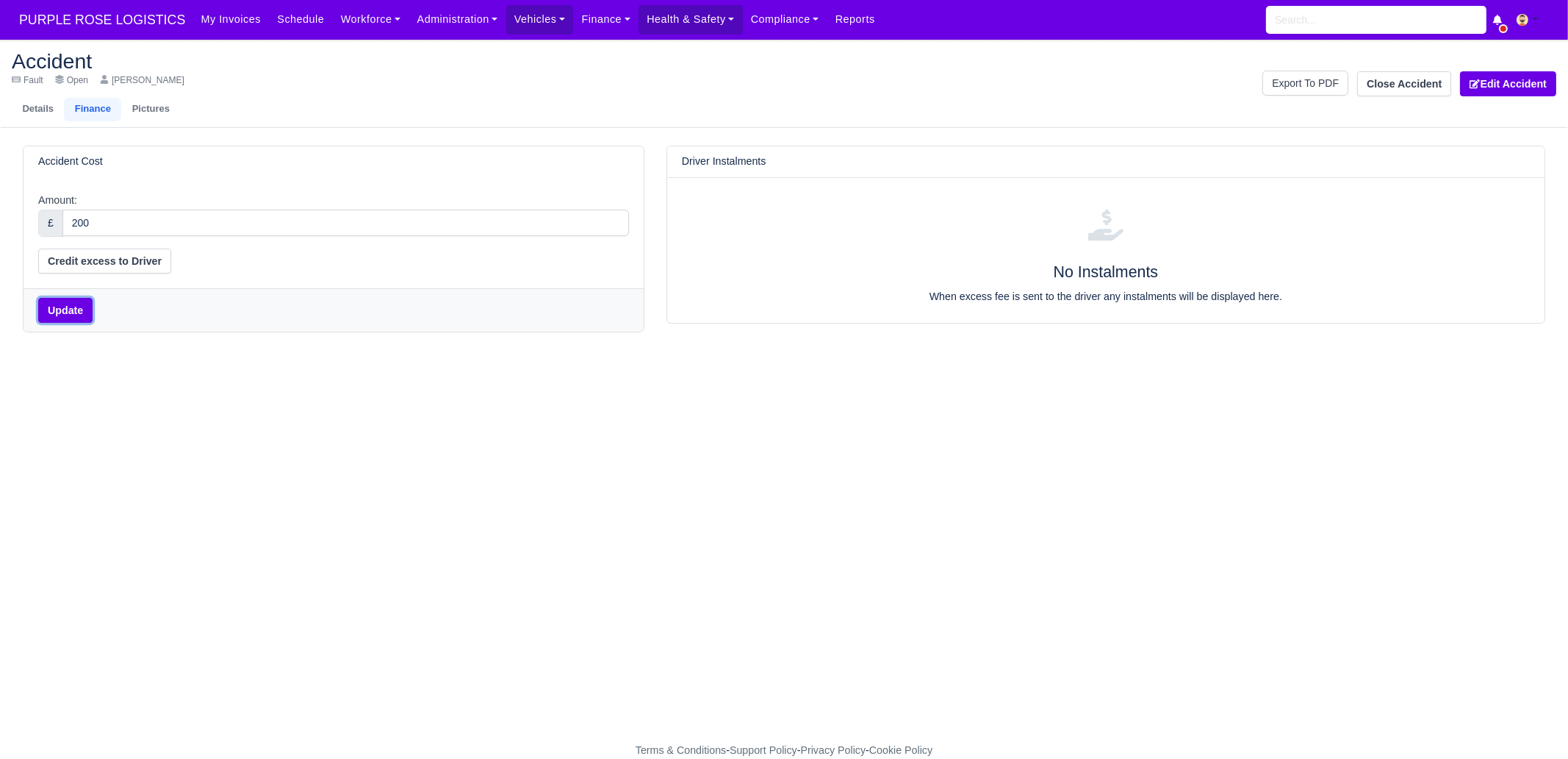
click at [80, 315] on button "Update" at bounding box center [65, 310] width 55 height 25
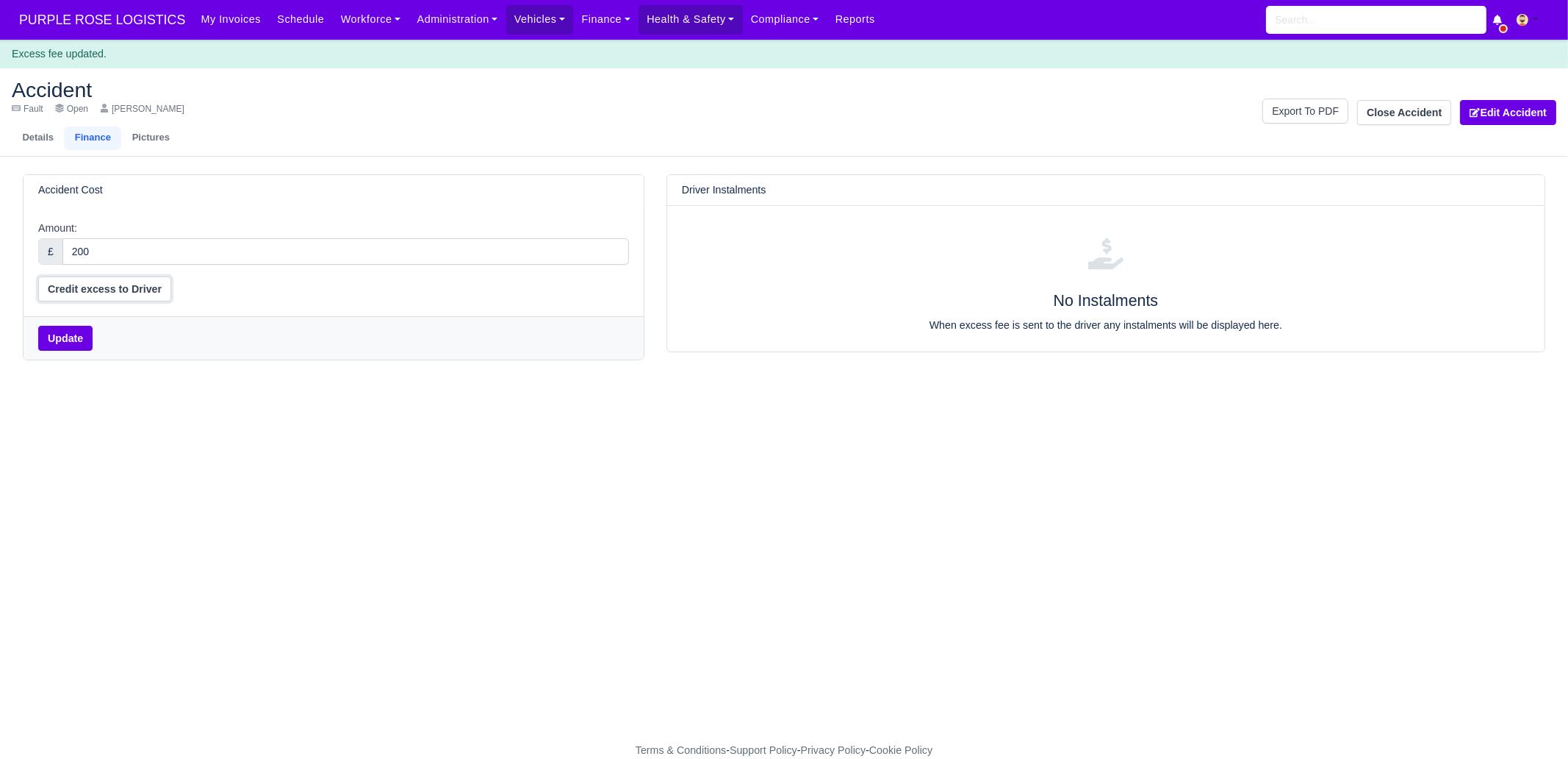
click at [105, 286] on button "Credit excess to Driver" at bounding box center [105, 289] width 133 height 25
select select "excess_liability"
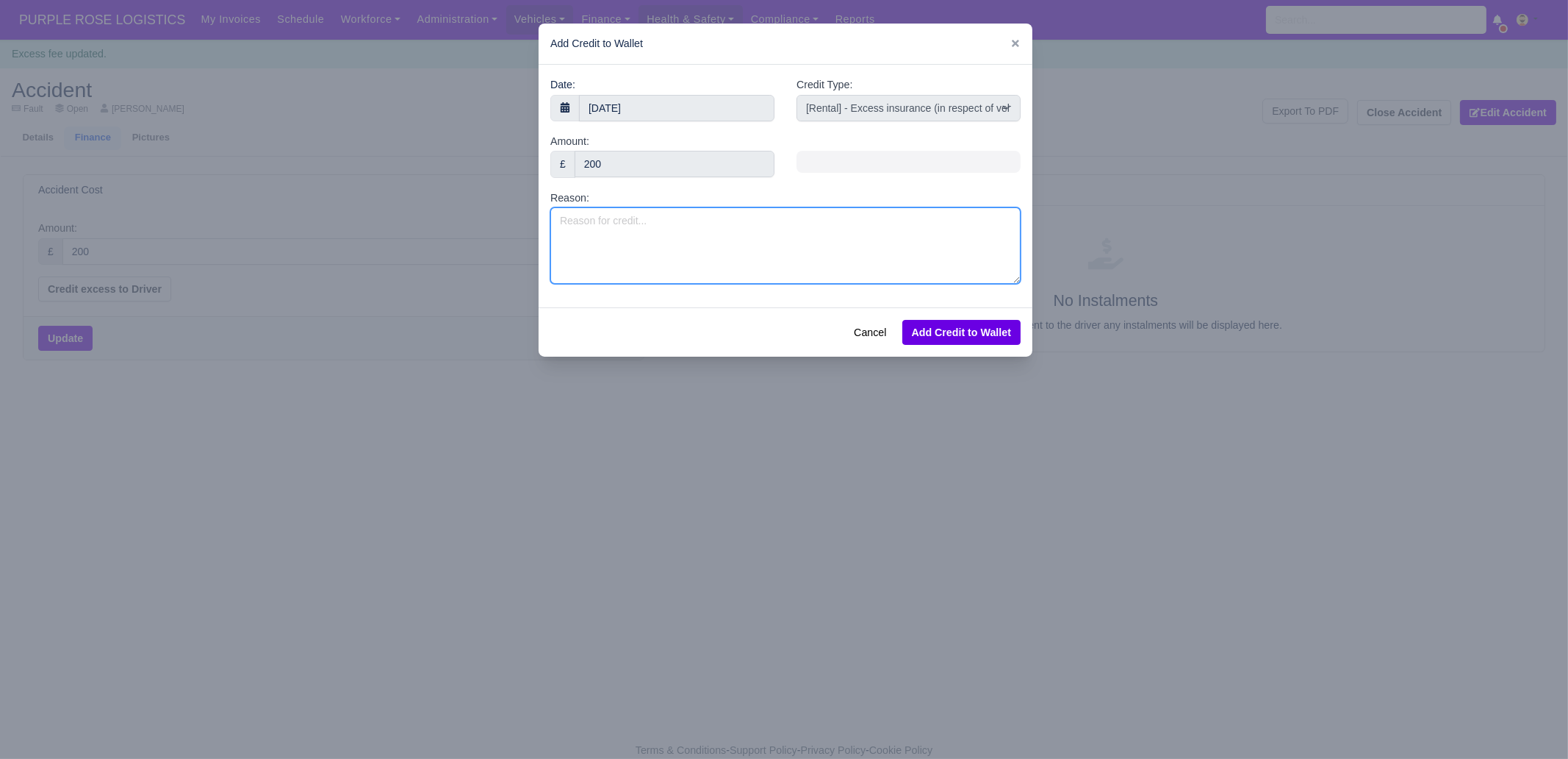
click at [629, 244] on textarea "Reason:" at bounding box center [785, 245] width 470 height 76
paste textarea "D"
type textarea "Driver damaged passenger side rear panel"
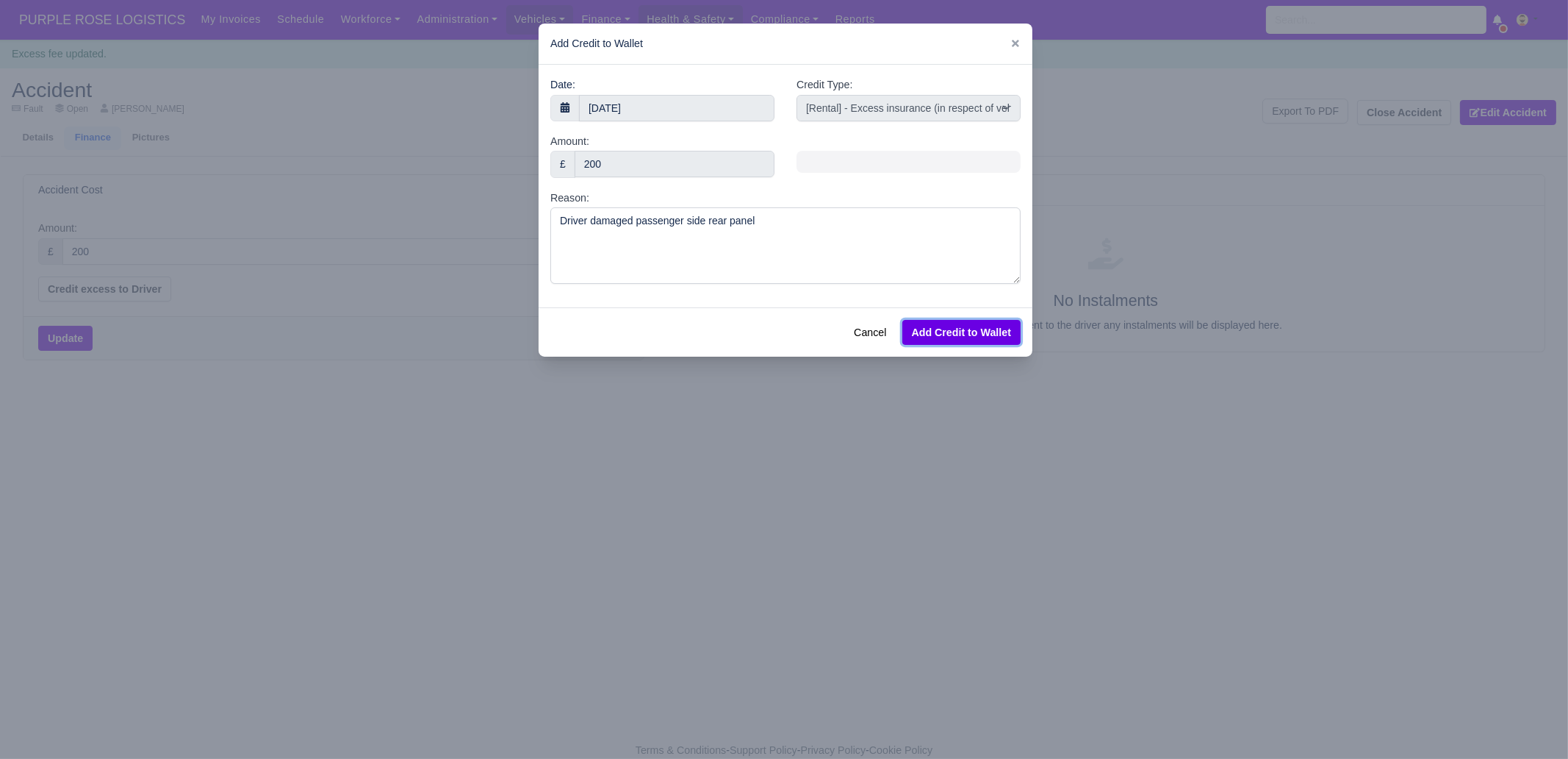
click at [950, 326] on button "Add Credit to Wallet" at bounding box center [961, 332] width 119 height 25
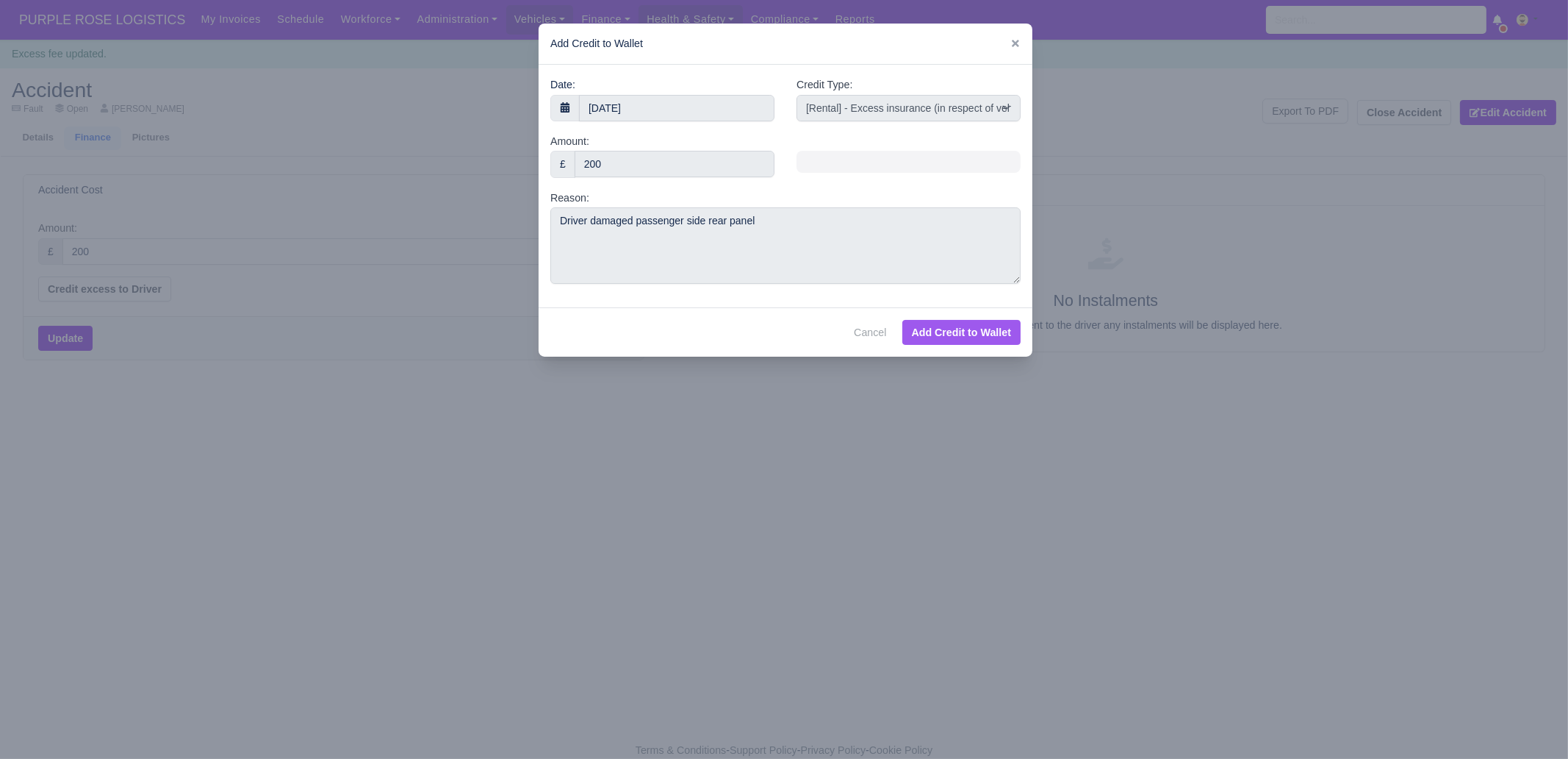
select select "other"
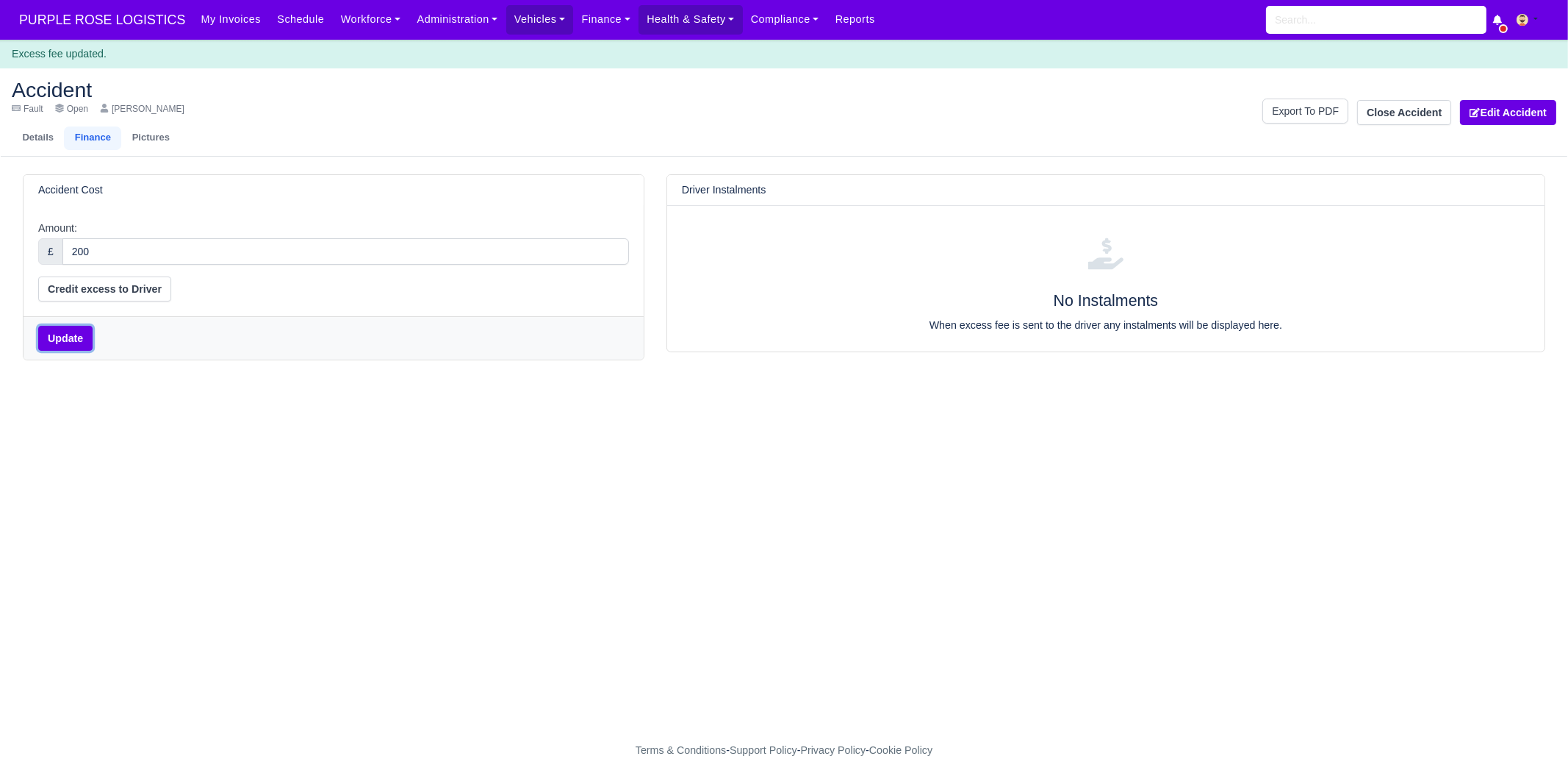
click at [60, 333] on button "Update" at bounding box center [65, 338] width 55 height 25
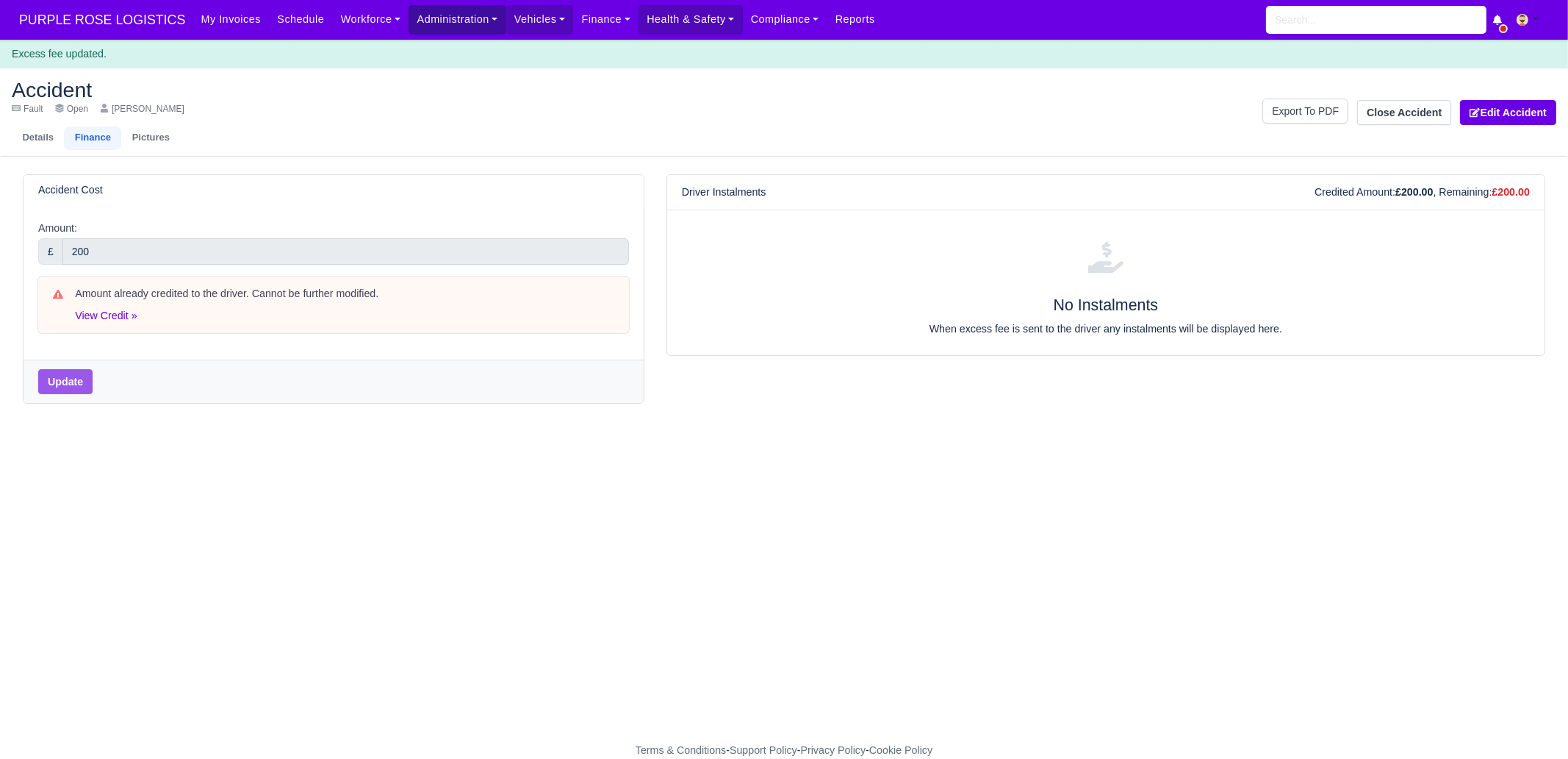
click at [449, 29] on link "Administration" at bounding box center [457, 19] width 97 height 29
click at [464, 49] on link "Depots" at bounding box center [475, 52] width 119 height 31
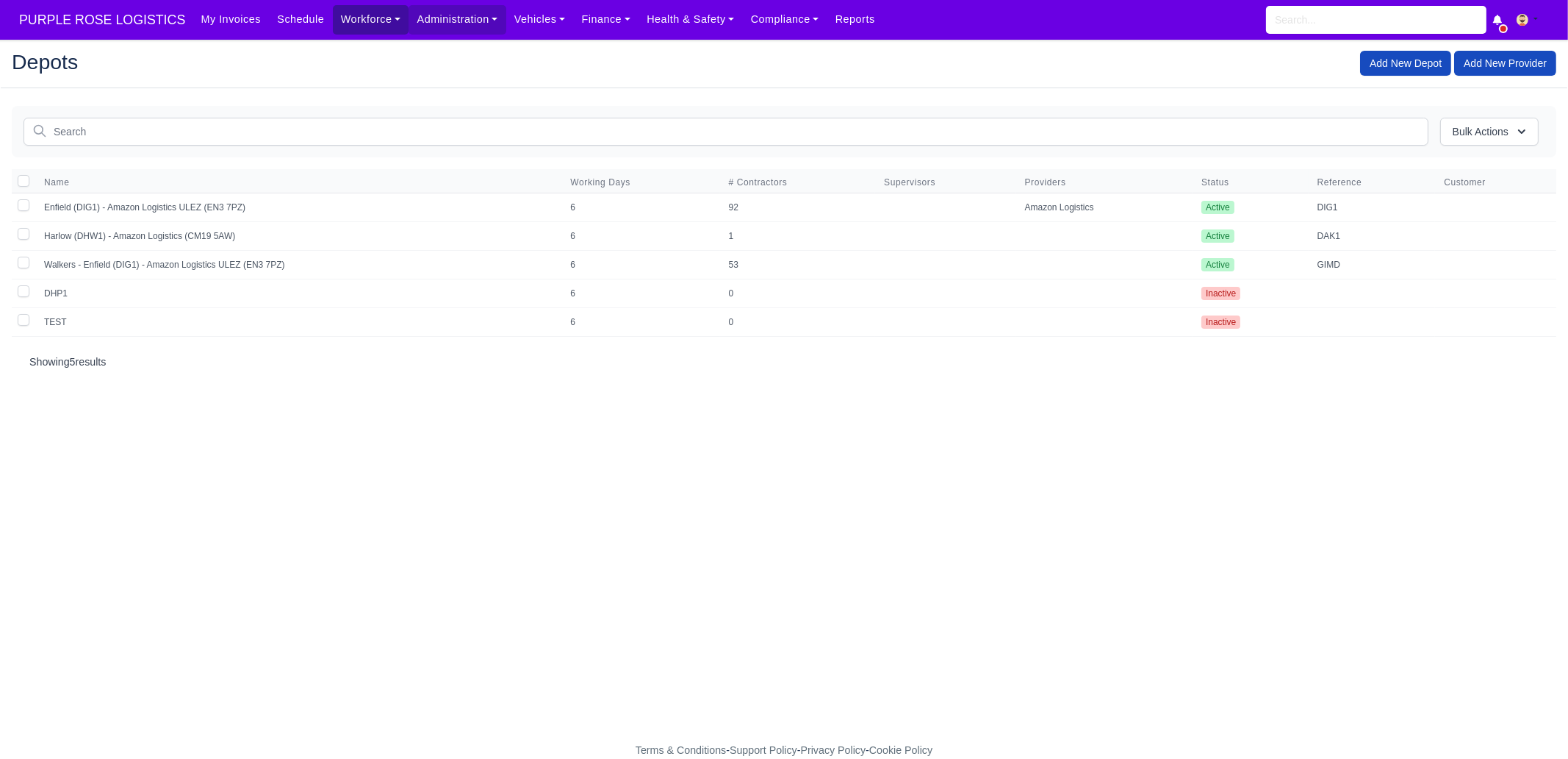
click at [347, 25] on link "Workforce" at bounding box center [370, 19] width 76 height 29
click at [356, 55] on link "Manpower" at bounding box center [399, 52] width 119 height 31
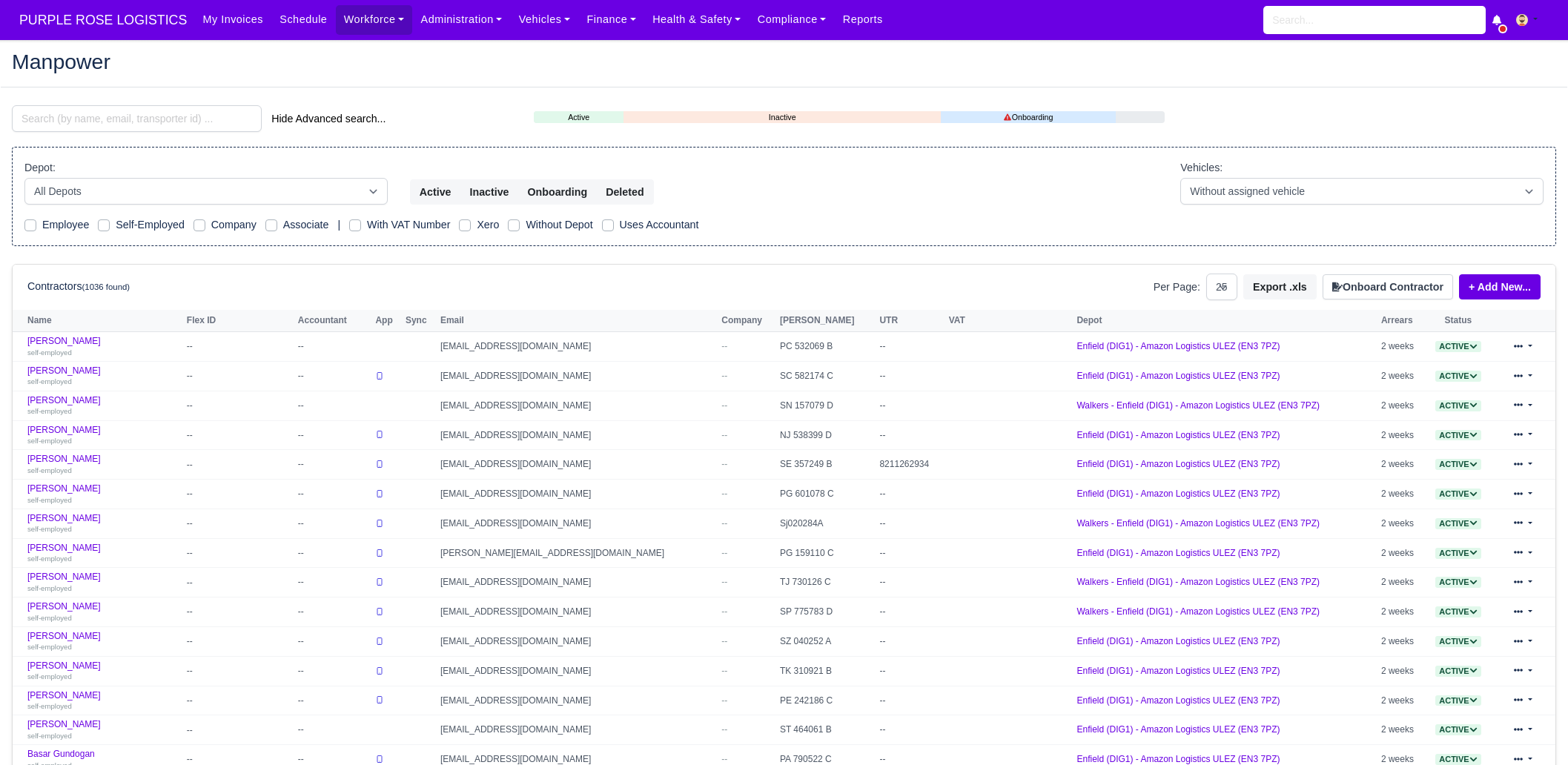
select select "25"
click at [148, 123] on input "search" at bounding box center [136, 119] width 250 height 26
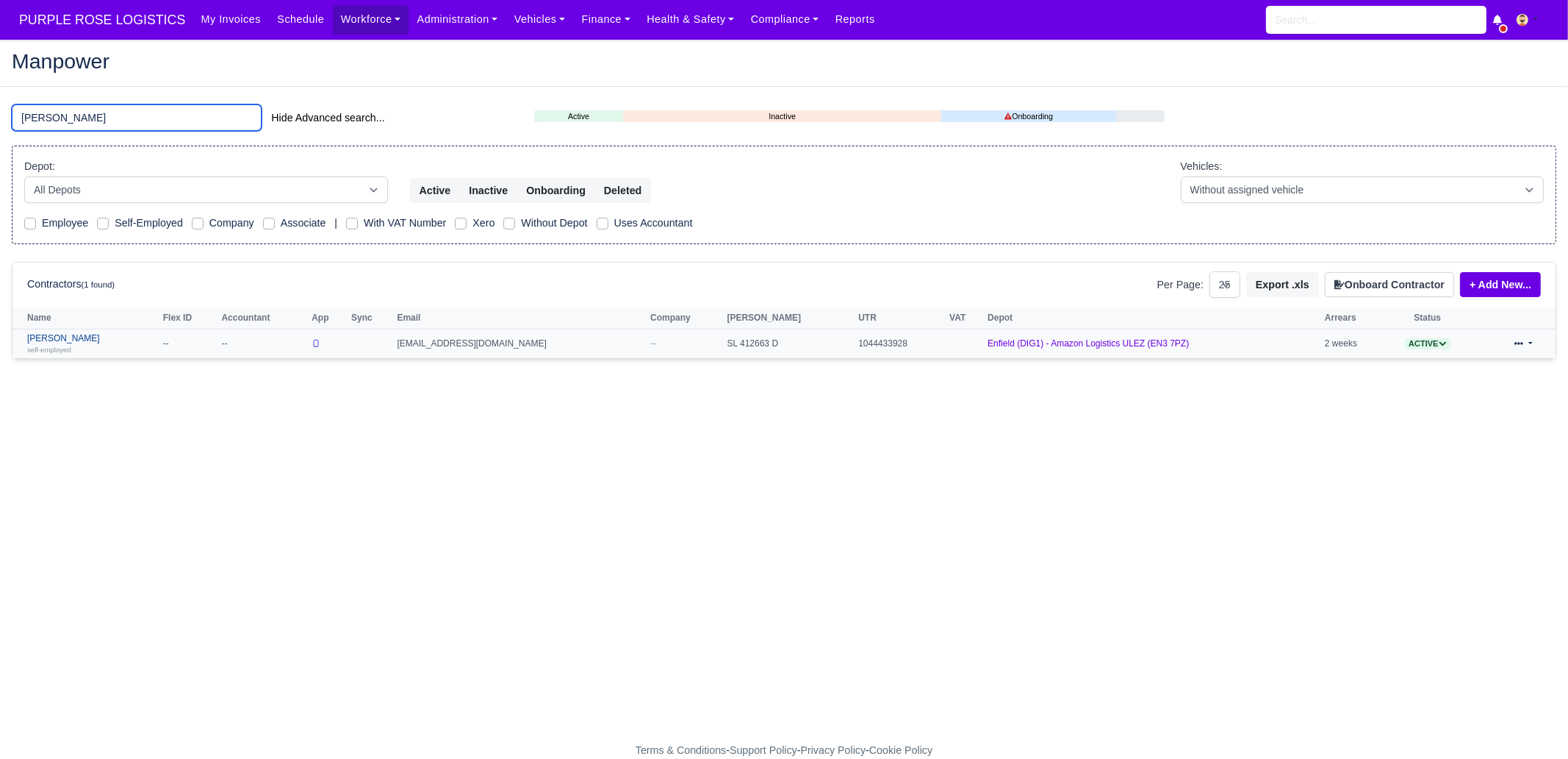
type input "fazel"
click at [109, 347] on div "self-employed" at bounding box center [91, 349] width 128 height 11
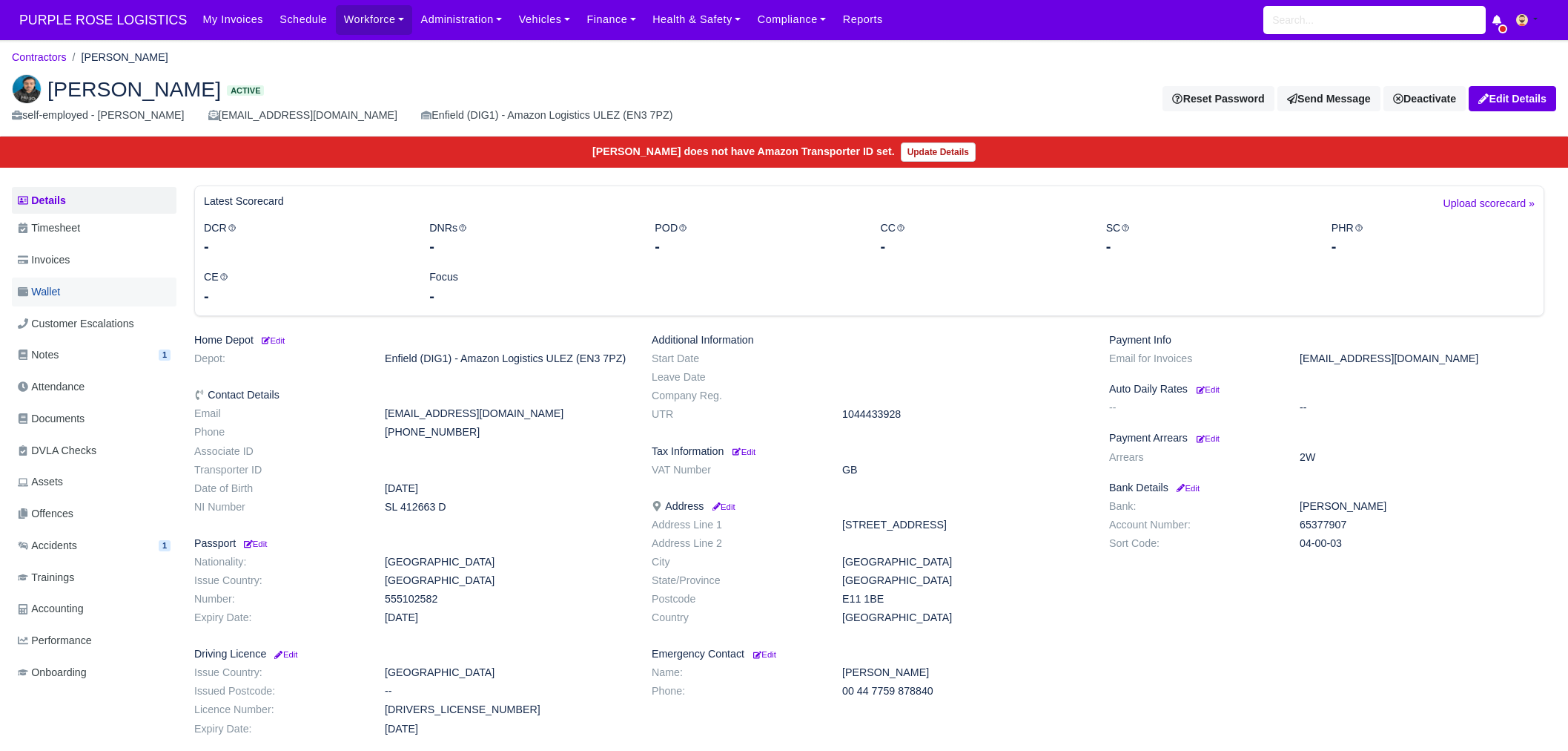
click at [90, 290] on link "Wallet" at bounding box center [94, 291] width 165 height 29
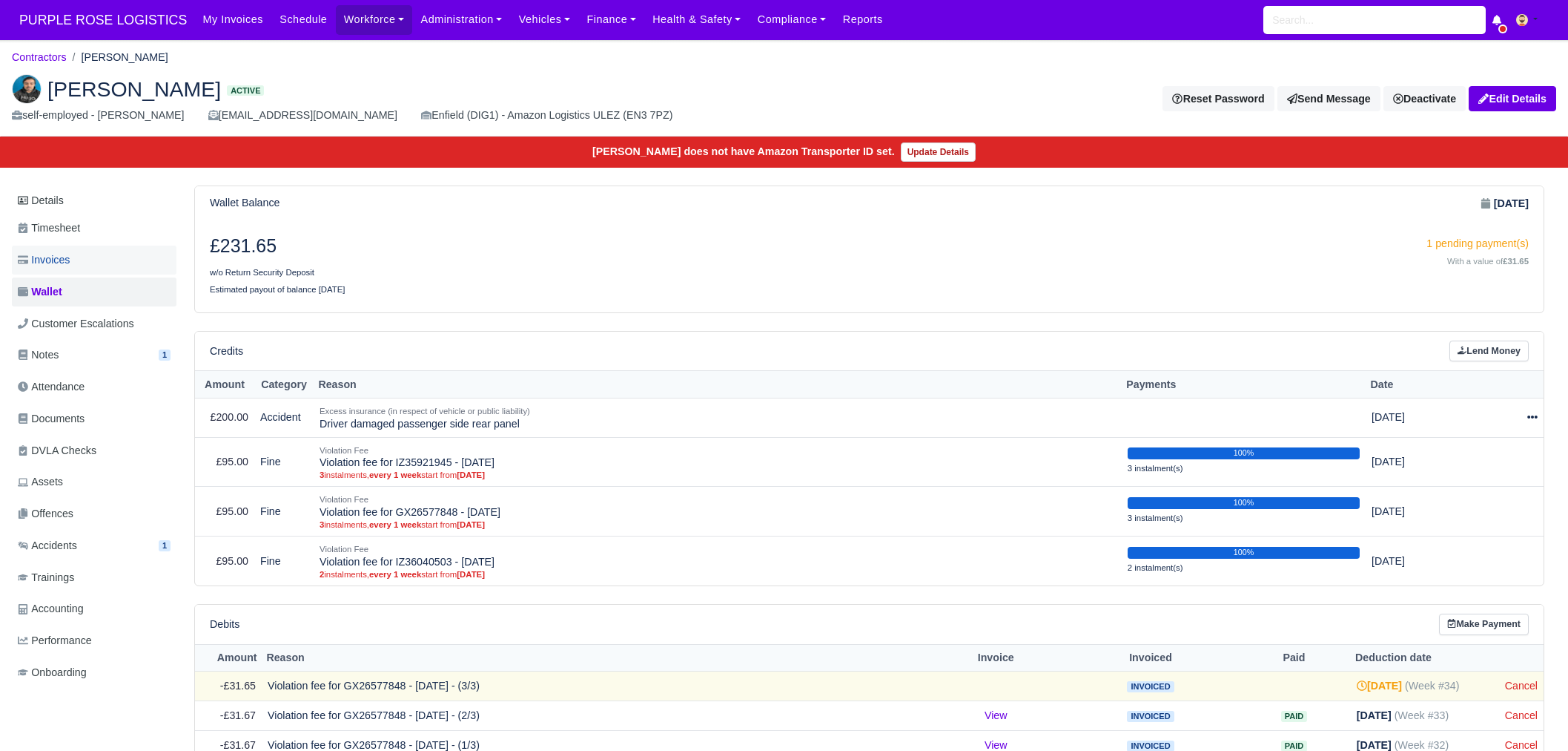
click at [129, 253] on link "Invoices" at bounding box center [94, 260] width 165 height 29
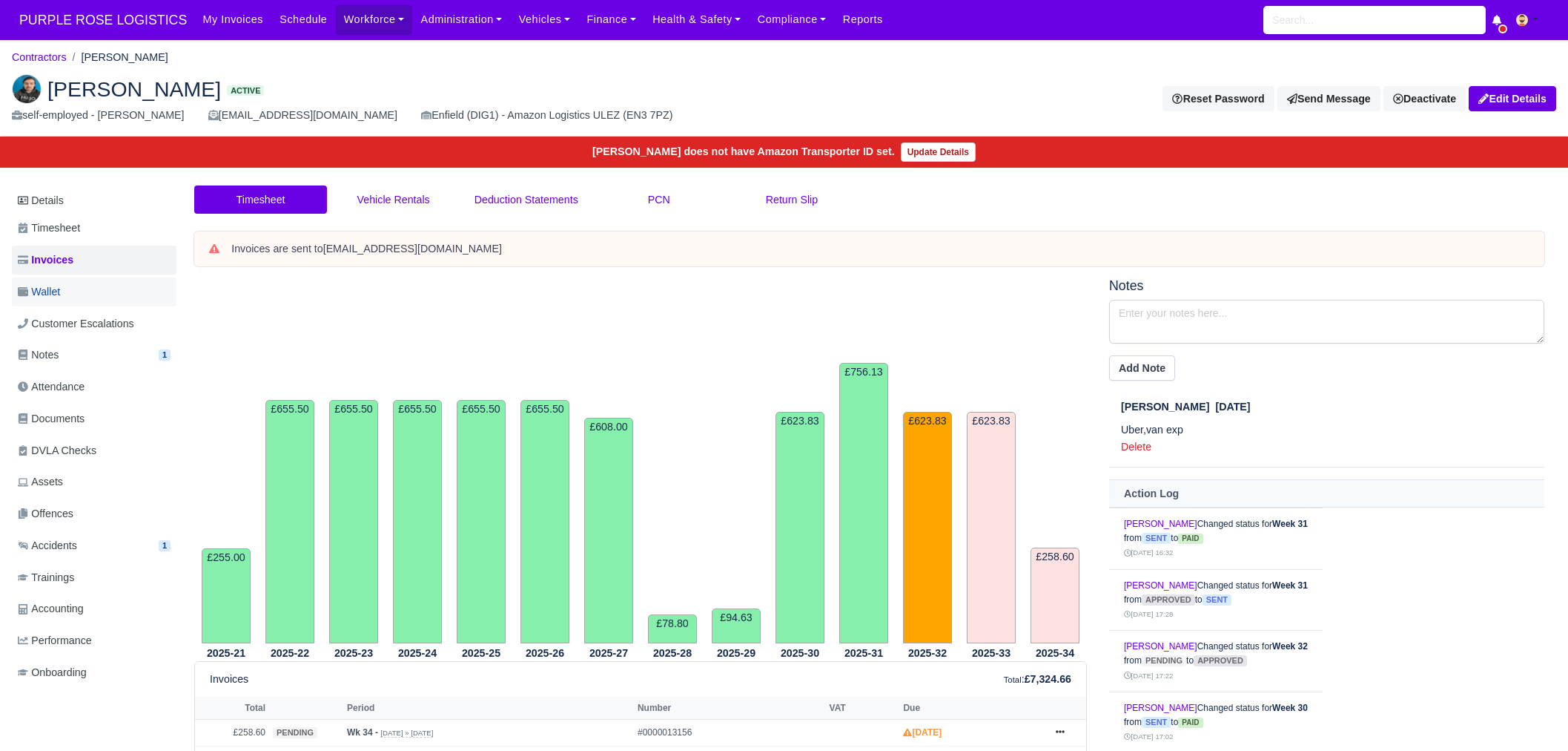
click at [60, 295] on span "Wallet" at bounding box center [39, 291] width 42 height 17
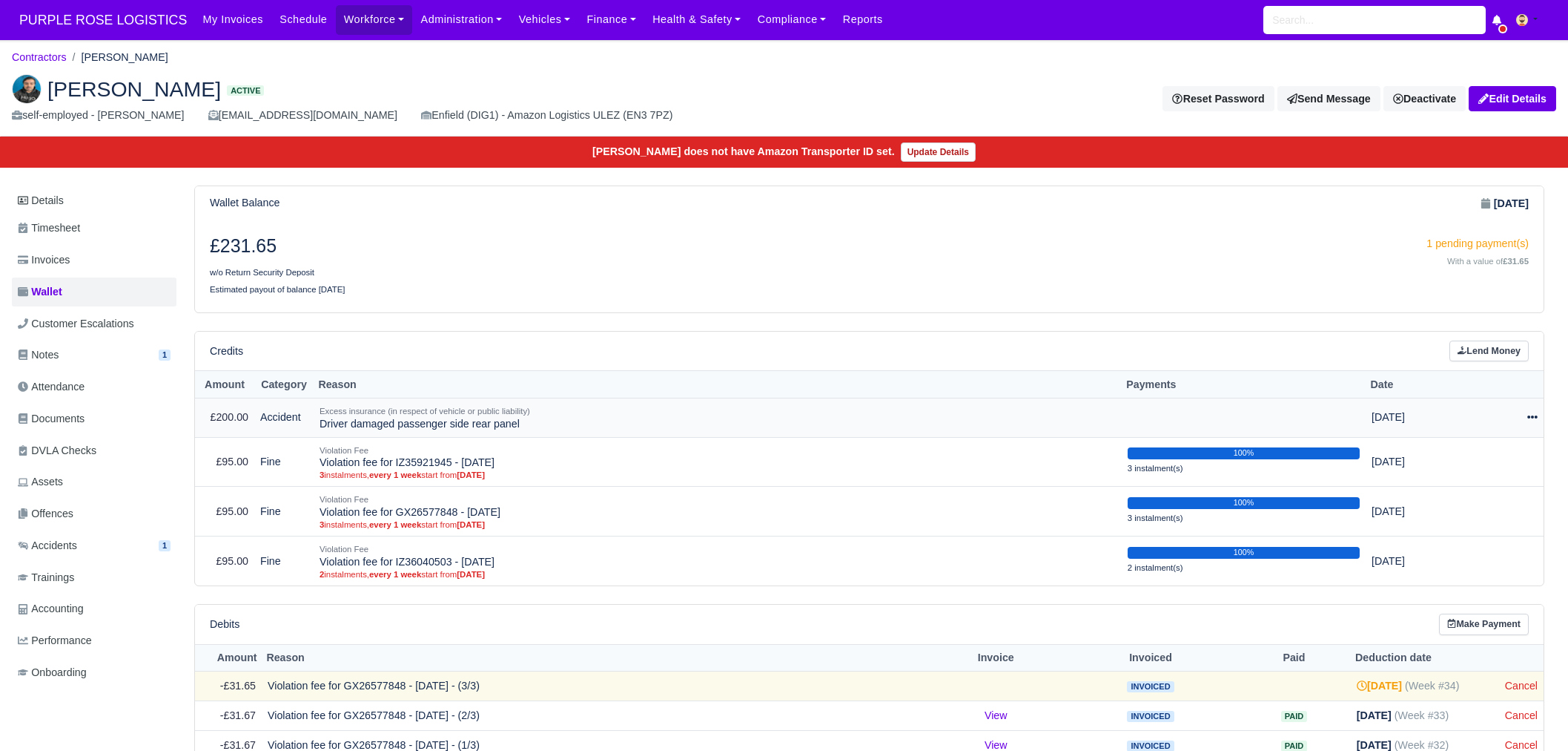
click at [1533, 418] on icon at bounding box center [1533, 417] width 11 height 11
click at [1491, 483] on link "Schedule" at bounding box center [1471, 485] width 132 height 23
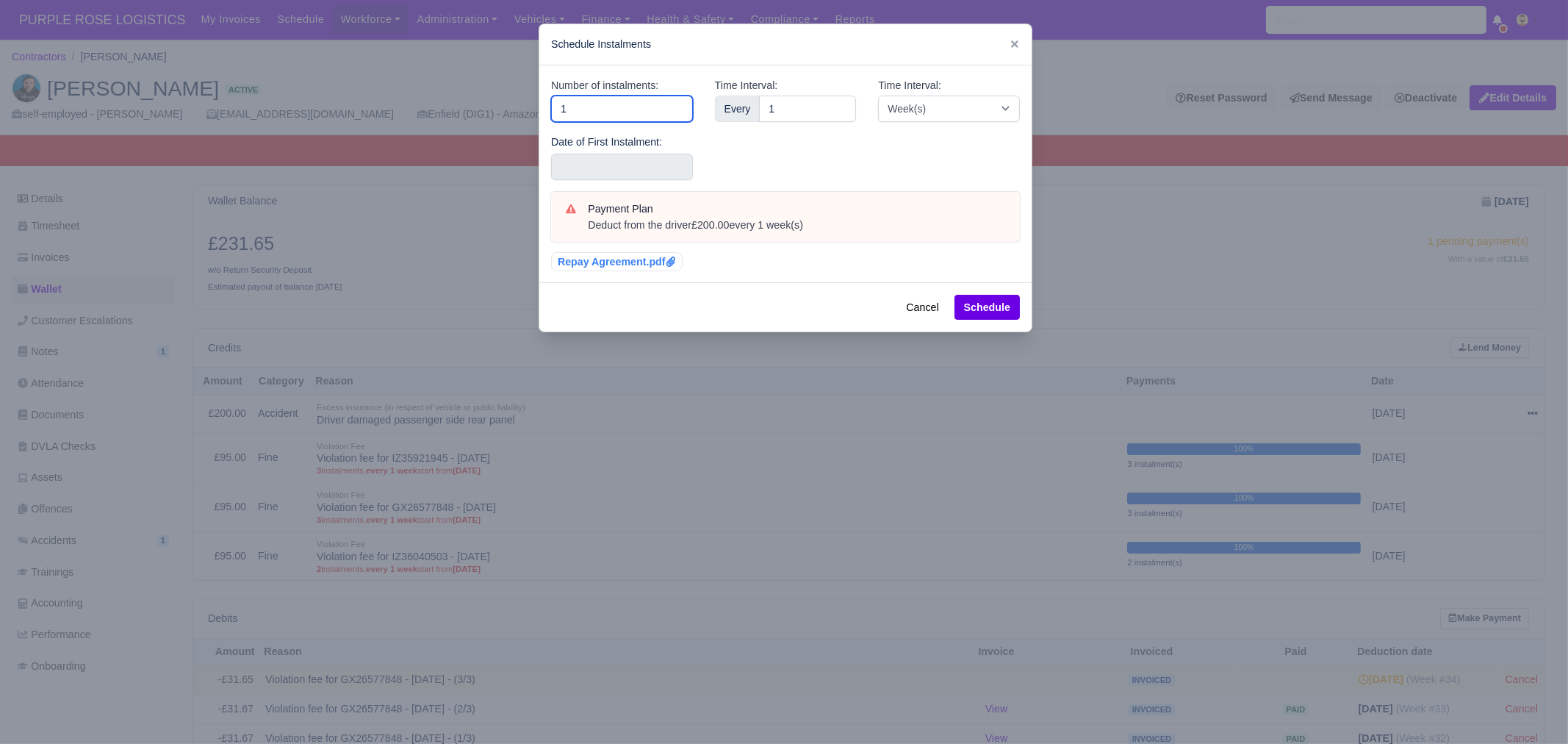
click at [654, 105] on input "1" at bounding box center [621, 109] width 141 height 26
type input "4"
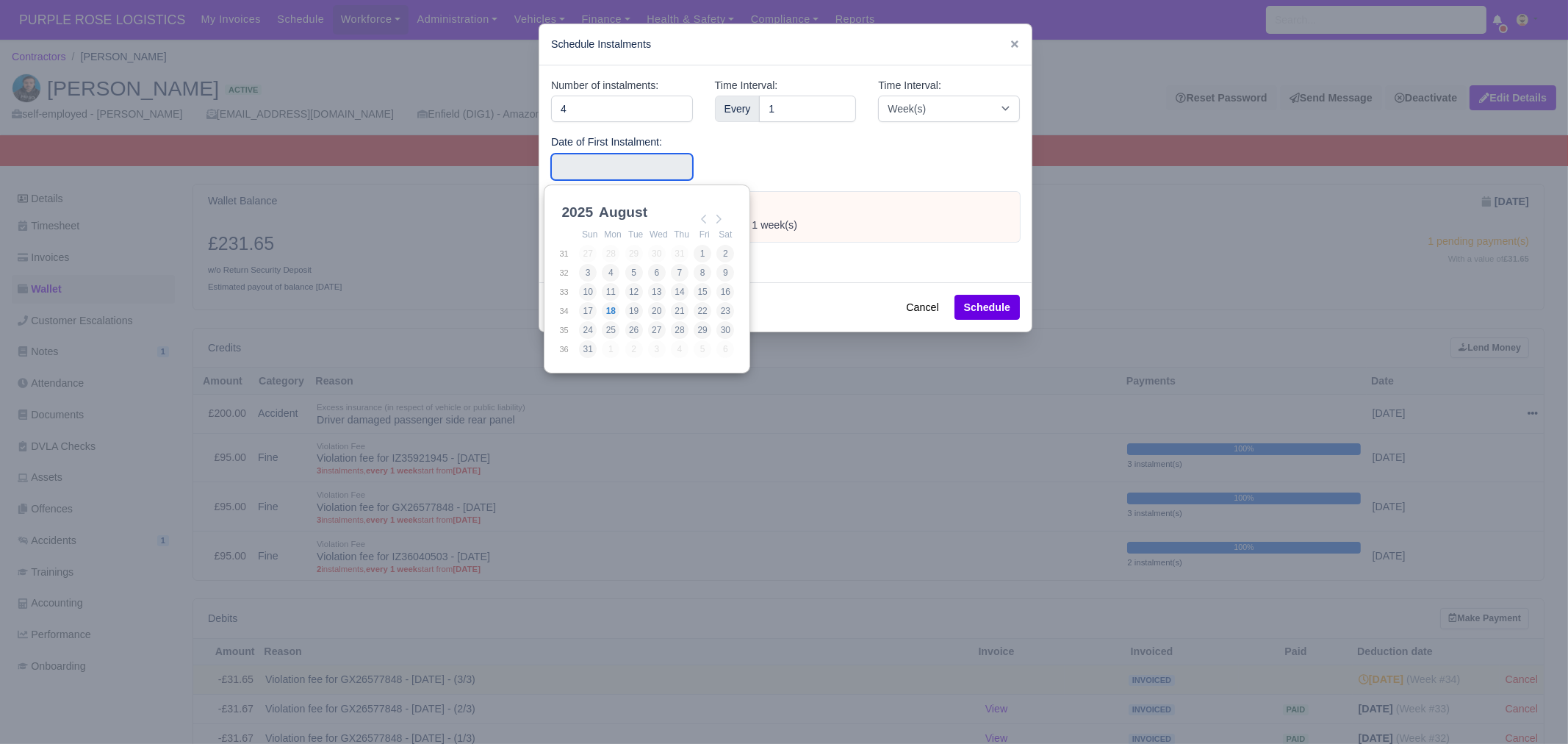
click at [617, 157] on input "Use the arrow keys to pick a date" at bounding box center [621, 167] width 141 height 26
type input "2025-08-28"
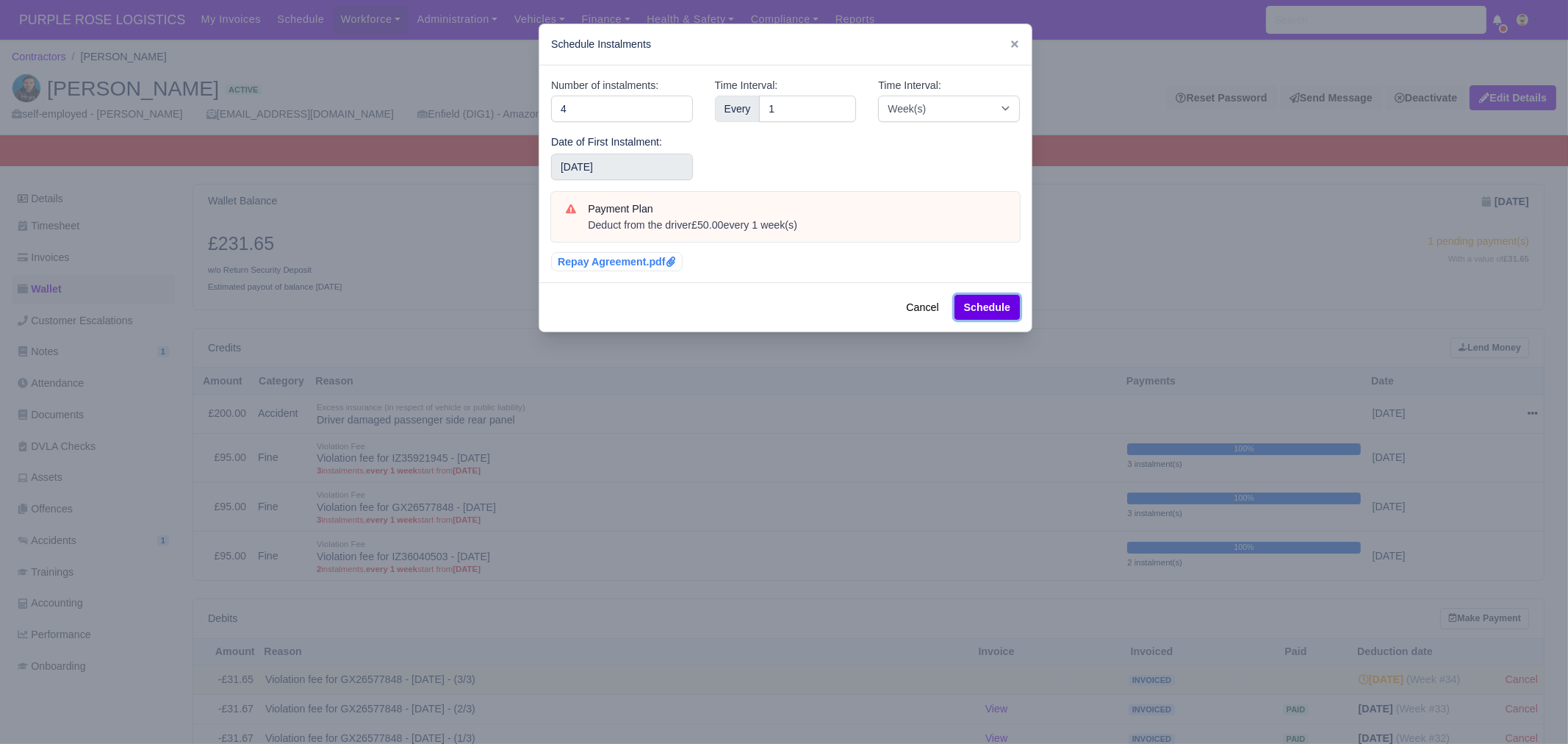
click at [969, 294] on button "Schedule" at bounding box center [988, 307] width 65 height 25
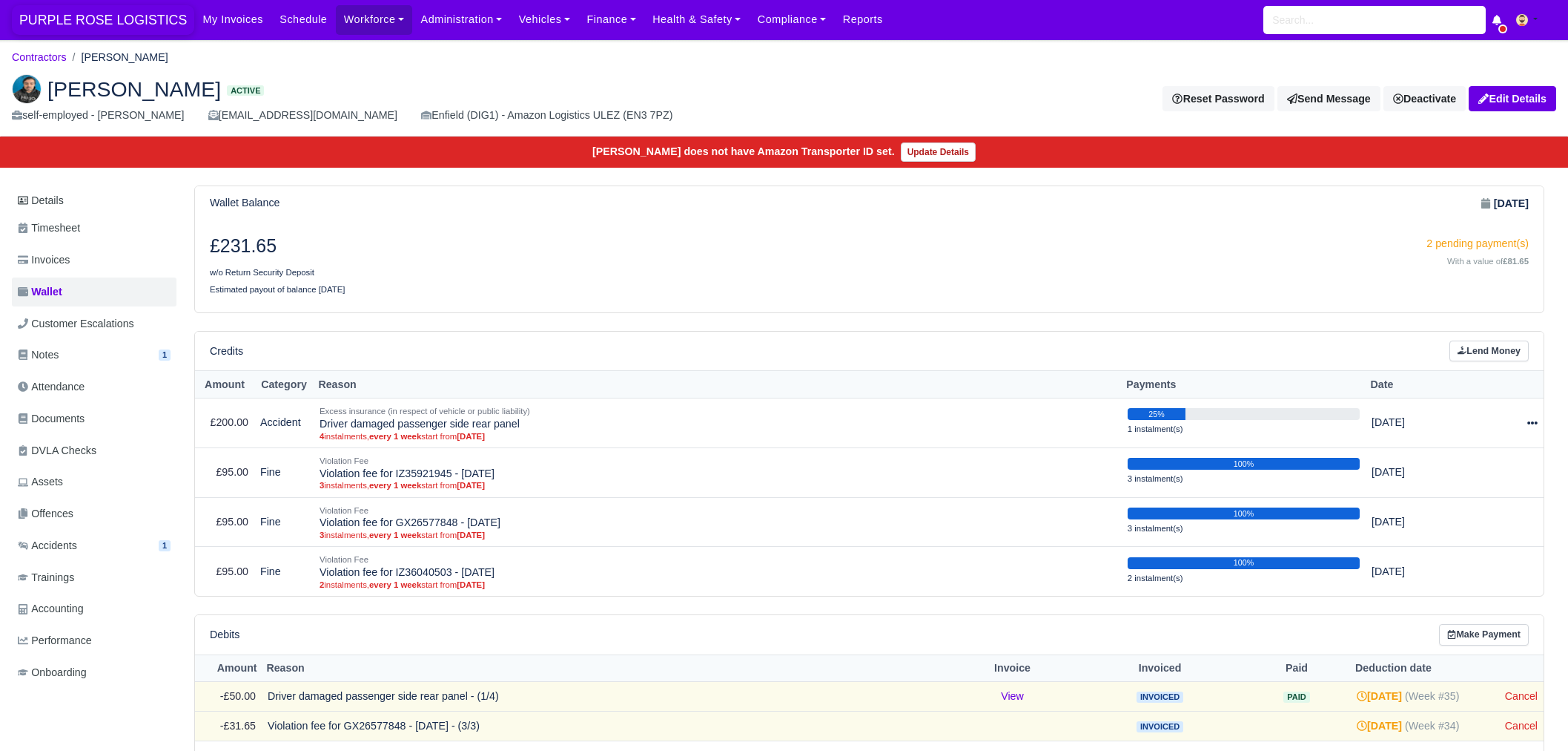
click at [147, 23] on span "PURPLE ROSE LOGISTICS" at bounding box center [102, 20] width 182 height 30
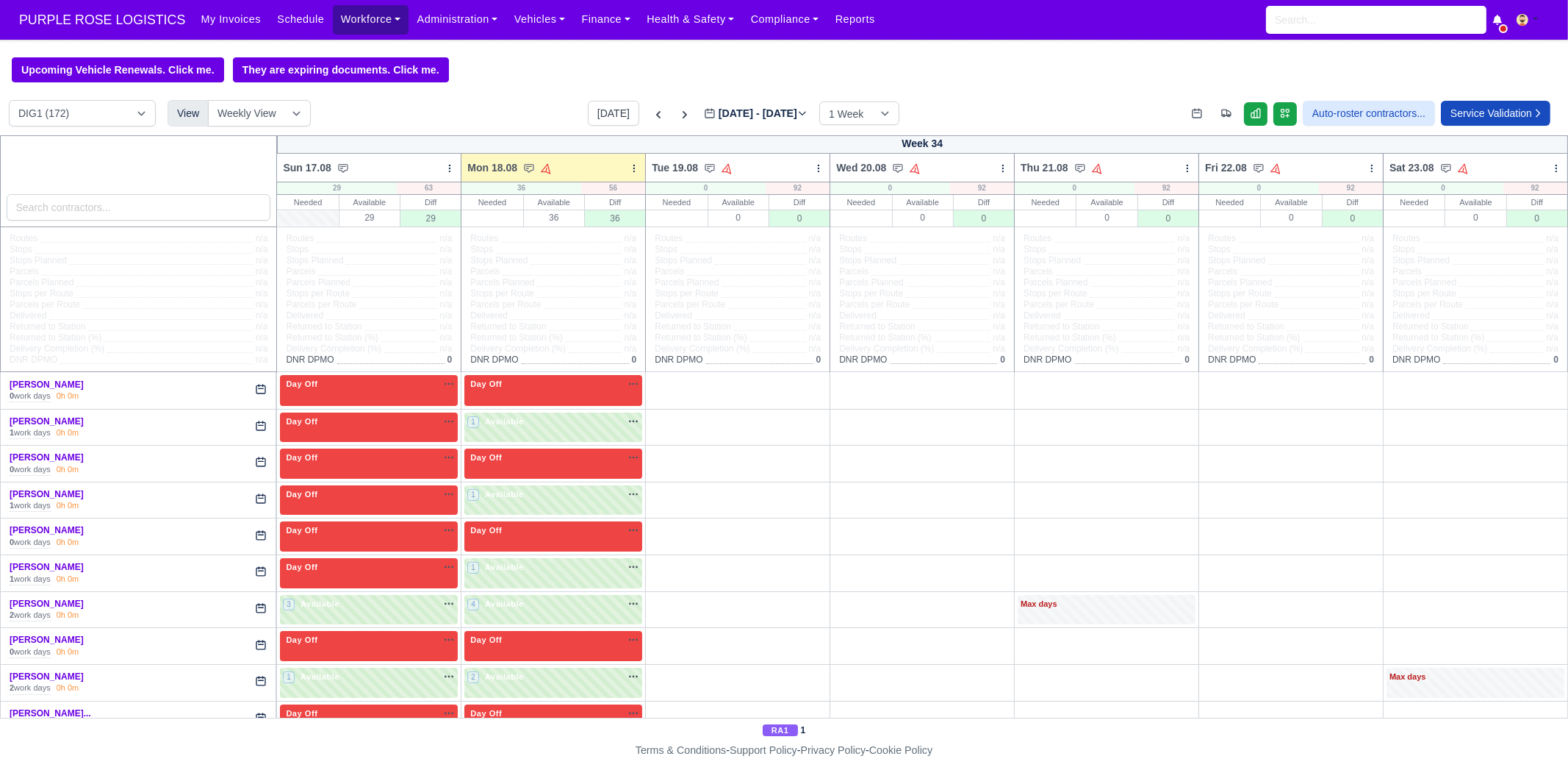
click at [344, 24] on link "Workforce" at bounding box center [370, 19] width 76 height 29
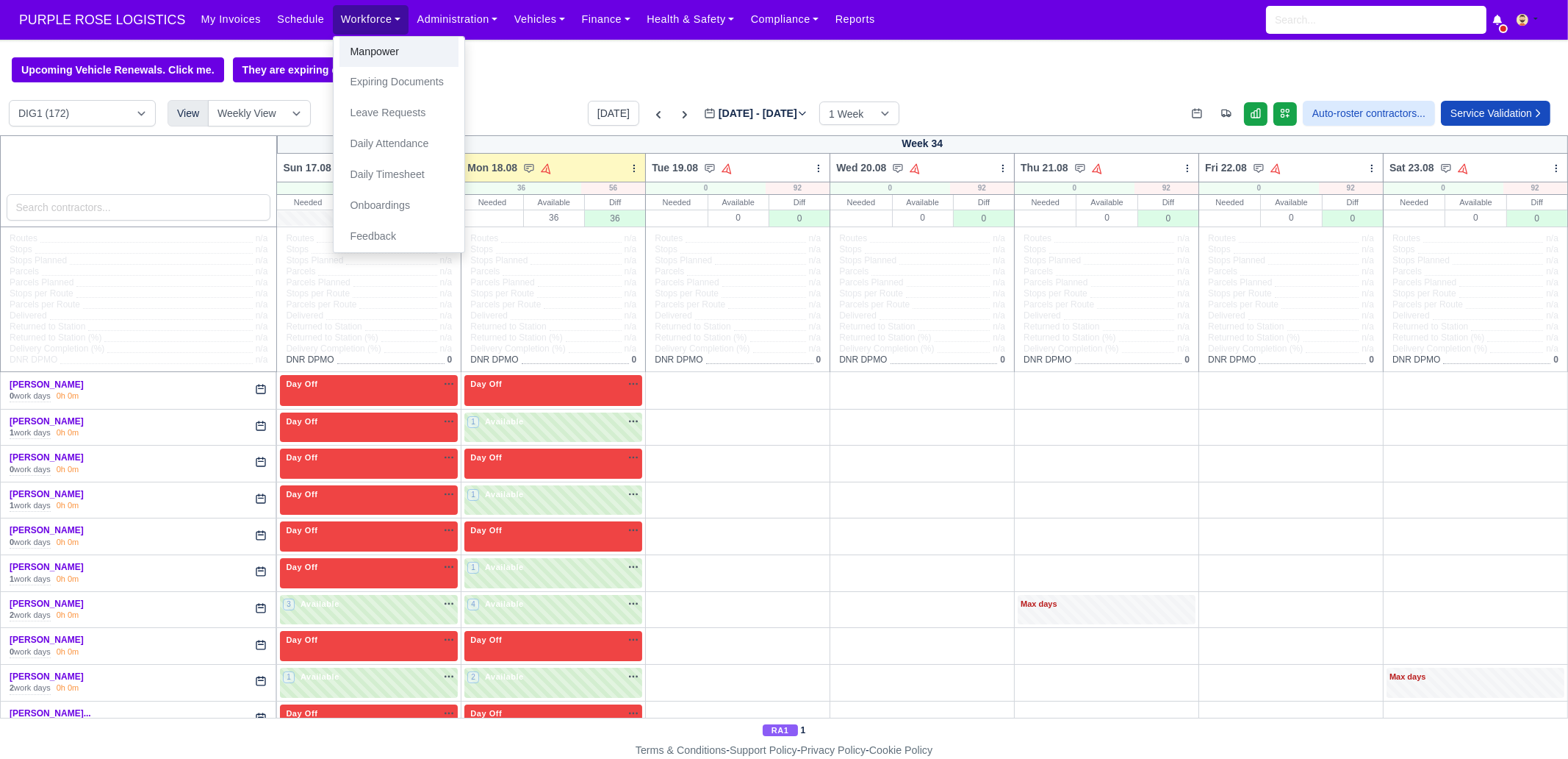
click at [353, 43] on link "Manpower" at bounding box center [399, 52] width 119 height 31
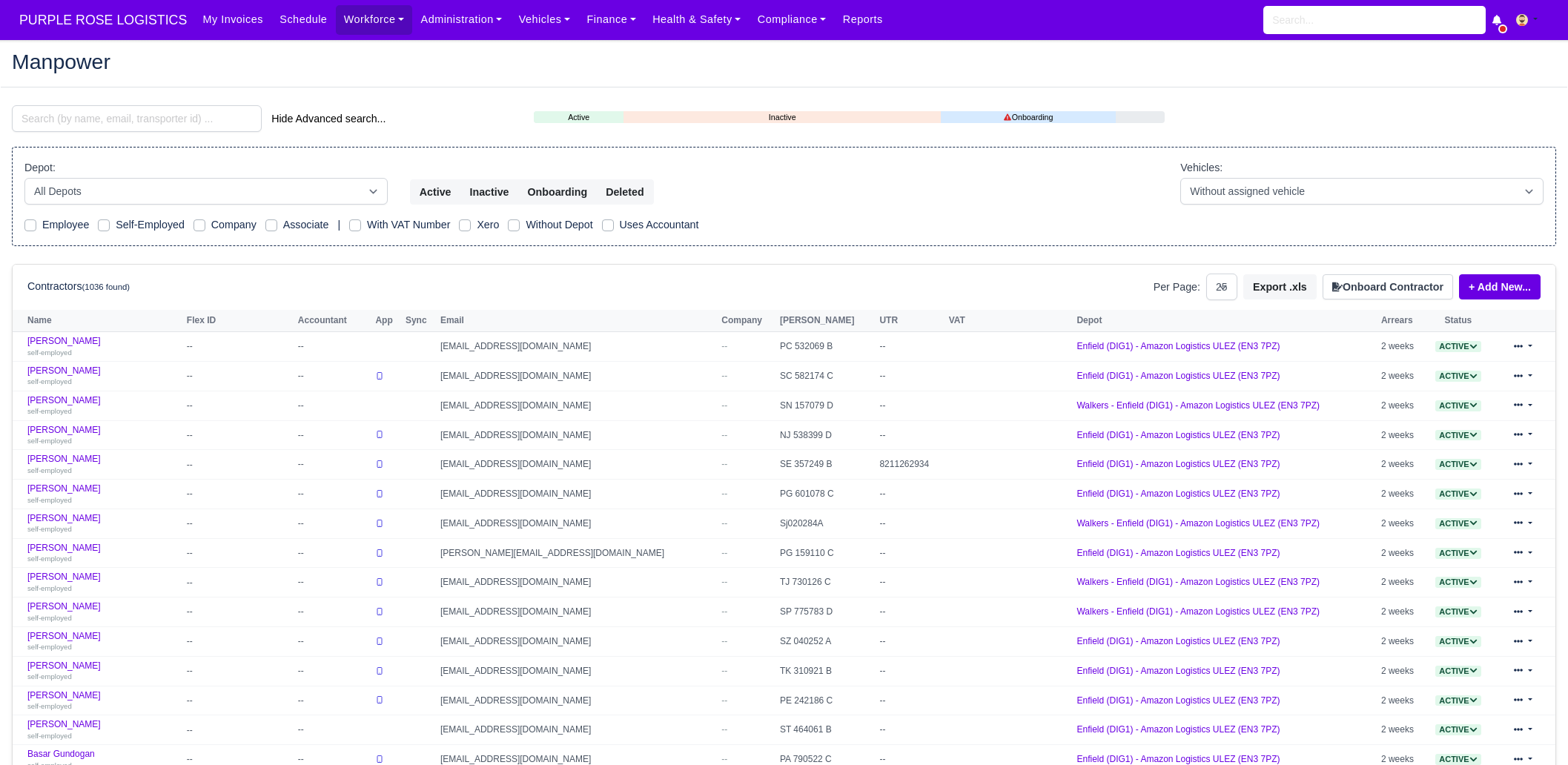
select select "25"
click at [174, 124] on input "search" at bounding box center [136, 119] width 250 height 26
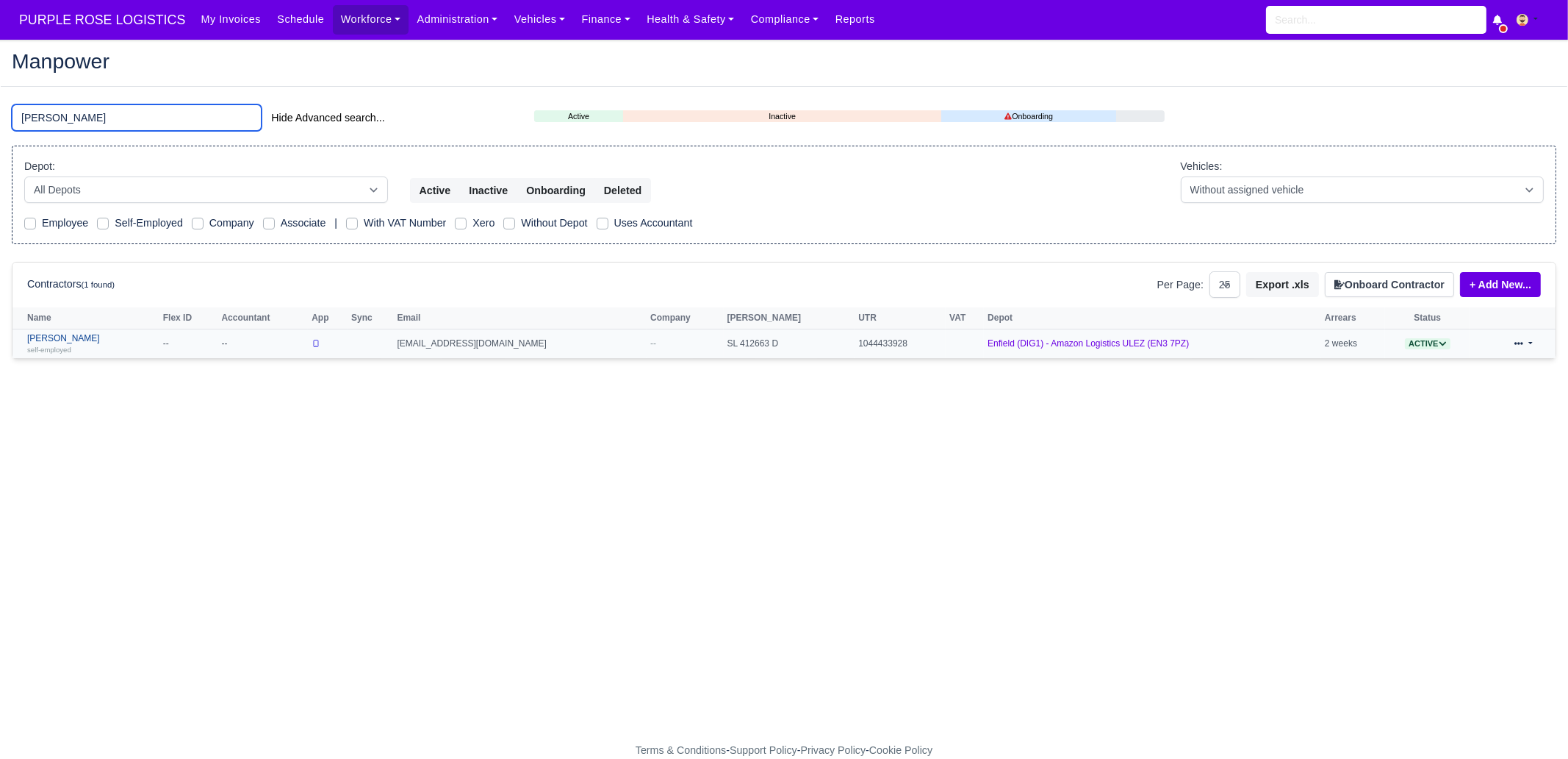
type input "[PERSON_NAME]"
click at [69, 338] on link "[PERSON_NAME] self-employed" at bounding box center [91, 344] width 128 height 21
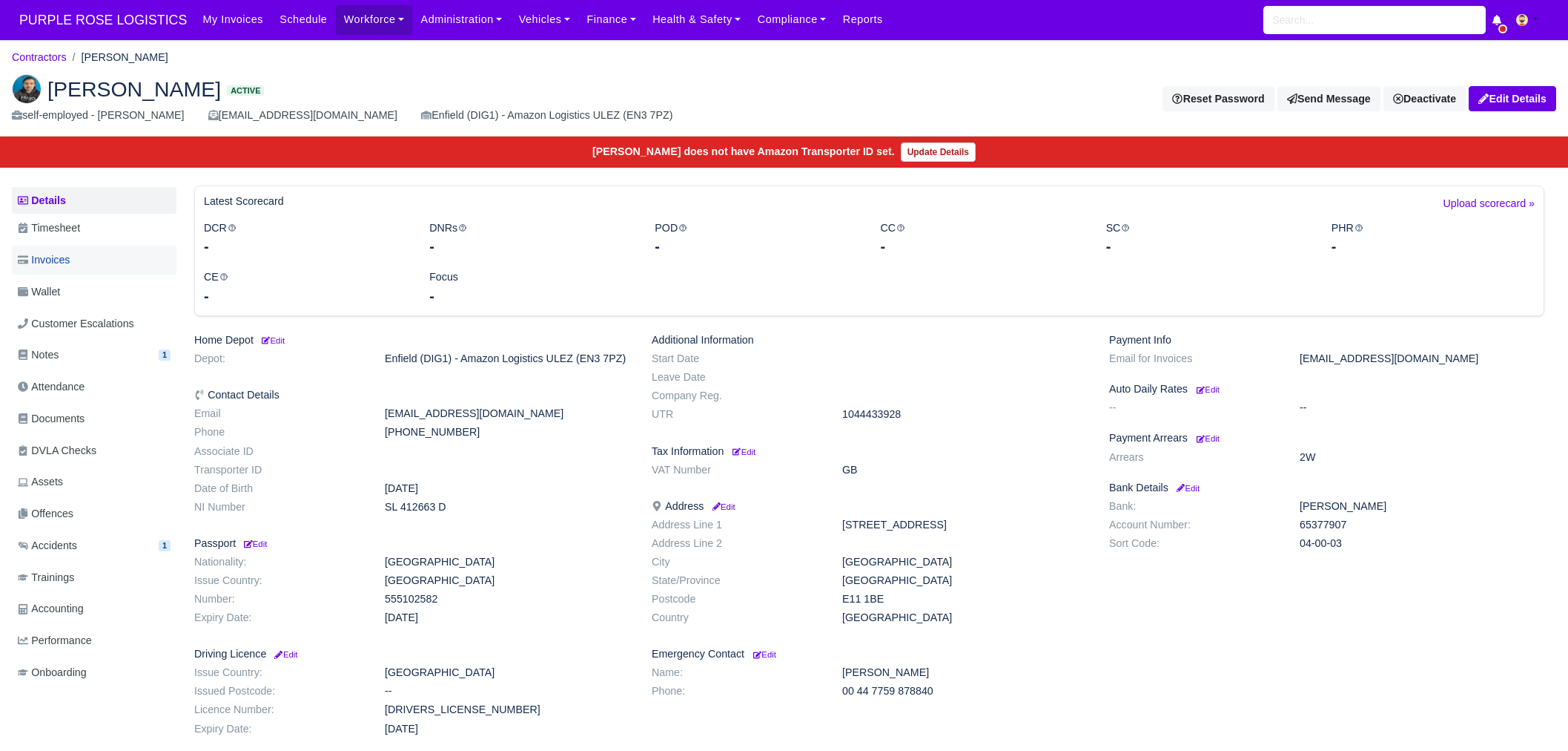
click at [87, 250] on link "Invoices" at bounding box center [94, 260] width 165 height 29
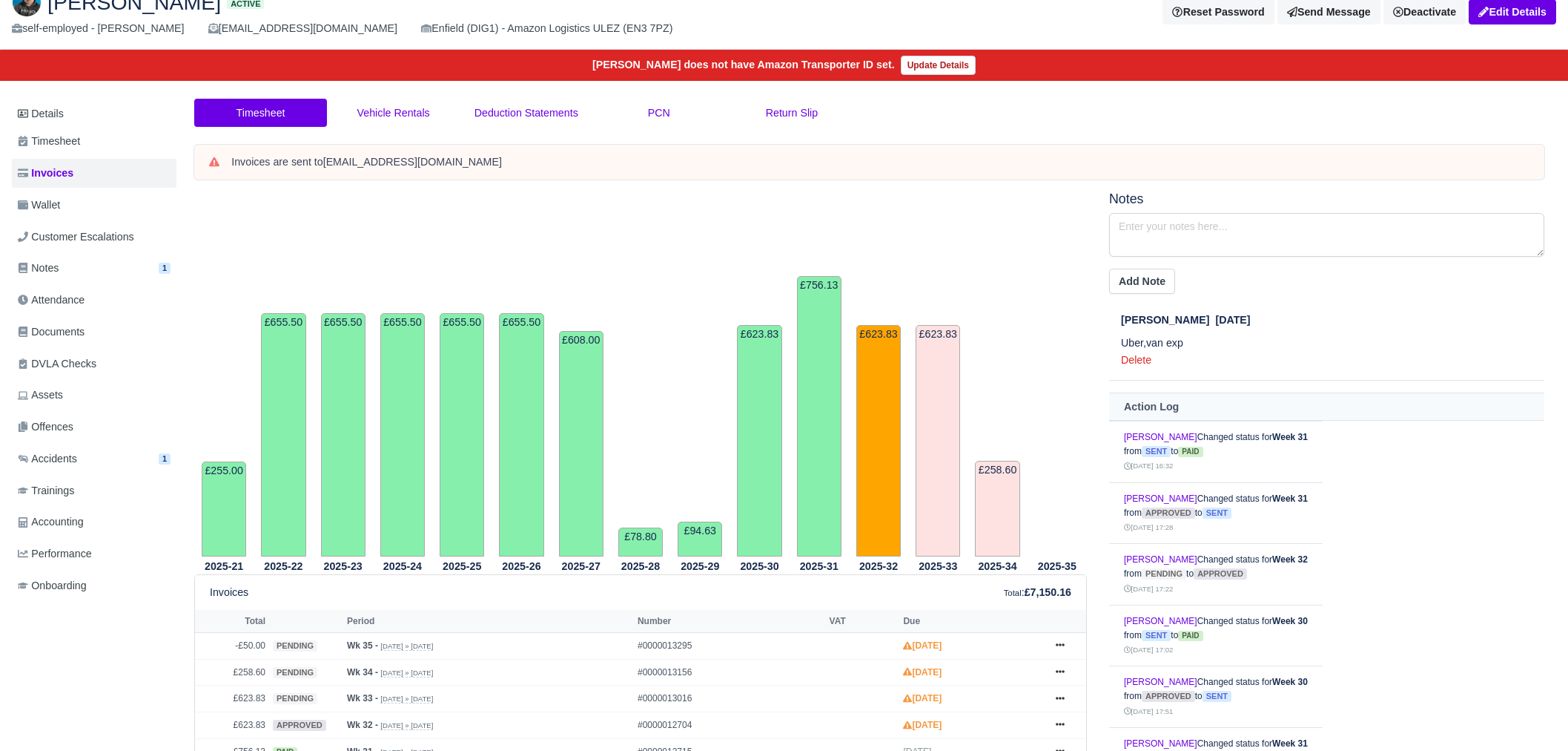
scroll to position [78, 0]
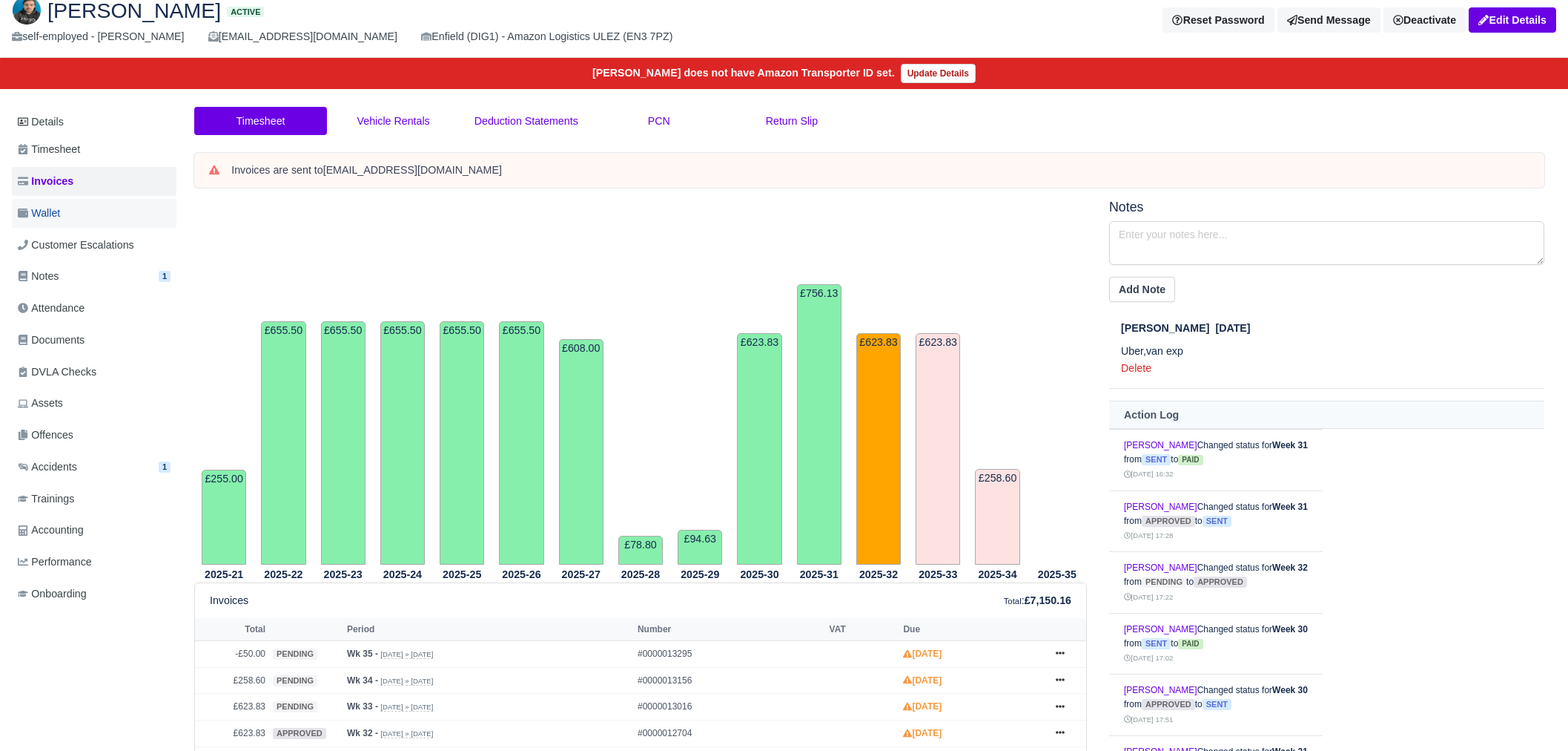
click at [87, 205] on link "Wallet" at bounding box center [94, 213] width 165 height 29
